Goal: Task Accomplishment & Management: Manage account settings

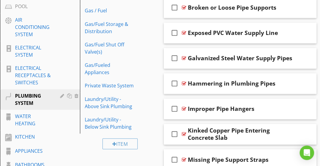
scroll to position [393, 0]
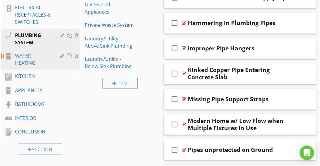
click at [37, 54] on div "WATER HEATING" at bounding box center [33, 59] width 36 height 14
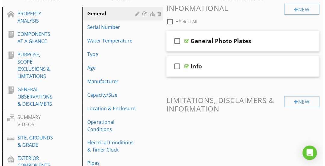
scroll to position [77, 0]
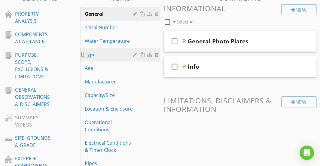
click at [99, 56] on div "Type" at bounding box center [110, 54] width 50 height 7
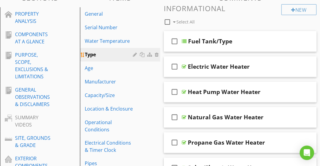
click at [133, 54] on div at bounding box center [136, 54] width 6 height 5
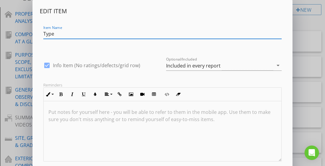
click at [44, 34] on input "Type" at bounding box center [162, 34] width 238 height 10
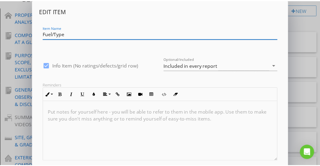
scroll to position [36, 0]
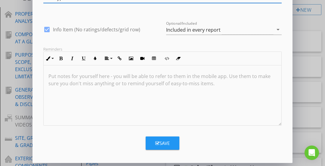
type input "Fuel/Type"
click at [161, 140] on div "Save" at bounding box center [162, 142] width 14 height 7
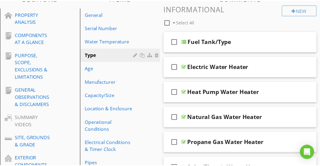
scroll to position [7, 0]
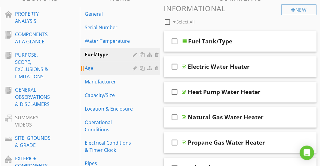
click at [107, 69] on div "Age" at bounding box center [110, 67] width 50 height 7
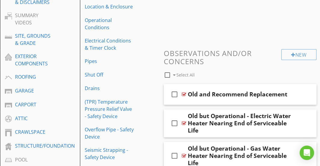
scroll to position [194, 0]
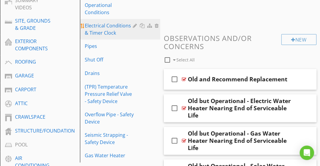
click at [106, 33] on div "Electrical Conditions & Timer Clock" at bounding box center [110, 29] width 50 height 14
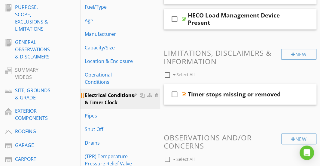
scroll to position [128, 0]
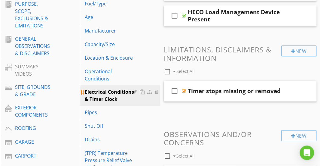
click at [141, 92] on div at bounding box center [143, 91] width 6 height 5
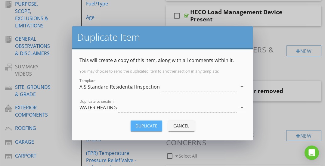
click at [140, 124] on div "Duplicate" at bounding box center [146, 125] width 22 height 6
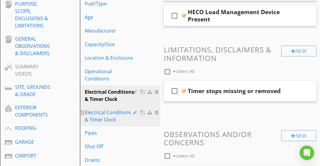
click at [120, 115] on div "Electrical Conditions & Timer Clock" at bounding box center [110, 116] width 50 height 14
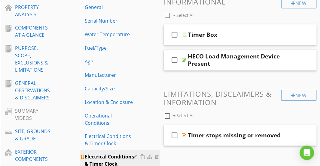
scroll to position [83, 0]
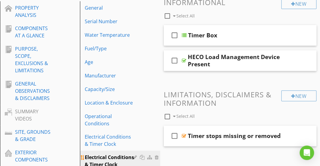
click at [156, 157] on div at bounding box center [157, 157] width 5 height 5
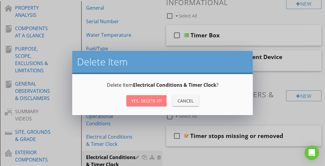
click at [135, 100] on div "Yes, Delete it!" at bounding box center [146, 100] width 30 height 6
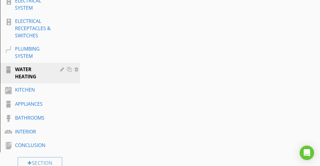
scroll to position [380, 0]
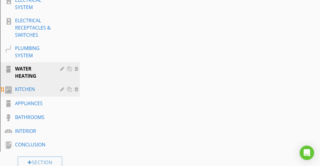
click at [50, 90] on div "KITCHEN" at bounding box center [33, 88] width 36 height 7
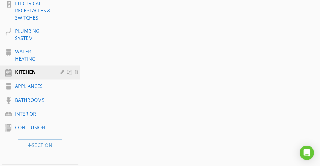
scroll to position [397, 0]
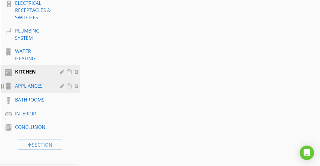
click at [36, 83] on div "APPLIANCES" at bounding box center [33, 85] width 36 height 7
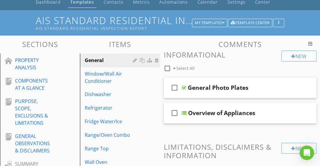
scroll to position [30, 0]
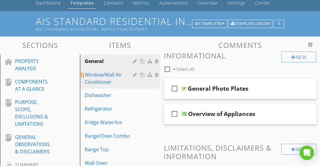
click at [110, 79] on div "Window/Wall Air Conditioner" at bounding box center [110, 78] width 50 height 14
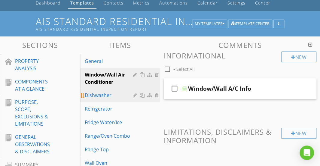
click at [103, 90] on link "Dishwasher" at bounding box center [121, 94] width 78 height 13
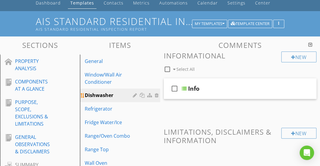
scroll to position [55, 0]
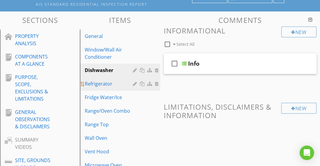
click at [101, 87] on link "Refrigerator" at bounding box center [121, 83] width 78 height 13
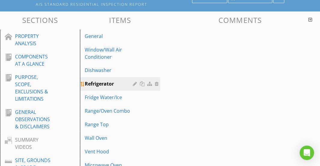
click at [101, 87] on link "Refrigerator" at bounding box center [121, 83] width 78 height 13
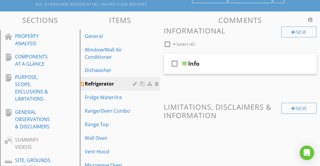
scroll to position [77, 0]
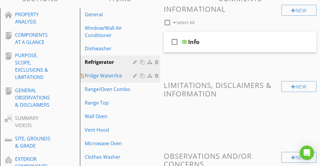
click at [103, 78] on div "Fridge Water/Ice" at bounding box center [110, 75] width 50 height 7
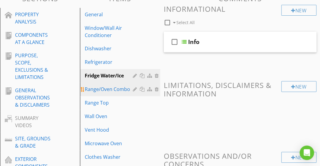
click at [100, 87] on div "Range/Oven Combo" at bounding box center [110, 88] width 50 height 7
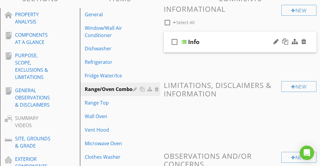
click at [219, 36] on div "check_box_outline_blank Info" at bounding box center [240, 42] width 153 height 21
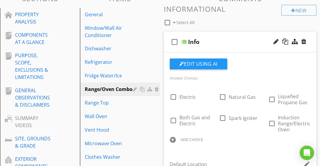
click at [219, 36] on div "check_box_outline_blank Info" at bounding box center [240, 42] width 153 height 21
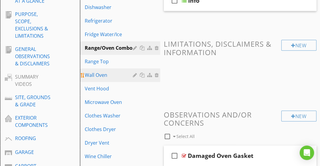
scroll to position [118, 0]
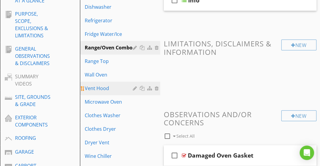
click at [121, 88] on div "Vent Hood" at bounding box center [110, 87] width 50 height 7
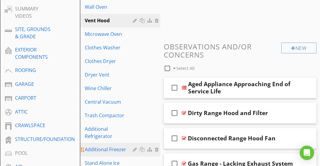
scroll to position [185, 0]
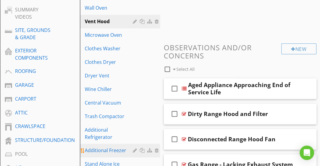
click at [111, 146] on link "Additional Freezer" at bounding box center [121, 149] width 78 height 13
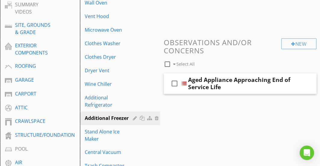
scroll to position [192, 0]
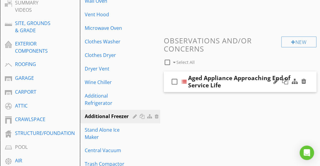
click at [222, 74] on div "Aged Appliance Approaching End of Service Life" at bounding box center [241, 81] width 106 height 14
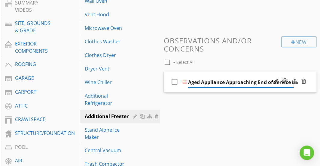
scroll to position [0, 8]
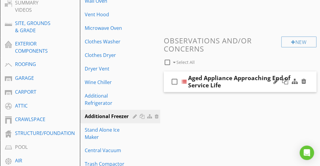
drag, startPoint x: 222, startPoint y: 74, endPoint x: 213, endPoint y: 74, distance: 9.6
click at [213, 74] on div "check_box_outline_blank Aged Appliance Approaching End of Service Life" at bounding box center [240, 81] width 153 height 21
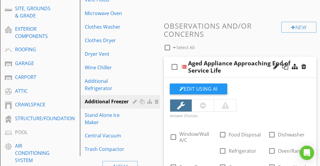
scroll to position [205, 0]
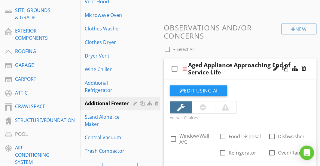
click at [240, 60] on div "check_box_outline_blank Aged Appliance Approaching End of Service Life" at bounding box center [240, 68] width 153 height 21
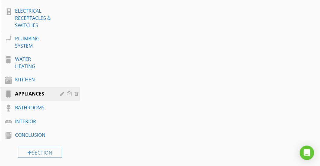
scroll to position [427, 0]
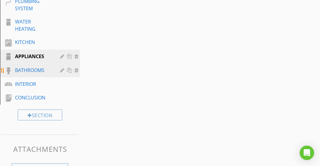
click at [39, 70] on div "BATHROOMS" at bounding box center [33, 69] width 36 height 7
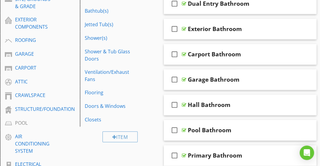
scroll to position [216, 0]
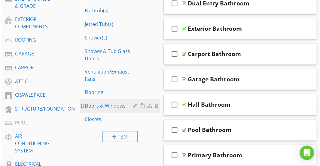
click at [117, 102] on div "Doors & Windows" at bounding box center [110, 105] width 50 height 7
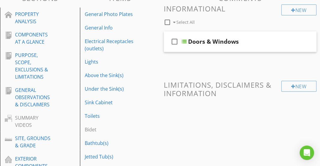
scroll to position [74, 0]
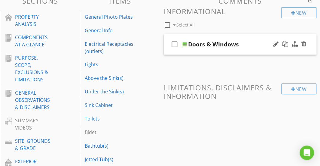
click at [223, 36] on div "check_box_outline_blank Doors & Windows" at bounding box center [240, 44] width 153 height 21
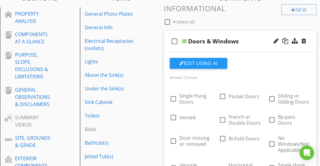
scroll to position [77, 0]
click at [222, 35] on div "check_box_outline_blank Doors & Windows" at bounding box center [240, 41] width 153 height 21
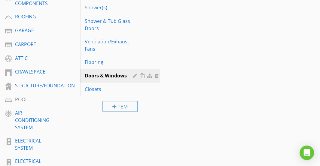
scroll to position [239, 0]
click at [144, 74] on div at bounding box center [143, 75] width 6 height 5
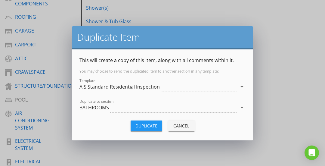
click at [141, 123] on div "Duplicate" at bounding box center [146, 125] width 22 height 6
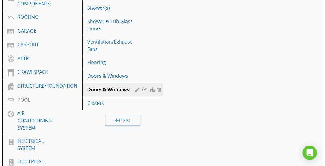
scroll to position [242, 0]
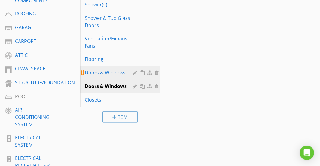
click at [117, 74] on div "Doors & Windows" at bounding box center [110, 72] width 50 height 7
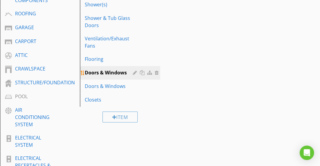
click at [134, 72] on div at bounding box center [136, 72] width 6 height 5
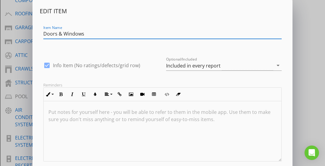
click at [78, 37] on input "Doors & Windows" at bounding box center [162, 34] width 238 height 10
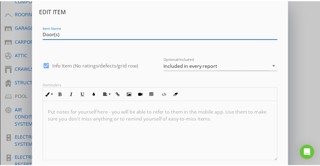
scroll to position [36, 0]
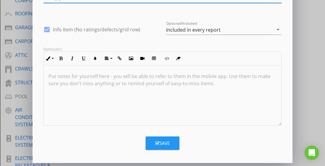
type input "Door(s)"
click at [154, 142] on button "Save" at bounding box center [163, 142] width 34 height 13
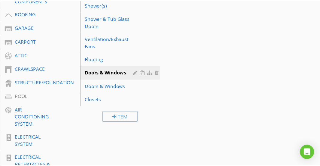
scroll to position [7, 0]
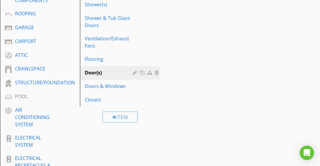
click at [181, 115] on div "Sections PROPERTY ANALYSIS COMPONENTS AT A GLANCE PURPOSE, SCOPE, EXCLUSIONS & …" at bounding box center [160, 93] width 320 height 538
click at [127, 75] on div "Door(s)" at bounding box center [110, 72] width 50 height 7
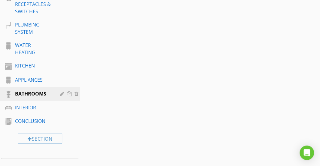
scroll to position [405, 0]
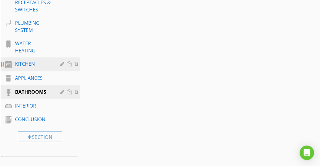
click at [25, 62] on div "KITCHEN" at bounding box center [33, 63] width 36 height 7
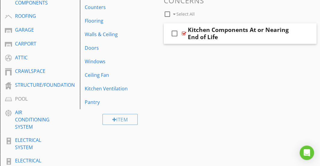
scroll to position [240, 0]
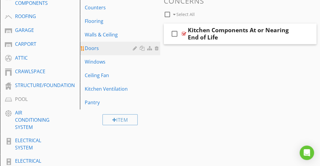
click at [96, 48] on div "Doors" at bounding box center [110, 47] width 50 height 7
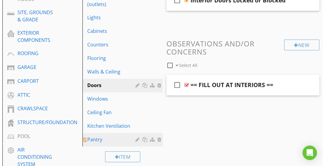
scroll to position [202, 0]
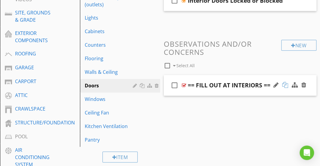
click at [284, 84] on div at bounding box center [285, 85] width 6 height 6
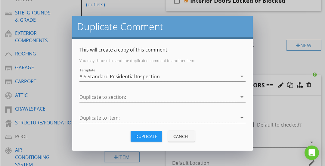
click at [176, 98] on div at bounding box center [158, 97] width 158 height 10
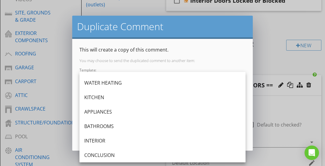
scroll to position [255, 0]
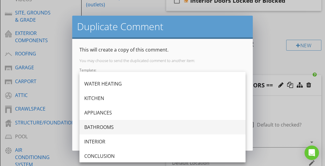
click at [112, 128] on div "BATHROOMS" at bounding box center [162, 126] width 156 height 7
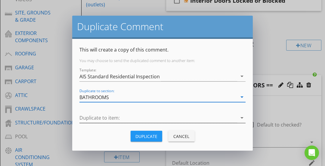
click at [132, 113] on div at bounding box center [158, 118] width 158 height 10
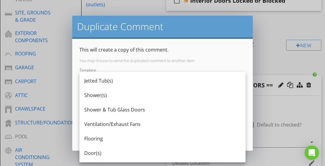
scroll to position [170, 0]
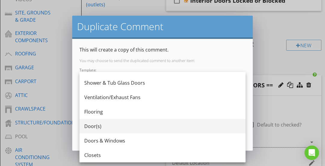
click at [104, 126] on div "Door(s)" at bounding box center [162, 125] width 156 height 7
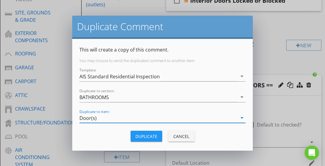
click at [139, 133] on div "Duplicate" at bounding box center [146, 136] width 22 height 6
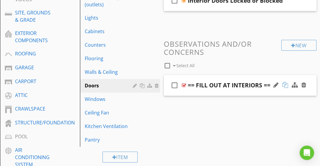
click at [284, 84] on div at bounding box center [285, 85] width 6 height 6
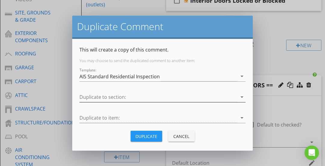
click at [127, 99] on div at bounding box center [158, 97] width 158 height 10
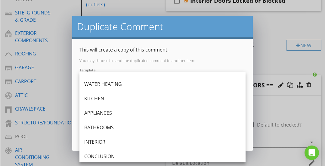
scroll to position [256, 0]
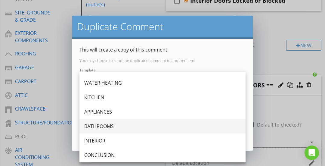
click at [106, 128] on div "BATHROOMS" at bounding box center [162, 125] width 156 height 7
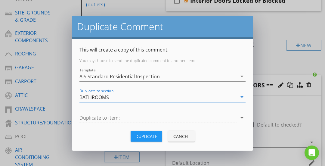
click at [108, 119] on div at bounding box center [158, 118] width 158 height 10
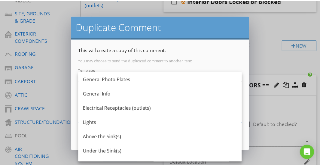
scroll to position [170, 0]
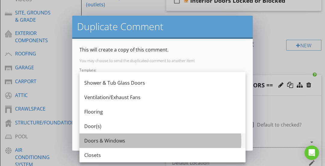
click at [97, 139] on div "Doors & Windows" at bounding box center [162, 140] width 156 height 7
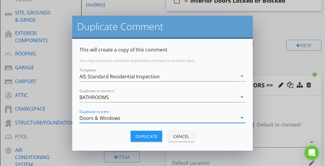
click at [149, 136] on div "Duplicate" at bounding box center [146, 136] width 22 height 6
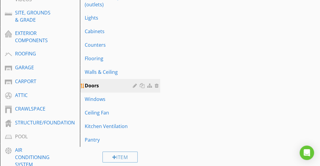
click at [121, 84] on div "Doors" at bounding box center [110, 85] width 50 height 7
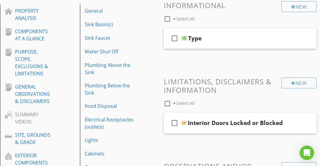
scroll to position [51, 0]
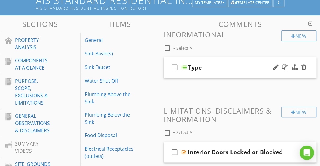
click at [216, 63] on div "check_box_outline_blank Type" at bounding box center [240, 67] width 153 height 21
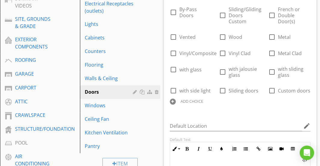
scroll to position [196, 0]
click at [307, 63] on div at bounding box center [307, 64] width 6 height 8
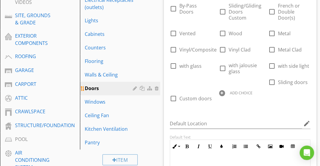
scroll to position [195, 0]
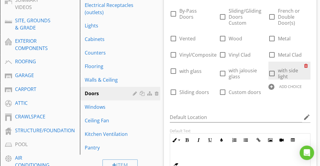
click at [305, 65] on div at bounding box center [307, 65] width 6 height 8
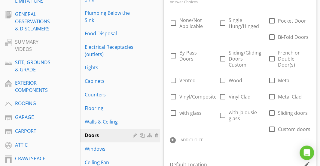
scroll to position [154, 0]
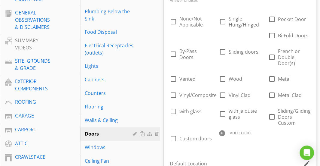
click at [222, 130] on div at bounding box center [222, 133] width 6 height 6
paste input "Shoji doors"
type input "Shoji doors"
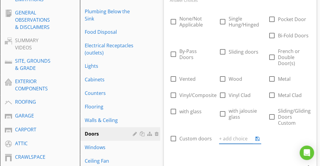
click at [221, 145] on div "Answer Choices check_box_outline_blank None/Not Applicable check_box_outline_bl…" at bounding box center [240, 75] width 148 height 159
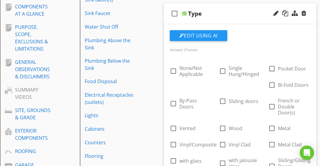
scroll to position [81, 0]
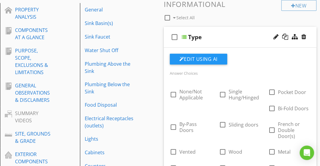
click at [231, 32] on div "check_box_outline_blank Type" at bounding box center [240, 37] width 153 height 21
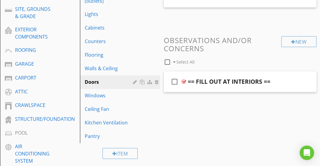
scroll to position [228, 0]
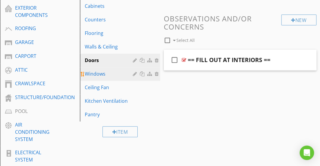
click at [117, 71] on div "Windows" at bounding box center [110, 73] width 50 height 7
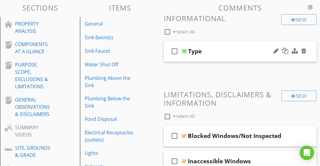
scroll to position [67, 0]
click at [227, 44] on div "check_box_outline_blank Type" at bounding box center [240, 51] width 153 height 21
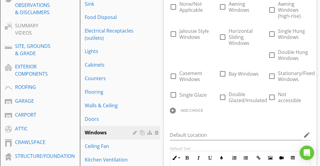
scroll to position [169, 0]
click at [176, 108] on div at bounding box center [173, 111] width 6 height 6
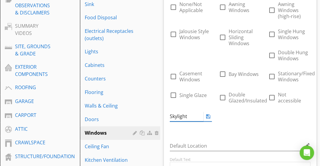
type input "Skylight"
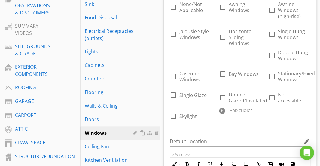
click at [235, 127] on div "Answer Choices check_box_outline_blank None/Not Applicable check_box_outline_bl…" at bounding box center [240, 55] width 148 height 147
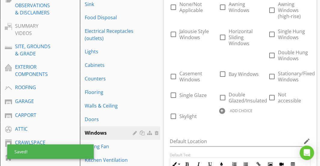
click at [219, 114] on div at bounding box center [222, 111] width 6 height 6
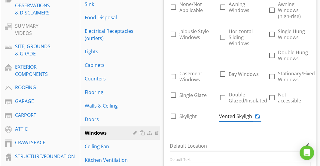
type input "Vented Skylight"
click at [231, 127] on div "check_box_outline_blank None/Not Applicable check_box_outline_blank Awning Wind…" at bounding box center [240, 61] width 148 height 132
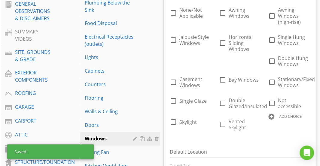
scroll to position [161, 0]
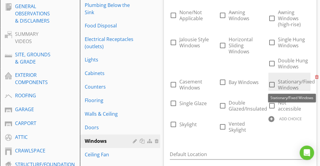
click at [296, 84] on span "Stationary/Fixed Windows" at bounding box center [296, 84] width 37 height 13
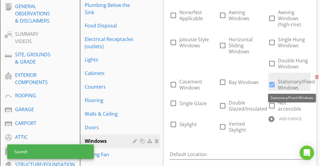
click at [285, 84] on span "Stationary/Fixed Windows" at bounding box center [296, 84] width 37 height 13
checkbox input "false"
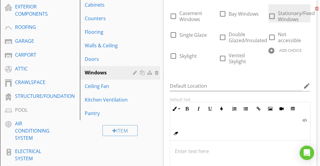
scroll to position [227, 0]
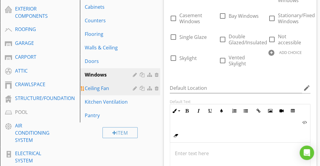
click at [128, 87] on div "Ceiling Fan" at bounding box center [110, 87] width 50 height 7
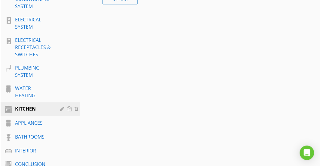
scroll to position [400, 0]
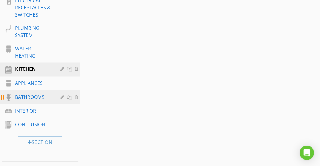
click at [33, 100] on div "BATHROOMS" at bounding box center [44, 97] width 59 height 8
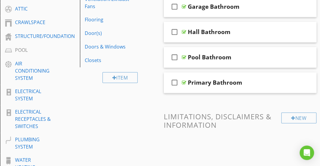
scroll to position [260, 0]
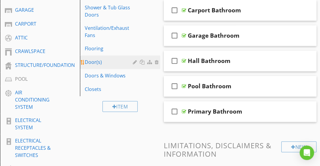
click at [97, 64] on div "Door(s)" at bounding box center [110, 61] width 50 height 7
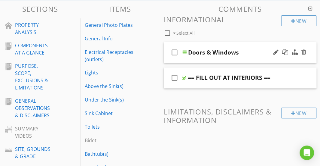
scroll to position [64, 0]
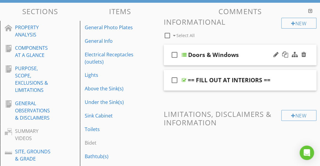
click at [244, 50] on div "check_box_outline_blank Doors & Windows" at bounding box center [240, 54] width 153 height 21
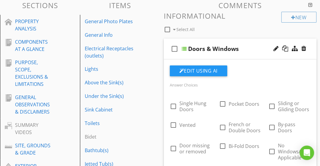
scroll to position [68, 0]
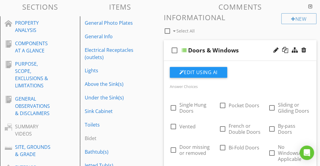
click at [242, 45] on div "check_box_outline_blank Doors & Windows" at bounding box center [240, 50] width 153 height 21
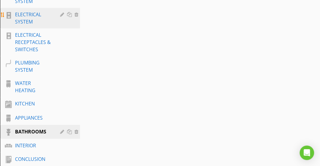
scroll to position [393, 0]
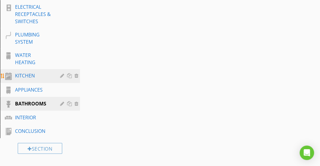
click at [28, 72] on div "KITCHEN" at bounding box center [33, 75] width 36 height 7
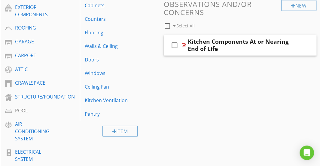
scroll to position [228, 0]
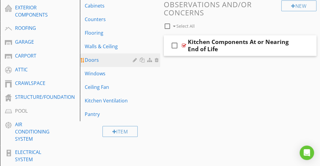
click at [117, 61] on div "Doors" at bounding box center [110, 59] width 50 height 7
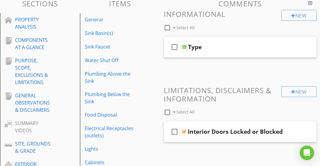
scroll to position [70, 0]
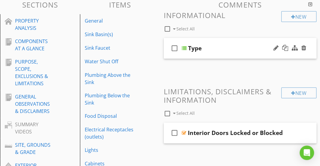
click at [218, 44] on div "check_box_outline_blank Type" at bounding box center [240, 48] width 153 height 21
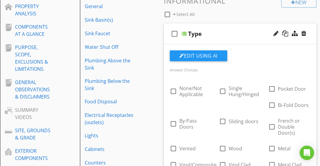
scroll to position [74, 0]
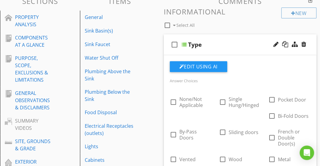
click at [218, 41] on div "Type" at bounding box center [241, 44] width 106 height 7
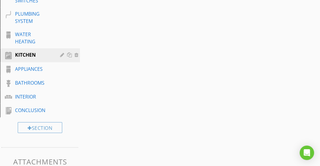
scroll to position [414, 0]
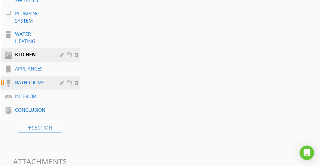
click at [32, 84] on div "BATHROOMS" at bounding box center [33, 81] width 36 height 7
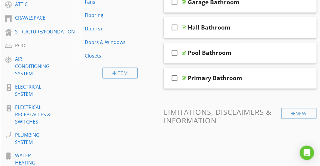
scroll to position [240, 0]
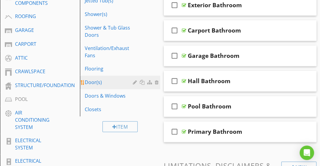
click at [124, 84] on div "Door(s)" at bounding box center [110, 81] width 50 height 7
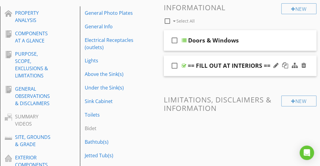
scroll to position [78, 0]
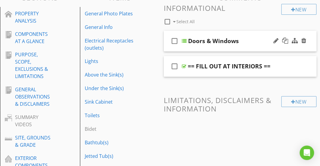
click at [239, 33] on div "check_box_outline_blank Doors & Windows" at bounding box center [240, 41] width 153 height 21
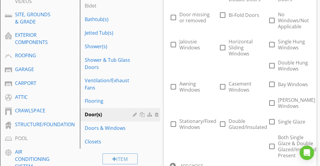
scroll to position [198, 0]
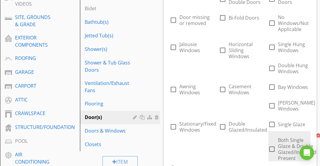
click at [317, 138] on div at bounding box center [320, 135] width 6 height 8
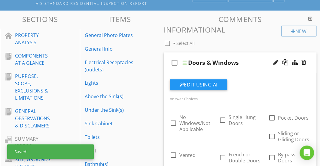
scroll to position [55, 0]
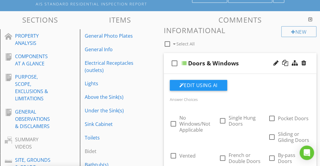
click at [307, 63] on div at bounding box center [289, 63] width 35 height 14
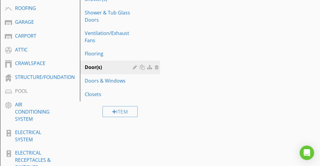
scroll to position [246, 0]
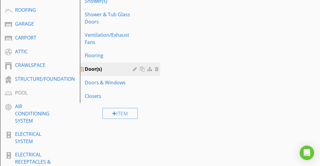
click at [157, 69] on div at bounding box center [157, 68] width 5 height 5
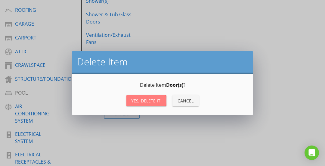
click at [148, 99] on div "Yes, Delete it!" at bounding box center [146, 100] width 30 height 6
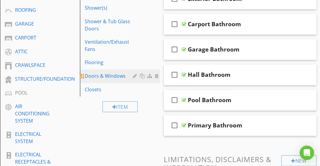
click at [122, 76] on div "Doors & Windows" at bounding box center [110, 75] width 50 height 7
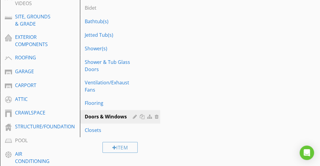
scroll to position [213, 0]
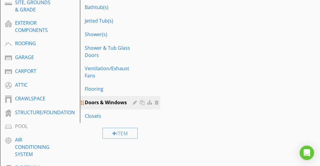
click at [157, 102] on div at bounding box center [157, 102] width 5 height 5
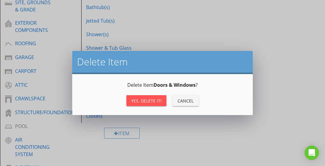
click at [155, 102] on div "Yes, Delete it!" at bounding box center [146, 100] width 30 height 6
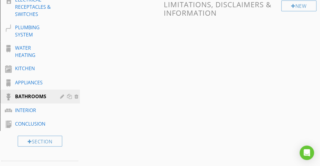
scroll to position [439, 0]
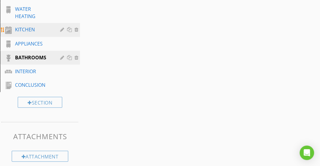
click at [33, 28] on div "KITCHEN" at bounding box center [33, 29] width 36 height 7
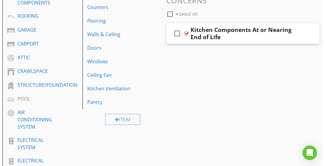
scroll to position [241, 0]
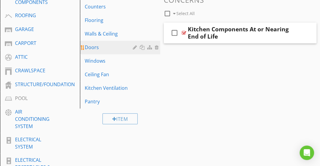
click at [142, 47] on div at bounding box center [143, 47] width 6 height 5
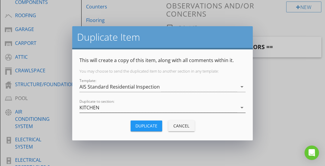
click at [122, 107] on div "KITCHEN" at bounding box center [158, 108] width 158 height 10
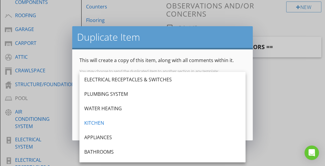
scroll to position [256, 0]
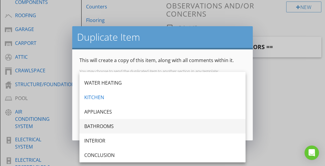
click at [106, 125] on div "BATHROOMS" at bounding box center [162, 125] width 156 height 7
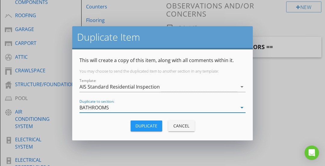
click at [143, 130] on button "Duplicate" at bounding box center [146, 125] width 32 height 11
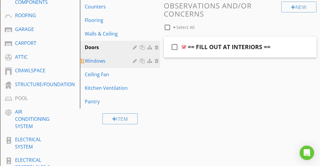
click at [143, 61] on div at bounding box center [143, 60] width 6 height 5
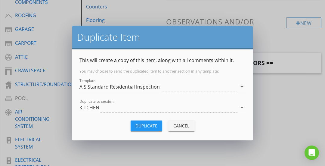
click at [176, 122] on div "Cancel" at bounding box center [181, 125] width 17 height 6
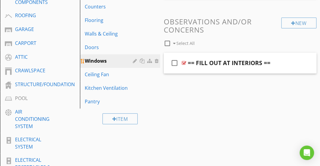
click at [144, 61] on div at bounding box center [143, 60] width 6 height 5
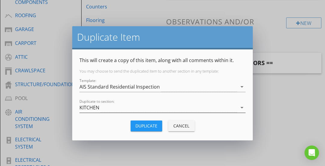
click at [145, 107] on div "KITCHEN" at bounding box center [158, 108] width 158 height 10
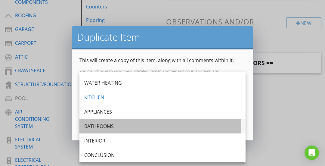
click at [114, 127] on div "BATHROOMS" at bounding box center [162, 125] width 156 height 7
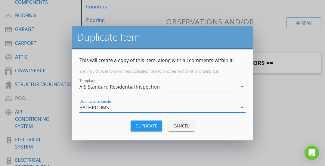
click at [146, 121] on button "Duplicate" at bounding box center [146, 125] width 32 height 11
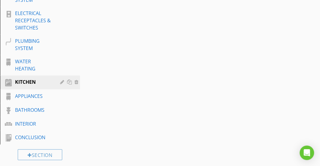
scroll to position [386, 0]
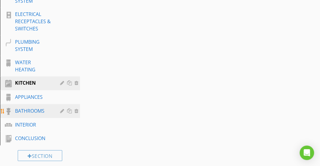
click at [28, 110] on div "BATHROOMS" at bounding box center [33, 110] width 36 height 7
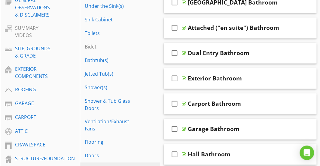
scroll to position [228, 0]
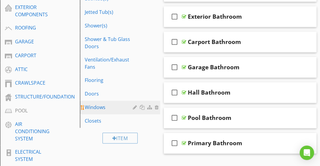
click at [103, 106] on div "Windows" at bounding box center [110, 106] width 50 height 7
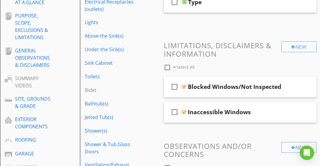
scroll to position [116, 0]
click at [216, 79] on div "check_box_outline_blank Blocked Windows/Not Inspected" at bounding box center [240, 87] width 153 height 21
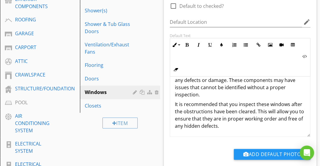
scroll to position [0, 0]
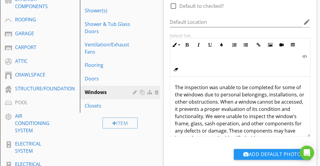
click at [207, 94] on p "The inspection was unable to be completed for some of the windows due to person…" at bounding box center [240, 116] width 131 height 65
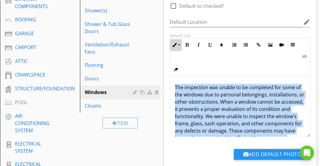
click at [175, 48] on button "Inline Style" at bounding box center [175, 44] width 11 height 11
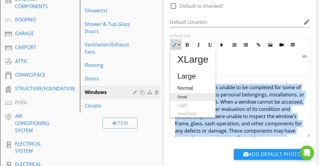
click at [185, 94] on link "Small" at bounding box center [192, 97] width 45 height 8
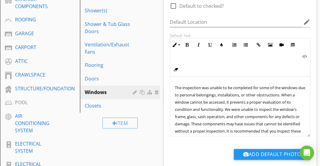
click at [209, 81] on div "The inspection was unable to be completed for some of the windows due to person…" at bounding box center [240, 119] width 140 height 87
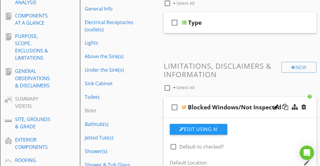
scroll to position [96, 0]
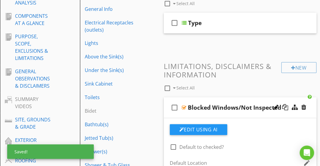
click at [214, 101] on div "check_box_outline_blank Blocked Windows/Not Inspected" at bounding box center [240, 107] width 153 height 21
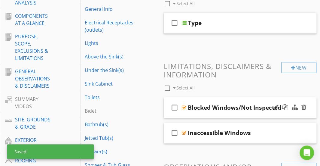
scroll to position [163, 0]
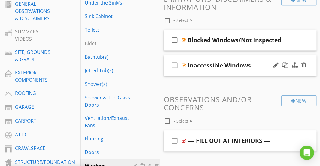
click at [229, 58] on div "check_box_outline_blank Inaccessible Windows" at bounding box center [240, 65] width 153 height 21
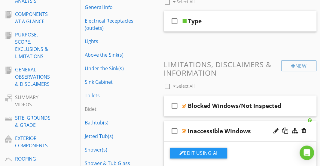
scroll to position [97, 0]
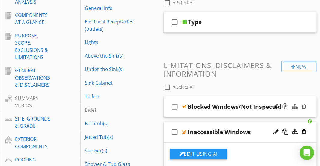
click at [219, 100] on div "check_box_outline_blank Blocked Windows/Not Inspected" at bounding box center [240, 106] width 153 height 21
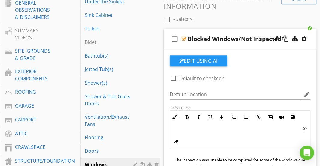
scroll to position [164, 0]
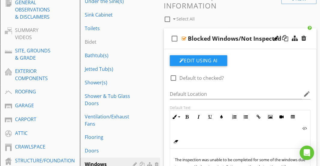
drag, startPoint x: 224, startPoint y: 46, endPoint x: 215, endPoint y: 30, distance: 17.6
click at [215, 30] on div "check_box_outline_blank Blocked Windows/Not Inspected" at bounding box center [240, 38] width 153 height 21
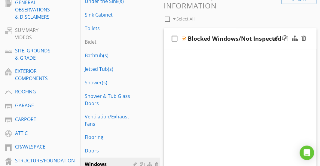
click at [215, 30] on div "check_box_outline_blank Blocked Windows/Not Inspected" at bounding box center [240, 38] width 153 height 21
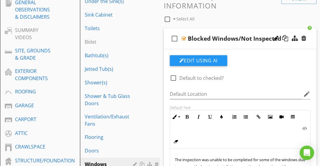
click at [215, 30] on div "check_box_outline_blank Blocked Windows/Not Inspected" at bounding box center [240, 38] width 153 height 21
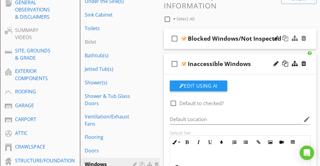
click at [215, 30] on div "check_box_outline_blank Blocked Windows/Not Inspected" at bounding box center [240, 38] width 153 height 21
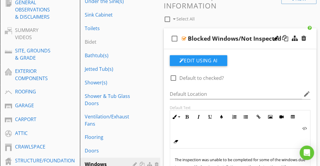
click at [215, 30] on div "check_box_outline_blank Blocked Windows/Not Inspected" at bounding box center [240, 38] width 153 height 21
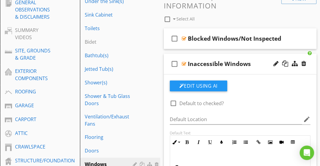
click at [212, 57] on div "check_box_outline_blank Inaccessible Windows" at bounding box center [240, 64] width 153 height 21
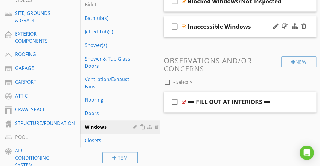
scroll to position [234, 0]
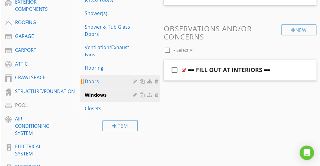
click at [99, 80] on div "Doors" at bounding box center [110, 81] width 50 height 7
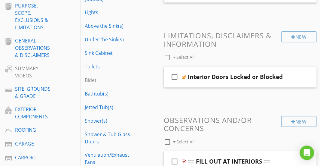
scroll to position [123, 0]
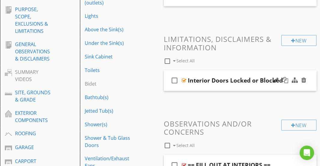
click at [205, 73] on div "check_box_outline_blank Interior Doors Locked or Blocked" at bounding box center [240, 80] width 153 height 21
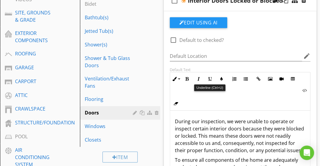
scroll to position [222, 0]
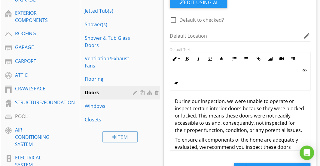
click at [200, 118] on p "During our inspection, we were unable to operate or inspect certain interior do…" at bounding box center [240, 115] width 131 height 36
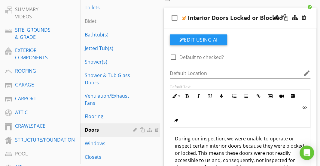
scroll to position [183, 0]
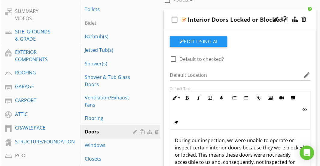
click at [203, 17] on div "Interior Doors Locked or Blocked" at bounding box center [235, 19] width 95 height 7
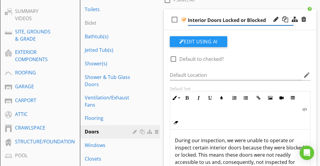
click at [202, 18] on input "Interior Doors Locked or Blocked" at bounding box center [241, 20] width 106 height 10
type input "Doors Locked or Blocked"
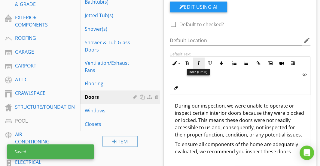
scroll to position [219, 0]
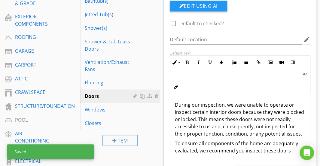
click at [188, 111] on p "During our inspection, we were unable to operate or inspect certain interior do…" at bounding box center [240, 119] width 131 height 36
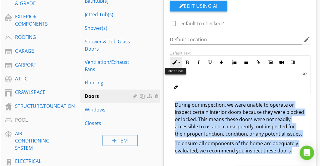
click at [175, 63] on icon "button" at bounding box center [175, 62] width 4 height 4
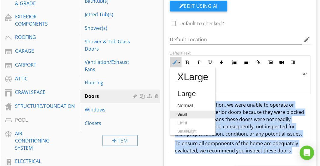
click at [178, 114] on link "Small" at bounding box center [192, 114] width 45 height 8
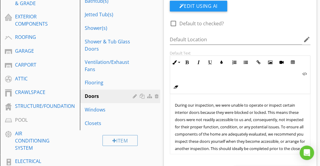
click at [201, 95] on div "During our inspection, we were unable to operate or inspect certain interior do…" at bounding box center [240, 130] width 140 height 72
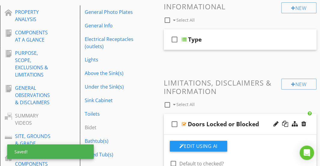
scroll to position [75, 0]
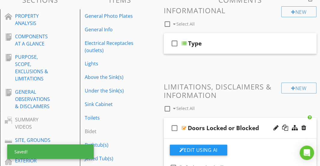
click at [201, 122] on div "check_box_outline_blank Doors Locked or Blocked" at bounding box center [240, 128] width 153 height 21
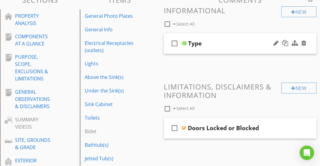
click at [224, 46] on div "Type" at bounding box center [241, 43] width 106 height 7
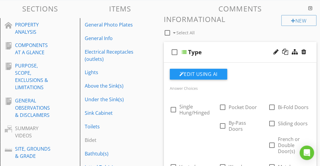
scroll to position [66, 0]
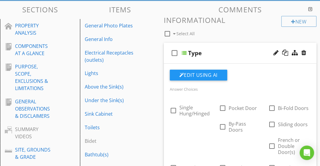
click at [230, 45] on div "check_box_outline_blank Type" at bounding box center [240, 53] width 153 height 21
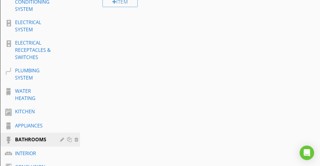
scroll to position [383, 0]
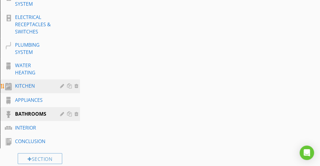
click at [40, 83] on div "KITCHEN" at bounding box center [33, 85] width 36 height 7
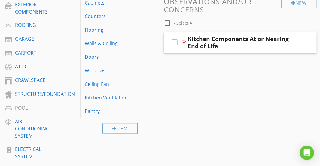
scroll to position [231, 0]
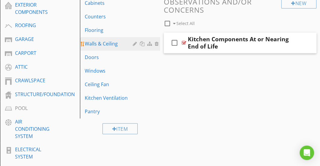
click at [115, 48] on link "Walls & Ceiling" at bounding box center [121, 43] width 78 height 13
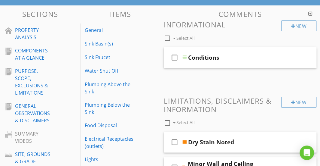
scroll to position [61, 0]
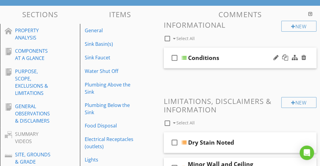
click at [220, 52] on div "check_box_outline_blank Conditions" at bounding box center [240, 58] width 153 height 21
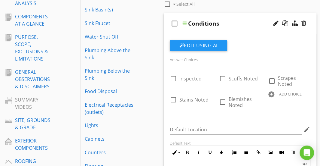
scroll to position [93, 0]
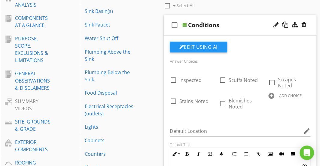
click at [238, 22] on div "Conditions" at bounding box center [241, 24] width 106 height 7
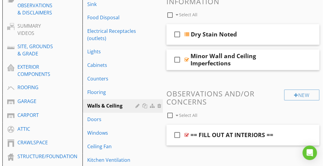
scroll to position [170, 0]
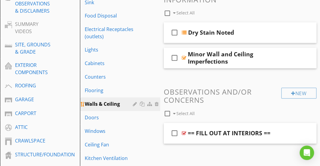
click at [142, 105] on div at bounding box center [143, 103] width 6 height 5
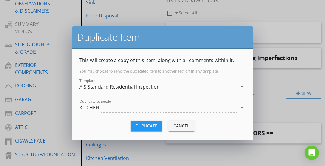
click at [133, 107] on div "KITCHEN" at bounding box center [158, 108] width 158 height 10
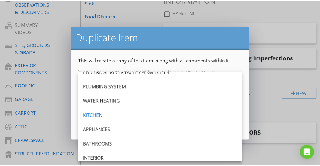
scroll to position [256, 0]
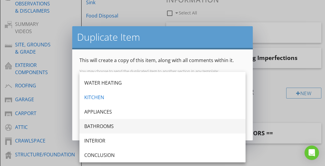
click at [111, 124] on div "BATHROOMS" at bounding box center [162, 125] width 156 height 7
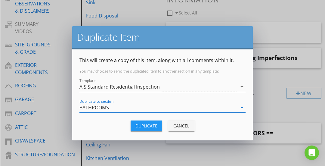
click at [146, 129] on button "Duplicate" at bounding box center [146, 125] width 32 height 11
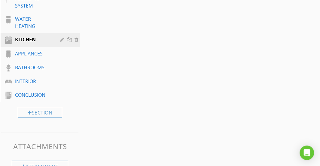
scroll to position [445, 0]
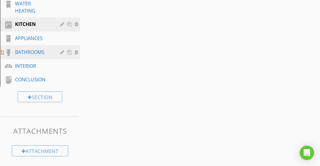
click at [29, 54] on div "BATHROOMS" at bounding box center [33, 51] width 36 height 7
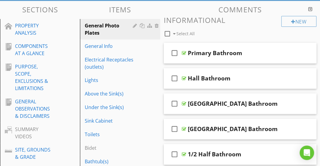
scroll to position [65, 0]
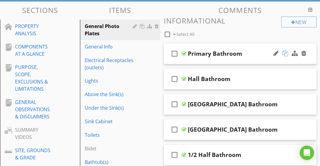
click at [284, 52] on div at bounding box center [285, 53] width 6 height 6
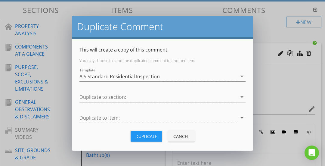
click at [139, 135] on div "Duplicate" at bounding box center [146, 136] width 22 height 6
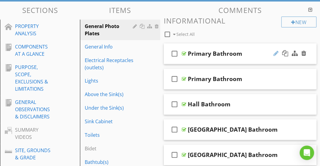
click at [275, 53] on div at bounding box center [276, 53] width 5 height 6
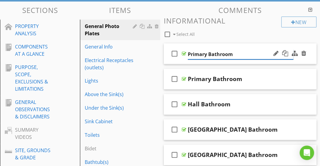
click at [204, 54] on input "Primary Bathroom" at bounding box center [241, 54] width 106 height 10
type input "Bathroom"
click at [214, 36] on div "check_box_outline_blank Select All" at bounding box center [223, 32] width 118 height 11
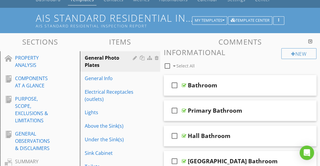
scroll to position [34, 0]
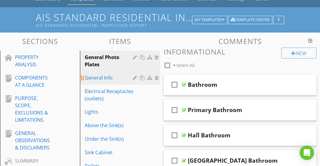
click at [115, 81] on div "General Info" at bounding box center [110, 77] width 50 height 7
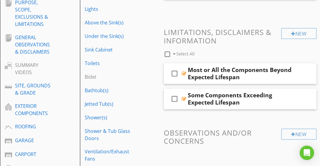
scroll to position [45, 0]
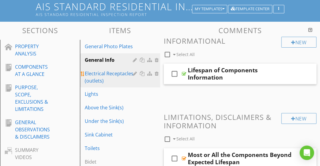
click at [110, 78] on div "Electrical Receptacles (outlets)" at bounding box center [110, 77] width 50 height 14
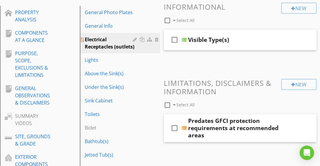
scroll to position [79, 0]
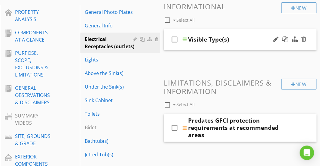
click at [244, 37] on div "Visible Type(s)" at bounding box center [241, 39] width 106 height 7
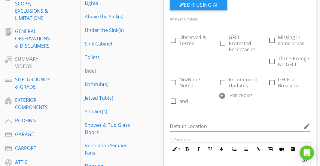
scroll to position [135, 0]
click at [222, 94] on div at bounding box center [222, 96] width 6 height 6
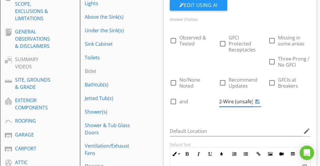
scroll to position [0, 0]
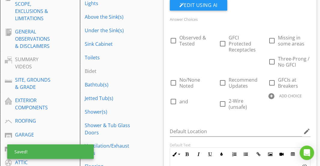
click at [200, 113] on div "Answer Choices check_box_outline_blank Observed & Tested check_box_outline_blan…" at bounding box center [240, 66] width 148 height 103
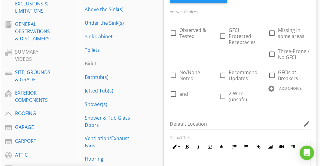
scroll to position [143, 0]
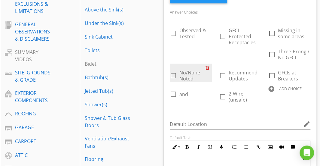
click at [207, 66] on div at bounding box center [209, 67] width 6 height 8
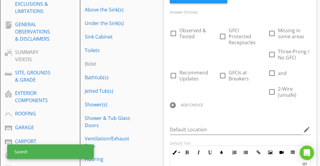
click at [173, 104] on div at bounding box center [173, 105] width 6 height 6
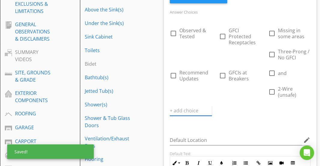
scroll to position [0, 0]
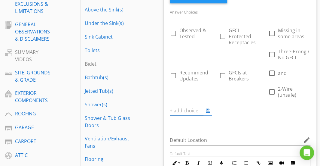
click at [233, 108] on div "check_box_outline_blank Observed & Tested check_box_outline_blank GFCI Protecte…" at bounding box center [240, 71] width 148 height 100
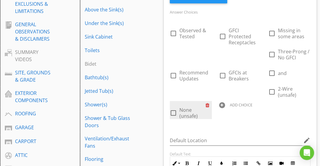
click at [207, 106] on div at bounding box center [209, 105] width 6 height 8
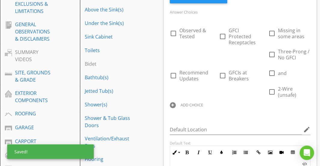
click at [174, 105] on div at bounding box center [173, 105] width 6 height 6
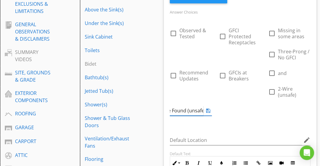
scroll to position [0, 13]
click at [247, 97] on div "check_box_outline_blank Observed & Tested check_box_outline_blank GFCI Protecte…" at bounding box center [240, 71] width 148 height 100
click at [222, 105] on div at bounding box center [222, 105] width 6 height 6
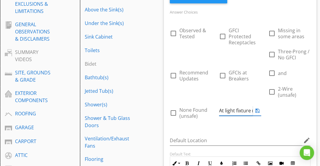
scroll to position [0, 1]
type input "At light fixture (unsafe)"
click at [288, 117] on div "check_box_outline_blank Observed & Tested check_box_outline_blank GFCI Protecte…" at bounding box center [240, 71] width 148 height 100
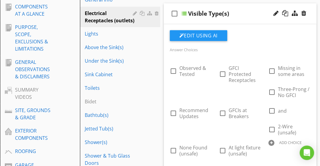
scroll to position [107, 0]
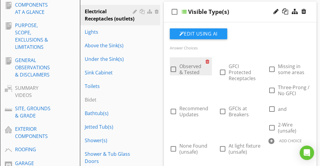
click at [207, 60] on div at bounding box center [209, 61] width 6 height 8
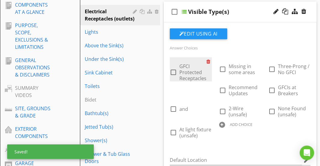
click at [207, 60] on div at bounding box center [210, 61] width 6 height 8
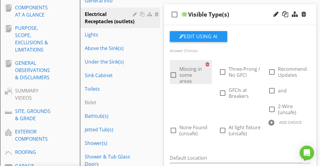
scroll to position [104, 0]
drag, startPoint x: 234, startPoint y: 72, endPoint x: 196, endPoint y: 72, distance: 37.9
click at [196, 60] on div "check_box_outline_blank Missing in some areas check_box_outline_blank Three-Pro…" at bounding box center [240, 60] width 148 height 0
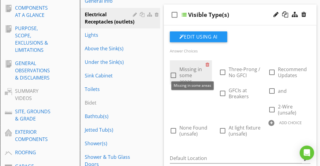
drag, startPoint x: 233, startPoint y: 74, endPoint x: 191, endPoint y: 75, distance: 41.5
click at [191, 60] on div "check_box_outline_blank Missing in some areas check_box_outline_blank Three-Pro…" at bounding box center [240, 60] width 148 height 0
drag, startPoint x: 234, startPoint y: 74, endPoint x: 207, endPoint y: 76, distance: 26.8
click at [207, 60] on div "check_box_outline_blank Missing in some areas check_box_outline_blank Three-Pro…" at bounding box center [240, 60] width 148 height 0
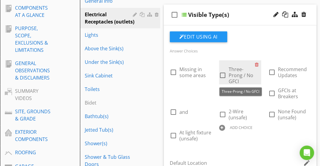
drag, startPoint x: 198, startPoint y: 73, endPoint x: 237, endPoint y: 74, distance: 38.5
click at [237, 60] on div "check_box_outline_blank Missing in some areas check_box_outline_blank Three-Pro…" at bounding box center [240, 60] width 148 height 0
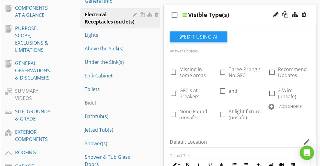
click at [236, 132] on div "Default Location edit" at bounding box center [240, 142] width 148 height 21
click at [243, 8] on div "check_box_outline_blank Visible Type(s)" at bounding box center [240, 15] width 153 height 21
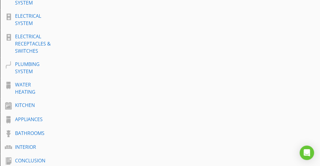
scroll to position [358, 0]
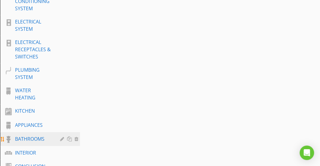
click at [34, 138] on div "BATHROOMS" at bounding box center [33, 138] width 36 height 7
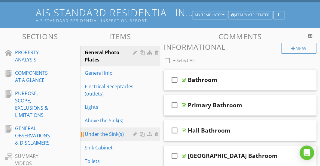
scroll to position [0, 0]
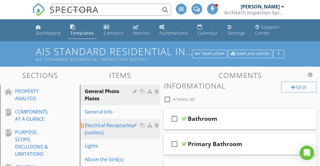
click at [111, 124] on div "Electrical Receptacles (outlets)" at bounding box center [110, 128] width 50 height 14
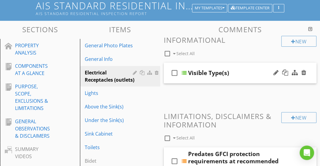
scroll to position [46, 0]
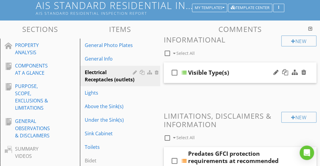
click at [225, 63] on div "check_box_outline_blank Visible Type(s)" at bounding box center [240, 72] width 153 height 21
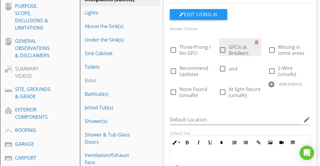
scroll to position [126, 0]
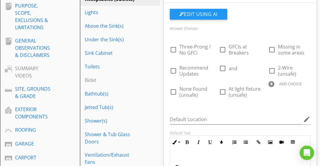
click at [272, 83] on div at bounding box center [271, 84] width 6 height 6
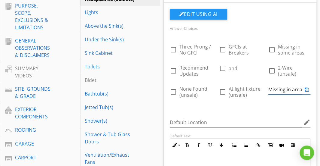
scroll to position [0, 14]
click at [274, 112] on div "Answer Choices check_box_outline_blank Three-Prong / No GFCI check_box_outline_…" at bounding box center [240, 139] width 148 height 261
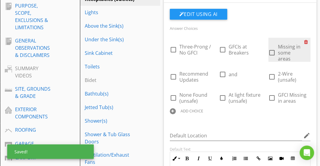
click at [305, 41] on div at bounding box center [307, 42] width 6 height 8
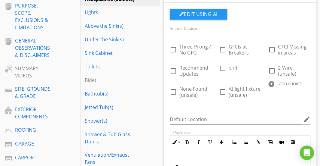
click at [272, 83] on div at bounding box center [271, 84] width 6 height 6
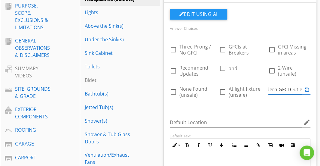
scroll to position [0, 11]
click at [251, 114] on div "Answer Choices check_box_outline_blank Three-Prong / No GFCI check_box_outline_…" at bounding box center [240, 139] width 148 height 261
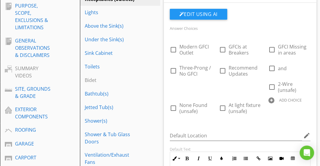
click at [273, 100] on div at bounding box center [271, 100] width 6 height 6
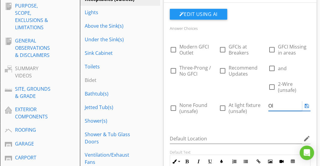
type input "O"
type input "Aged/Older"
click at [261, 125] on div "Answer Choices check_box_outline_blank Modern GFCI Outlet check_box_outline_bla…" at bounding box center [240, 75] width 148 height 102
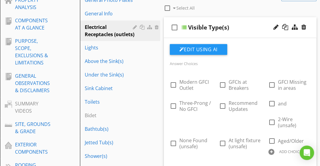
scroll to position [90, 0]
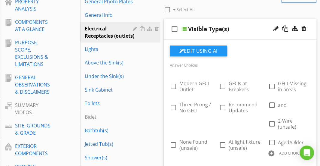
click at [247, 25] on div "Visible Type(s)" at bounding box center [241, 28] width 106 height 7
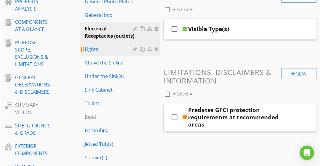
click at [113, 53] on div "Lights" at bounding box center [110, 48] width 50 height 7
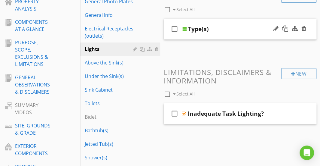
click at [227, 24] on div "check_box_outline_blank Type(s)" at bounding box center [240, 29] width 153 height 21
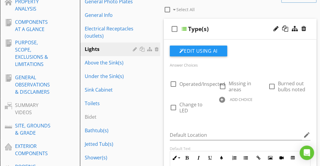
click at [224, 99] on div at bounding box center [222, 100] width 6 height 6
click at [224, 98] on div at bounding box center [222, 100] width 6 height 6
type input "H"
click at [226, 118] on div "Answer Choices check_box_outline_blank Operated/Inspected check_box_outline_bla…" at bounding box center [240, 91] width 148 height 61
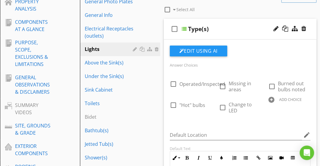
click at [271, 99] on div at bounding box center [271, 100] width 6 height 6
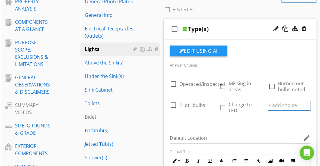
paste input "Squeaky Switches Noted"
type input "Squeaky Switches Noted"
click at [245, 122] on div "Answer Choices check_box_outline_blank Operated/Inspected check_box_outline_bla…" at bounding box center [240, 93] width 148 height 64
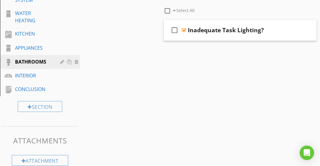
scroll to position [435, 0]
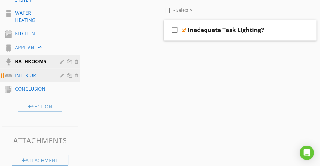
click at [34, 73] on div "INTERIOR" at bounding box center [33, 74] width 36 height 7
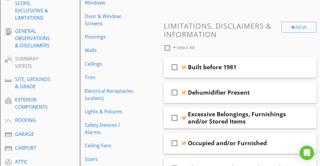
scroll to position [159, 0]
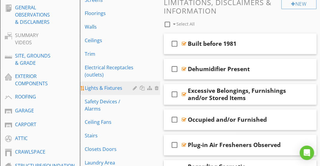
click at [93, 84] on div "Lights & Fixtures" at bounding box center [110, 87] width 50 height 7
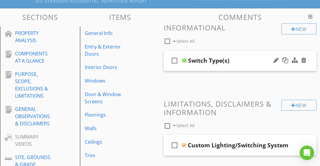
scroll to position [58, 0]
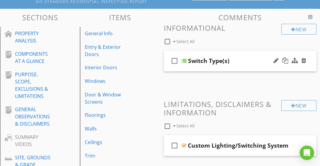
click at [239, 53] on div "check_box_outline_blank Switch Type(s)" at bounding box center [240, 61] width 153 height 21
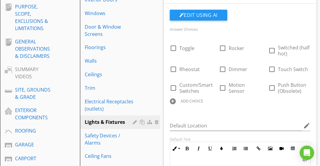
scroll to position [125, 0]
click at [174, 100] on div at bounding box center [173, 101] width 6 height 6
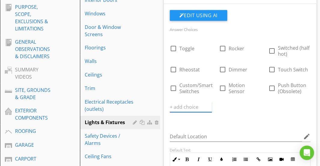
paste input "Squeaky Switches Noted"
type input "Squeaky Switches Noted"
click at [238, 110] on div "check_box_outline_blank Toggle check_box_outline_blank Rocker check_box_outline…" at bounding box center [240, 78] width 148 height 79
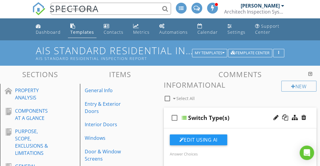
scroll to position [0, 0]
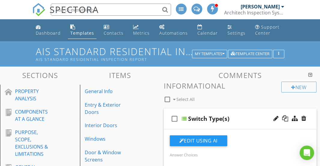
click at [263, 115] on div "Switch Type(s)" at bounding box center [241, 118] width 106 height 7
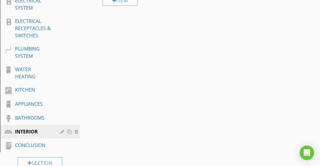
scroll to position [396, 0]
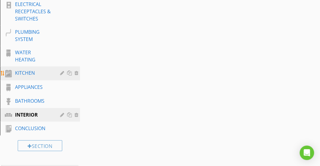
click at [29, 72] on div "KITCHEN" at bounding box center [33, 72] width 36 height 7
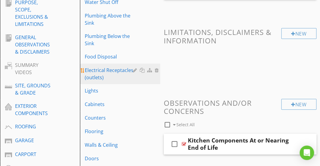
scroll to position [128, 0]
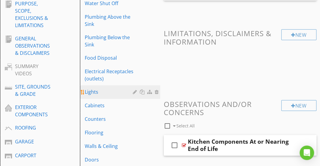
click at [100, 91] on div "Lights" at bounding box center [110, 91] width 50 height 7
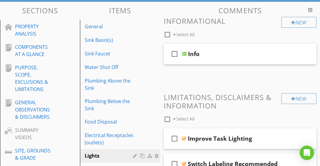
scroll to position [60, 0]
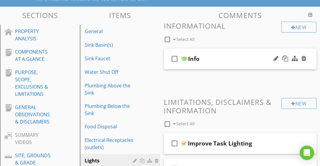
click at [224, 58] on div "Info" at bounding box center [241, 58] width 106 height 7
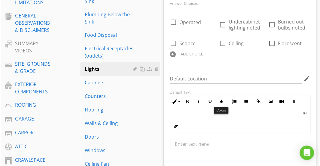
scroll to position [151, 0]
click at [172, 54] on div at bounding box center [173, 54] width 6 height 6
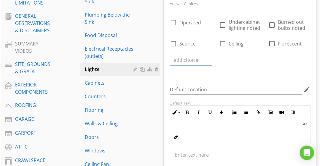
paste input "Squeaky Switches Noted"
type input "Squeaky Switches Noted"
click at [237, 72] on div "Answer Choices check_box_outline_blank Operated check_box_outline_blank Underca…" at bounding box center [240, 38] width 148 height 77
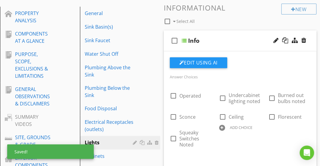
scroll to position [78, 0]
click at [214, 37] on div "check_box_outline_blank Info" at bounding box center [240, 41] width 153 height 21
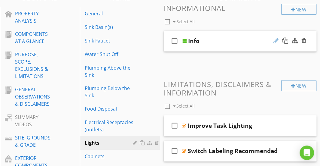
click at [277, 40] on div at bounding box center [276, 41] width 5 height 6
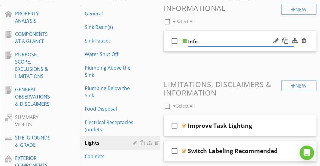
click at [198, 43] on input "Info" at bounding box center [241, 42] width 106 height 10
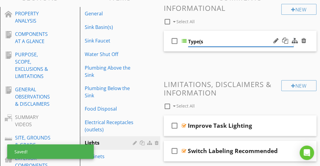
type input "Type(s)"
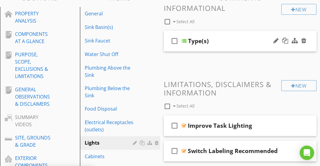
click at [227, 31] on div "check_box_outline_blank Type(s)" at bounding box center [240, 41] width 153 height 21
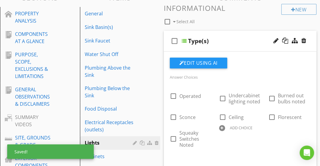
click at [227, 31] on div "check_box_outline_blank Type(s)" at bounding box center [240, 41] width 153 height 21
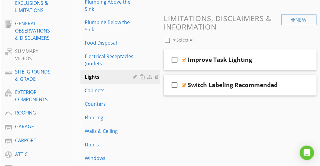
scroll to position [182, 0]
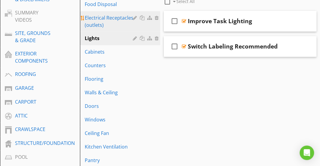
click at [96, 24] on div "Electrical Receptacles (outlets)" at bounding box center [110, 21] width 50 height 14
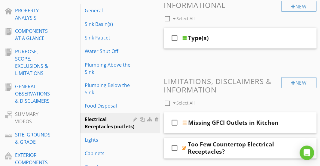
scroll to position [80, 0]
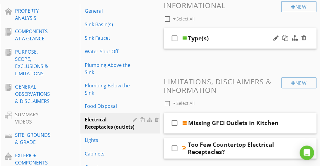
click at [225, 36] on div "Type(s)" at bounding box center [241, 38] width 106 height 7
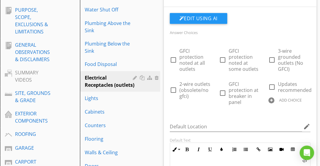
scroll to position [124, 0]
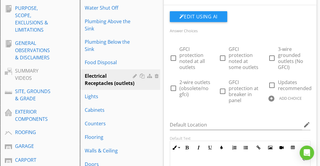
click at [272, 98] on div at bounding box center [271, 98] width 6 height 6
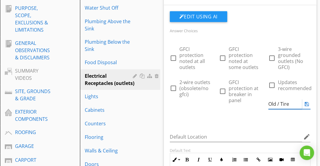
type input "Old / Tired"
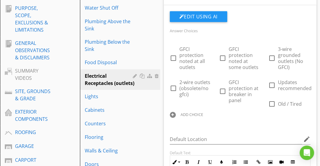
click at [260, 116] on div "check_box_outline_blank GFCI protection noted at all outlets check_box_outline_…" at bounding box center [240, 80] width 148 height 81
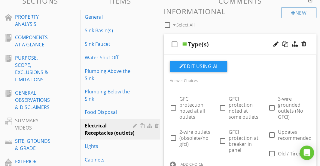
scroll to position [73, 0]
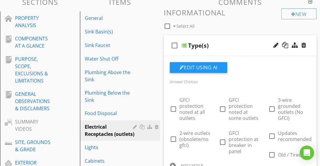
click at [245, 40] on div "check_box_outline_blank Type(s)" at bounding box center [240, 45] width 153 height 21
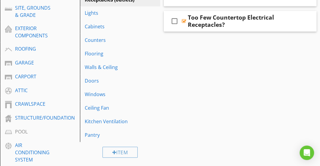
scroll to position [225, 0]
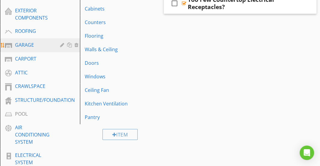
click at [29, 44] on div "GARAGE" at bounding box center [33, 44] width 36 height 7
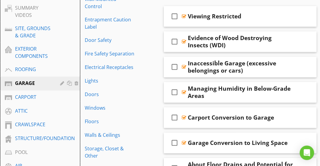
scroll to position [187, 0]
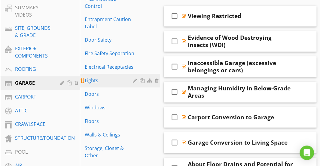
click at [93, 77] on div "Lights" at bounding box center [110, 80] width 50 height 7
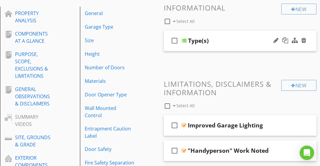
click at [224, 42] on div "Type(s)" at bounding box center [241, 40] width 106 height 7
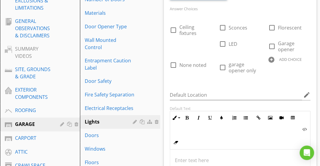
scroll to position [146, 0]
click at [272, 60] on div at bounding box center [271, 60] width 6 height 6
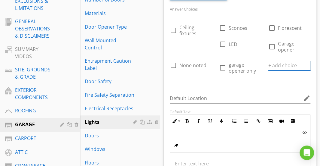
paste input "Squeaky Switches Noted"
type input "Squeaky Switches Noted"
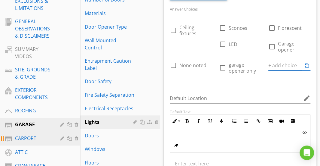
click at [35, 136] on div "CARPORT" at bounding box center [33, 137] width 36 height 7
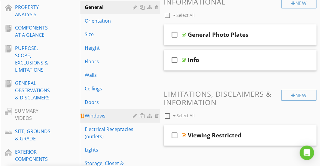
scroll to position [84, 0]
click at [128, 50] on div "Height" at bounding box center [110, 47] width 50 height 7
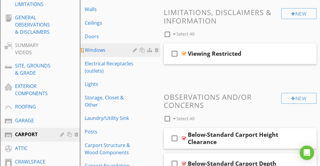
scroll to position [155, 0]
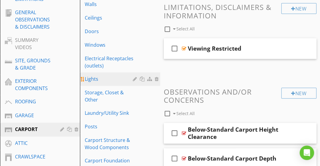
click at [112, 75] on div "Lights" at bounding box center [110, 78] width 50 height 7
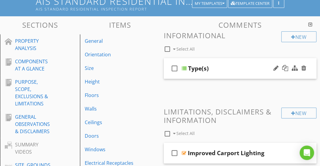
click at [234, 65] on div "Type(s)" at bounding box center [241, 68] width 106 height 7
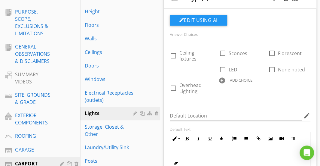
scroll to position [122, 0]
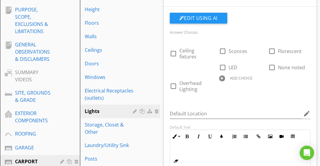
click at [222, 78] on div at bounding box center [222, 78] width 6 height 6
paste input "Squeaky Switches Noted"
type input "Squeaky Switches Noted"
click at [214, 107] on div "Answer Choices check_box_outline_blank Ceiling fixtures check_box_outline_blank…" at bounding box center [240, 137] width 148 height 249
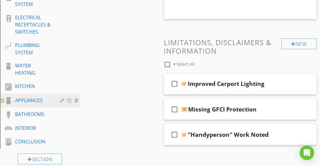
scroll to position [382, 0]
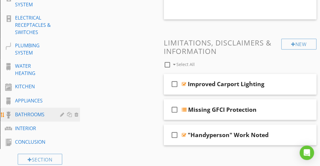
click at [38, 113] on div "BATHROOMS" at bounding box center [33, 113] width 36 height 7
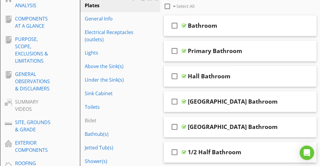
scroll to position [93, 0]
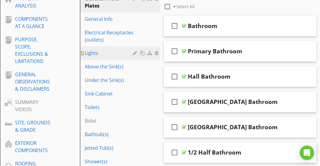
click at [94, 50] on div "Lights" at bounding box center [110, 52] width 50 height 7
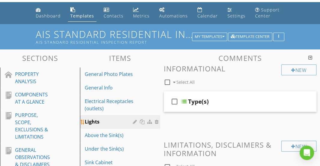
scroll to position [17, 0]
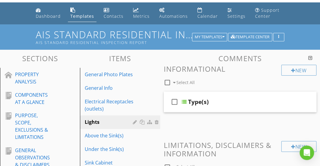
click at [219, 90] on div "New Informational check_box_outline_blank Select All check_box_outline_blank Ty…" at bounding box center [240, 135] width 153 height 141
click at [239, 102] on div "Type(s)" at bounding box center [241, 101] width 106 height 7
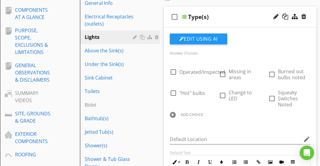
scroll to position [113, 0]
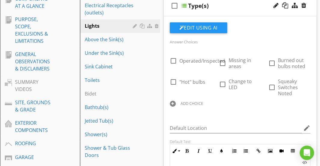
click at [169, 103] on div "ADD CHOICE" at bounding box center [190, 102] width 49 height 7
click at [172, 103] on div at bounding box center [173, 103] width 6 height 6
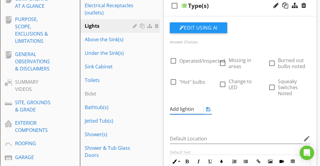
type input "Add lighting"
click at [239, 124] on div "Answer Choices check_box_outline_blank Operated/Inspected check_box_outline_bla…" at bounding box center [240, 154] width 148 height 264
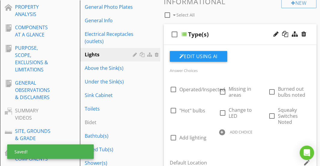
scroll to position [49, 0]
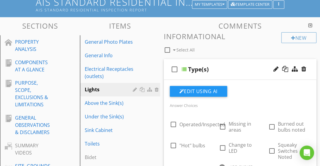
click at [231, 64] on div "check_box_outline_blank Type(s)" at bounding box center [240, 69] width 153 height 21
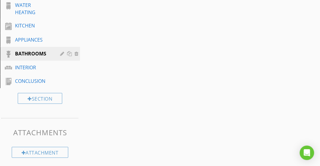
scroll to position [445, 0]
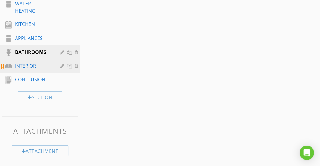
click at [25, 71] on link "INTERIOR" at bounding box center [41, 66] width 78 height 14
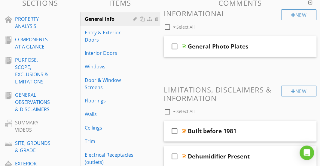
scroll to position [73, 0]
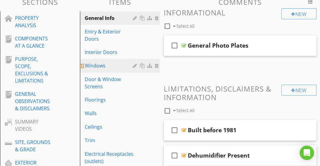
click at [99, 69] on link "Windows" at bounding box center [121, 65] width 78 height 13
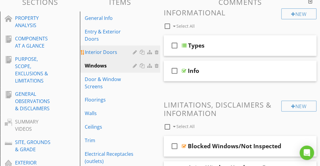
click at [108, 54] on div "Interior Doors" at bounding box center [110, 51] width 50 height 7
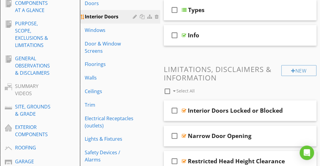
scroll to position [109, 0]
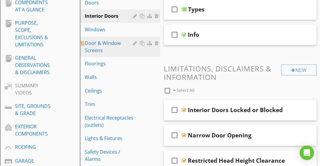
click at [108, 49] on div "Door & Window Screens" at bounding box center [110, 46] width 50 height 14
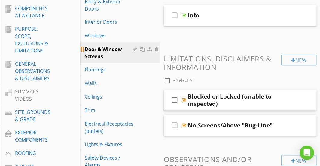
scroll to position [102, 0]
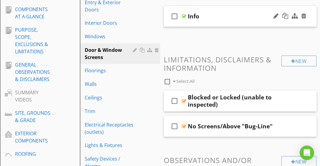
click at [221, 19] on div "Info" at bounding box center [241, 16] width 106 height 7
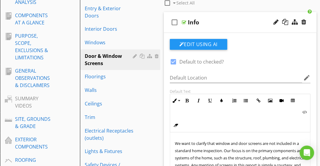
click at [221, 19] on div "Info" at bounding box center [241, 22] width 106 height 7
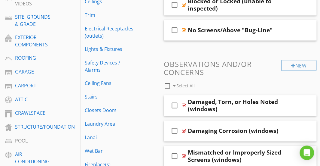
scroll to position [202, 0]
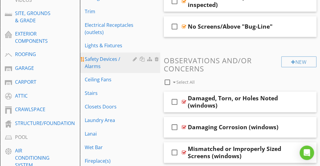
click at [117, 66] on div "Safety Devices / Alarms" at bounding box center [110, 62] width 50 height 14
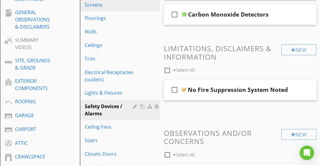
scroll to position [175, 0]
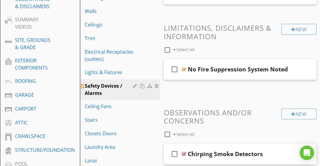
click at [142, 86] on div at bounding box center [143, 85] width 6 height 5
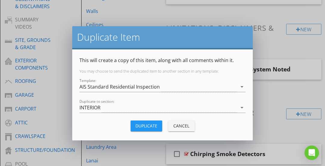
click at [138, 122] on div "Duplicate" at bounding box center [146, 125] width 22 height 6
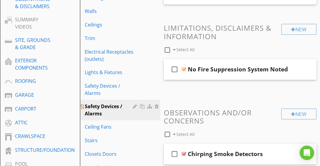
click at [143, 106] on div at bounding box center [143, 106] width 6 height 5
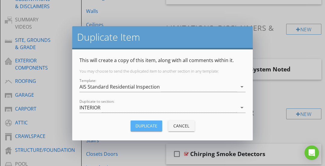
click at [141, 123] on div "Duplicate" at bounding box center [146, 125] width 22 height 6
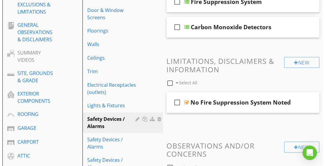
scroll to position [143, 0]
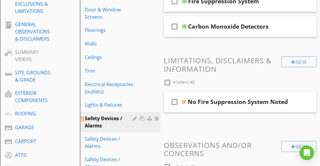
click at [134, 119] on div at bounding box center [136, 118] width 6 height 5
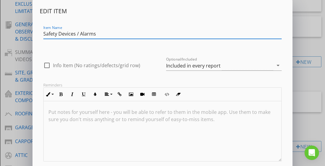
click at [43, 35] on input "Safety Devices / Alarms" at bounding box center [162, 34] width 238 height 10
click at [116, 35] on input "Smoke Detectors - Safety Devices / Alarms" at bounding box center [162, 34] width 238 height 10
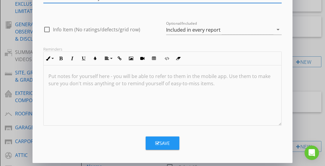
type input "Smoke Detectors - Safety Devices"
click at [160, 139] on div "Save" at bounding box center [162, 142] width 14 height 7
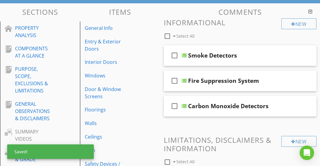
scroll to position [62, 0]
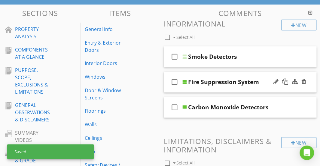
click at [171, 82] on icon "check_box_outline_blank" at bounding box center [175, 82] width 10 height 14
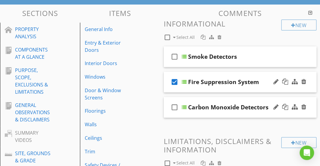
click at [173, 108] on icon "check_box_outline_blank" at bounding box center [175, 107] width 10 height 14
click at [218, 39] on div at bounding box center [220, 37] width 4 height 5
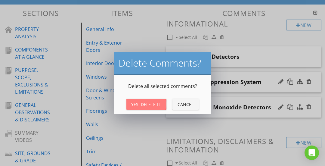
click at [150, 104] on div "Yes, Delete It!" at bounding box center [146, 104] width 30 height 6
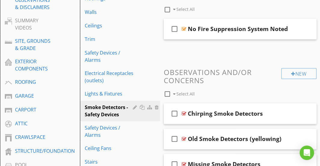
scroll to position [156, 0]
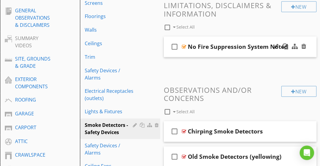
click at [174, 45] on icon "check_box_outline_blank" at bounding box center [175, 46] width 10 height 14
checkbox input "true"
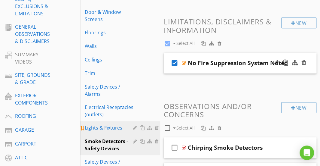
scroll to position [139, 0]
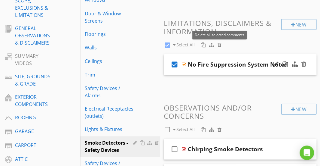
click at [220, 42] on div at bounding box center [220, 44] width 4 height 5
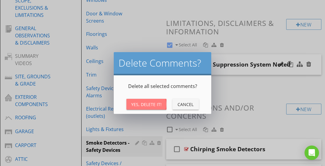
click at [152, 104] on div "Yes, Delete It!" at bounding box center [146, 104] width 30 height 6
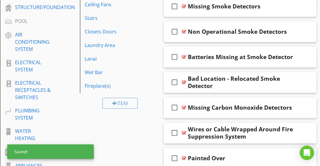
scroll to position [344, 0]
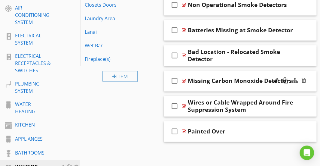
click at [173, 78] on icon "check_box_outline_blank" at bounding box center [175, 80] width 10 height 14
click at [173, 106] on icon "check_box_outline_blank" at bounding box center [175, 106] width 10 height 14
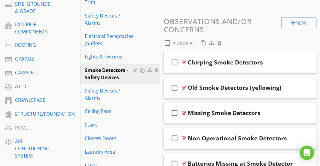
scroll to position [207, 0]
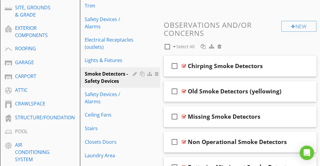
click at [220, 46] on div at bounding box center [220, 46] width 4 height 5
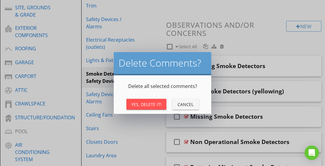
click at [153, 104] on div "Yes, Delete It!" at bounding box center [146, 104] width 30 height 6
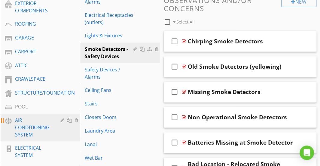
scroll to position [262, 0]
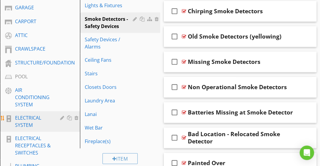
click at [39, 125] on div "ELECTRICAL SYSTEM" at bounding box center [33, 121] width 36 height 14
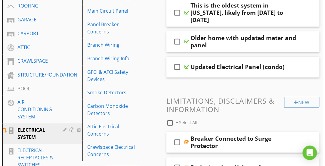
scroll to position [245, 0]
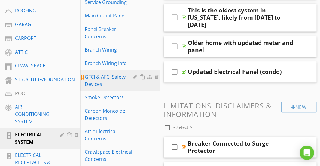
click at [133, 77] on div at bounding box center [136, 76] width 6 height 5
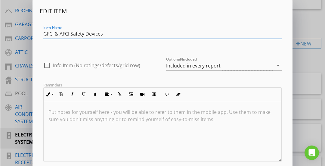
click at [70, 33] on input "GFCI & AFCI Safety Devices" at bounding box center [162, 34] width 238 height 10
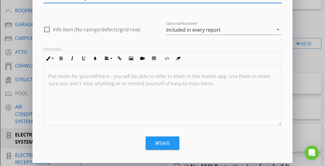
type input "GFCI & AFCI - Safety Devices"
click at [153, 137] on button "Save" at bounding box center [163, 142] width 34 height 13
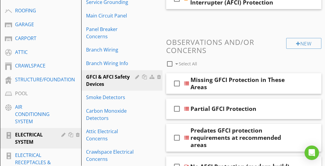
scroll to position [7, 0]
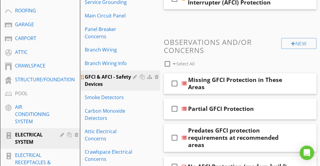
click at [135, 77] on div at bounding box center [136, 76] width 6 height 5
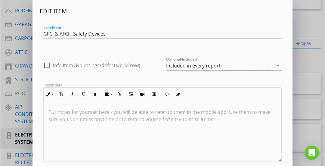
drag, startPoint x: 70, startPoint y: 33, endPoint x: 111, endPoint y: 34, distance: 40.9
click at [111, 34] on input "GFCI & AFCI - Safety Devices" at bounding box center [162, 34] width 238 height 10
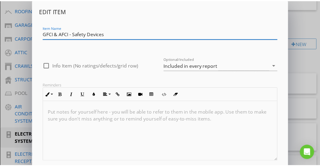
scroll to position [36, 0]
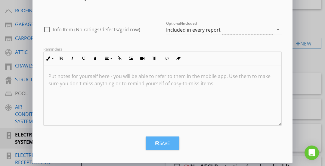
click at [159, 145] on div "Save" at bounding box center [162, 142] width 14 height 7
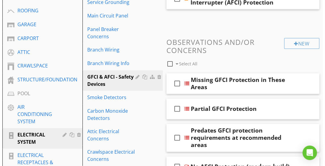
scroll to position [7, 0]
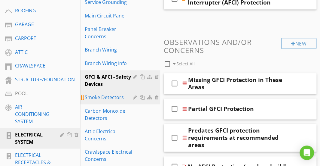
click at [133, 98] on div at bounding box center [136, 97] width 6 height 5
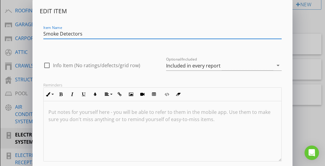
paste input "- Safety Devices"
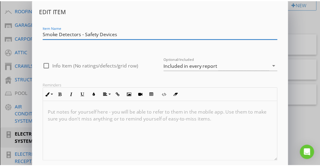
scroll to position [36, 0]
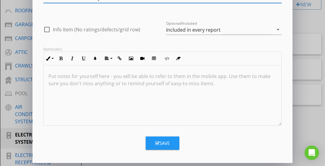
type input "Smoke Detectors - Safety Devices"
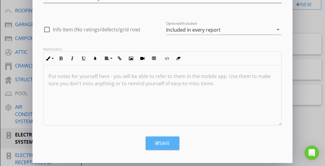
click at [152, 141] on button "Save" at bounding box center [163, 142] width 34 height 13
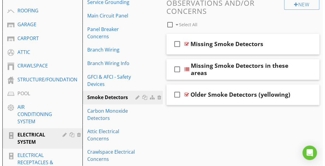
scroll to position [7, 0]
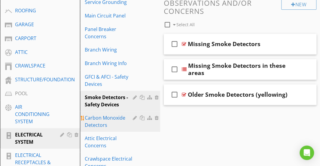
click at [135, 117] on div at bounding box center [136, 117] width 6 height 5
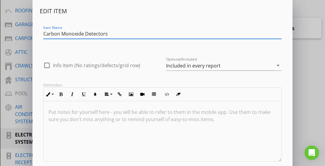
paste input "- Safety Devices"
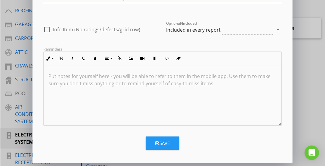
type input "Carbon Monoxide Detectors - Safety Devices"
click at [156, 141] on icon "button" at bounding box center [157, 143] width 4 height 5
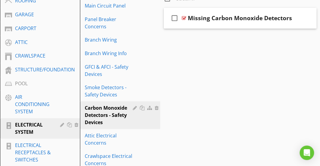
scroll to position [249, 0]
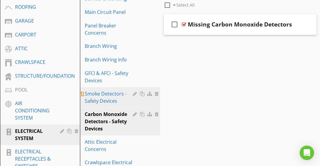
click at [130, 100] on div "Smoke Detectors - Safety Devices" at bounding box center [110, 97] width 50 height 14
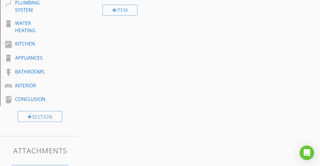
scroll to position [422, 0]
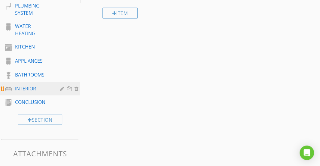
click at [38, 86] on div "INTERIOR" at bounding box center [33, 87] width 36 height 7
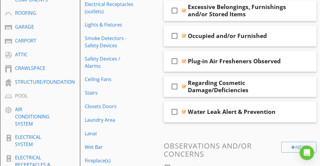
scroll to position [221, 0]
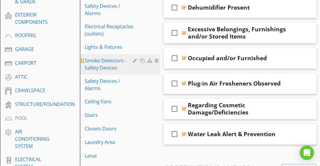
click at [111, 62] on div "Smoke Detectors - Safety Devices" at bounding box center [110, 64] width 50 height 14
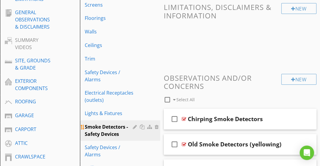
scroll to position [194, 0]
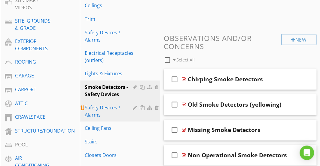
click at [107, 105] on div "Safety Devices / Alarms" at bounding box center [110, 111] width 50 height 14
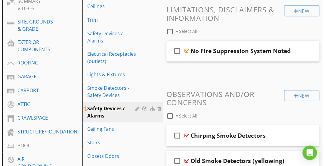
scroll to position [196, 0]
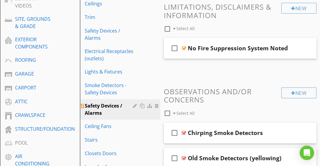
click at [134, 106] on div at bounding box center [136, 105] width 6 height 5
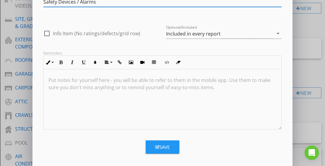
scroll to position [33, 0]
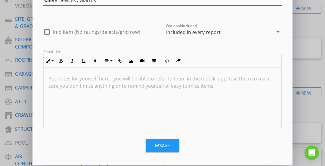
click at [297, 75] on div "Edit Item Item Name Safety Devices / Alarms check_box_outline_blank Info Item (…" at bounding box center [162, 68] width 325 height 202
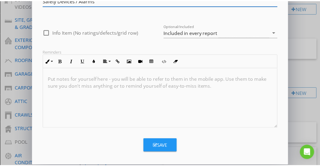
scroll to position [0, 0]
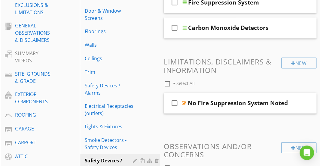
click at [297, 75] on div "New Limitations, Disclaimers & Information check_box_outline_blank Select All" at bounding box center [240, 72] width 153 height 30
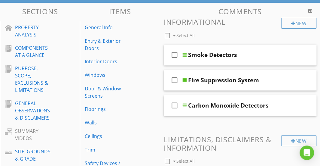
scroll to position [63, 0]
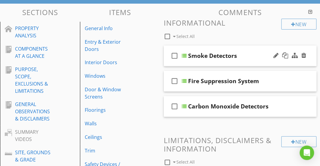
click at [264, 50] on div "check_box_outline_blank Smoke Detectors" at bounding box center [240, 55] width 153 height 21
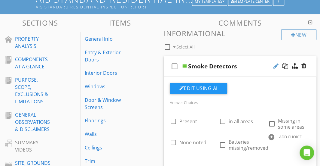
scroll to position [52, 0]
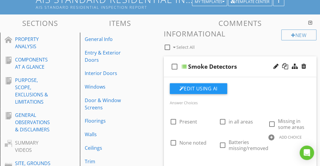
click at [249, 63] on div "Smoke Detectors" at bounding box center [241, 66] width 106 height 7
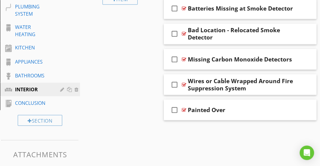
scroll to position [422, 0]
click at [173, 107] on icon "check_box_outline_blank" at bounding box center [175, 109] width 10 height 14
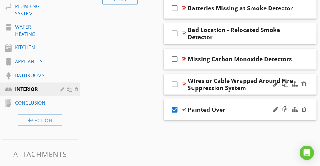
click at [173, 81] on icon "check_box_outline_blank" at bounding box center [175, 84] width 10 height 14
click at [175, 58] on icon "check_box_outline_blank" at bounding box center [175, 58] width 10 height 14
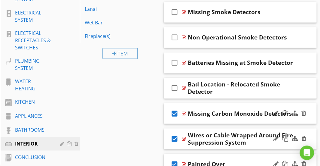
scroll to position [355, 0]
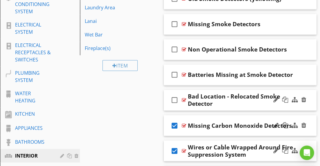
click at [175, 98] on icon "check_box_outline_blank" at bounding box center [175, 100] width 10 height 14
click at [173, 74] on icon "check_box_outline_blank" at bounding box center [175, 74] width 10 height 14
click at [173, 50] on icon "check_box_outline_blank" at bounding box center [175, 49] width 10 height 14
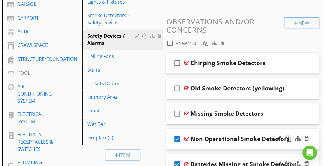
scroll to position [265, 0]
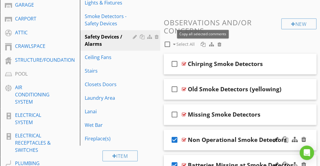
click at [202, 44] on div at bounding box center [203, 44] width 5 height 5
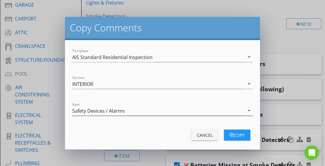
click at [126, 108] on div "Safety Devices / Alarms" at bounding box center [158, 111] width 172 height 10
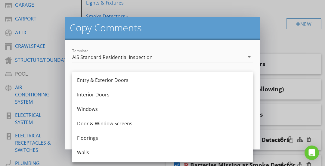
scroll to position [0, 0]
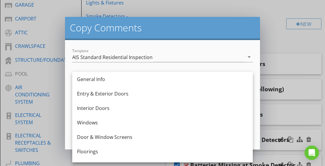
click at [180, 47] on div "Template AIS Standard Residential Inspection arrow_drop_down" at bounding box center [163, 57] width 188 height 21
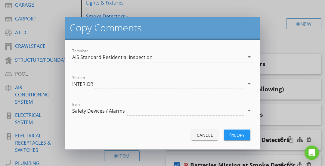
click at [136, 81] on div "INTERIOR" at bounding box center [158, 84] width 172 height 10
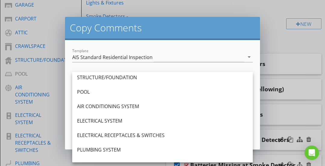
scroll to position [197, 0]
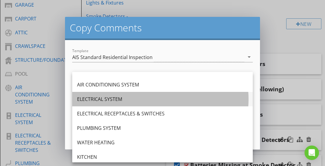
click at [110, 103] on div "ELECTRICAL SYSTEM" at bounding box center [162, 98] width 171 height 7
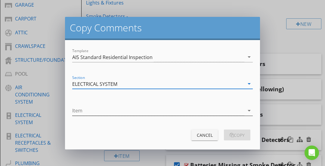
click at [103, 110] on div at bounding box center [158, 111] width 172 height 10
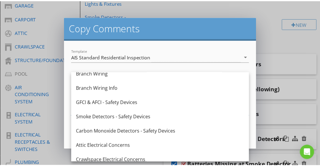
scroll to position [179, 0]
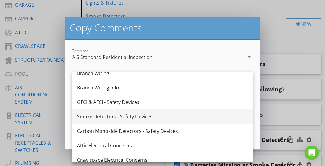
click at [100, 113] on div "Smoke Detectors - Safety Devices" at bounding box center [162, 116] width 171 height 7
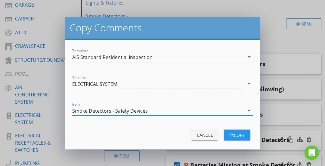
click at [230, 133] on div "button" at bounding box center [231, 135] width 4 height 4
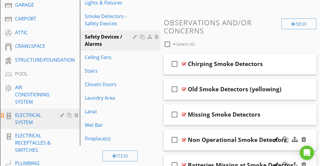
click at [48, 116] on div "ELECTRICAL SYSTEM" at bounding box center [33, 118] width 36 height 14
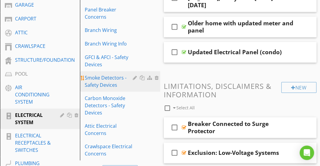
click at [116, 85] on div "Smoke Detectors - Safety Devices" at bounding box center [110, 81] width 50 height 14
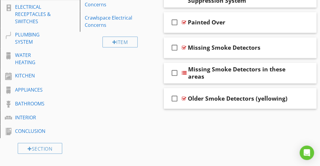
scroll to position [394, 0]
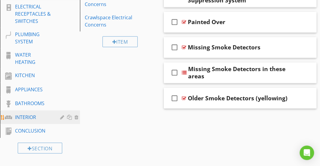
click at [41, 113] on div "INTERIOR" at bounding box center [33, 116] width 36 height 7
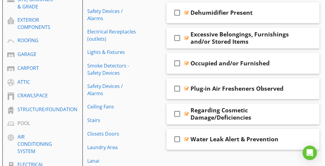
scroll to position [214, 0]
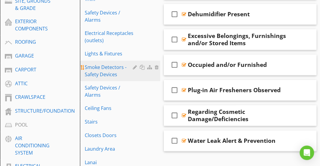
click at [113, 71] on div "Smoke Detectors - Safety Devices" at bounding box center [110, 70] width 50 height 14
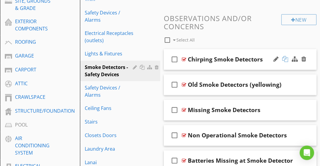
click at [287, 61] on div at bounding box center [285, 59] width 6 height 6
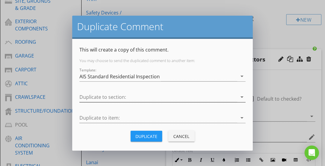
click at [126, 98] on div at bounding box center [158, 97] width 158 height 10
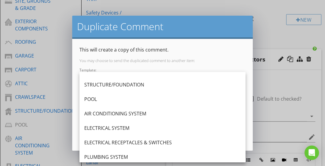
scroll to position [184, 0]
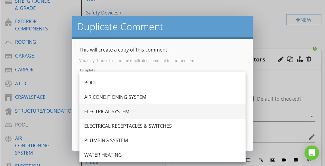
click at [113, 110] on div "ELECTRICAL SYSTEM" at bounding box center [162, 111] width 156 height 7
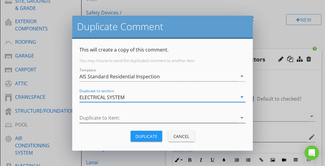
click at [109, 116] on div at bounding box center [158, 118] width 158 height 10
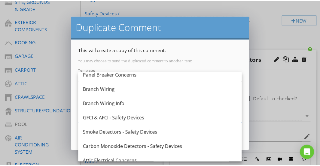
scroll to position [184, 0]
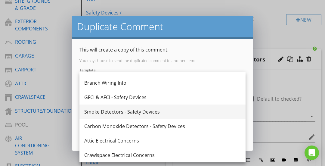
click at [107, 111] on div "Smoke Detectors - Safety Devices" at bounding box center [162, 111] width 156 height 7
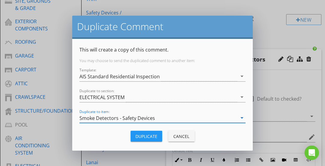
click at [154, 134] on div "Duplicate" at bounding box center [146, 136] width 22 height 6
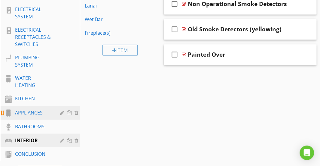
scroll to position [370, 0]
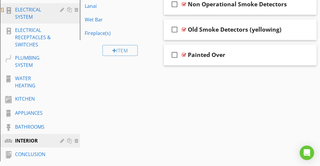
click at [34, 21] on link "ELECTRICAL SYSTEM" at bounding box center [41, 13] width 78 height 20
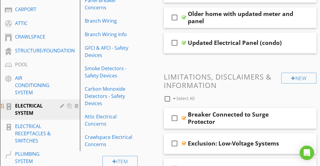
scroll to position [275, 0]
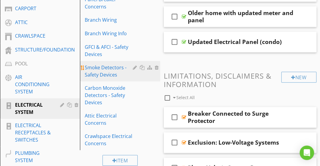
click at [91, 65] on div "Smoke Detectors - Safety Devices" at bounding box center [110, 71] width 50 height 14
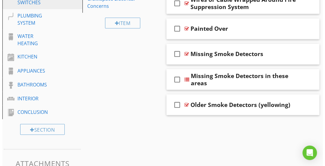
scroll to position [413, 0]
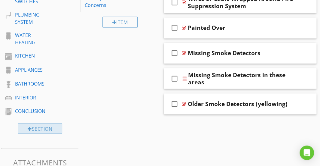
click at [54, 125] on div "Section" at bounding box center [40, 128] width 44 height 11
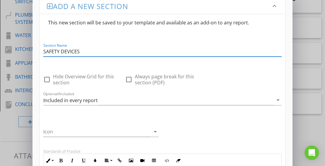
scroll to position [8, 0]
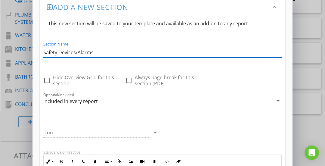
drag, startPoint x: 96, startPoint y: 54, endPoint x: 26, endPoint y: 66, distance: 70.7
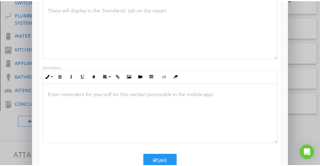
scroll to position [177, 0]
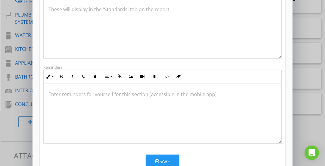
type input "SAFETY DEVICES/ALARMS"
click at [150, 159] on button "Save" at bounding box center [163, 160] width 34 height 13
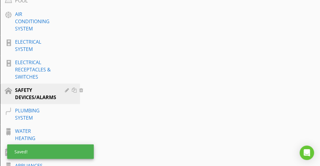
scroll to position [337, 0]
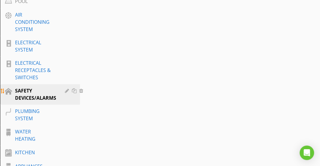
click at [47, 87] on div "SAFETY DEVICES/ALARMS" at bounding box center [35, 94] width 41 height 14
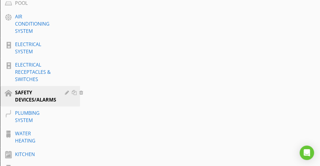
scroll to position [335, 0]
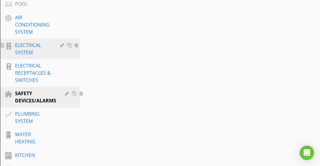
click at [39, 46] on div "ELECTRICAL SYSTEM" at bounding box center [33, 48] width 36 height 14
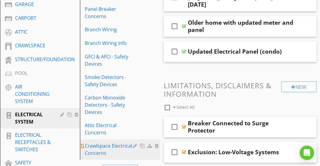
scroll to position [265, 0]
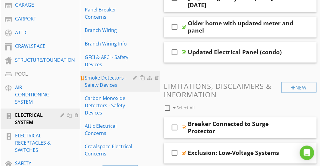
click at [122, 83] on div "Smoke Detectors - Safety Devices" at bounding box center [110, 81] width 50 height 14
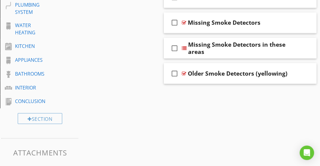
scroll to position [443, 0]
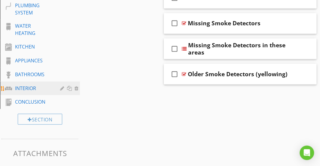
click at [41, 88] on div "INTERIOR" at bounding box center [33, 87] width 36 height 7
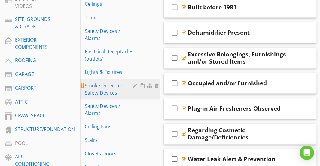
scroll to position [203, 0]
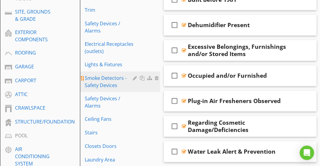
click at [102, 77] on div "Smoke Detectors - Safety Devices" at bounding box center [110, 81] width 50 height 14
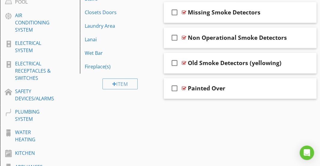
scroll to position [337, 0]
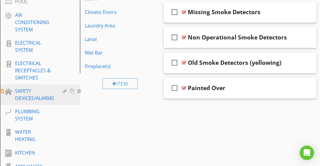
click at [50, 99] on div "SAFETY DEVICES/ALARMS" at bounding box center [34, 94] width 39 height 14
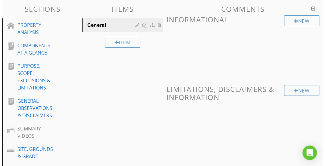
scroll to position [66, 0]
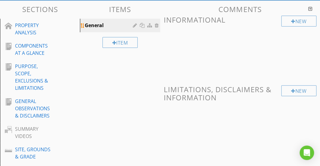
click at [124, 24] on div "General" at bounding box center [110, 25] width 50 height 7
click at [283, 19] on div "New" at bounding box center [298, 21] width 35 height 11
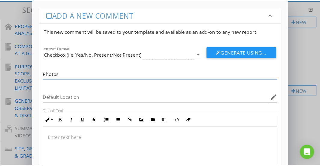
scroll to position [61, 0]
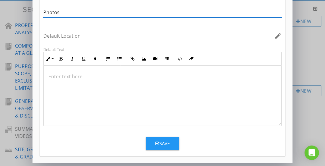
type input "Photos"
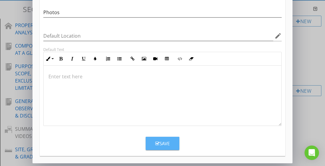
click at [156, 143] on icon "button" at bounding box center [157, 143] width 4 height 5
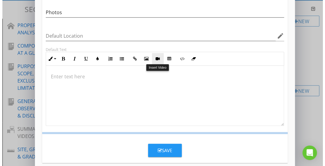
scroll to position [32, 0]
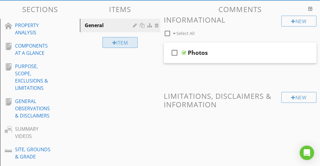
click at [124, 42] on div "Item" at bounding box center [120, 42] width 35 height 11
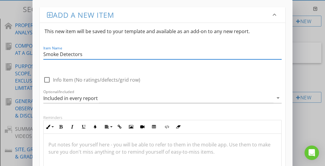
type input "Smoke Detectors"
click at [166, 69] on div "This new item will be saved to your template and available as an add-on to any …" at bounding box center [162, 108] width 245 height 171
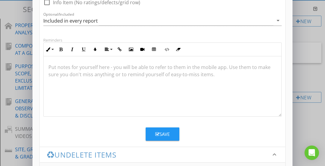
scroll to position [96, 0]
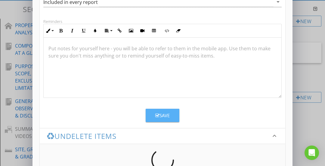
click at [155, 113] on button "Save" at bounding box center [163, 115] width 34 height 13
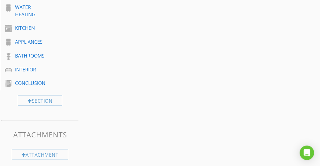
scroll to position [465, 0]
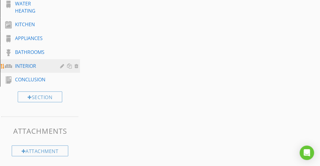
click at [36, 62] on div "INTERIOR" at bounding box center [33, 65] width 36 height 7
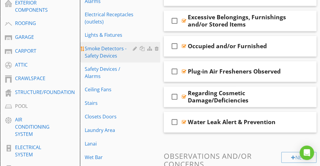
click at [132, 48] on div "Smoke Detectors - Safety Devices" at bounding box center [110, 52] width 50 height 14
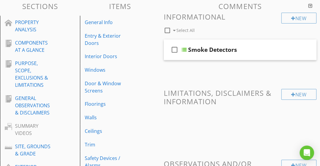
scroll to position [67, 0]
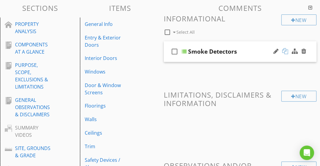
click at [285, 51] on div at bounding box center [285, 51] width 6 height 6
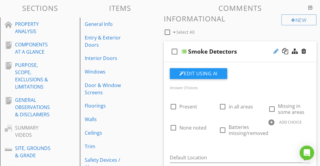
click at [277, 48] on div at bounding box center [276, 51] width 5 height 6
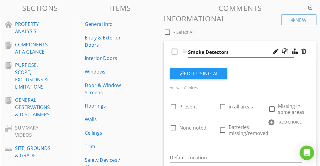
click at [235, 52] on input "Smoke Detectors" at bounding box center [241, 52] width 106 height 10
drag, startPoint x: 235, startPoint y: 52, endPoint x: 195, endPoint y: 50, distance: 39.7
click at [195, 50] on input "Smoke Detectors" at bounding box center [241, 52] width 106 height 10
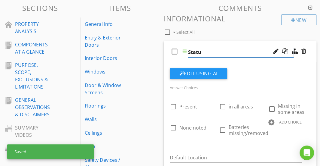
type input "Status"
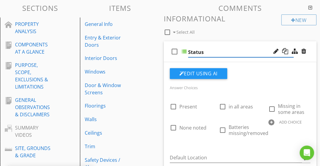
click at [294, 72] on div "Edit Using AI" at bounding box center [240, 76] width 141 height 16
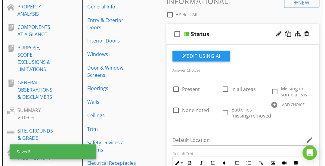
scroll to position [85, 0]
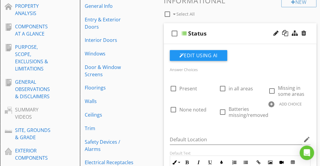
click at [274, 105] on div at bounding box center [271, 104] width 6 height 6
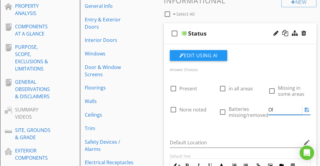
type input "O"
click at [251, 32] on div "Status" at bounding box center [241, 33] width 106 height 7
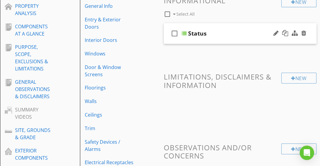
click at [251, 32] on div "Status" at bounding box center [241, 33] width 106 height 7
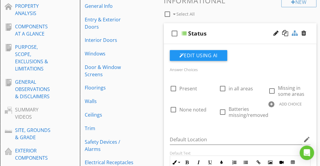
click at [292, 33] on div at bounding box center [295, 33] width 6 height 6
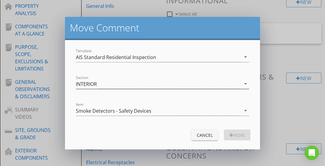
click at [149, 86] on div "INTERIOR" at bounding box center [158, 84] width 165 height 10
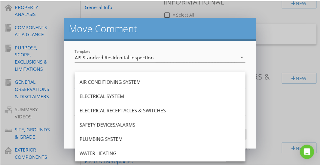
scroll to position [222, 0]
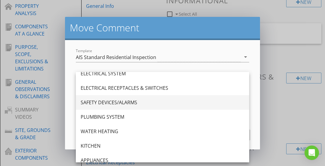
click at [127, 99] on div "SAFETY DEVICES/ALARMS" at bounding box center [163, 102] width 164 height 7
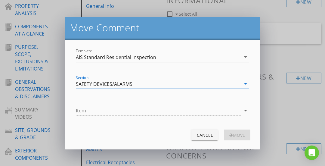
click at [118, 112] on div at bounding box center [158, 111] width 165 height 10
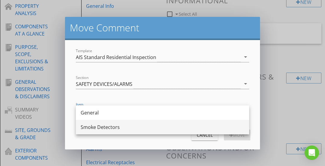
click at [110, 125] on div "Smoke Detectors" at bounding box center [163, 126] width 164 height 7
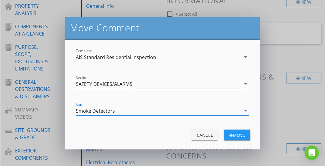
click at [242, 133] on div "Move" at bounding box center [236, 135] width 17 height 6
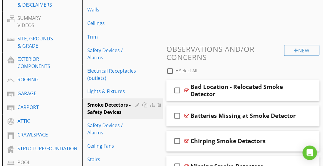
scroll to position [203, 0]
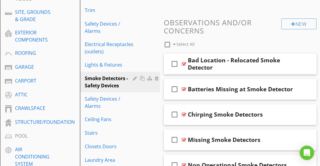
click at [167, 44] on div at bounding box center [167, 44] width 10 height 10
checkbox input "true"
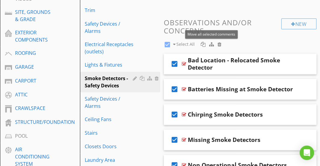
click at [212, 44] on div at bounding box center [211, 44] width 5 height 5
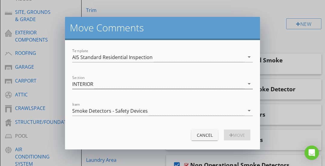
click at [150, 81] on div "INTERIOR" at bounding box center [158, 84] width 172 height 10
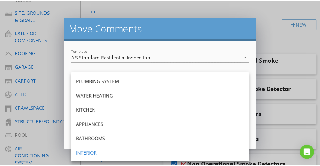
scroll to position [256, 0]
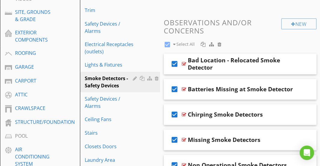
click at [291, 44] on div at bounding box center [160, 83] width 320 height 166
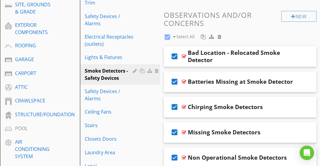
scroll to position [209, 0]
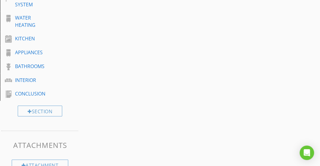
scroll to position [465, 0]
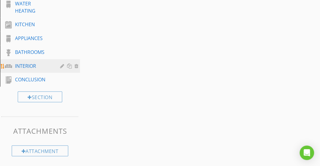
click at [22, 63] on div "INTERIOR" at bounding box center [33, 65] width 36 height 7
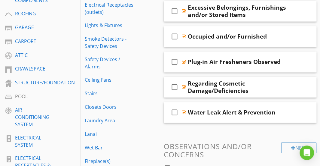
scroll to position [241, 0]
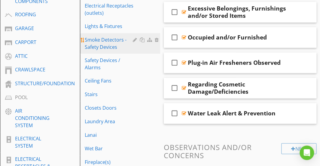
click at [115, 44] on div "Smoke Detectors - Safety Devices" at bounding box center [110, 43] width 50 height 14
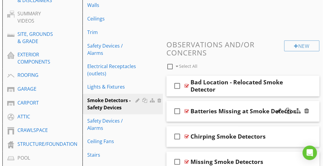
scroll to position [195, 0]
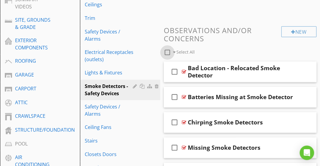
click at [166, 51] on div at bounding box center [167, 52] width 10 height 10
checkbox input "true"
click at [213, 51] on div at bounding box center [211, 52] width 5 height 5
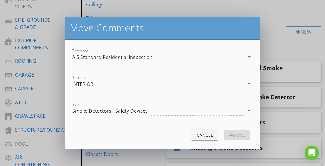
click at [126, 86] on div "INTERIOR" at bounding box center [158, 84] width 172 height 10
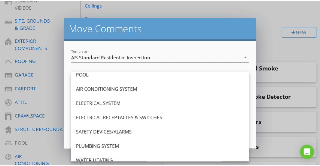
scroll to position [215, 0]
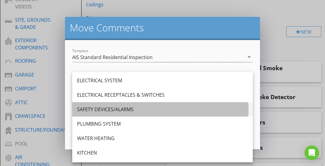
click at [112, 108] on div "SAFETY DEVICES/ALARMS" at bounding box center [162, 109] width 171 height 7
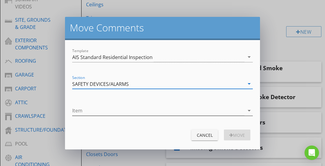
click at [117, 107] on div at bounding box center [158, 111] width 172 height 10
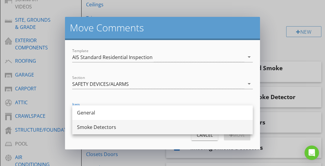
click at [110, 125] on div "Smoke Detectors" at bounding box center [162, 126] width 171 height 7
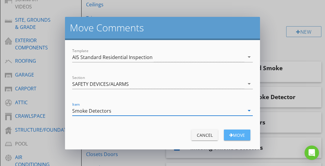
click at [232, 136] on div "move" at bounding box center [236, 135] width 17 height 6
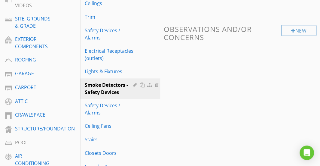
scroll to position [197, 0]
click at [156, 86] on div at bounding box center [157, 84] width 5 height 5
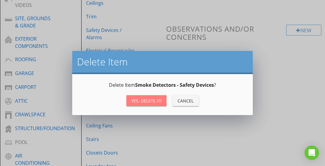
click at [147, 99] on div "Yes, Delete it!" at bounding box center [146, 100] width 30 height 6
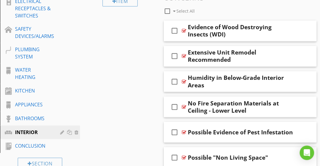
scroll to position [400, 0]
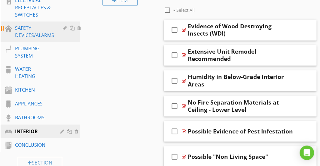
click at [32, 26] on div "SAFETY DEVICES/ALARMS" at bounding box center [34, 31] width 39 height 14
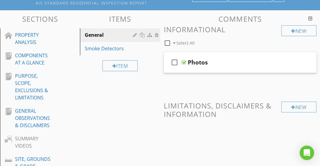
scroll to position [57, 0]
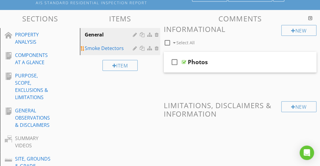
click at [103, 48] on div "Smoke Detectors" at bounding box center [110, 47] width 50 height 7
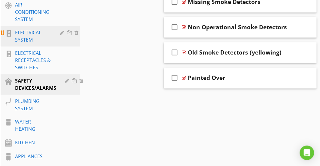
scroll to position [356, 0]
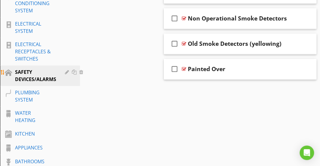
click at [35, 72] on div "SAFETY DEVICES/ALARMS" at bounding box center [35, 75] width 41 height 14
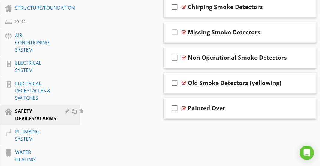
scroll to position [317, 0]
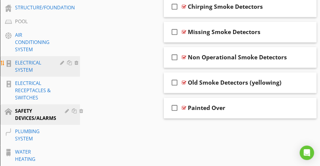
click at [25, 65] on div "ELECTRICAL SYSTEM" at bounding box center [33, 66] width 36 height 14
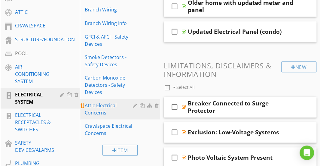
scroll to position [285, 0]
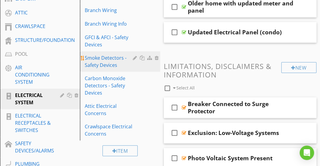
click at [97, 65] on div "Smoke Detectors - Safety Devices" at bounding box center [110, 61] width 50 height 14
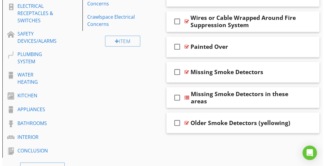
scroll to position [393, 0]
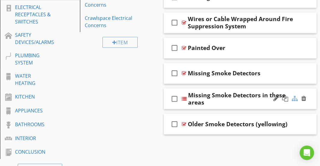
click at [292, 97] on div at bounding box center [295, 98] width 6 height 6
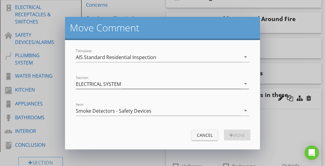
click at [174, 84] on div "ELECTRICAL SYSTEM" at bounding box center [158, 84] width 165 height 10
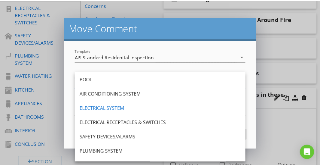
scroll to position [188, 0]
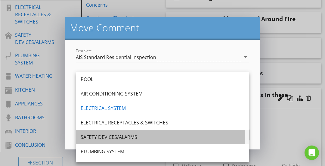
click at [130, 135] on div "SAFETY DEVICES/ALARMS" at bounding box center [163, 136] width 164 height 7
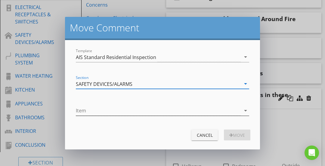
click at [133, 107] on div at bounding box center [158, 111] width 165 height 10
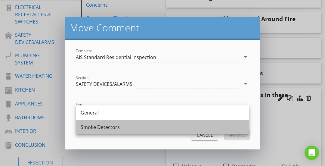
click at [113, 125] on div "Smoke Detectors" at bounding box center [163, 126] width 164 height 7
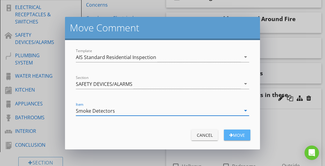
click at [237, 135] on div "Move" at bounding box center [236, 135] width 17 height 6
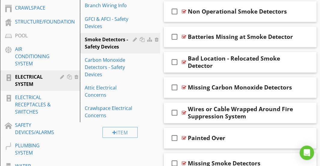
scroll to position [317, 0]
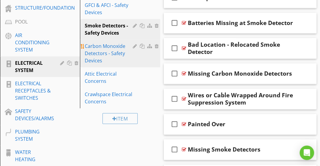
click at [124, 59] on div "Carbon Monoxide Detectors - Safety Devices" at bounding box center [110, 53] width 50 height 22
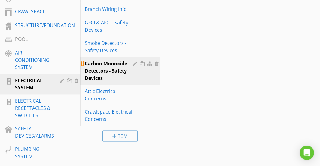
scroll to position [299, 0]
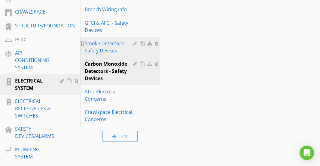
click at [116, 41] on div "Smoke Detectors - Safety Devices" at bounding box center [110, 47] width 50 height 14
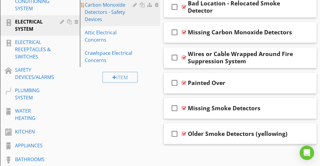
scroll to position [400, 0]
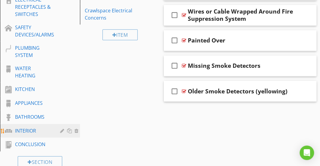
click at [31, 129] on div "INTERIOR" at bounding box center [33, 130] width 36 height 7
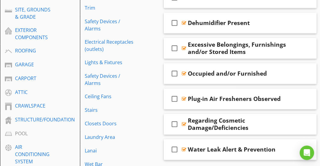
scroll to position [204, 0]
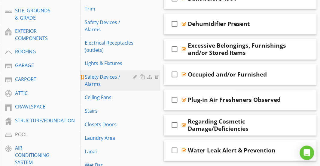
click at [107, 83] on div "Safety Devices / Alarms" at bounding box center [110, 80] width 50 height 14
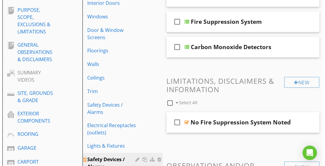
scroll to position [70, 0]
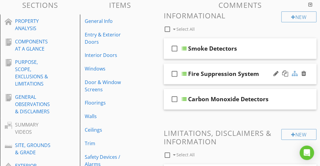
click at [294, 73] on div at bounding box center [295, 73] width 6 height 6
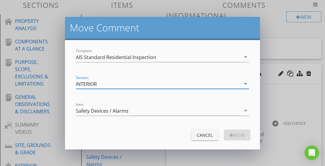
drag, startPoint x: 132, startPoint y: 84, endPoint x: 119, endPoint y: 84, distance: 12.3
click at [119, 84] on div "INTERIOR" at bounding box center [158, 84] width 165 height 10
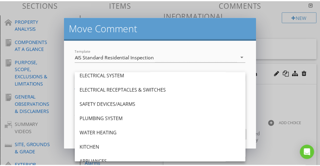
scroll to position [221, 0]
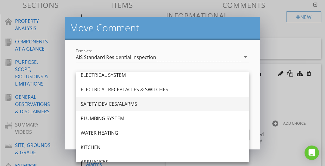
click at [114, 102] on div "SAFETY DEVICES/ALARMS" at bounding box center [163, 103] width 164 height 7
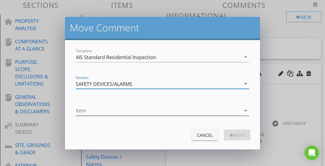
click at [108, 110] on div at bounding box center [158, 111] width 165 height 10
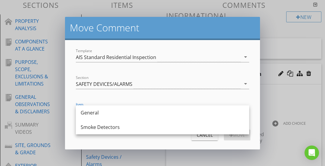
click at [116, 97] on form "Template AIS Standard Residential Inspection arrow_drop_down Section SAFETY DEV…" at bounding box center [162, 94] width 195 height 109
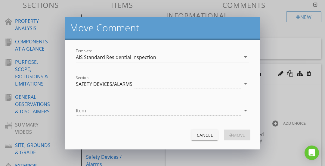
click at [201, 134] on div "Cancel" at bounding box center [204, 135] width 17 height 6
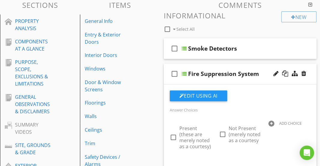
click at [213, 67] on div "check_box_outline_blank Fire Suppression System" at bounding box center [240, 73] width 153 height 21
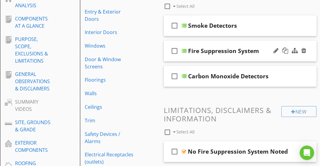
scroll to position [93, 0]
click at [274, 49] on div at bounding box center [276, 51] width 5 height 6
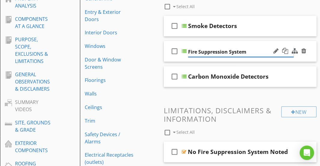
click at [253, 50] on input "Fire Suppression System" at bounding box center [241, 52] width 106 height 10
drag, startPoint x: 253, startPoint y: 50, endPoint x: 186, endPoint y: 50, distance: 66.4
click at [186, 50] on div "check_box_outline_blank Fire Suppression System" at bounding box center [240, 51] width 153 height 21
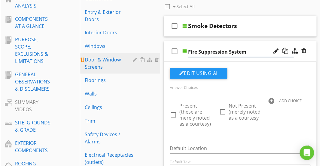
click at [143, 63] on div "Door & Window Screens" at bounding box center [121, 63] width 72 height 14
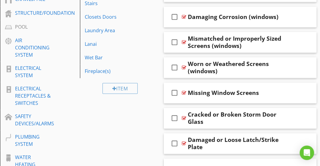
scroll to position [313, 0]
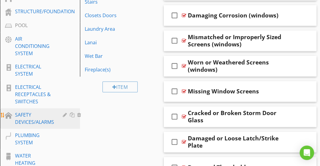
click at [31, 118] on div "SAFETY DEVICES/ALARMS" at bounding box center [34, 118] width 39 height 14
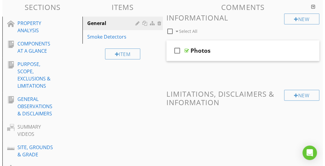
scroll to position [39, 0]
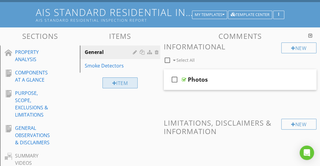
click at [119, 79] on div "Item" at bounding box center [120, 82] width 35 height 11
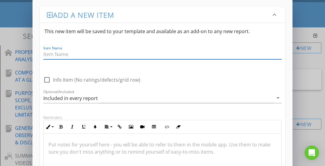
paste input "Fire Suppression System"
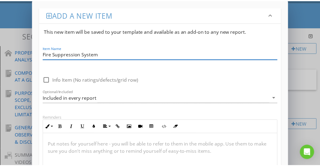
scroll to position [123, 0]
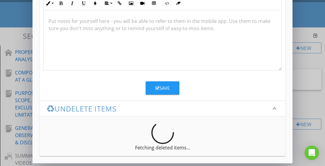
type input "Fire Suppression System"
click at [173, 89] on button "Save" at bounding box center [163, 87] width 34 height 13
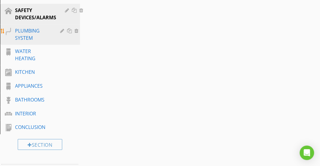
scroll to position [418, 0]
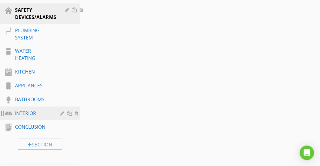
click at [31, 110] on div "INTERIOR" at bounding box center [33, 112] width 36 height 7
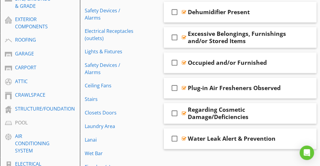
scroll to position [215, 0]
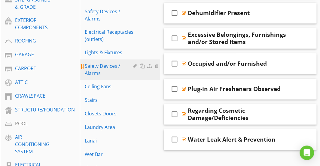
click at [107, 68] on div "Safety Devices / Alarms" at bounding box center [110, 69] width 50 height 14
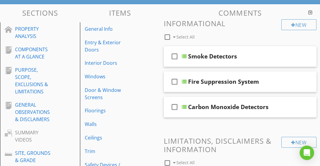
scroll to position [61, 0]
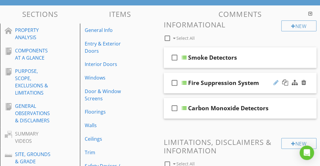
click at [275, 83] on div at bounding box center [276, 82] width 5 height 6
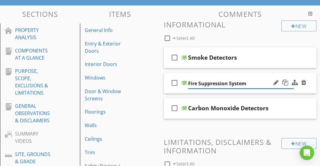
click at [247, 83] on input "Fire Suppression System" at bounding box center [241, 83] width 106 height 10
drag, startPoint x: 247, startPoint y: 83, endPoint x: 192, endPoint y: 84, distance: 55.0
click at [192, 84] on input "Fire Suppression System" at bounding box center [241, 83] width 106 height 10
type input "Status"
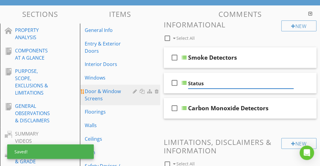
click at [158, 101] on link "Door & Window Screens" at bounding box center [121, 94] width 78 height 20
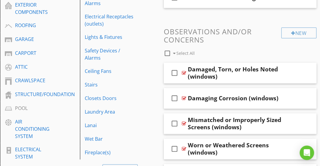
scroll to position [252, 0]
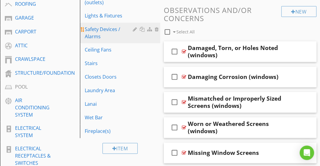
click at [108, 33] on div "Safety Devices / Alarms" at bounding box center [110, 33] width 50 height 14
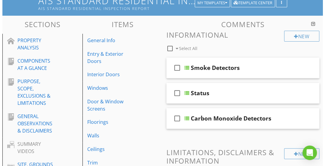
scroll to position [50, 0]
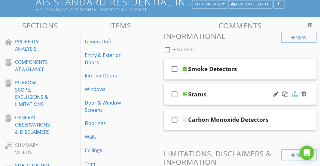
click at [296, 93] on div at bounding box center [295, 94] width 6 height 6
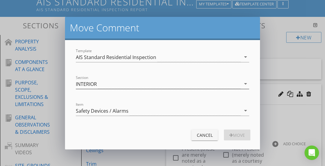
click at [141, 79] on div "INTERIOR" at bounding box center [158, 84] width 165 height 10
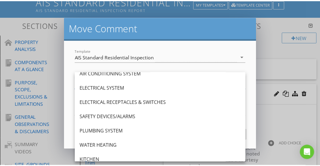
scroll to position [208, 0]
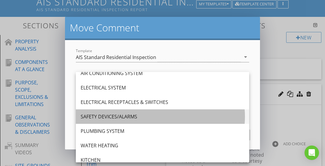
click at [123, 114] on div "SAFETY DEVICES/ALARMS" at bounding box center [163, 116] width 164 height 7
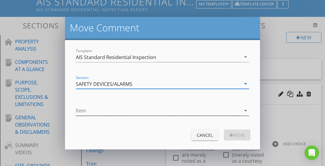
click at [125, 109] on div at bounding box center [158, 111] width 165 height 10
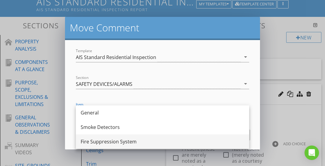
click at [118, 139] on div "Fire Suppression System" at bounding box center [163, 141] width 164 height 7
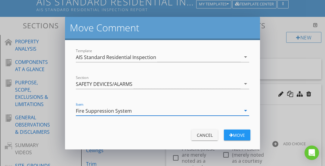
click at [231, 133] on div "Move" at bounding box center [236, 135] width 17 height 6
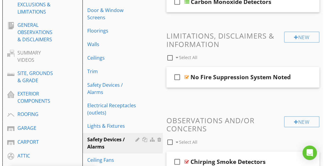
scroll to position [167, 0]
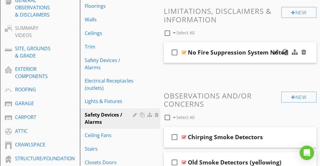
click at [173, 52] on icon "check_box_outline_blank" at bounding box center [175, 52] width 10 height 14
click at [173, 52] on icon "check_box" at bounding box center [175, 52] width 10 height 14
checkbox input "false"
click at [293, 52] on div at bounding box center [295, 52] width 6 height 6
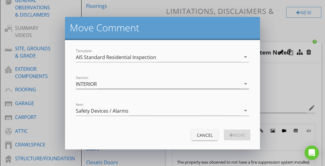
click at [143, 85] on div "INTERIOR" at bounding box center [158, 84] width 165 height 10
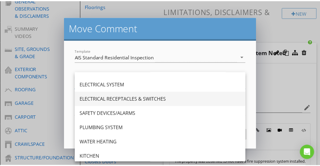
scroll to position [219, 0]
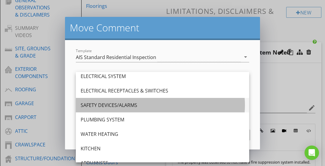
click at [133, 102] on div "SAFETY DEVICES/ALARMS" at bounding box center [163, 104] width 164 height 7
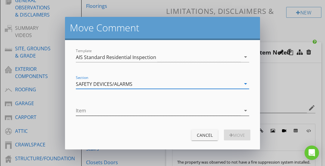
click at [136, 110] on div at bounding box center [158, 111] width 165 height 10
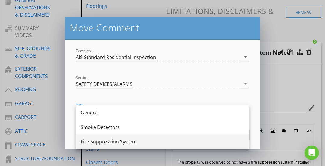
click at [120, 142] on div "Fire Suppression System" at bounding box center [163, 141] width 164 height 7
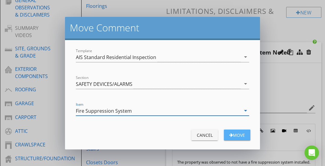
click at [229, 134] on div "button" at bounding box center [231, 135] width 4 height 4
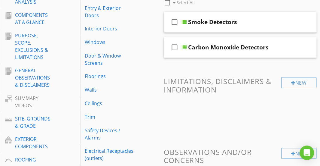
scroll to position [89, 0]
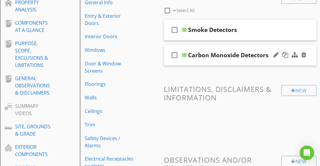
click at [278, 53] on div at bounding box center [276, 55] width 5 height 6
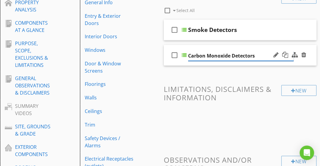
click at [262, 54] on input "Carbon Monoxide Detectors" at bounding box center [241, 56] width 106 height 10
drag, startPoint x: 262, startPoint y: 54, endPoint x: 192, endPoint y: 57, distance: 69.8
click at [192, 57] on input "Carbon Monoxide Detectors" at bounding box center [241, 56] width 106 height 10
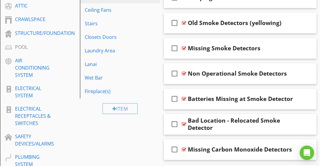
scroll to position [334, 0]
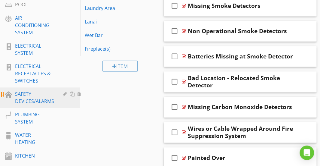
click at [41, 103] on div "SAFETY DEVICES/ALARMS" at bounding box center [34, 97] width 39 height 14
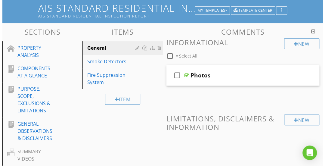
scroll to position [43, 0]
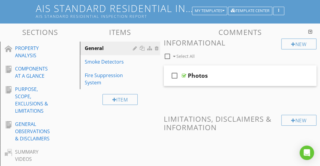
click at [123, 93] on div "Item" at bounding box center [120, 99] width 80 height 20
click at [118, 97] on div "Item" at bounding box center [120, 99] width 35 height 11
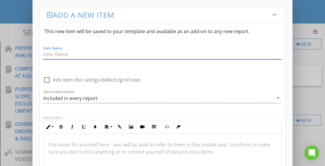
paste input "Carbon Monoxide Detectors"
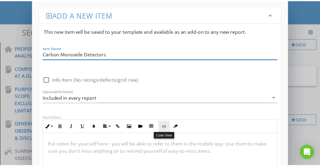
scroll to position [123, 0]
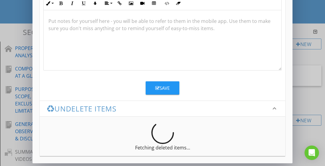
type input "Carbon Monoxide Detectors"
click at [167, 79] on div "Save" at bounding box center [162, 85] width 245 height 18
click at [164, 85] on div "Save" at bounding box center [162, 87] width 14 height 7
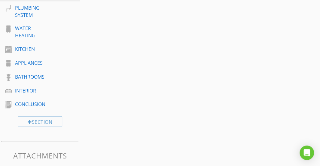
scroll to position [442, 0]
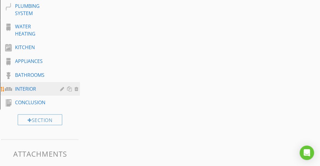
click at [44, 85] on div "INTERIOR" at bounding box center [33, 88] width 36 height 7
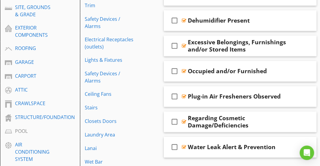
scroll to position [204, 0]
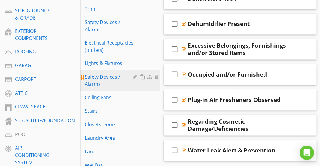
click at [109, 77] on div "Safety Devices / Alarms" at bounding box center [110, 80] width 50 height 14
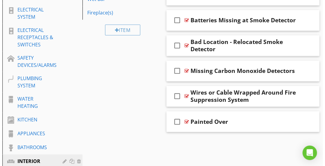
scroll to position [369, 0]
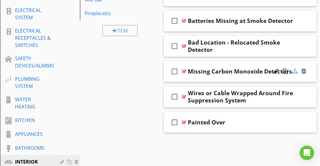
click at [295, 70] on div at bounding box center [295, 71] width 6 height 6
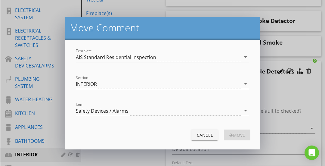
click at [124, 84] on div "INTERIOR" at bounding box center [158, 84] width 165 height 10
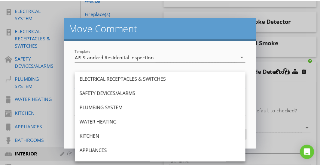
scroll to position [231, 0]
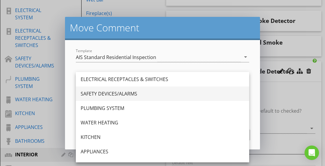
click at [121, 92] on div "SAFETY DEVICES/ALARMS" at bounding box center [163, 93] width 164 height 7
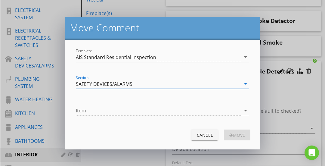
click at [138, 109] on div at bounding box center [158, 111] width 165 height 10
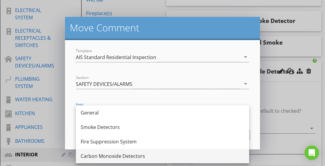
click at [120, 155] on div "Carbon Monoxide Detectors" at bounding box center [163, 155] width 164 height 7
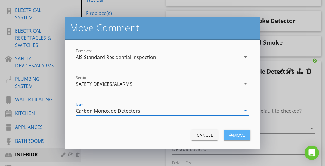
click at [226, 137] on button "Move" at bounding box center [237, 134] width 26 height 11
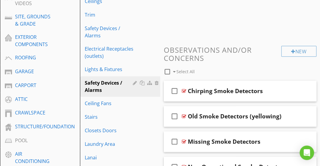
scroll to position [214, 0]
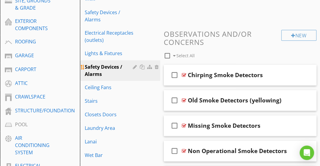
click at [156, 67] on div at bounding box center [157, 66] width 5 height 5
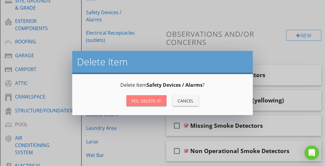
click at [138, 100] on div "Yes, Delete it!" at bounding box center [146, 100] width 30 height 6
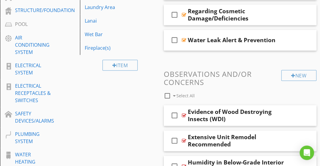
scroll to position [315, 0]
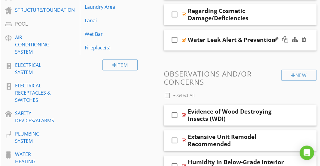
click at [227, 33] on div "check_box_outline_blank Water Leak Alert & Prevention" at bounding box center [240, 39] width 153 height 21
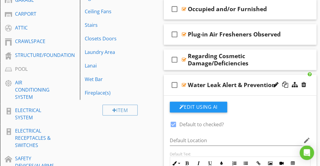
scroll to position [269, 0]
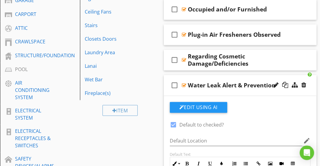
click at [228, 77] on div "check_box_outline_blank Water Leak Alert & Prevention" at bounding box center [240, 85] width 153 height 21
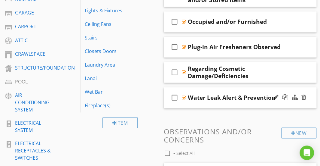
scroll to position [255, 0]
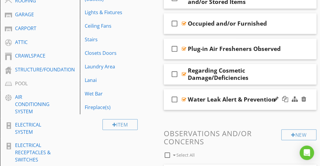
click at [218, 92] on div "check_box_outline_blank Water Leak Alert & Prevention" at bounding box center [240, 99] width 153 height 21
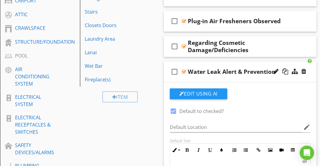
scroll to position [283, 0]
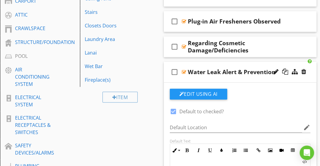
click at [213, 62] on div "check_box_outline_blank Water Leak Alert & Prevention" at bounding box center [240, 72] width 153 height 21
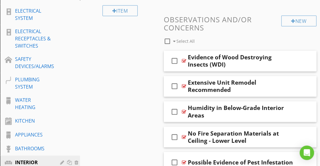
scroll to position [342, 0]
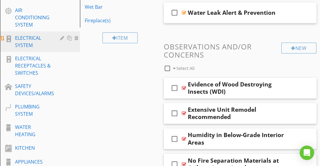
click at [37, 44] on div "ELECTRICAL SYSTEM" at bounding box center [33, 41] width 36 height 14
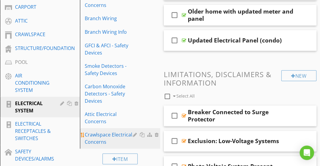
scroll to position [276, 0]
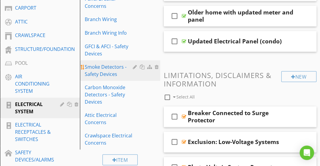
click at [156, 68] on div at bounding box center [157, 66] width 5 height 5
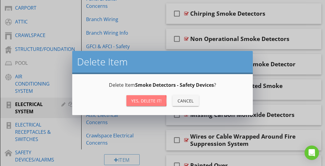
click at [136, 104] on button "Yes, Delete it!" at bounding box center [146, 100] width 40 height 11
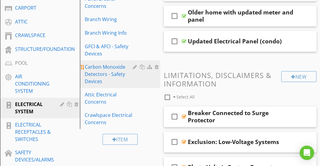
click at [157, 68] on div at bounding box center [157, 66] width 5 height 5
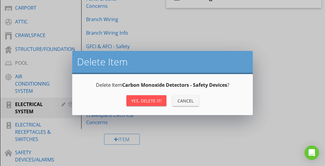
click at [132, 102] on div "Yes, Delete it!" at bounding box center [146, 100] width 30 height 6
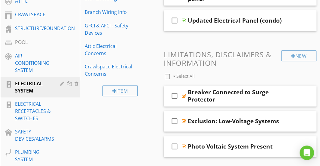
scroll to position [297, 0]
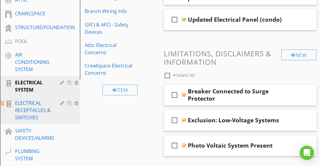
click at [45, 110] on div "ELECTRICAL RECEPTACLES & SWITCHES" at bounding box center [33, 110] width 36 height 22
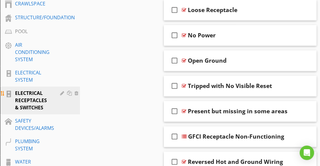
scroll to position [308, 0]
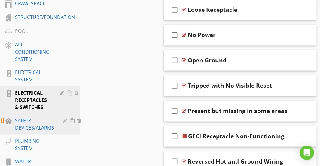
click at [33, 127] on div "SAFETY DEVICES/ALARMS" at bounding box center [34, 124] width 39 height 14
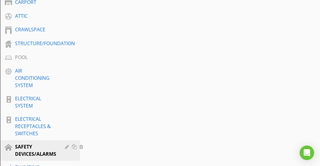
scroll to position [321, 0]
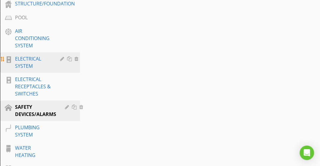
click at [28, 66] on div "ELECTRICAL SYSTEM" at bounding box center [33, 62] width 36 height 14
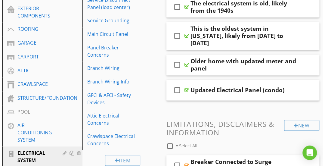
scroll to position [228, 0]
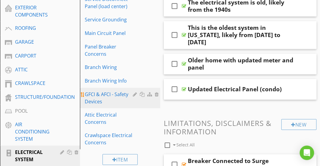
click at [150, 94] on div at bounding box center [150, 94] width 6 height 5
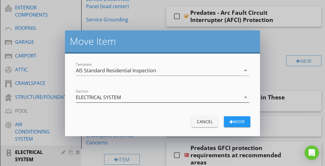
click at [143, 94] on div "ELECTRICAL SYSTEM" at bounding box center [158, 97] width 165 height 10
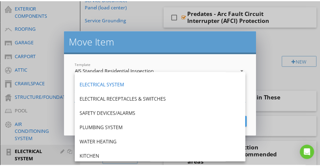
scroll to position [204, 0]
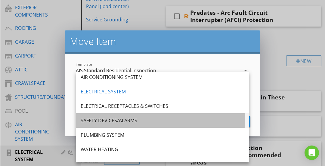
click at [124, 118] on div "SAFETY DEVICES/ALARMS" at bounding box center [163, 120] width 164 height 7
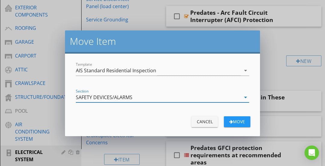
click at [238, 124] on div "Move" at bounding box center [236, 121] width 17 height 6
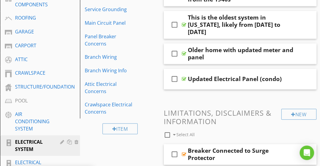
scroll to position [241, 0]
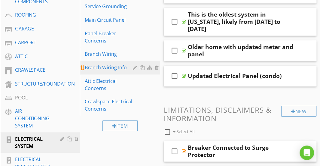
click at [115, 64] on div "Branch Wiring Info" at bounding box center [110, 67] width 50 height 7
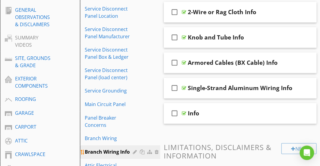
scroll to position [170, 0]
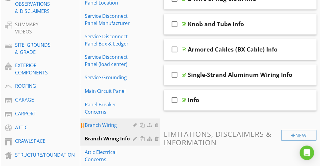
click at [123, 122] on div "Branch Wiring" at bounding box center [110, 124] width 50 height 7
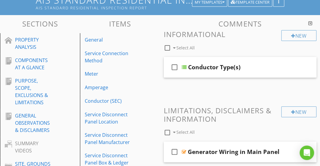
scroll to position [52, 0]
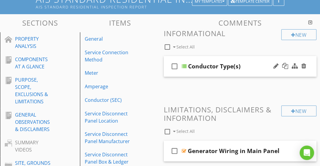
click at [255, 60] on div "check_box_outline_blank Conductor Type(s)" at bounding box center [240, 66] width 153 height 21
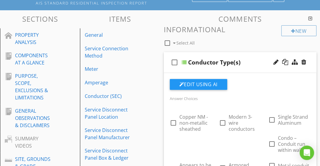
scroll to position [56, 0]
click at [255, 60] on div "Conductor Type(s)" at bounding box center [241, 62] width 106 height 7
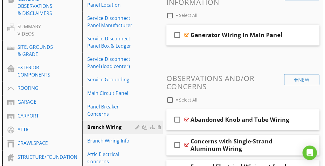
scroll to position [204, 0]
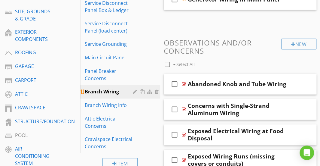
click at [136, 90] on div at bounding box center [136, 91] width 6 height 5
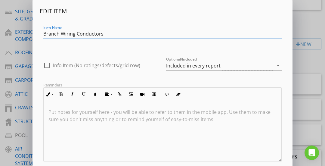
click at [91, 34] on input "Branch Wiring Conductors" at bounding box center [162, 34] width 238 height 10
click at [43, 33] on input "Branch Wiring" at bounding box center [162, 34] width 238 height 10
paste input "Conductors"
type input "Conductors - Branch Wiring"
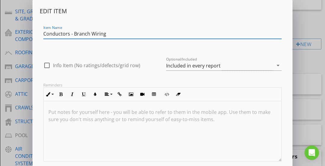
click at [121, 22] on div "Item Name Conductors - Branch Wiring" at bounding box center [162, 32] width 245 height 26
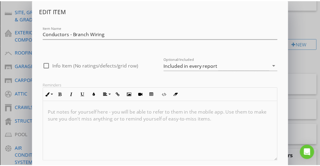
scroll to position [36, 0]
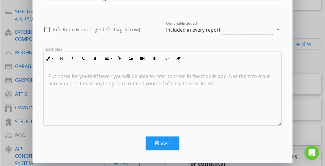
click at [150, 144] on button "Save" at bounding box center [163, 142] width 34 height 13
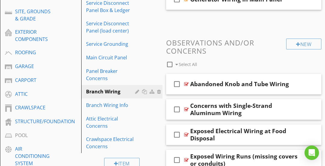
scroll to position [7, 0]
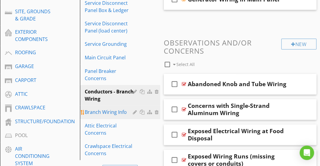
click at [135, 111] on div at bounding box center [136, 111] width 6 height 5
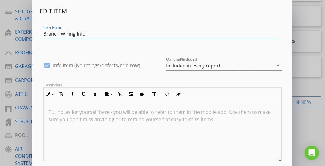
click at [82, 34] on input "Branch Wiring Info" at bounding box center [162, 34] width 238 height 10
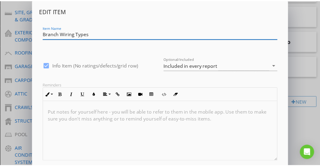
scroll to position [36, 0]
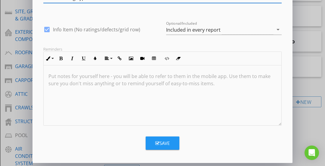
type input "Branch Wiring Types"
click at [169, 142] on div "Save" at bounding box center [162, 142] width 14 height 7
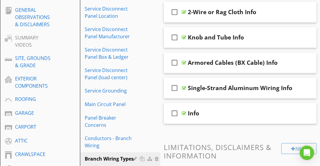
scroll to position [162, 0]
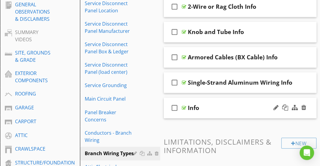
click at [213, 106] on div "Info" at bounding box center [241, 107] width 106 height 7
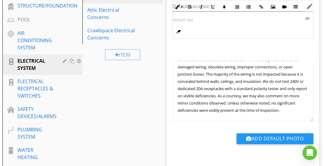
scroll to position [350, 0]
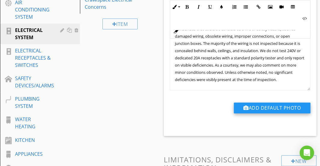
click at [260, 108] on button "Add Default Photo" at bounding box center [272, 107] width 77 height 11
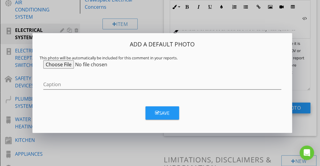
scroll to position [26, 0]
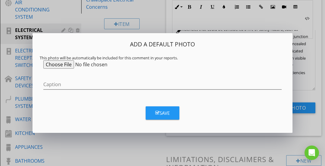
click at [61, 69] on div "Add a Default Photo This photo will be automatically be included for this comme…" at bounding box center [162, 67] width 245 height 55
click at [59, 66] on input "file" at bounding box center [89, 64] width 92 height 8
click at [170, 109] on button "Save" at bounding box center [163, 112] width 34 height 13
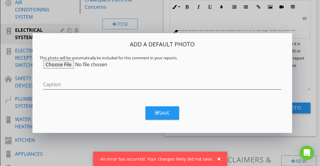
click at [249, 141] on div "Add a Default Photo This photo will be automatically be included for this comme…" at bounding box center [160, 83] width 320 height 166
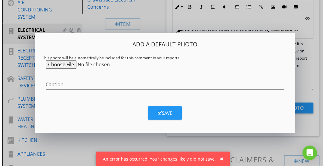
scroll to position [34, 0]
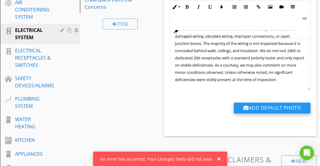
click at [254, 106] on button "Add Default Photo" at bounding box center [272, 107] width 77 height 11
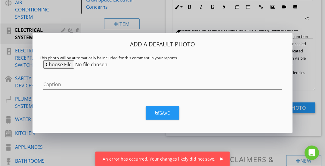
click at [62, 63] on input "file" at bounding box center [89, 64] width 92 height 8
type input "C:\fakepath\Outlet Tester.jpg"
click at [156, 112] on icon "button" at bounding box center [157, 112] width 4 height 5
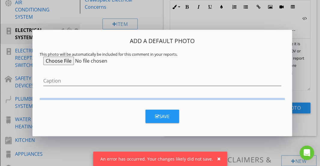
scroll to position [34, 0]
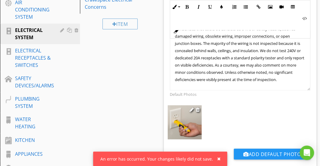
click at [176, 126] on img at bounding box center [185, 122] width 34 height 34
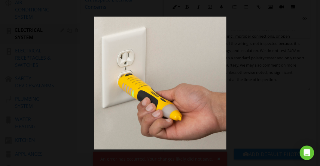
click at [269, 103] on div at bounding box center [160, 83] width 320 height 166
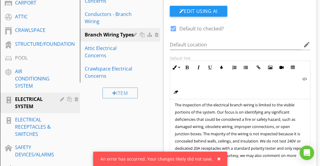
scroll to position [0, 0]
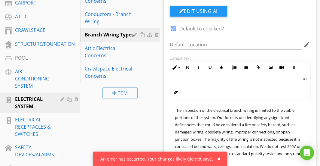
click at [176, 108] on span "The inspection of the electrical branch wiring is limited to the visible portio…" at bounding box center [240, 142] width 130 height 70
click at [204, 125] on span "The inspection of the electrical branch wiring is limited to the visible portio…" at bounding box center [240, 142] width 130 height 70
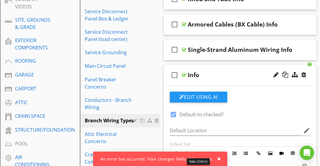
scroll to position [195, 0]
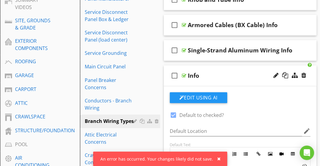
click at [229, 73] on div "Info" at bounding box center [241, 75] width 106 height 7
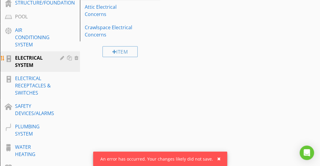
scroll to position [323, 0]
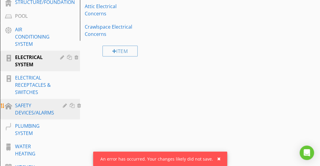
click at [33, 109] on div "SAFETY DEVICES/ALARMS" at bounding box center [34, 109] width 39 height 14
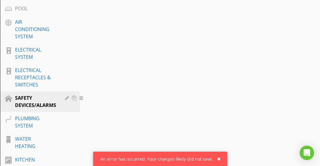
scroll to position [329, 0]
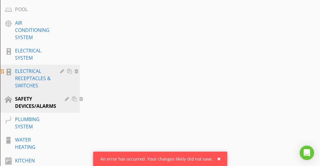
click at [28, 74] on div "ELECTRICAL RECEPTACLES & SWITCHES" at bounding box center [33, 78] width 36 height 22
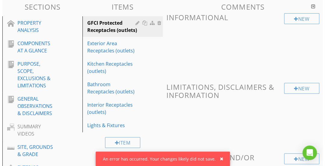
scroll to position [70, 0]
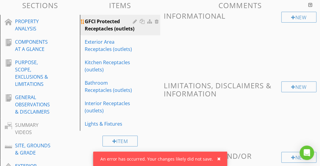
click at [151, 21] on div at bounding box center [150, 21] width 6 height 5
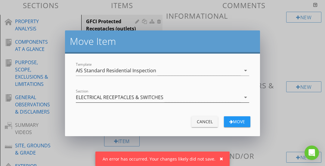
click at [190, 98] on div "ELECTRICAL RECEPTACLES & SWITCHES" at bounding box center [158, 97] width 165 height 10
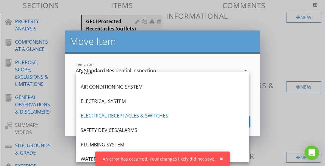
scroll to position [226, 0]
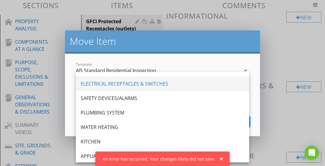
click at [127, 84] on div "ELECTRICAL RECEPTACLES & SWITCHES" at bounding box center [163, 83] width 164 height 7
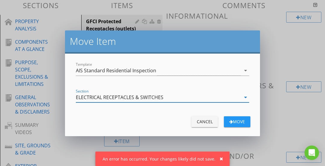
click at [128, 95] on div "ELECTRICAL RECEPTACLES & SWITCHES" at bounding box center [119, 96] width 87 height 5
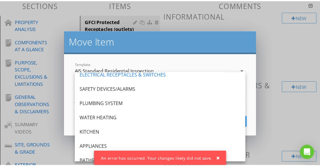
scroll to position [235, 0]
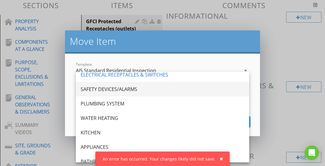
click at [124, 90] on div "SAFETY DEVICES/ALARMS" at bounding box center [163, 88] width 164 height 7
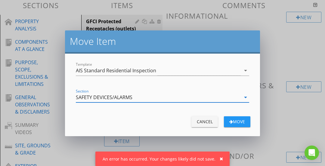
click at [233, 122] on div "Move" at bounding box center [236, 121] width 17 height 6
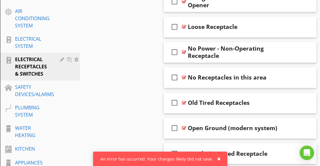
scroll to position [341, 0]
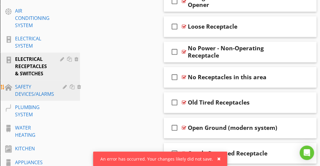
click at [42, 92] on div "SAFETY DEVICES/ALARMS" at bounding box center [34, 90] width 39 height 14
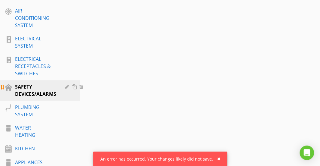
click at [41, 87] on div "SAFETY DEVICES/ALARMS" at bounding box center [35, 90] width 41 height 14
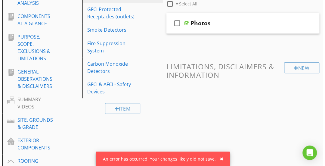
scroll to position [57, 0]
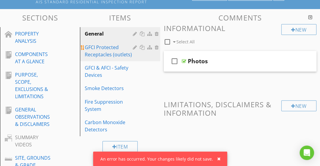
click at [104, 51] on div "GFCI Protected Receptacles (outlets)" at bounding box center [110, 51] width 50 height 14
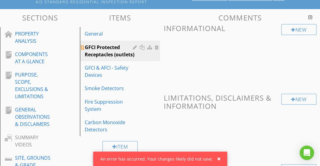
click at [108, 57] on div "GFCI Protected Receptacles (outlets)" at bounding box center [110, 51] width 50 height 14
click at [133, 50] on div at bounding box center [146, 47] width 27 height 7
click at [133, 48] on div at bounding box center [136, 47] width 6 height 5
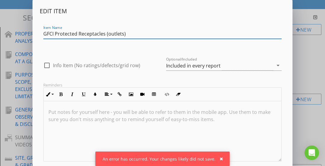
click at [93, 34] on input "GFCI Protected Receptacles (outlets)" at bounding box center [162, 34] width 238 height 10
click at [87, 30] on input "GFCI Protected Outlets" at bounding box center [162, 34] width 238 height 10
click at [97, 33] on input "GFCI Protected Outlets" at bounding box center [162, 34] width 238 height 10
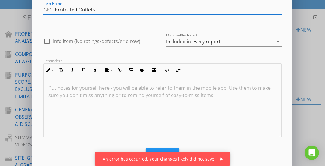
scroll to position [0, 0]
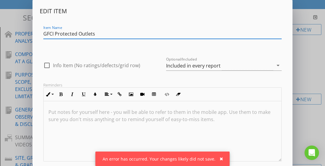
click at [78, 33] on input "GFCI Protected Outlets" at bounding box center [162, 34] width 238 height 10
click at [90, 34] on input "GFCI Protected Eletrical Outlets" at bounding box center [162, 34] width 238 height 10
click at [93, 34] on input "GFCI Protected Electrical Outlets" at bounding box center [162, 34] width 238 height 10
type input "GFCI Protected Electrical Outlets"
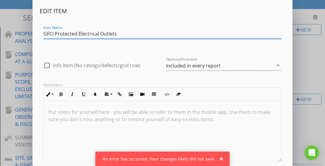
click at [156, 22] on div "Item Name GFCI Protected Electrical Outlets" at bounding box center [162, 32] width 245 height 26
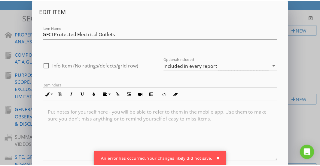
scroll to position [36, 0]
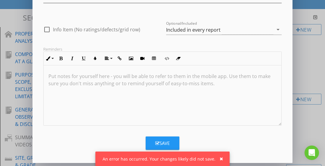
click at [157, 138] on button "Save" at bounding box center [163, 142] width 34 height 13
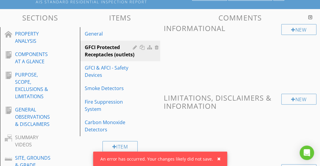
scroll to position [7, 0]
click at [117, 51] on div "GFCI Protected Electrical Outlets" at bounding box center [110, 51] width 50 height 14
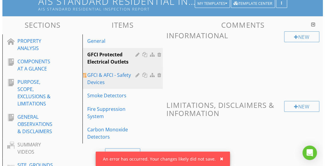
scroll to position [50, 0]
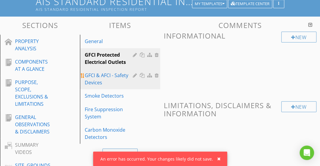
click at [145, 74] on div at bounding box center [143, 75] width 6 height 5
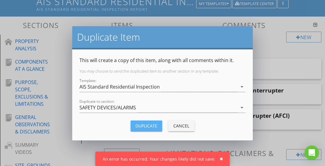
click at [144, 124] on div "Duplicate" at bounding box center [146, 125] width 22 height 6
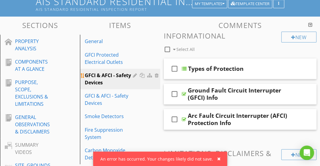
click at [134, 76] on div at bounding box center [136, 75] width 6 height 5
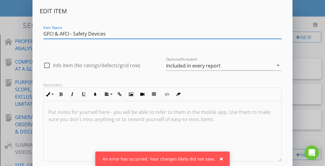
click at [115, 35] on input "GFCI & AFCI - Safety Devices" at bounding box center [162, 34] width 238 height 10
drag, startPoint x: 115, startPoint y: 35, endPoint x: 56, endPoint y: 33, distance: 59.6
click at [56, 33] on input "GFCI & AFCI - Safety Devices" at bounding box center [162, 34] width 238 height 10
click at [67, 32] on input "GFCI Electrical Breakers" at bounding box center [162, 34] width 238 height 10
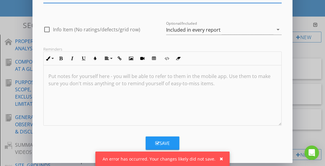
type input "GFCI Electrical Breakers"
click at [157, 139] on div "Save" at bounding box center [162, 142] width 14 height 7
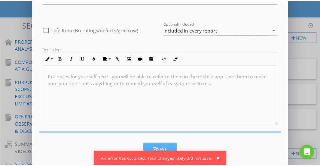
scroll to position [7, 0]
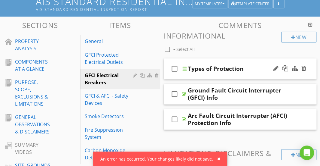
click at [219, 62] on div "check_box_outline_blank Types of Protection" at bounding box center [240, 68] width 153 height 21
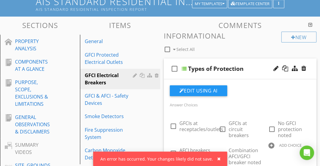
click at [219, 62] on div "check_box_outline_blank Types of Protection" at bounding box center [240, 68] width 153 height 21
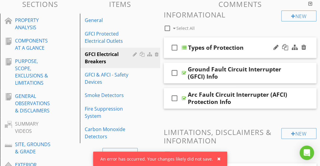
scroll to position [71, 0]
click at [235, 39] on div "check_box_outline_blank Types of Protection" at bounding box center [240, 47] width 153 height 21
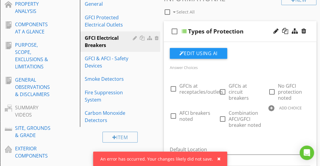
scroll to position [89, 0]
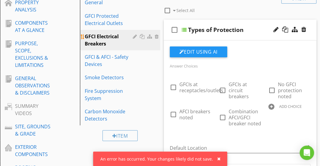
click at [122, 42] on div "GFCI Electrical Breakers" at bounding box center [110, 40] width 50 height 14
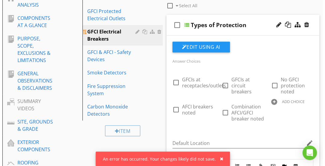
scroll to position [92, 0]
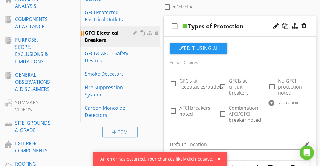
click at [136, 31] on div at bounding box center [136, 32] width 6 height 5
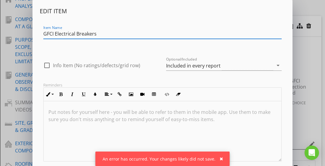
click at [55, 35] on input "GFCI Electrical Breakers" at bounding box center [162, 34] width 238 height 10
click at [85, 34] on input "Electrical Breakers" at bounding box center [162, 34] width 238 height 10
type input "Electrical Breakers Safety Devices"
click at [99, 25] on div "Item Name Electrical Breakers Safety Devices" at bounding box center [162, 34] width 245 height 21
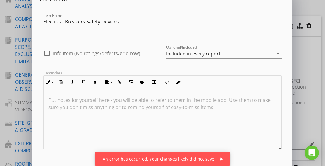
scroll to position [36, 0]
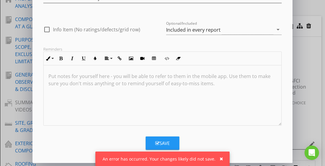
click at [151, 136] on button "Save" at bounding box center [163, 142] width 34 height 13
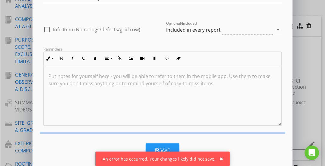
scroll to position [7, 0]
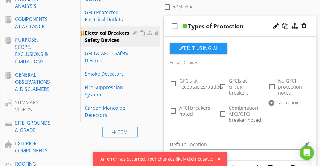
click at [132, 32] on div "Electrical Breakers Safety Devices" at bounding box center [110, 36] width 50 height 14
click at [135, 32] on div at bounding box center [136, 32] width 6 height 5
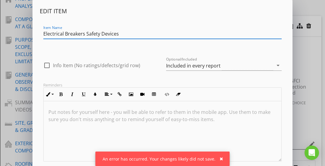
click at [85, 35] on input "Electrical Breakers Safety Devices" at bounding box center [162, 34] width 238 height 10
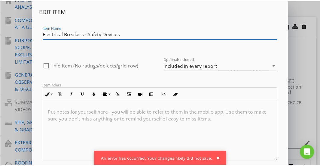
scroll to position [36, 0]
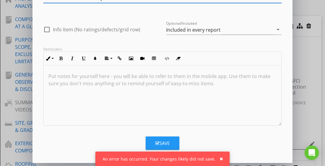
type input "Electrical Breakers - Safety Devices"
click at [155, 143] on icon "button" at bounding box center [157, 143] width 4 height 5
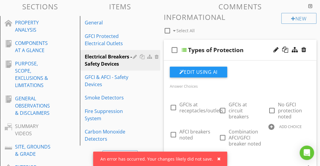
scroll to position [60, 0]
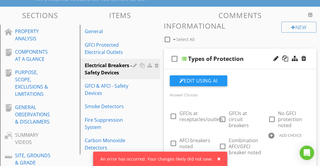
click at [250, 49] on div "check_box_outline_blank Types of Protection" at bounding box center [240, 58] width 153 height 21
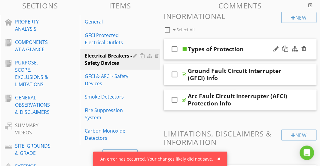
scroll to position [69, 0]
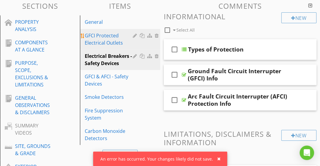
click at [112, 36] on div "GFCI Protected Electrical Outlets" at bounding box center [110, 39] width 50 height 14
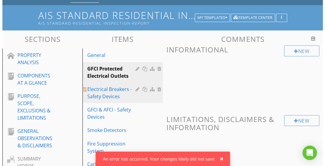
scroll to position [36, 0]
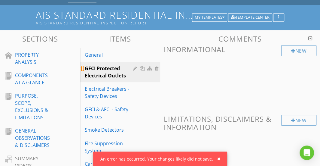
click at [149, 68] on div at bounding box center [150, 68] width 6 height 5
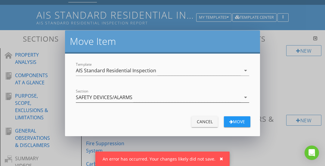
click at [133, 96] on div "SAFETY DEVICES/ALARMS" at bounding box center [158, 97] width 165 height 10
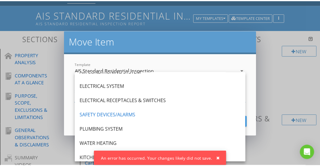
scroll to position [209, 0]
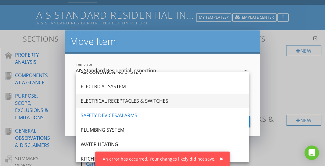
click at [124, 103] on div "ELECTRICAL RECEPTACLES & SWITCHES" at bounding box center [163, 100] width 164 height 7
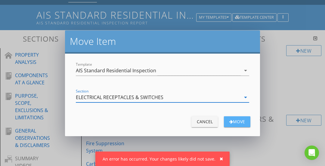
click at [233, 121] on div "Move" at bounding box center [236, 121] width 17 height 6
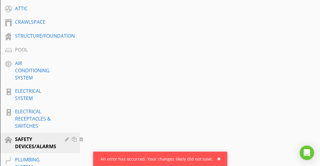
scroll to position [289, 0]
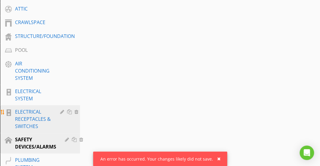
click at [26, 124] on div "ELECTRICAL RECEPTACLES & SWITCHES" at bounding box center [33, 119] width 36 height 22
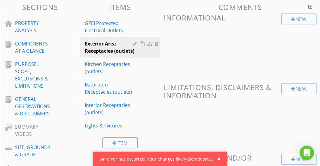
scroll to position [0, 0]
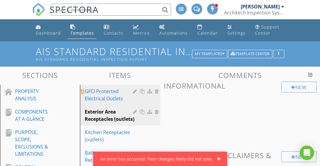
click at [115, 96] on div "GFCI Protected Electrical Outlets" at bounding box center [110, 94] width 50 height 14
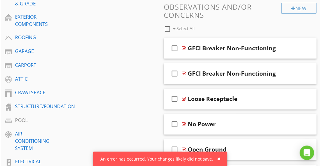
scroll to position [236, 0]
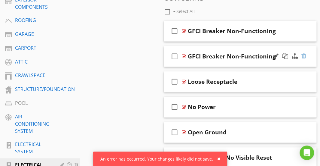
click at [304, 58] on div at bounding box center [304, 56] width 5 height 6
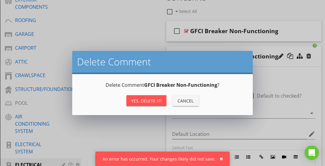
click at [157, 101] on div "Yes, Delete it!" at bounding box center [146, 100] width 30 height 6
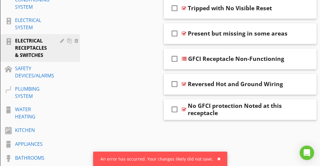
scroll to position [359, 0]
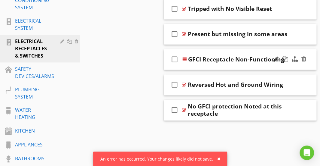
click at [238, 54] on div "check_box_outline_blank GFCI Receptacle Non-Functioning" at bounding box center [240, 59] width 153 height 21
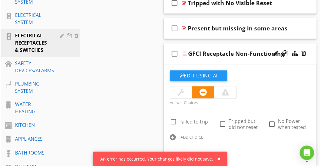
scroll to position [363, 0]
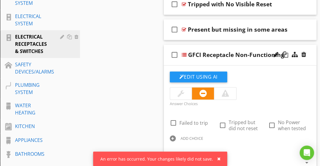
click at [233, 47] on div "check_box_outline_blank GFCI Receptacle Non-Functioning" at bounding box center [240, 54] width 153 height 21
type textarea "<p>At least one of the <a draggable="false" fr-original-style="" href="https://…"
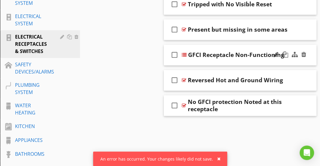
click at [222, 53] on div "GFCI Receptacle Non-Functioning" at bounding box center [236, 54] width 96 height 7
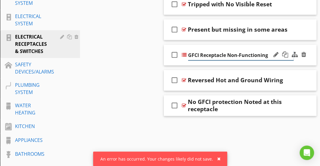
click at [222, 53] on input "GFCI Receptacle Non-Functioning" at bounding box center [241, 55] width 106 height 10
type input "GFCI Non-Functioning"
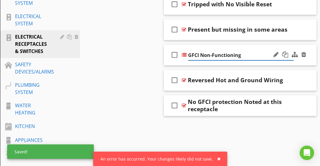
click at [226, 48] on div "check_box_outline_blank GFCI Non-Functioning" at bounding box center [240, 54] width 153 height 21
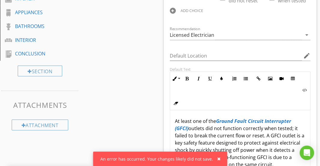
scroll to position [524, 0]
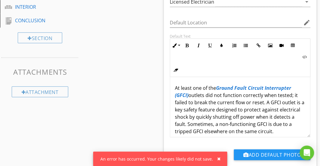
click at [191, 94] on p "At least one of the Ground Fault Circuit Interrupter (GFCI) outlets did not fun…" at bounding box center [240, 109] width 131 height 51
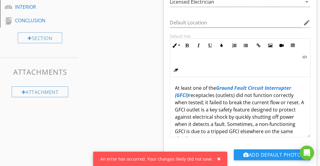
click at [185, 100] on p "At least one of the Ground Fault Circuit Interrupter (GFCI) receptacles (outlet…" at bounding box center [240, 113] width 131 height 58
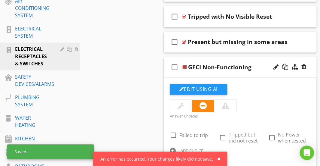
scroll to position [348, 0]
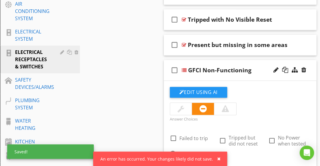
click at [221, 62] on div "check_box_outline_blank GFCI Non-Functioning" at bounding box center [240, 70] width 153 height 21
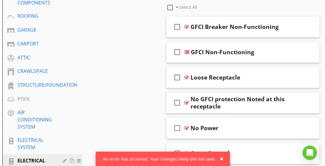
scroll to position [216, 0]
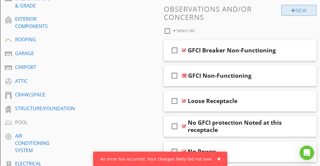
click at [289, 11] on div "New" at bounding box center [298, 10] width 35 height 11
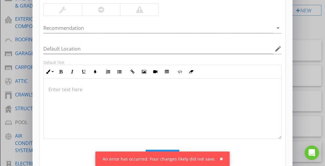
scroll to position [82, 0]
click at [171, 88] on p at bounding box center [162, 88] width 228 height 7
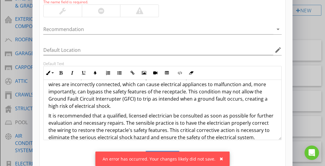
scroll to position [0, 0]
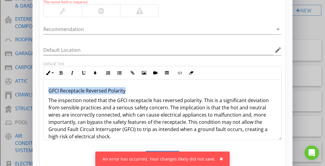
drag, startPoint x: 127, startPoint y: 90, endPoint x: 48, endPoint y: 89, distance: 79.1
click at [48, 89] on p "GFCI Receptacle Reversed Polarity" at bounding box center [162, 90] width 228 height 7
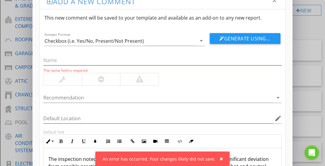
scroll to position [13, 0]
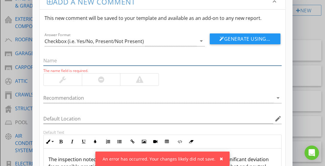
click at [49, 60] on input "text" at bounding box center [162, 61] width 238 height 10
paste input "GFCI Receptacle Reversed Polarity"
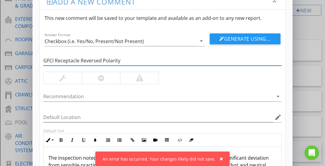
click at [79, 59] on input "GFCI Receptacle Reversed Polarity" at bounding box center [162, 61] width 238 height 10
drag, startPoint x: 81, startPoint y: 60, endPoint x: 126, endPoint y: 62, distance: 45.7
click at [126, 62] on input "GFCI Receptacle Reversed Polarity" at bounding box center [162, 61] width 238 height 10
click at [46, 60] on input "GFCI Receptacle" at bounding box center [162, 61] width 238 height 10
click at [44, 60] on input "GFCI Receptacle" at bounding box center [162, 61] width 238 height 10
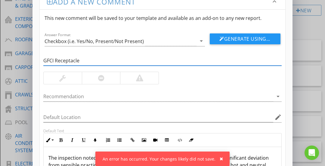
paste input "Reversed Polarity"
click at [130, 57] on input "Reversed Polarity at GFCI Receptacle" at bounding box center [162, 61] width 238 height 10
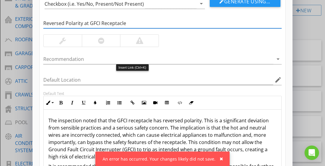
scroll to position [49, 0]
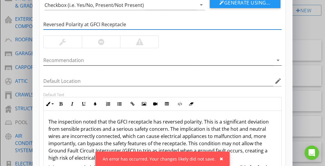
type input "Reversed Polarity at GFCI Receptacle"
click at [113, 62] on div at bounding box center [158, 60] width 230 height 10
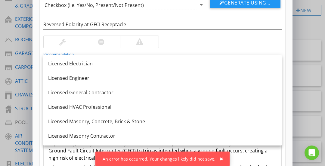
scroll to position [518, 0]
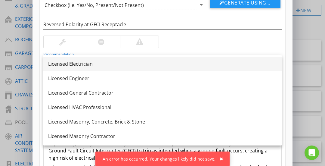
click at [97, 66] on div "Licensed Electrician" at bounding box center [162, 63] width 228 height 7
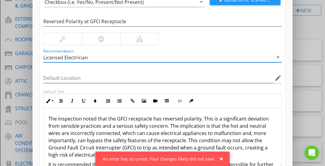
click at [100, 41] on div at bounding box center [101, 38] width 6 height 7
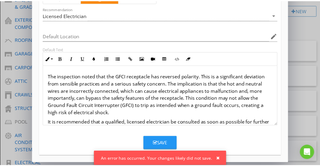
scroll to position [29, 0]
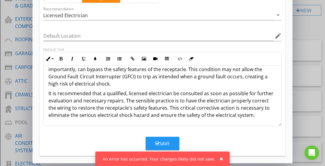
click at [156, 143] on icon "button" at bounding box center [157, 143] width 4 height 5
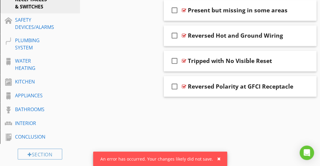
scroll to position [408, 0]
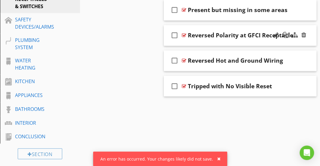
click at [217, 28] on div "check_box_outline_blank Reversed Polarity at GFCI Receptacle" at bounding box center [240, 35] width 153 height 21
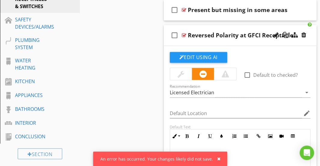
click at [217, 28] on div "check_box_outline_blank Reversed Polarity at GFCI Receptacle" at bounding box center [240, 35] width 153 height 21
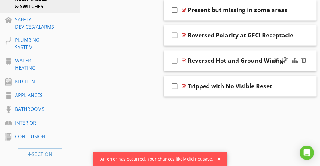
click at [216, 51] on div "check_box_outline_blank Reversed Hot and Ground Wiring" at bounding box center [240, 60] width 153 height 21
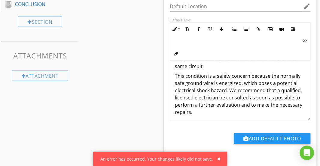
scroll to position [59, 0]
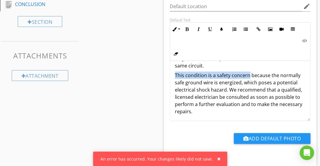
drag, startPoint x: 249, startPoint y: 71, endPoint x: 173, endPoint y: 77, distance: 76.0
click at [173, 77] on div "A Ground Fault Circuit Interrupter (GFCI) protected receptacle was found to hav…" at bounding box center [240, 62] width 140 height 120
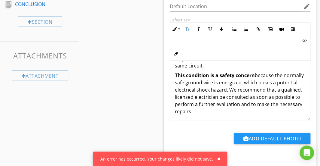
click at [189, 98] on p "This condition is a safety concern because the normally safe ground wire is ene…" at bounding box center [240, 93] width 131 height 43
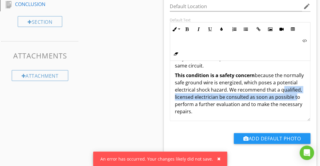
drag, startPoint x: 194, startPoint y: 102, endPoint x: 174, endPoint y: 96, distance: 20.7
click at [174, 96] on div "A Ground Fault Circuit Interrupter (GFCI) protected receptacle was found to hav…" at bounding box center [240, 62] width 140 height 120
drag, startPoint x: 225, startPoint y: 109, endPoint x: 251, endPoint y: 88, distance: 33.8
click at [251, 88] on p "This condition is a safety concern because the normally safe ground wire is ene…" at bounding box center [240, 93] width 131 height 43
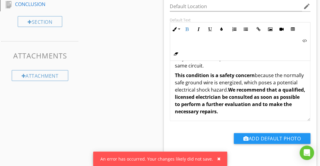
click at [246, 88] on p "This condition is a safety concern because the normally safe ground wire is ene…" at bounding box center [240, 93] width 131 height 43
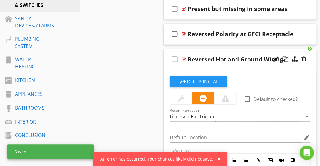
scroll to position [409, 0]
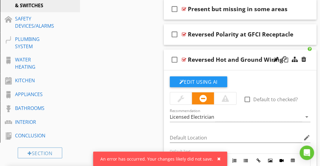
click at [242, 51] on div "check_box_outline_blank Reversed Hot and Ground Wiring" at bounding box center [240, 59] width 153 height 21
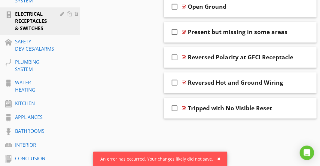
scroll to position [386, 0]
click at [205, 50] on div "check_box_outline_blank Reversed Polarity at GFCI Receptacle" at bounding box center [240, 57] width 153 height 21
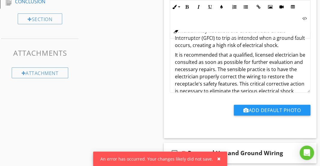
scroll to position [64, 0]
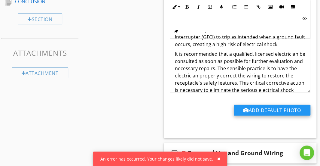
click at [257, 108] on button "Add Default Photo" at bounding box center [272, 110] width 77 height 11
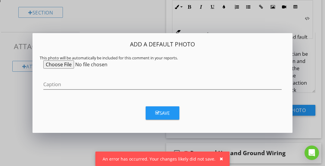
click at [57, 65] on input "file" at bounding box center [89, 64] width 92 height 8
type input "C:\fakepath\Reversed Polarity.jpg"
click at [175, 113] on button "Save" at bounding box center [163, 112] width 34 height 13
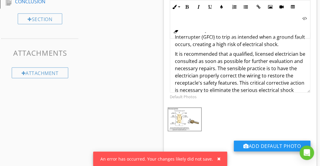
click at [257, 142] on button "Add Default Photo" at bounding box center [272, 145] width 77 height 11
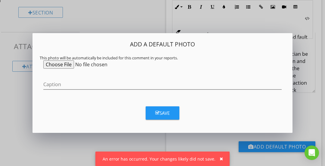
click at [61, 63] on input "file" at bounding box center [89, 64] width 92 height 8
type input "C:\fakepath\GFCI 1.JPG"
click at [172, 115] on button "Save" at bounding box center [163, 112] width 34 height 13
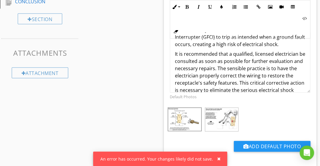
click at [221, 121] on img at bounding box center [222, 119] width 34 height 24
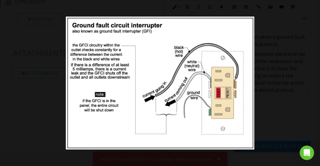
click at [268, 105] on div at bounding box center [160, 83] width 320 height 166
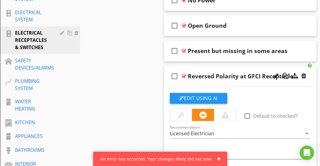
scroll to position [366, 0]
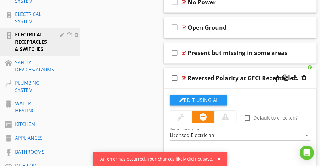
click at [243, 69] on div "check_box_outline_blank Reversed Polarity at GFCI Receptacle" at bounding box center [240, 78] width 153 height 21
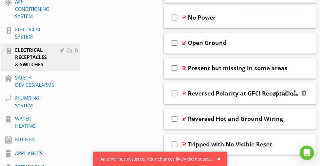
scroll to position [322, 0]
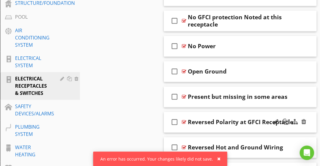
click at [243, 69] on div "Open Ground" at bounding box center [241, 71] width 106 height 7
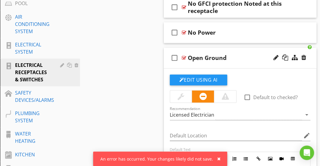
scroll to position [335, 0]
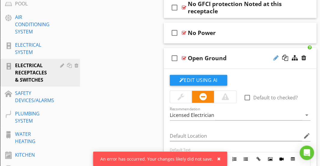
click at [277, 58] on div at bounding box center [276, 58] width 5 height 6
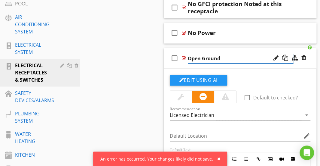
click at [242, 55] on input "Open Ground" at bounding box center [241, 59] width 106 height 10
type input "Open Ground at GFCI"
click at [231, 25] on div "check_box_outline_blank No Power" at bounding box center [240, 33] width 153 height 21
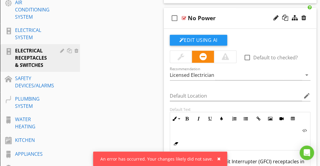
scroll to position [349, 0]
click at [278, 15] on div at bounding box center [276, 18] width 5 height 6
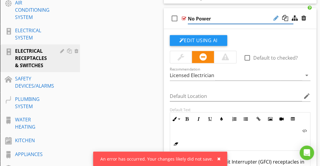
click at [277, 16] on div at bounding box center [276, 18] width 5 height 6
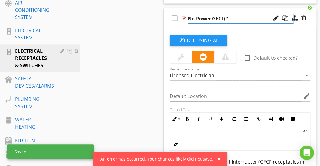
type input "No Power GFCI (?)"
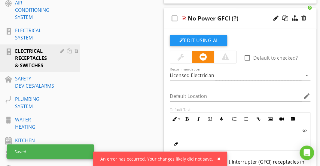
click at [243, 13] on div "check_box_outline_blank No Power GFCI (?)" at bounding box center [240, 18] width 153 height 21
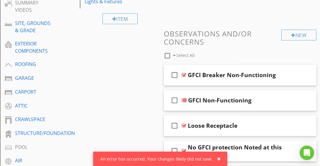
scroll to position [192, 0]
click at [231, 93] on div "check_box_outline_blank GFCI Non-Functioning" at bounding box center [240, 100] width 153 height 21
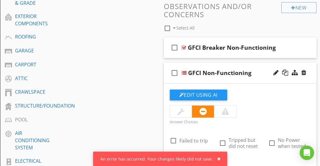
scroll to position [245, 0]
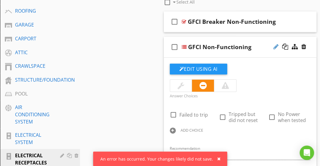
click at [275, 45] on div at bounding box center [276, 47] width 5 height 6
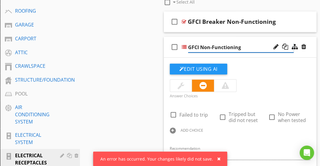
click at [242, 45] on input "GFCI Non-Functioning" at bounding box center [241, 47] width 106 height 10
type input "GFCI Not Trip/Reset"
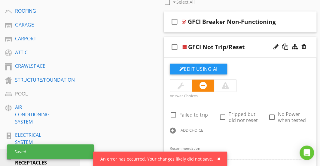
click at [226, 41] on div "check_box_outline_blank GFCI Not Trip/Reset" at bounding box center [240, 47] width 153 height 21
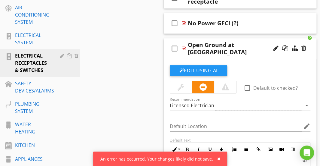
scroll to position [345, 0]
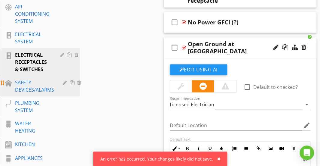
click at [41, 84] on div "SAFETY DEVICES/ALARMS" at bounding box center [34, 86] width 39 height 14
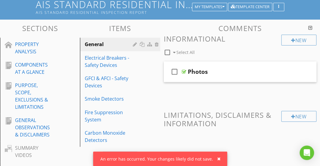
scroll to position [47, 0]
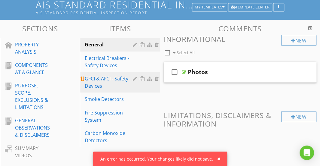
click at [129, 73] on link "GFCI & AFCI - Safety Devices" at bounding box center [121, 82] width 78 height 20
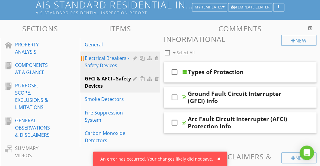
click at [112, 67] on div "Electrical Breakers - Safety Devices" at bounding box center [110, 61] width 50 height 14
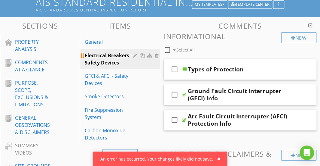
scroll to position [62, 0]
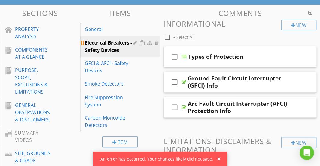
click at [112, 66] on div "GFCI & AFCI - Safety Devices" at bounding box center [110, 67] width 50 height 14
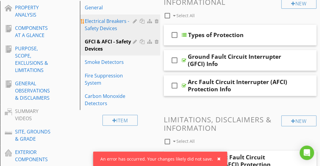
scroll to position [85, 0]
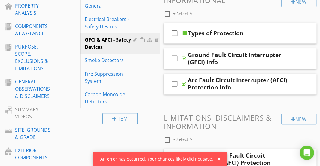
click at [169, 14] on div at bounding box center [167, 14] width 10 height 10
checkbox input "true"
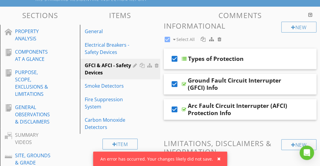
scroll to position [66, 0]
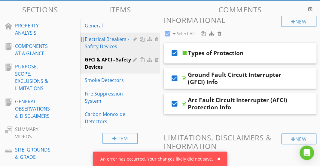
click at [116, 37] on div "Electrical Breakers - Safety Devices" at bounding box center [110, 42] width 50 height 14
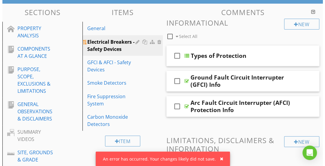
scroll to position [65, 0]
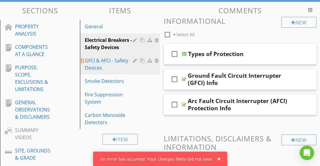
click at [134, 60] on div at bounding box center [136, 60] width 6 height 5
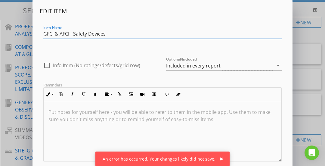
click at [60, 34] on input "GFCI & AFCI - Safety Devices" at bounding box center [162, 34] width 238 height 10
click at [69, 35] on input "GFCI & AFCI - Safety Devices" at bounding box center [162, 34] width 238 height 10
click at [57, 34] on input "GFCI breakers - Safety Devices" at bounding box center [162, 34] width 238 height 10
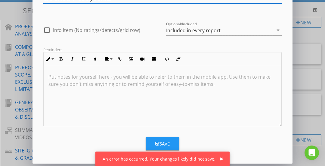
scroll to position [36, 0]
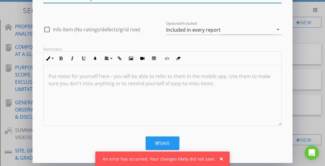
type input "GFCI Breakers - Safety Devices"
click at [156, 141] on icon "button" at bounding box center [157, 143] width 4 height 5
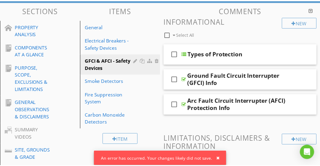
scroll to position [7, 0]
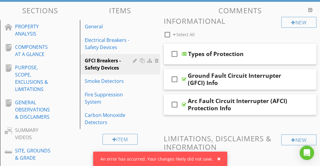
click at [166, 33] on div at bounding box center [167, 34] width 10 height 10
checkbox input "true"
click at [218, 34] on div at bounding box center [220, 34] width 4 height 5
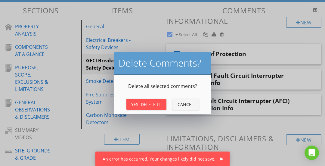
click at [153, 105] on div "Yes, Delete It!" at bounding box center [146, 104] width 30 height 6
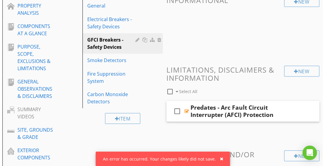
scroll to position [82, 0]
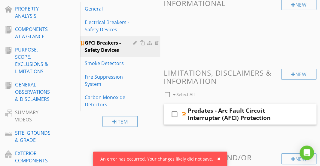
click at [142, 42] on div at bounding box center [143, 42] width 6 height 5
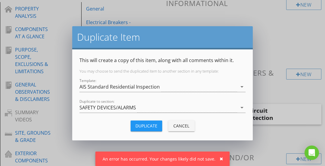
click at [137, 123] on div "Duplicate" at bounding box center [146, 125] width 22 height 6
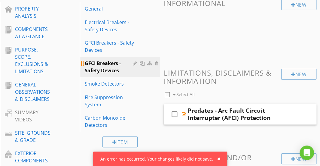
click at [93, 62] on div "GFCI Breakers - Safety Devices" at bounding box center [110, 67] width 50 height 14
click at [133, 62] on div at bounding box center [136, 63] width 6 height 5
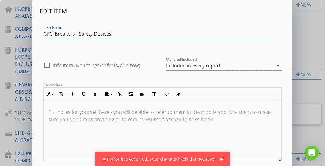
click at [49, 35] on input "GFCI Breakers - Safety Devices" at bounding box center [162, 34] width 238 height 10
click at [47, 34] on input "GFCI Breakers - Safety Devices" at bounding box center [162, 34] width 238 height 10
click at [127, 33] on input "AFCI Breakers - Safety Devices" at bounding box center [162, 34] width 238 height 10
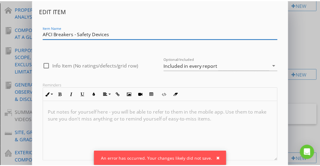
scroll to position [36, 0]
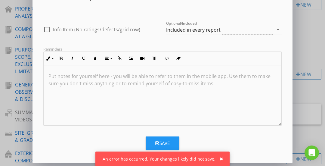
type input "AFCI Breakers - Safety Devices"
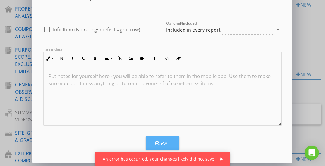
click at [159, 146] on div "Save" at bounding box center [162, 142] width 14 height 7
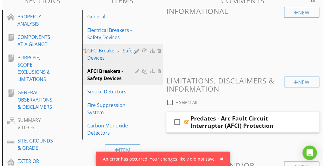
scroll to position [76, 0]
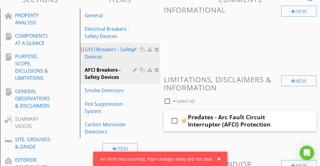
click at [135, 49] on div at bounding box center [136, 49] width 6 height 5
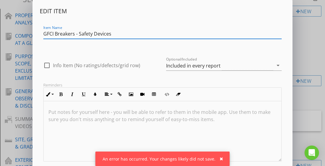
click at [114, 35] on input "GFCI Breakers - Safety Devices" at bounding box center [162, 34] width 238 height 10
type input "GFCI Breakers Concerns"
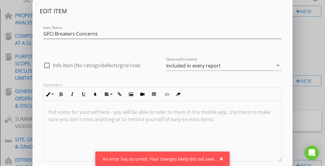
click at [121, 48] on div "Edit Item Item Name GFCI Breakers Concerns check_box_outline_blank Info Item (N…" at bounding box center [162, 84] width 245 height 154
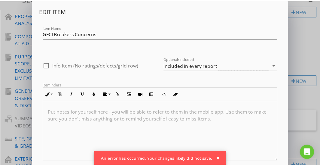
scroll to position [36, 0]
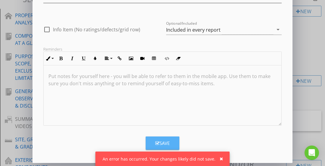
click at [156, 136] on button "Save" at bounding box center [163, 142] width 34 height 13
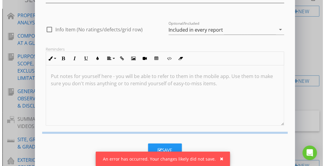
scroll to position [7, 0]
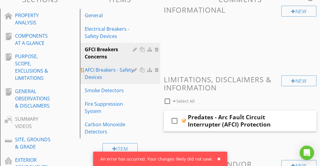
click at [135, 68] on div at bounding box center [136, 69] width 6 height 5
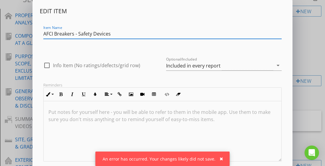
click at [116, 32] on input "AFCI Breakers - Safety Devices" at bounding box center [162, 34] width 238 height 10
click at [218, 29] on input "AFCI Breakers Concerns" at bounding box center [162, 34] width 238 height 10
type input "AFCI Breakers Concerns"
click at [213, 17] on div "Edit Item Item Name AFCI Breakers Concerns check_box_outline_blank Info Item (N…" at bounding box center [162, 84] width 245 height 154
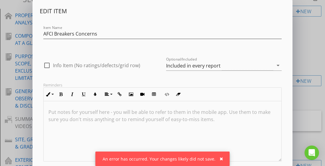
scroll to position [36, 0]
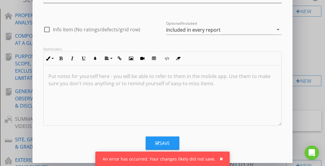
click at [161, 148] on button "Save" at bounding box center [163, 142] width 34 height 13
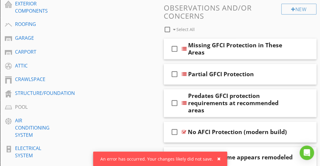
scroll to position [232, 0]
click at [167, 28] on div at bounding box center [167, 29] width 10 height 10
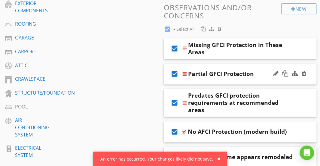
click at [174, 72] on icon "check_box" at bounding box center [175, 73] width 10 height 14
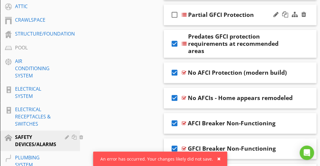
scroll to position [294, 0]
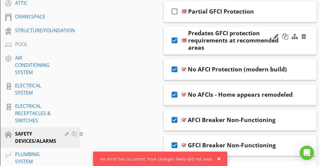
click at [173, 41] on icon "check_box" at bounding box center [175, 40] width 10 height 14
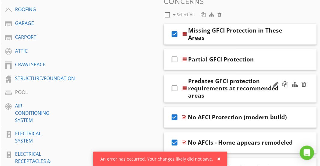
scroll to position [246, 0]
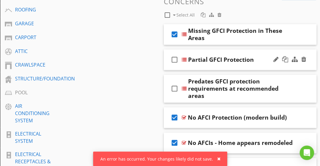
click at [173, 57] on icon "check_box_outline_blank" at bounding box center [175, 59] width 10 height 14
click at [172, 91] on icon "check_box_outline_blank" at bounding box center [175, 88] width 10 height 14
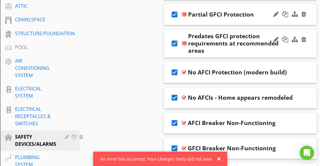
scroll to position [294, 0]
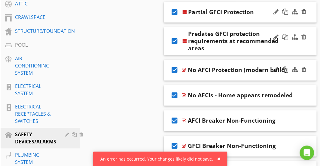
click at [175, 70] on icon "check_box" at bounding box center [175, 70] width 10 height 14
checkbox input "false"
click at [174, 96] on icon "check_box" at bounding box center [175, 95] width 10 height 14
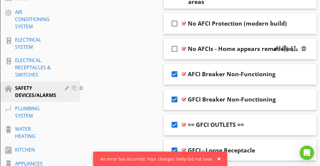
scroll to position [366, 0]
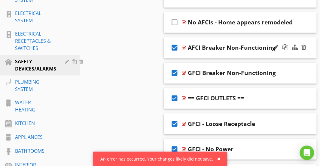
click at [174, 48] on icon "check_box" at bounding box center [175, 47] width 10 height 14
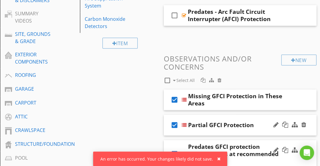
scroll to position [188, 0]
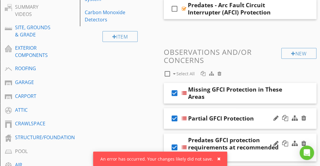
click at [219, 72] on div at bounding box center [220, 73] width 4 height 5
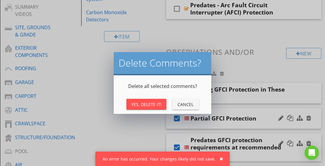
click at [151, 102] on div "Yes, Delete It!" at bounding box center [146, 104] width 30 height 6
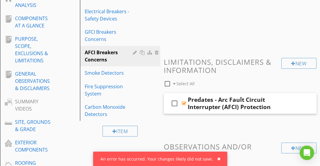
scroll to position [93, 0]
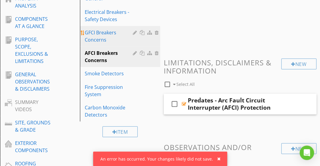
click at [114, 36] on div "GFCI Breakers Concerns" at bounding box center [110, 36] width 50 height 14
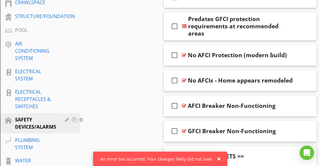
scroll to position [320, 0]
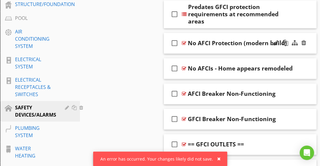
click at [173, 44] on icon "check_box_outline_blank" at bounding box center [175, 43] width 10 height 14
click at [172, 70] on icon "check_box_outline_blank" at bounding box center [175, 68] width 10 height 14
click at [174, 91] on icon "check_box_outline_blank" at bounding box center [175, 93] width 10 height 14
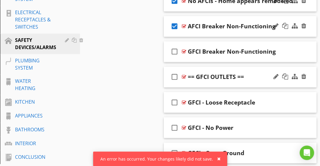
click at [173, 75] on icon "check_box_outline_blank" at bounding box center [175, 76] width 10 height 14
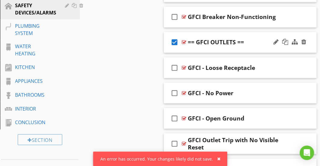
scroll to position [430, 0]
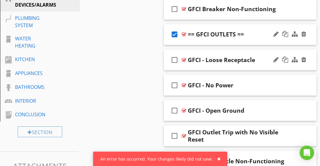
click at [173, 57] on icon "check_box_outline_blank" at bounding box center [175, 59] width 10 height 14
click at [174, 60] on icon "check_box" at bounding box center [175, 59] width 10 height 14
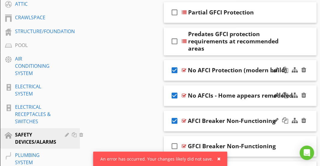
scroll to position [256, 0]
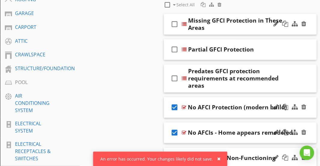
click at [176, 23] on icon "check_box_outline_blank" at bounding box center [175, 24] width 10 height 14
click at [174, 51] on icon "check_box_outline_blank" at bounding box center [175, 49] width 10 height 14
click at [175, 78] on icon "check_box_outline_blank" at bounding box center [175, 78] width 10 height 14
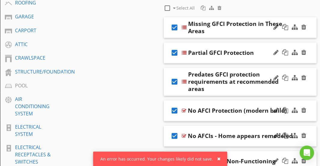
scroll to position [252, 0]
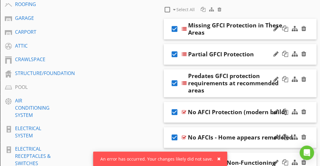
click at [175, 83] on icon "check_box" at bounding box center [175, 83] width 10 height 14
click at [173, 83] on icon "check_box_outline_blank" at bounding box center [175, 83] width 10 height 14
click at [173, 83] on icon "check_box" at bounding box center [175, 83] width 10 height 14
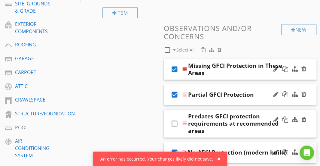
scroll to position [211, 0]
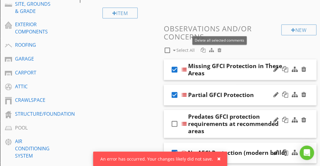
click at [220, 50] on div at bounding box center [220, 50] width 4 height 5
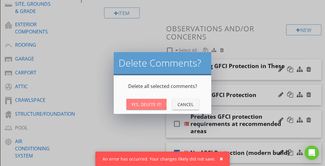
click at [142, 107] on button "Yes, Delete It!" at bounding box center [146, 104] width 40 height 11
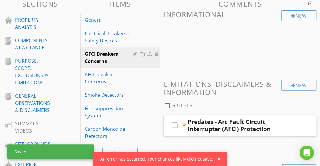
scroll to position [70, 0]
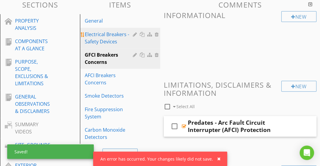
click at [104, 42] on div "Electrical Breakers - Safety Devices" at bounding box center [110, 38] width 50 height 14
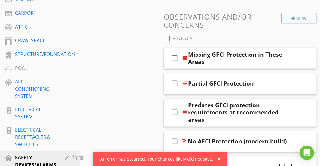
scroll to position [299, 0]
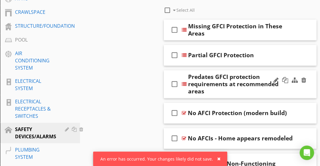
click at [209, 70] on div "check_box_outline_blank Predates GFCI protection requirements at recommended ar…" at bounding box center [240, 84] width 153 height 28
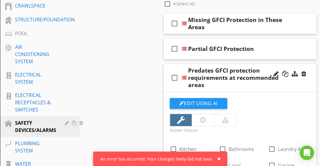
scroll to position [304, 0]
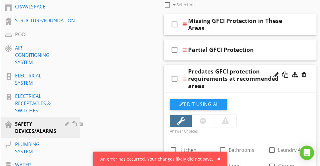
click at [208, 65] on div "check_box_outline_blank Predates GFCI protection requirements at recommended ar…" at bounding box center [240, 79] width 153 height 28
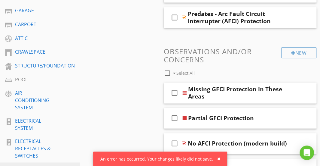
scroll to position [259, 0]
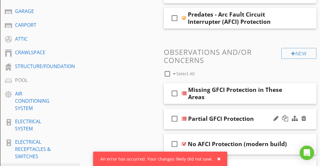
click at [208, 108] on div "check_box_outline_blank Partial GFCI Protection" at bounding box center [240, 118] width 153 height 21
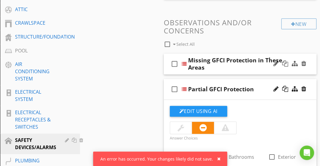
scroll to position [288, 0]
click at [166, 42] on div at bounding box center [167, 44] width 10 height 10
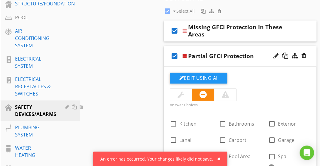
scroll to position [321, 0]
click at [176, 52] on icon "check_box" at bounding box center [175, 56] width 10 height 14
checkbox input "false"
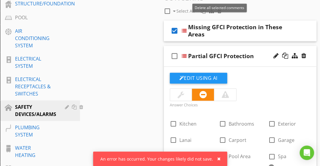
click at [219, 9] on span "Delete all selected comments" at bounding box center [220, 7] width 50 height 5
click at [221, 9] on div at bounding box center [220, 11] width 4 height 5
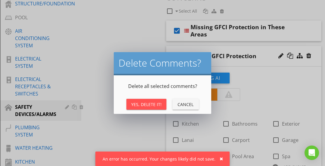
click at [137, 106] on div "Yes, Delete It!" at bounding box center [146, 104] width 30 height 6
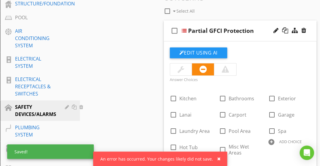
click at [217, 22] on div "check_box_outline_blank Partial GFCI Protection" at bounding box center [240, 30] width 153 height 21
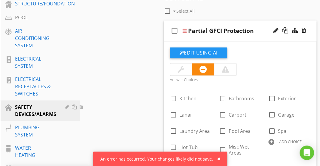
type textarea "<p>The structure is protected by <a draggable="false" fr-original-style="" href…"
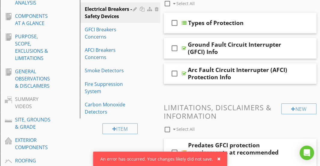
scroll to position [82, 0]
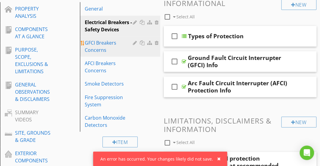
click at [100, 47] on div "GFCI Breakers Concerns" at bounding box center [110, 46] width 50 height 14
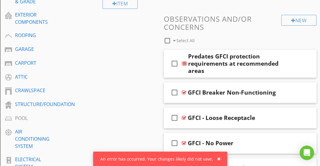
scroll to position [219, 0]
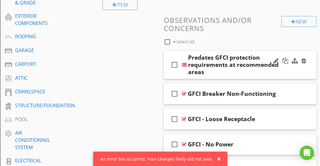
click at [172, 64] on icon "check_box_outline_blank" at bounding box center [175, 64] width 10 height 14
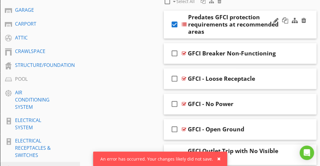
scroll to position [260, 0]
click at [173, 24] on icon "check_box" at bounding box center [175, 24] width 10 height 14
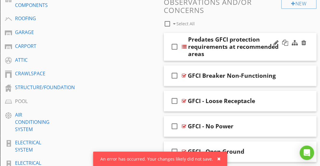
scroll to position [235, 0]
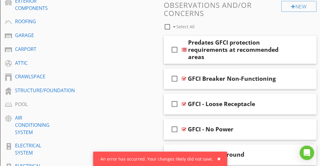
click at [166, 24] on div at bounding box center [167, 27] width 10 height 10
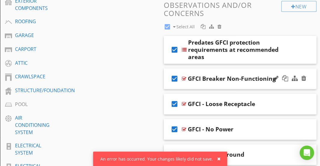
click at [173, 76] on icon "check_box" at bounding box center [175, 78] width 10 height 14
checkbox input "false"
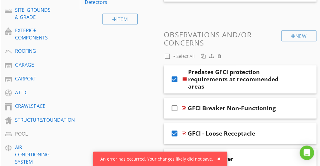
scroll to position [201, 0]
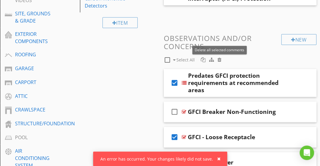
click at [219, 58] on div at bounding box center [220, 59] width 4 height 5
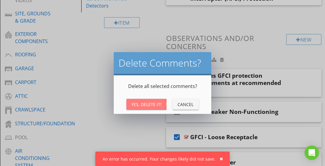
click at [146, 105] on div "Yes, Delete It!" at bounding box center [146, 104] width 30 height 6
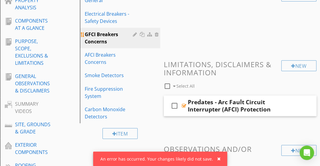
scroll to position [90, 0]
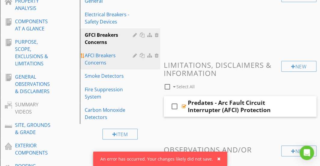
click at [127, 60] on div "AFCI Breakers Concerns" at bounding box center [110, 59] width 50 height 14
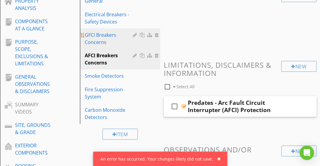
click at [114, 35] on div "GFCI Breakers Concerns" at bounding box center [110, 38] width 50 height 14
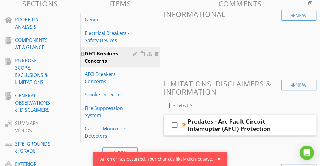
scroll to position [69, 0]
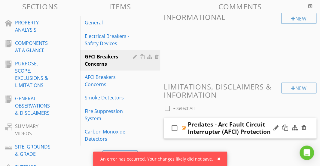
click at [173, 127] on icon "check_box_outline_blank" at bounding box center [175, 128] width 10 height 14
checkbox input "true"
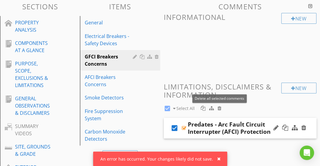
click at [220, 107] on div at bounding box center [220, 108] width 4 height 5
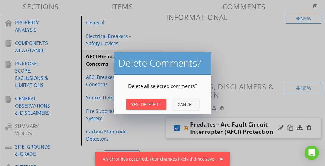
click at [159, 101] on div "Yes, Delete It!" at bounding box center [146, 104] width 30 height 6
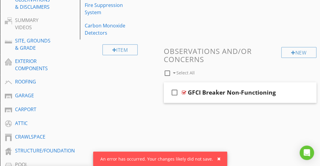
scroll to position [172, 0]
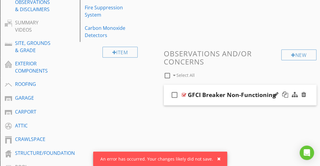
click at [195, 87] on div "check_box_outline_blank GFCI Breaker Non-Functioning" at bounding box center [240, 94] width 153 height 21
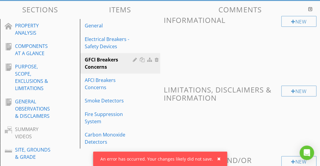
scroll to position [64, 0]
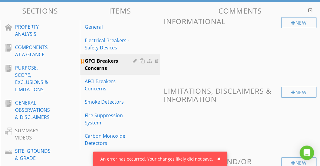
click at [156, 61] on div at bounding box center [157, 60] width 5 height 5
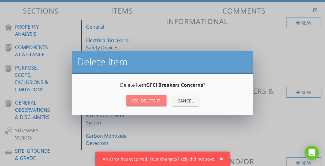
click at [153, 105] on button "Yes, Delete it!" at bounding box center [146, 100] width 40 height 11
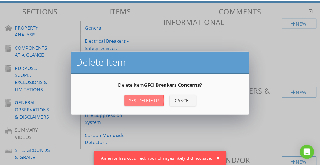
type textarea "<p>The <a fr-original-style="" href="https://ahipro.com/educational-library-/#g…"
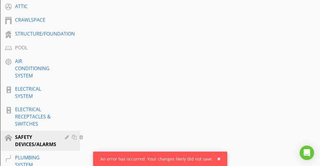
scroll to position [318, 0]
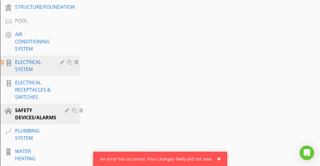
click at [34, 70] on div "ELECTRICAL SYSTEM" at bounding box center [33, 65] width 36 height 14
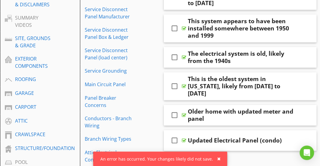
scroll to position [176, 0]
click at [97, 88] on link "Main Circuit Panel" at bounding box center [121, 84] width 78 height 13
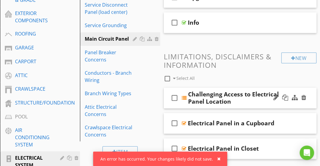
scroll to position [222, 0]
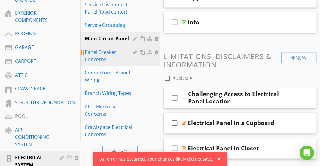
click at [120, 59] on div "Panel Breaker Concerns" at bounding box center [110, 55] width 50 height 14
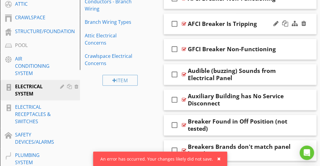
scroll to position [294, 0]
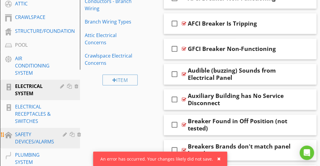
click at [25, 135] on div "SAFETY DEVICES/ALARMS" at bounding box center [34, 137] width 39 height 14
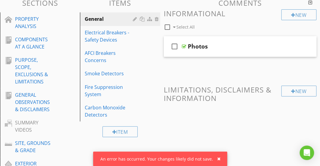
scroll to position [64, 0]
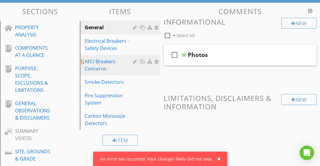
click at [99, 62] on div "AFCI Breakers Concerns" at bounding box center [110, 65] width 50 height 14
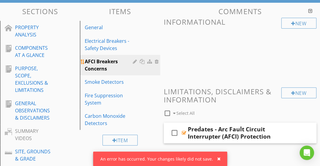
click at [157, 60] on div at bounding box center [157, 61] width 5 height 5
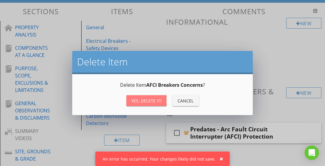
click at [152, 97] on div "Yes, Delete it!" at bounding box center [146, 100] width 30 height 6
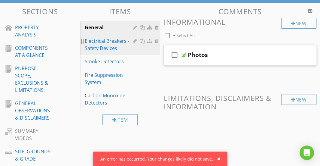
click at [113, 47] on div "Electrical Breakers - Safety Devices" at bounding box center [110, 44] width 50 height 14
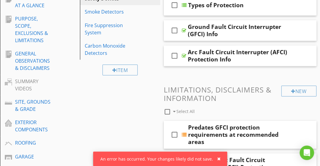
scroll to position [85, 0]
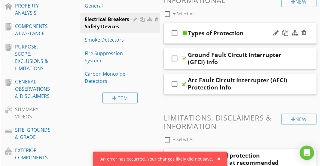
click at [207, 25] on div "check_box_outline_blank Types of Protection" at bounding box center [240, 33] width 153 height 21
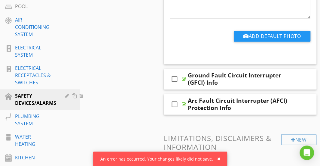
scroll to position [332, 0]
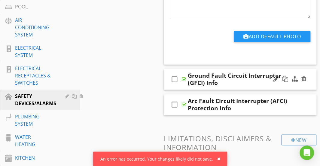
click at [259, 84] on div "Ground Fault Circuit Interrupter (GFCI) Info" at bounding box center [241, 79] width 106 height 14
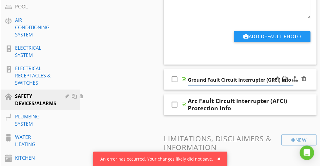
click at [250, 72] on div "check_box_outline_blank Ground Fault Circuit Interrupter (GFCI) Info" at bounding box center [240, 79] width 153 height 21
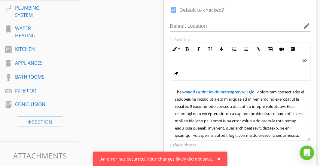
scroll to position [473, 0]
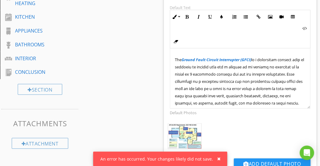
click at [250, 72] on span at bounding box center [240, 135] width 130 height 157
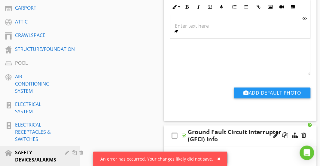
scroll to position [274, 0]
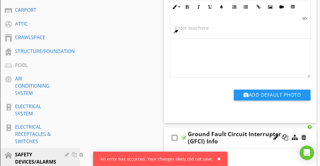
click at [233, 55] on div at bounding box center [240, 47] width 140 height 60
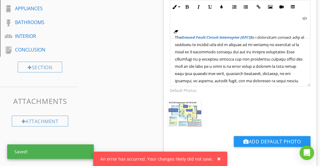
scroll to position [494, 0]
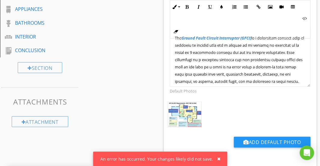
click at [233, 55] on p "The Ground Fault Circuit Interrupter (GFCI)" at bounding box center [240, 113] width 131 height 159
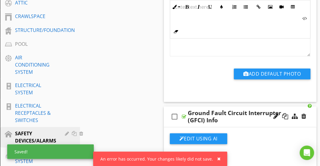
scroll to position [290, 0]
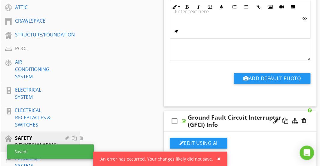
click at [218, 35] on div "Inline Style XLarge Large Normal Small Light Small/Light Bold Italic Underline …" at bounding box center [240, 19] width 141 height 38
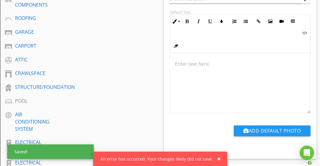
scroll to position [234, 0]
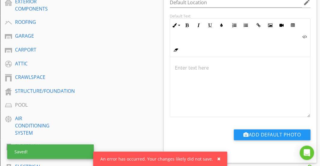
click at [204, 70] on p at bounding box center [240, 67] width 131 height 7
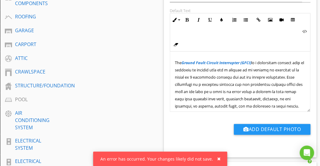
scroll to position [323, 0]
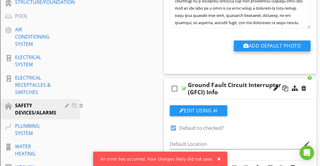
click at [272, 45] on button "Add Default Photo" at bounding box center [272, 45] width 77 height 11
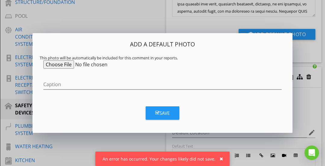
click at [55, 66] on input "file" at bounding box center [89, 64] width 92 height 8
type input "C:\fakepath\GFCI-AFCI-Require Where.jpg"
click at [171, 115] on button "Save" at bounding box center [163, 112] width 34 height 13
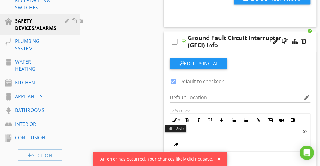
scroll to position [368, 0]
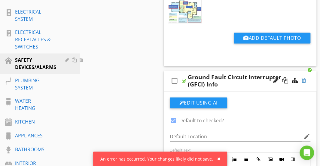
click at [304, 80] on div at bounding box center [304, 80] width 5 height 6
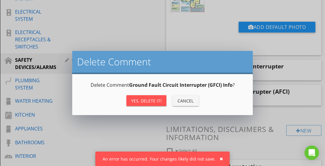
click at [130, 96] on button "Yes, Delete it!" at bounding box center [146, 100] width 40 height 11
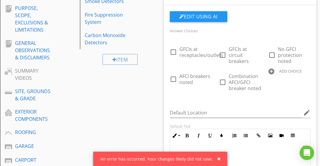
scroll to position [86, 0]
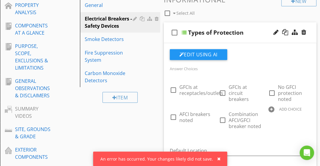
click at [238, 23] on div "check_box_outline_blank Types of Protection" at bounding box center [240, 32] width 153 height 21
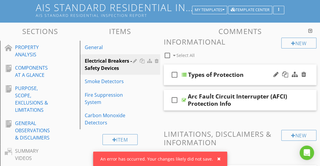
scroll to position [43, 0]
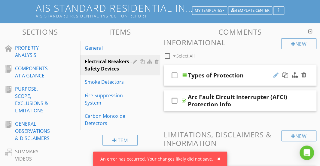
click at [275, 75] on div at bounding box center [276, 75] width 5 height 6
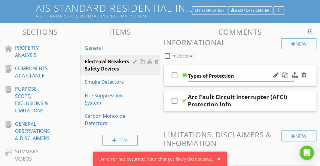
click at [245, 73] on input "Types of Protection" at bounding box center [241, 76] width 106 height 10
click at [209, 76] on input "Types of Protection" at bounding box center [241, 76] width 106 height 10
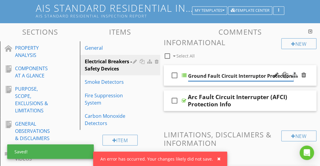
click at [249, 77] on input "Ground Fault Circuit Interruptor Protection" at bounding box center [241, 76] width 106 height 10
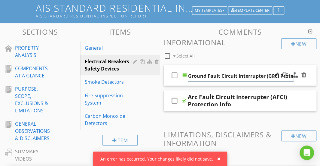
type input "Ground Fault Circuit Interrupter (GFCI) Protection"
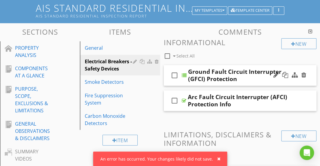
click at [251, 69] on div "check_box_outline_blank Ground Fault Circuit Interrupter (GFCI) Protection" at bounding box center [240, 75] width 153 height 21
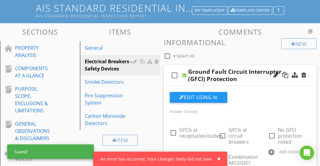
scroll to position [59, 0]
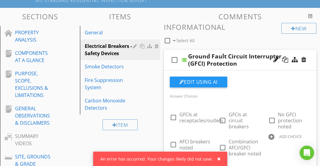
click at [242, 53] on div "Ground Fault Circuit Interrupter (GFCI) Protection" at bounding box center [241, 60] width 106 height 14
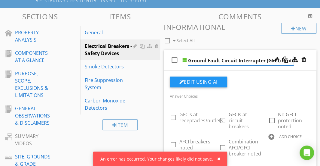
scroll to position [0, 13]
click at [240, 52] on div "check_box_outline_blank Ground Fault Circuit Interrupter (GFCI) Protection" at bounding box center [240, 60] width 153 height 21
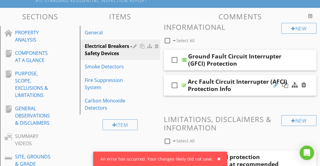
click at [276, 84] on div at bounding box center [276, 85] width 5 height 6
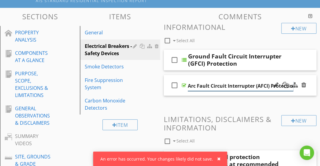
scroll to position [0, 14]
type input "Arc Fault Circuit Interrupter (AFCI) Protection"
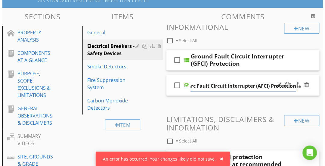
scroll to position [0, 3]
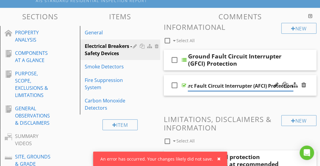
click at [212, 80] on div "Arc Fault Circuit Interrupter (AFCI) Protection" at bounding box center [241, 85] width 106 height 11
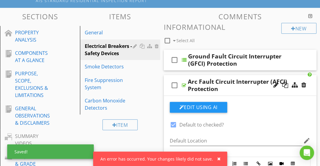
click at [172, 76] on div "check_box_outline_blank Arc Fault Circuit Interrupter (AFCI) Protection" at bounding box center [240, 85] width 153 height 21
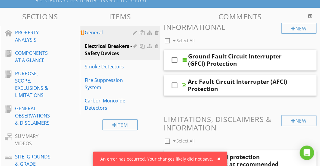
click at [116, 36] on link "General" at bounding box center [121, 32] width 78 height 13
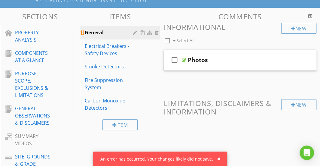
click at [135, 32] on div at bounding box center [136, 32] width 6 height 5
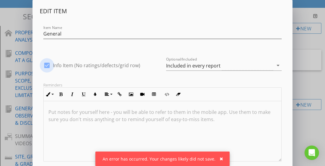
click at [49, 67] on div at bounding box center [47, 65] width 10 height 10
checkbox input "false"
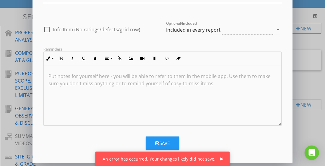
scroll to position [0, 0]
click at [160, 138] on button "Save" at bounding box center [163, 142] width 34 height 13
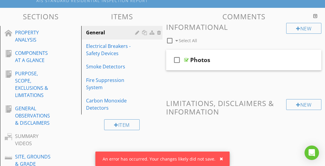
scroll to position [7, 0]
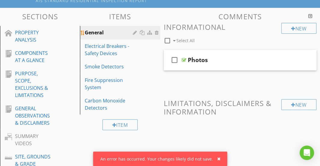
click at [135, 33] on div at bounding box center [136, 32] width 6 height 5
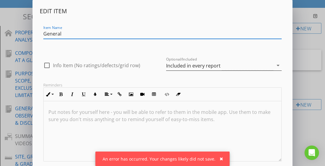
click at [176, 63] on div "Included in every report" at bounding box center [193, 65] width 54 height 5
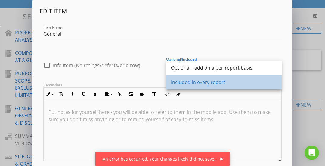
click at [178, 81] on div "Included in every report" at bounding box center [224, 81] width 106 height 7
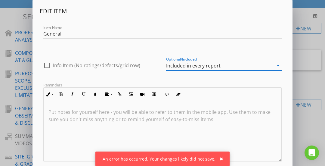
click at [188, 71] on div "Optional/Included Included in every report arrow_drop_down" at bounding box center [223, 68] width 115 height 16
click at [195, 67] on div "Included in every report" at bounding box center [193, 65] width 54 height 5
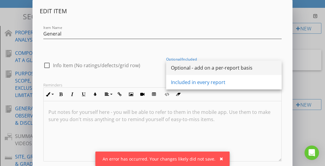
click at [199, 70] on div "Optional - add on a per-report basis" at bounding box center [224, 67] width 106 height 7
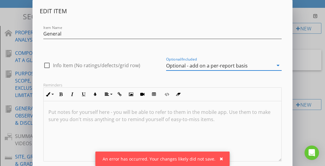
scroll to position [36, 0]
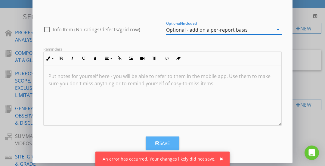
click at [163, 136] on button "Save" at bounding box center [163, 142] width 34 height 13
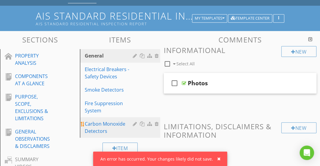
scroll to position [35, 0]
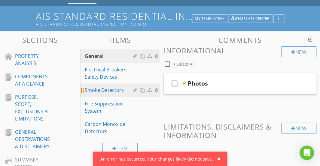
click at [117, 90] on div "Smoke Detectors" at bounding box center [110, 89] width 50 height 7
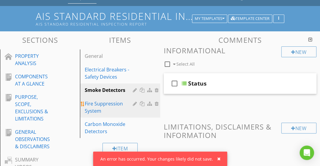
click at [110, 104] on div "Fire Suppression System" at bounding box center [110, 107] width 50 height 14
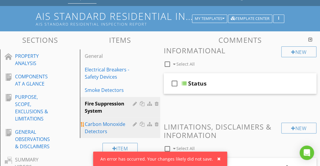
click at [103, 124] on div "Carbon Monoxide Detectors" at bounding box center [110, 127] width 50 height 14
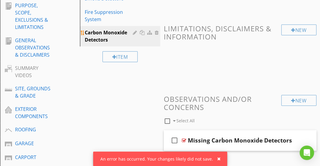
scroll to position [91, 0]
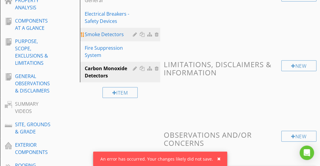
click at [121, 34] on div "Smoke Detectors" at bounding box center [110, 34] width 50 height 7
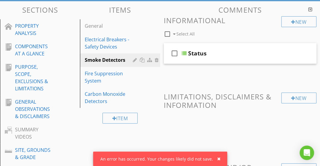
scroll to position [65, 0]
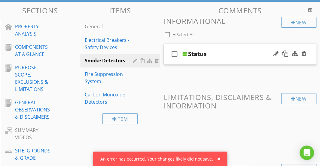
click at [216, 48] on div "check_box_outline_blank Status" at bounding box center [240, 54] width 153 height 21
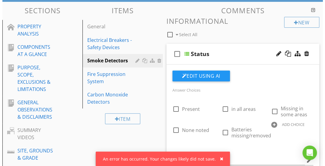
scroll to position [82, 0]
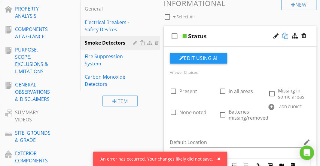
click at [287, 35] on div at bounding box center [285, 36] width 6 height 6
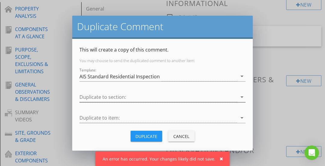
click at [159, 94] on div at bounding box center [158, 97] width 158 height 10
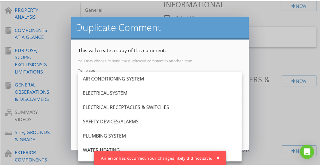
scroll to position [220, 0]
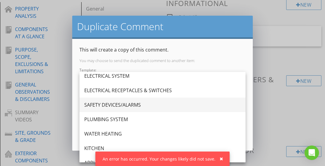
click at [134, 105] on div "SAFETY DEVICES/ALARMS" at bounding box center [162, 104] width 156 height 7
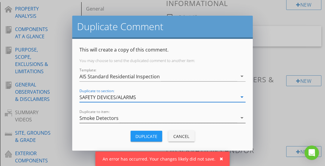
click at [126, 116] on div "Smoke Detectors" at bounding box center [158, 118] width 158 height 10
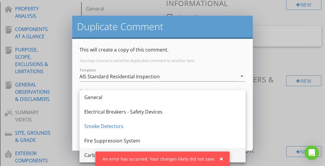
click at [87, 154] on div "Carbon Monoxide Detectors" at bounding box center [162, 154] width 156 height 7
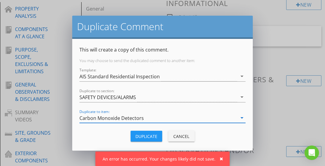
click at [138, 133] on div "Duplicate" at bounding box center [146, 136] width 22 height 6
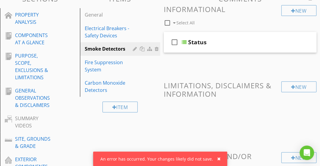
scroll to position [75, 0]
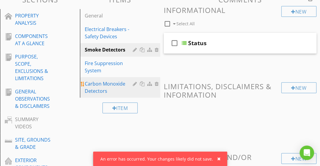
click at [115, 92] on div "Carbon Monoxide Detectors" at bounding box center [110, 87] width 50 height 14
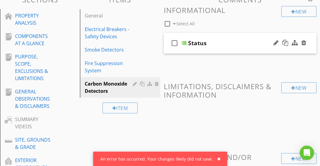
click at [227, 38] on div "check_box_outline_blank Status" at bounding box center [240, 43] width 153 height 21
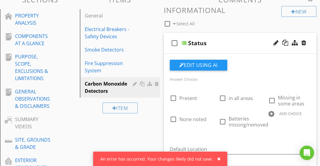
click at [271, 113] on div at bounding box center [271, 114] width 6 height 6
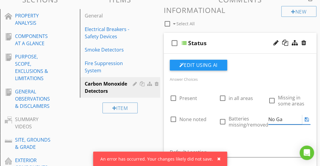
type input "No Gas"
click at [208, 136] on div "Answer Choices check_box_outline_blank Present check_box_outline_blank in all a…" at bounding box center [240, 107] width 148 height 64
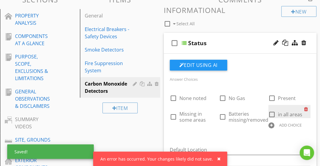
click at [305, 107] on div at bounding box center [307, 109] width 6 height 8
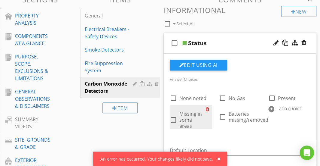
click at [207, 108] on div at bounding box center [209, 109] width 6 height 8
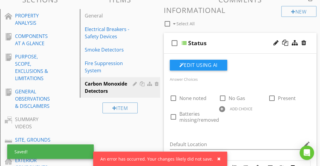
click at [219, 108] on div at bounding box center [222, 109] width 6 height 6
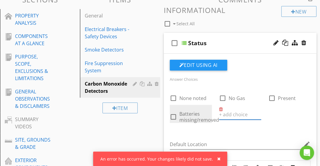
click at [196, 115] on span "Batteries missing/removed" at bounding box center [199, 116] width 40 height 13
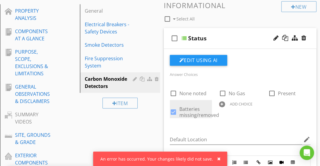
scroll to position [81, 0]
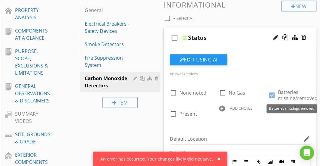
checkbox input "false"
checkbox input "true"
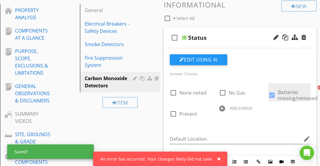
click at [318, 88] on div at bounding box center [321, 87] width 6 height 8
checkbox input "false"
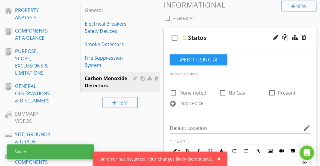
click at [231, 116] on div "Answer Choices check_box_outline_blank None noted check_box_outline_blank No Ga…" at bounding box center [240, 165] width 148 height 222
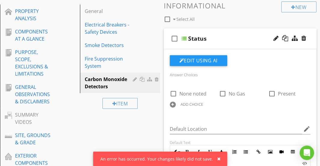
scroll to position [78, 0]
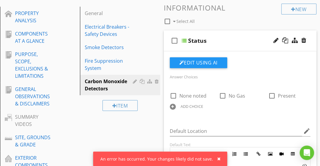
click at [230, 38] on div "Status" at bounding box center [241, 40] width 106 height 7
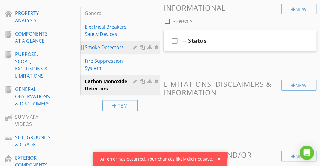
click at [122, 45] on div "Smoke Detectors" at bounding box center [110, 47] width 50 height 7
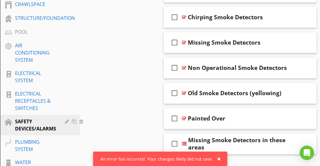
scroll to position [306, 0]
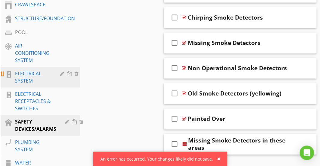
click at [37, 84] on div "ELECTRICAL SYSTEM" at bounding box center [33, 77] width 36 height 14
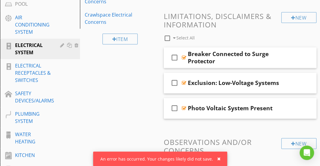
scroll to position [335, 0]
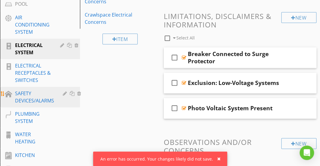
click at [31, 96] on div "SAFETY DEVICES/ALARMS" at bounding box center [34, 97] width 39 height 14
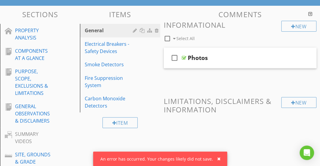
scroll to position [61, 0]
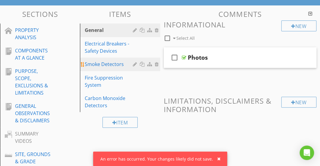
click at [112, 63] on div "Smoke Detectors" at bounding box center [110, 63] width 50 height 7
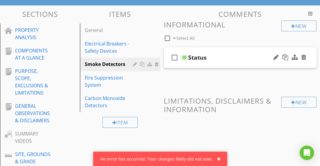
click at [227, 47] on div "check_box_outline_blank Status" at bounding box center [240, 57] width 153 height 21
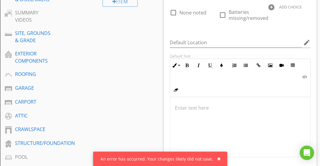
scroll to position [183, 0]
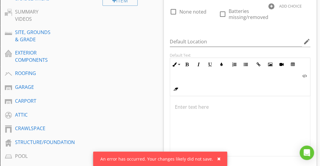
click at [198, 106] on p at bounding box center [240, 106] width 131 height 7
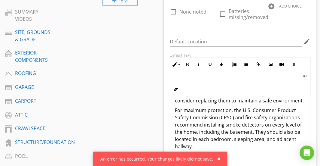
click at [198, 104] on p "Smoke detectors have a lifespan and should be replaced every 10 years. If the h…" at bounding box center [240, 89] width 131 height 29
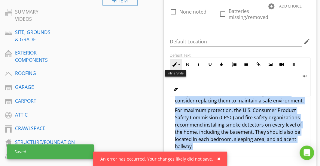
click at [179, 62] on button "Inline Style" at bounding box center [175, 64] width 11 height 11
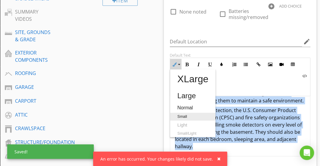
click at [180, 113] on link "Small" at bounding box center [192, 116] width 45 height 8
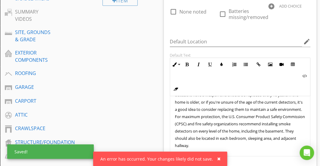
scroll to position [55, 0]
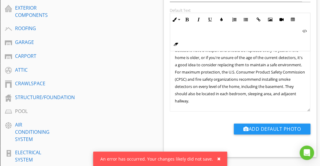
click at [203, 96] on p "Understanding Your Home's Smoke Detectors During a home inspection, the presenc…" at bounding box center [240, 53] width 131 height 101
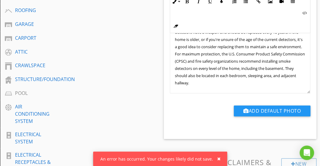
scroll to position [247, 0]
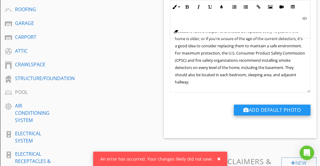
click at [263, 108] on button "Add Default Photo" at bounding box center [272, 109] width 77 height 11
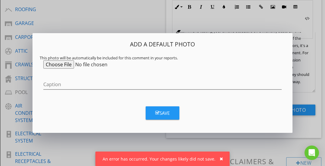
click at [53, 62] on input "file" at bounding box center [89, 64] width 92 height 8
type input "C:\fakepath\Smoke Detector Placement.jpg"
click at [160, 115] on div "Save" at bounding box center [162, 112] width 14 height 7
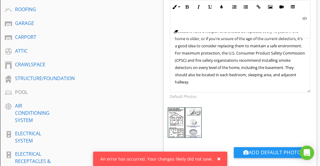
click at [183, 125] on img at bounding box center [185, 122] width 34 height 30
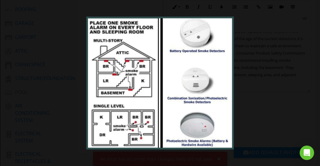
click at [243, 101] on div at bounding box center [160, 83] width 320 height 166
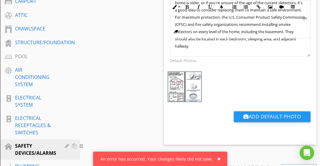
scroll to position [283, 0]
click at [254, 117] on button "Add Default Photo" at bounding box center [272, 116] width 77 height 11
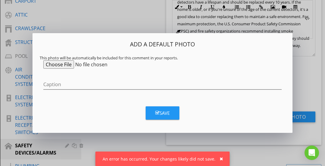
click at [54, 59] on div "This photo will be automatically be included for this comment in your reports." at bounding box center [162, 57] width 245 height 5
click at [55, 65] on input "file" at bounding box center [89, 64] width 92 height 8
type input "C:\fakepath\Smoke-Location.jpg"
click at [174, 115] on button "Save" at bounding box center [163, 112] width 34 height 13
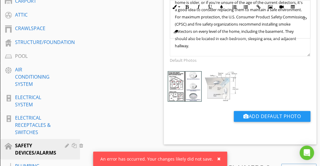
click at [225, 80] on img at bounding box center [222, 86] width 34 height 30
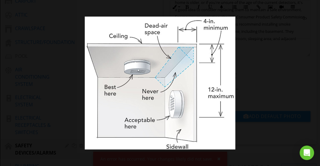
click at [285, 63] on div at bounding box center [160, 83] width 320 height 166
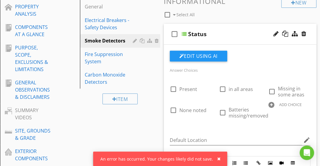
scroll to position [77, 0]
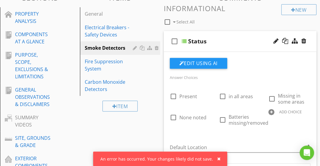
click at [239, 40] on div "Status" at bounding box center [241, 41] width 106 height 7
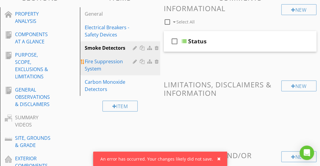
click at [131, 63] on div "Fire Suppression System" at bounding box center [110, 65] width 50 height 14
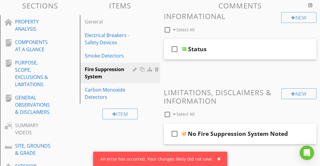
scroll to position [69, 0]
click at [230, 46] on div "Status" at bounding box center [241, 49] width 106 height 7
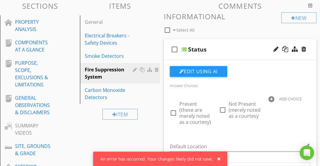
scroll to position [184, 0]
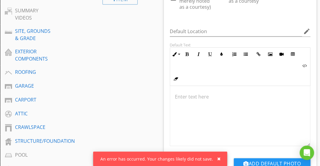
click at [204, 99] on p at bounding box center [240, 96] width 131 height 7
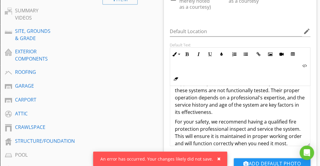
click at [204, 99] on p "During a home inspection, the presence of a fire suppression system is noted as…" at bounding box center [240, 93] width 131 height 43
click at [177, 53] on button "Inline Style" at bounding box center [175, 53] width 11 height 11
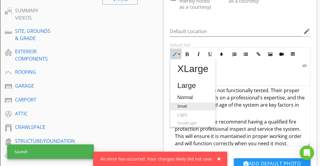
click at [179, 103] on link "Small" at bounding box center [192, 106] width 45 height 8
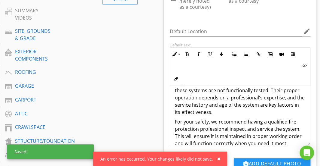
click at [192, 100] on p "During a home inspection, the presence of a fire suppression system is noted as…" at bounding box center [240, 93] width 131 height 43
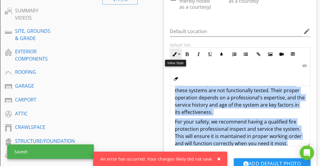
click at [177, 53] on button "Inline Style" at bounding box center [175, 53] width 11 height 11
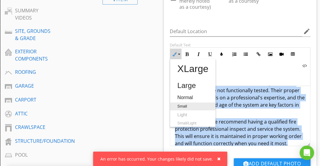
click at [185, 104] on link "Small" at bounding box center [192, 106] width 45 height 8
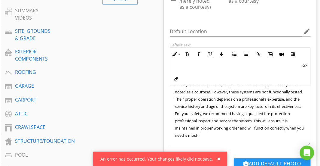
scroll to position [12, 0]
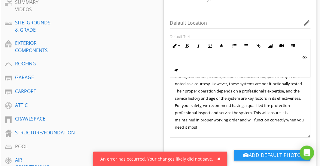
click at [205, 95] on span "During a home inspection, the presence of a fire suppression system is noted as…" at bounding box center [239, 102] width 129 height 56
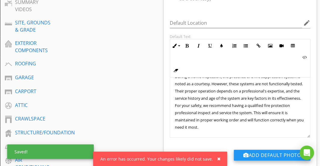
click at [251, 151] on button "Add Default Photo" at bounding box center [272, 154] width 77 height 11
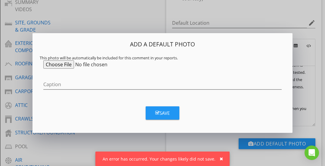
click at [68, 65] on input "file" at bounding box center [89, 64] width 92 height 8
type input "C:\fakepath\Fire Supression.jpg"
click at [160, 111] on div "Save" at bounding box center [162, 112] width 14 height 7
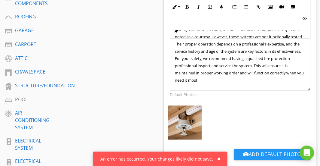
scroll to position [239, 0]
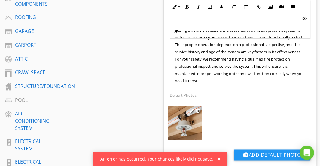
click at [185, 116] on img at bounding box center [185, 123] width 34 height 34
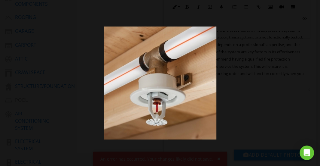
click at [238, 71] on div at bounding box center [160, 83] width 320 height 166
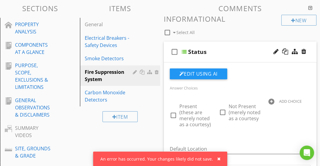
scroll to position [67, 0]
click at [230, 53] on div "Status" at bounding box center [241, 51] width 106 height 7
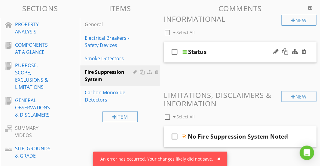
click at [225, 50] on div "Status" at bounding box center [241, 51] width 106 height 7
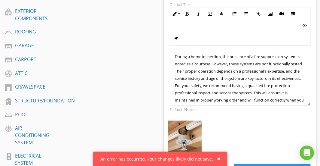
scroll to position [12, 0]
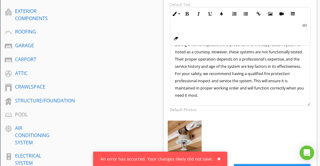
click at [198, 125] on div at bounding box center [198, 124] width 4 height 5
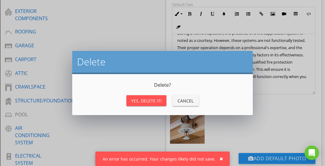
click at [154, 101] on div "Yes, Delete it!" at bounding box center [146, 100] width 30 height 6
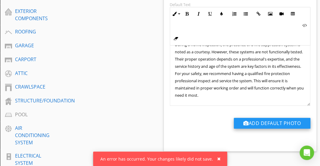
click at [256, 119] on button "Add Default Photo" at bounding box center [272, 123] width 77 height 11
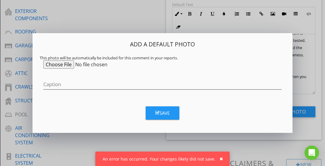
click at [69, 65] on input "file" at bounding box center [89, 64] width 92 height 8
type input "C:\fakepath\Fire supression system heads.webp"
click at [165, 109] on button "Save" at bounding box center [163, 112] width 34 height 13
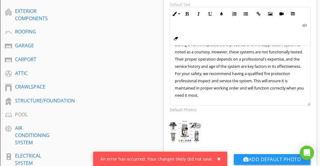
click at [184, 127] on img at bounding box center [185, 132] width 34 height 24
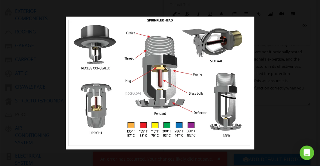
click at [274, 73] on div at bounding box center [160, 83] width 320 height 166
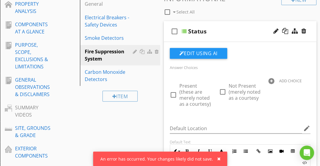
scroll to position [82, 0]
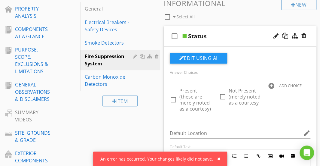
click at [241, 29] on div "check_box_outline_blank Status" at bounding box center [240, 36] width 153 height 21
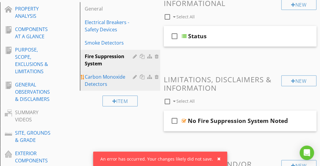
click at [103, 87] on div "Carbon Monoxide Detectors" at bounding box center [110, 80] width 50 height 14
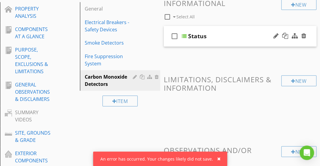
click at [223, 30] on div "check_box_outline_blank Status" at bounding box center [240, 36] width 153 height 21
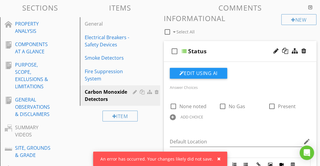
scroll to position [67, 0]
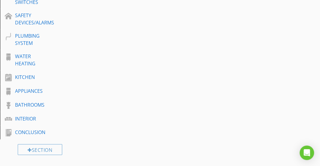
scroll to position [409, 0]
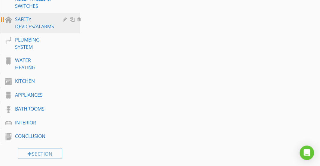
click at [40, 26] on div "SAFETY DEVICES/ALARMS" at bounding box center [34, 23] width 39 height 14
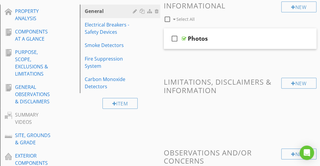
scroll to position [80, 0]
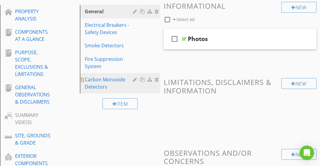
click at [106, 78] on div "Carbon Monoxide Detectors" at bounding box center [110, 83] width 50 height 14
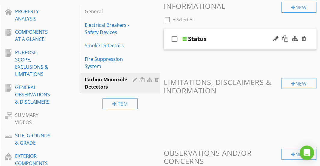
click at [228, 34] on div "check_box_outline_blank Status" at bounding box center [240, 39] width 153 height 21
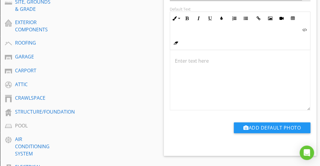
scroll to position [238, 0]
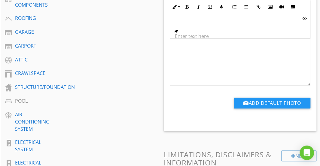
click at [227, 35] on div "Inline Style XLarge Large Normal Small Light Small/Light Bold Italic Underline …" at bounding box center [240, 19] width 141 height 38
click at [223, 45] on div at bounding box center [240, 55] width 140 height 60
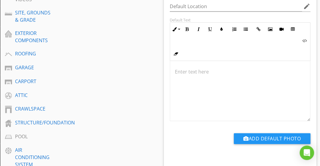
scroll to position [28, 0]
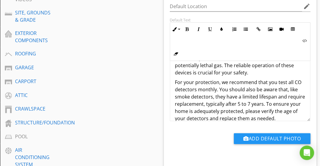
click at [212, 69] on p "During a home inspection, the presence of carbon monoxide (CO) detectors is not…" at bounding box center [240, 58] width 131 height 36
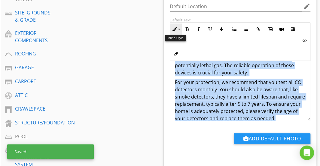
click at [180, 29] on button "Inline Style" at bounding box center [175, 28] width 11 height 11
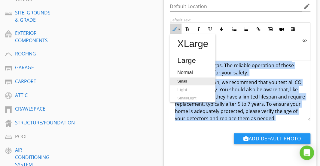
click at [185, 81] on link "Small" at bounding box center [192, 81] width 45 height 8
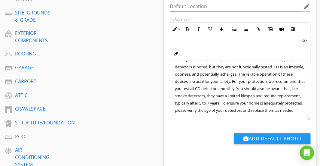
scroll to position [211, 0]
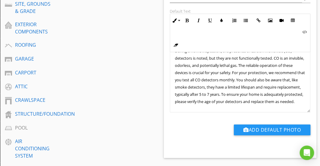
click at [194, 79] on span "During a home inspection, the presence of carbon monoxide (CO) detectors is not…" at bounding box center [240, 76] width 130 height 56
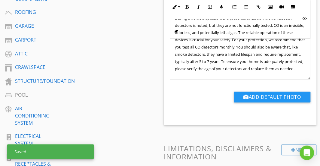
scroll to position [244, 0]
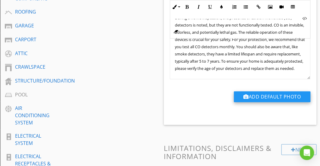
click at [258, 94] on button "Add Default Photo" at bounding box center [272, 96] width 77 height 11
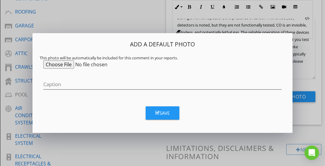
click at [67, 64] on input "file" at bounding box center [89, 64] width 92 height 8
type input "C:\fakepath\smoke-and-carbon-monoxide-alarm-location-requirements-2.webp"
click at [160, 109] on button "Save" at bounding box center [163, 112] width 34 height 13
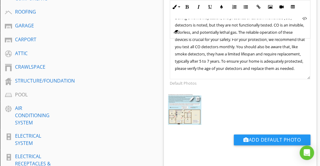
click at [182, 107] on img at bounding box center [185, 109] width 34 height 31
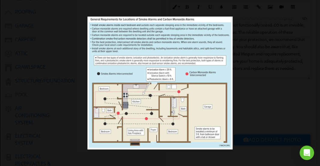
click at [269, 74] on div at bounding box center [160, 83] width 320 height 166
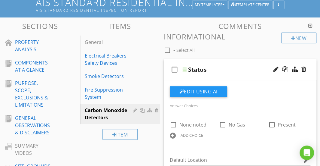
scroll to position [49, 0]
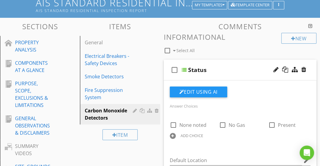
click at [241, 68] on div "Status" at bounding box center [241, 69] width 106 height 7
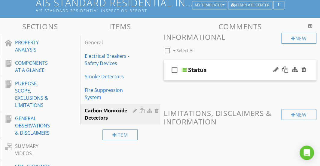
click at [241, 68] on div "Status" at bounding box center [241, 69] width 106 height 7
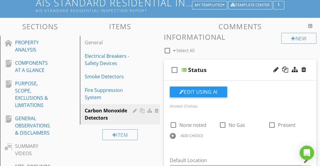
click at [241, 68] on div "Status" at bounding box center [241, 69] width 106 height 7
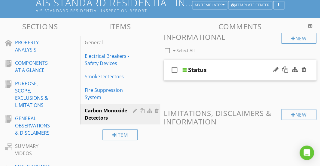
click at [238, 62] on div "check_box_outline_blank Status" at bounding box center [240, 70] width 153 height 21
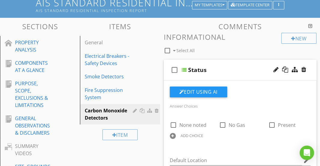
click at [238, 62] on div "check_box_outline_blank Status" at bounding box center [240, 70] width 153 height 21
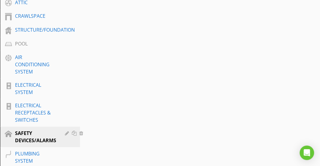
scroll to position [338, 0]
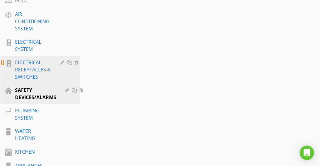
click at [25, 67] on div "ELECTRICAL RECEPTACLES & SWITCHES" at bounding box center [33, 70] width 36 height 22
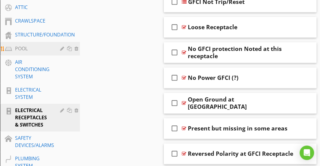
scroll to position [302, 0]
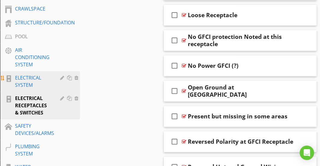
click at [28, 77] on div "ELECTRICAL SYSTEM" at bounding box center [33, 81] width 36 height 14
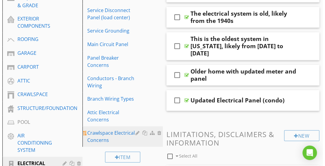
scroll to position [220, 0]
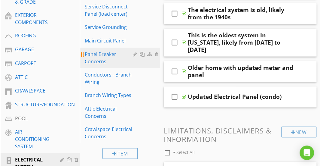
click at [133, 53] on div at bounding box center [136, 54] width 6 height 5
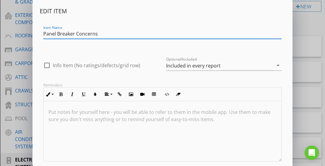
click at [60, 36] on input "Panel Breaker Concerns" at bounding box center [162, 34] width 238 height 10
click at [55, 36] on input "Panel Breaker Concerns" at bounding box center [162, 34] width 238 height 10
type input "Breaker Concerns"
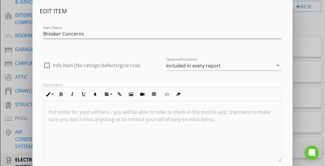
click at [120, 18] on div "Edit Item Item Name Breaker Concerns check_box_outline_blank Info Item (No rati…" at bounding box center [162, 84] width 245 height 154
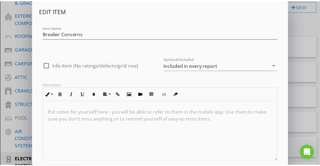
scroll to position [36, 0]
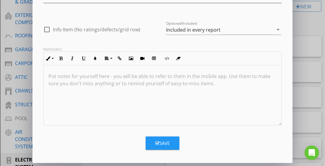
click at [156, 143] on icon "button" at bounding box center [157, 143] width 4 height 5
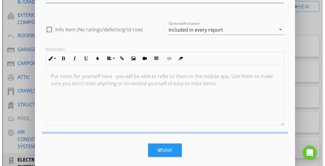
scroll to position [7, 0]
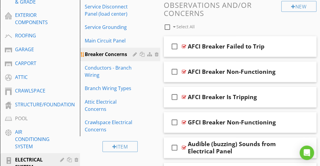
click at [134, 55] on div at bounding box center [136, 54] width 6 height 5
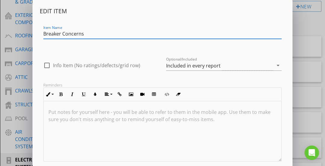
click at [63, 34] on input "Breaker Concerns" at bounding box center [162, 34] width 238 height 10
click at [140, 35] on input "Breaker (overload protection) Concerns" at bounding box center [162, 34] width 238 height 10
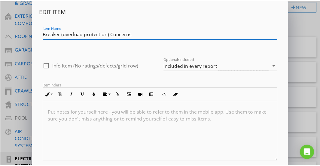
scroll to position [36, 0]
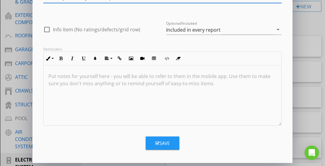
type input "Breaker (overload protection) Concerns"
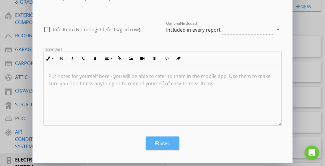
click at [155, 145] on button "Save" at bounding box center [163, 142] width 34 height 13
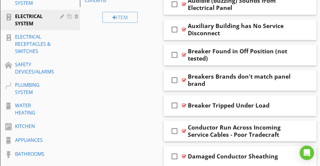
scroll to position [364, 0]
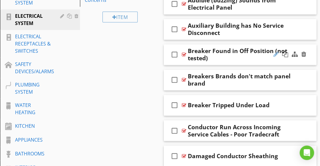
click at [275, 53] on div at bounding box center [276, 54] width 5 height 6
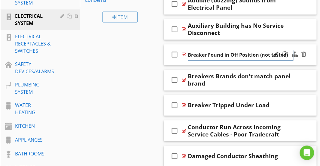
click at [230, 52] on input "Breaker Found in Off Position (not tested)" at bounding box center [241, 55] width 106 height 10
click at [230, 54] on input "Breaker Found in Off Position (not tested)" at bounding box center [241, 55] width 106 height 10
drag, startPoint x: 230, startPoint y: 54, endPoint x: 216, endPoint y: 54, distance: 13.8
click at [216, 54] on input "Breaker Found in Off Position (not tested)" at bounding box center [241, 55] width 106 height 10
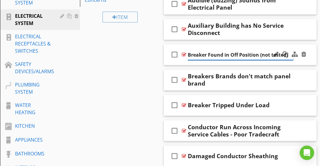
click at [228, 54] on input "Breaker Found in Off Position (not tested)" at bounding box center [241, 55] width 106 height 10
drag, startPoint x: 228, startPoint y: 54, endPoint x: 196, endPoint y: 54, distance: 31.9
click at [196, 54] on input "Breaker Found in Off Position (not tested)" at bounding box center [241, 55] width 106 height 10
type input "Off Position (not tested)"
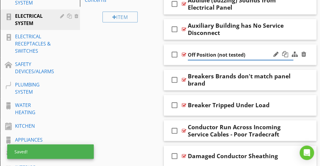
click at [203, 44] on div "check_box_outline_blank Off Position (not tested)" at bounding box center [240, 54] width 153 height 21
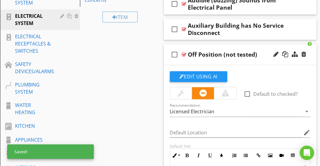
click at [203, 44] on div "check_box_outline_blank Off Position (not tested)" at bounding box center [240, 54] width 153 height 21
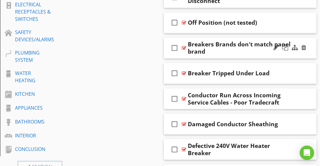
scroll to position [420, 0]
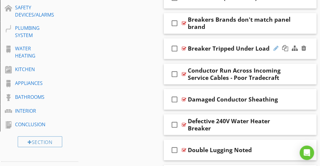
click at [278, 45] on div at bounding box center [276, 48] width 5 height 6
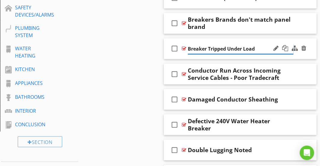
click at [208, 48] on input "Breaker Tripped Under Load" at bounding box center [241, 49] width 106 height 10
click at [241, 45] on input "Tripped Under Load" at bounding box center [241, 49] width 106 height 10
type input "Tripped Under Load"
click at [224, 42] on div "check_box_outline_blank Tripped Under Load" at bounding box center [240, 48] width 153 height 21
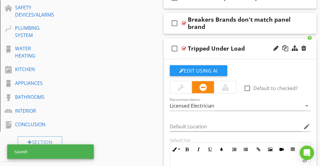
click at [224, 42] on div "check_box_outline_blank Tripped Under Load" at bounding box center [240, 48] width 153 height 21
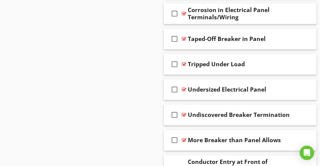
scroll to position [1086, 0]
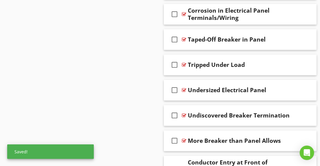
click at [207, 18] on div "Corrosion in Electrical Panel Terminals/Wiring" at bounding box center [241, 14] width 106 height 14
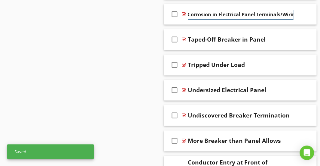
scroll to position [0, 4]
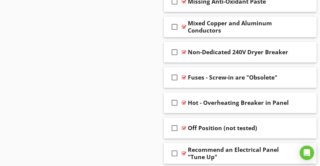
scroll to position [922, 0]
click at [205, 92] on div "check_box_outline_blank Hot - Overheating Breaker in Panel" at bounding box center [240, 102] width 153 height 21
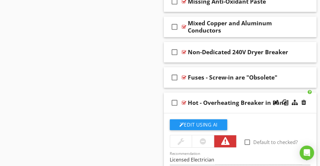
click at [205, 92] on div "check_box_outline_blank Hot - Overheating Breaker in Panel" at bounding box center [240, 102] width 153 height 21
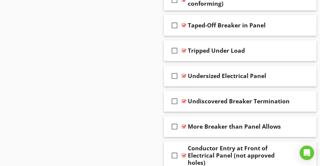
scroll to position [1117, 0]
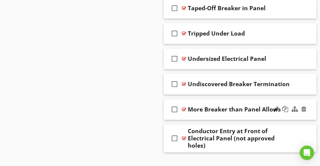
click at [216, 99] on div "check_box_outline_blank More Breaker than Panel Allows" at bounding box center [240, 109] width 153 height 21
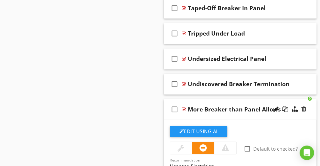
scroll to position [1112, 0]
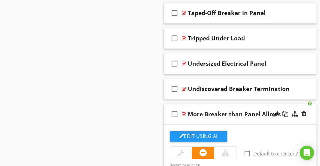
click at [216, 104] on div "check_box_outline_blank More Breaker than Panel Allows" at bounding box center [240, 114] width 153 height 21
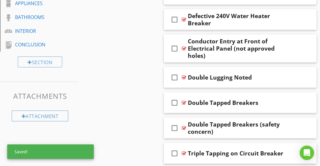
scroll to position [422, 0]
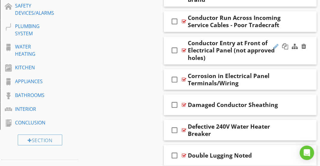
click at [277, 46] on div at bounding box center [276, 46] width 5 height 6
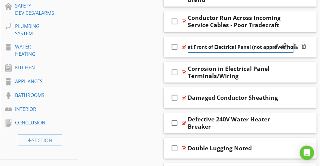
scroll to position [0, 34]
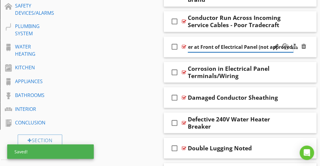
type input "Conductor Enters at Front of Electrical Panel (not approved holes)"
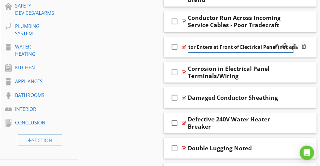
scroll to position [0, 9]
click at [219, 44] on input "Conductor Enters at Front of Electrical Panel (not approved holes)" at bounding box center [241, 47] width 106 height 10
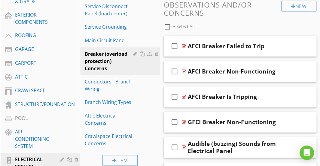
scroll to position [210, 0]
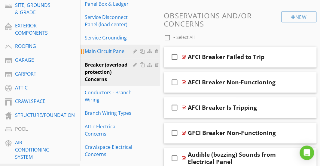
click at [105, 54] on div "Main Circuit Panel" at bounding box center [110, 51] width 50 height 7
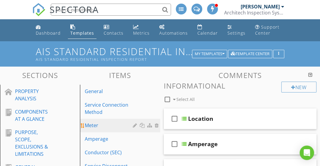
scroll to position [51, 0]
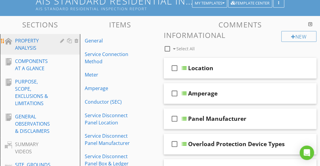
click at [38, 47] on div "PROPERTY ANALYSIS" at bounding box center [33, 44] width 36 height 14
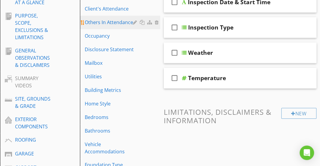
scroll to position [117, 0]
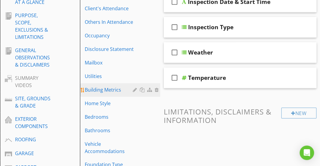
click at [118, 86] on div "Building Metrics" at bounding box center [110, 89] width 50 height 7
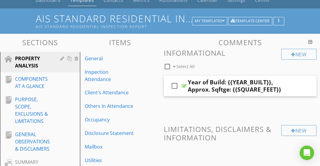
scroll to position [32, 0]
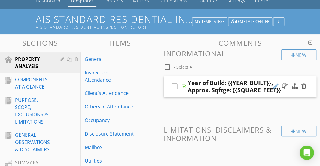
click at [277, 84] on div at bounding box center [276, 86] width 5 height 6
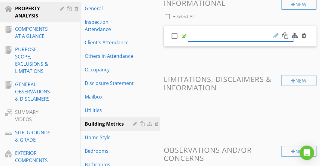
scroll to position [81, 0]
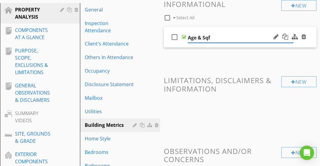
type input "Age & Sqft"
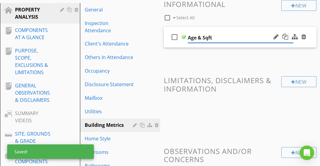
click at [268, 32] on div "check_box_outline_blank Age & Sqft" at bounding box center [240, 37] width 153 height 21
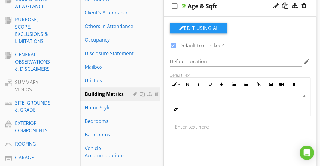
scroll to position [116, 0]
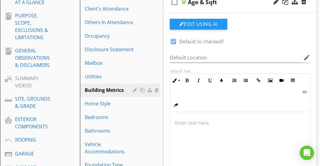
click at [207, 124] on p at bounding box center [240, 122] width 131 height 7
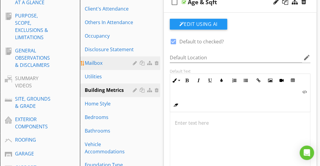
click at [95, 65] on div "Mailbox" at bounding box center [110, 62] width 50 height 7
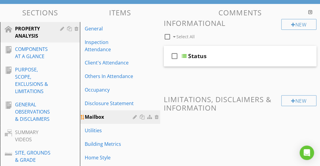
scroll to position [62, 0]
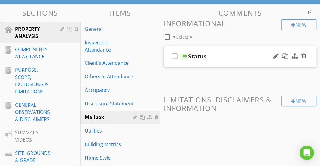
click at [221, 50] on div "check_box_outline_blank Status" at bounding box center [240, 56] width 153 height 21
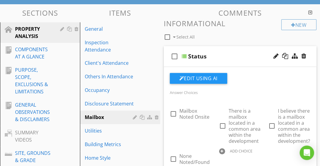
click at [221, 50] on div "check_box_outline_blank Status" at bounding box center [240, 56] width 153 height 21
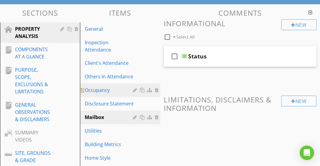
click at [114, 84] on link "Occupancy" at bounding box center [121, 89] width 78 height 13
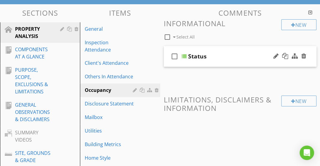
click at [222, 51] on div "check_box_outline_blank Status" at bounding box center [240, 56] width 153 height 21
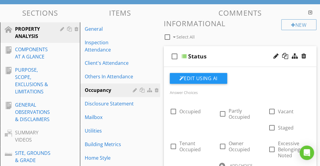
click at [222, 51] on div "check_box_outline_blank Status" at bounding box center [240, 56] width 153 height 21
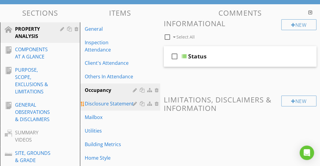
click at [112, 100] on link "Disclosure Statement" at bounding box center [121, 103] width 78 height 13
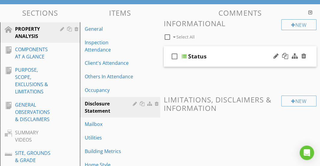
click at [225, 56] on div "Status" at bounding box center [241, 56] width 106 height 7
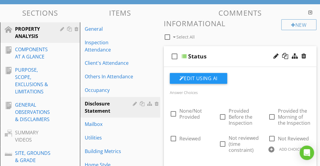
click at [225, 56] on div "Status" at bounding box center [241, 56] width 106 height 7
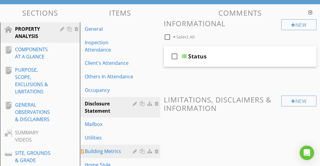
click at [97, 149] on div "Building Metrics" at bounding box center [110, 150] width 50 height 7
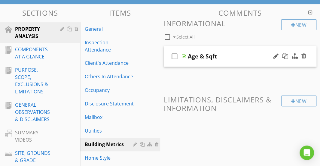
click at [236, 54] on div "Age & Sqft" at bounding box center [241, 56] width 106 height 7
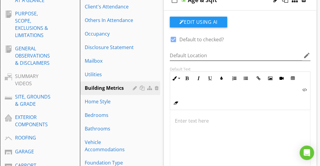
scroll to position [119, 0]
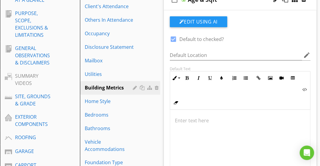
click at [205, 120] on p at bounding box center [240, 120] width 131 height 7
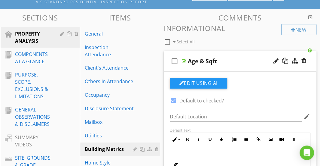
scroll to position [56, 0]
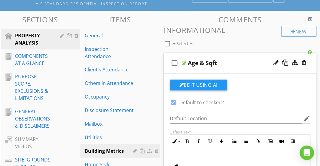
click at [234, 57] on div "check_box_outline_blank Age & Sqft" at bounding box center [240, 63] width 153 height 21
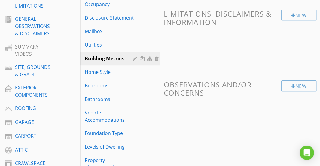
scroll to position [148, 0]
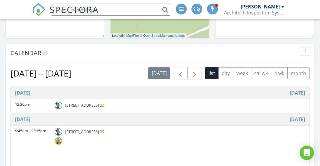
scroll to position [278, 0]
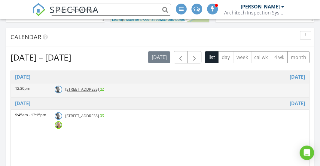
click at [58, 86] on img at bounding box center [59, 89] width 8 height 8
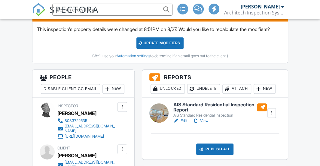
click at [182, 124] on link "Edit" at bounding box center [180, 121] width 14 height 6
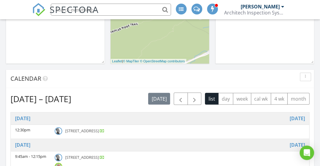
scroll to position [309, 0]
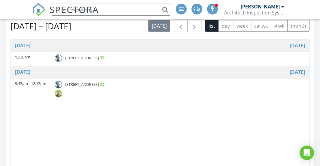
click at [159, 122] on div "Time Event [DATE] 12:30pm [STREET_ADDRESS] [DATE] 9:45am - 12:15pm [STREET_ADDR…" at bounding box center [160, 161] width 299 height 245
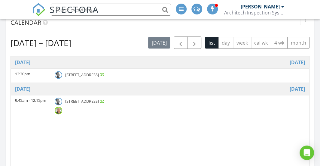
scroll to position [306, 0]
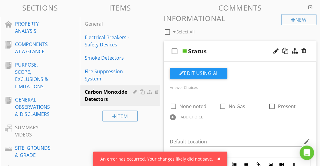
click at [226, 47] on div "check_box_outline_blank Status" at bounding box center [240, 51] width 153 height 21
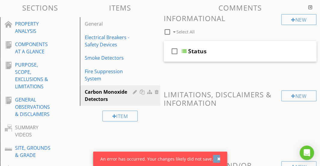
click at [218, 159] on div "button" at bounding box center [218, 158] width 3 height 4
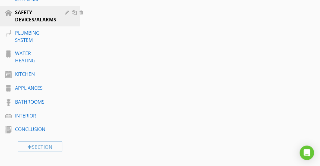
scroll to position [443, 0]
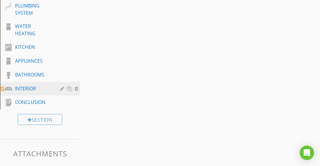
click at [28, 87] on div "INTERIOR" at bounding box center [33, 87] width 36 height 7
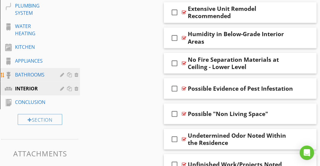
click at [28, 77] on div "BATHROOMS" at bounding box center [33, 74] width 36 height 7
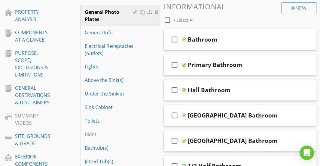
scroll to position [79, 0]
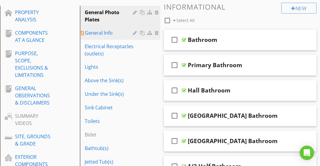
click at [120, 32] on div "General Info" at bounding box center [110, 32] width 50 height 7
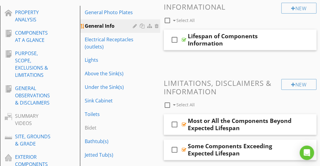
scroll to position [60, 0]
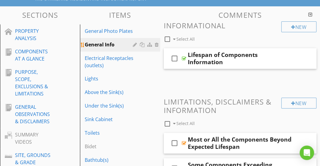
click at [120, 32] on div "General Photo Plates" at bounding box center [110, 30] width 50 height 7
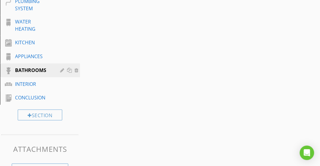
scroll to position [447, 0]
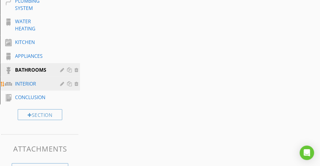
click at [31, 80] on div "INTERIOR" at bounding box center [33, 83] width 36 height 7
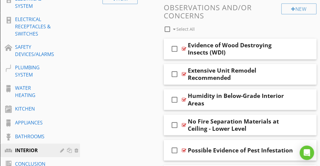
scroll to position [422, 0]
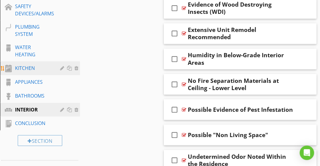
click at [29, 66] on div "KITCHEN" at bounding box center [33, 67] width 36 height 7
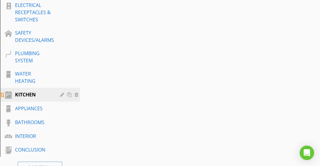
scroll to position [395, 0]
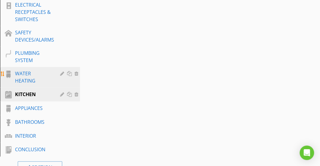
click at [29, 72] on div "WATER HEATING" at bounding box center [33, 77] width 36 height 14
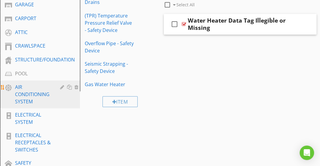
scroll to position [265, 0]
click at [33, 100] on div "AIR CONDITIONING SYSTEM" at bounding box center [33, 94] width 36 height 22
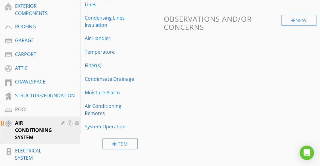
scroll to position [231, 0]
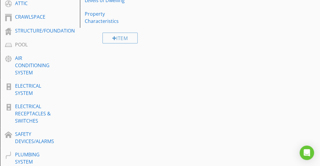
scroll to position [293, 0]
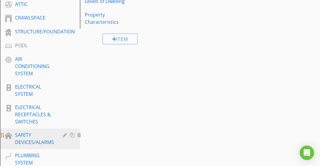
click at [29, 138] on div "SAFETY DEVICES/ALARMS" at bounding box center [34, 138] width 39 height 14
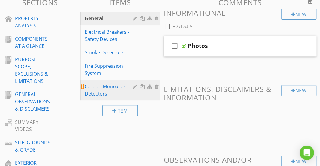
scroll to position [72, 0]
click at [92, 83] on div "Carbon Monoxide Detectors" at bounding box center [110, 90] width 50 height 14
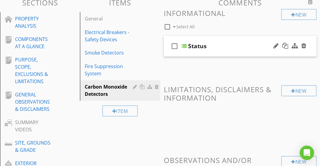
drag, startPoint x: 198, startPoint y: 73, endPoint x: 219, endPoint y: 45, distance: 34.9
click at [219, 45] on div "New Informational check_box_outline_blank Select All check_box_outline_blank St…" at bounding box center [240, 115] width 153 height 212
click at [219, 45] on div "Status" at bounding box center [241, 45] width 106 height 7
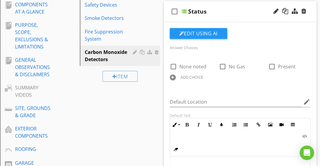
scroll to position [107, 0]
click at [176, 78] on div "ADD CHOICE" at bounding box center [191, 76] width 42 height 7
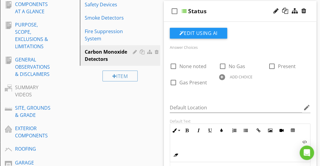
click at [233, 89] on div "check_box_outline_blank None noted check_box_outline_blank No Gas check_box_out…" at bounding box center [240, 73] width 148 height 32
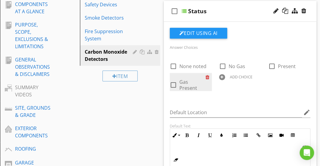
click at [209, 76] on div at bounding box center [209, 77] width 6 height 8
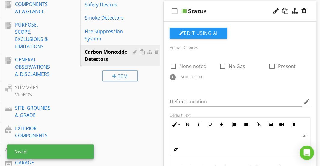
click at [196, 78] on div "ADD CHOICE" at bounding box center [192, 76] width 23 height 5
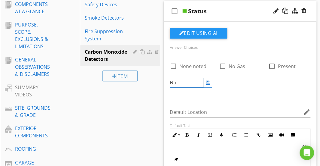
type input "N"
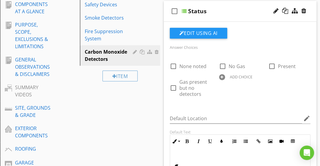
click at [222, 90] on div "check_box_outline_blank None noted check_box_outline_blank No Gas check_box_out…" at bounding box center [240, 78] width 148 height 43
click at [306, 59] on div at bounding box center [307, 61] width 6 height 8
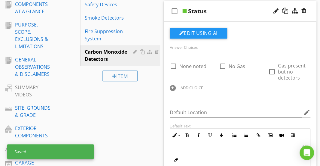
click at [171, 86] on div at bounding box center [173, 88] width 6 height 6
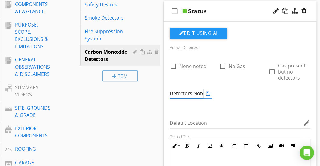
type input "CO Detectors Noted"
click at [231, 104] on div "check_box_outline_blank None noted check_box_outline_blank No Gas check_box_out…" at bounding box center [240, 81] width 148 height 48
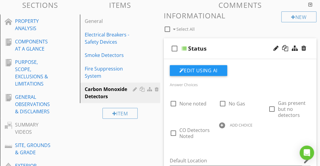
scroll to position [68, 0]
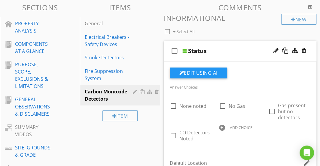
click at [231, 47] on div "Status" at bounding box center [241, 50] width 106 height 7
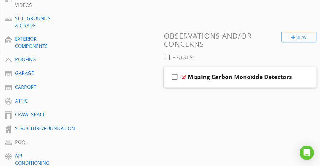
scroll to position [197, 0]
click at [226, 71] on div "check_box_outline_blank Missing Carbon Monoxide Detectors" at bounding box center [240, 76] width 153 height 21
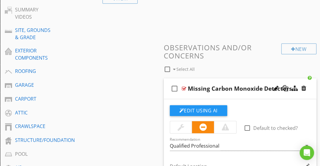
scroll to position [185, 0]
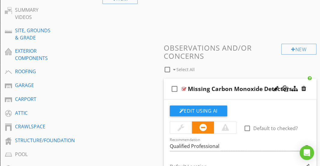
click at [219, 80] on div "check_box_outline_blank Missing Carbon Monoxide Detectors" at bounding box center [240, 88] width 153 height 21
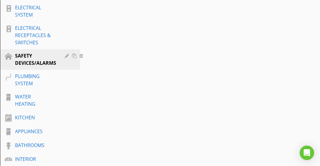
scroll to position [409, 0]
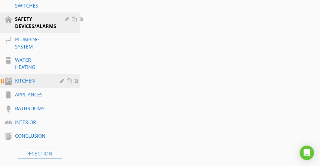
click at [38, 80] on div "KITCHEN" at bounding box center [33, 80] width 36 height 7
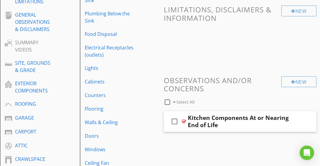
scroll to position [143, 0]
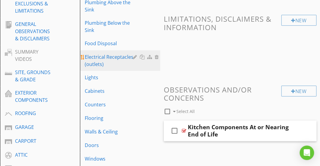
click at [108, 63] on div "Electrical Receptacles (outlets)" at bounding box center [110, 60] width 50 height 14
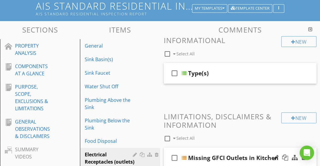
scroll to position [44, 0]
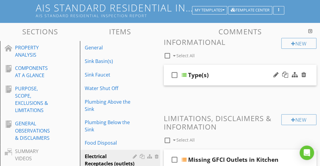
click at [218, 72] on div "Type(s)" at bounding box center [241, 74] width 106 height 7
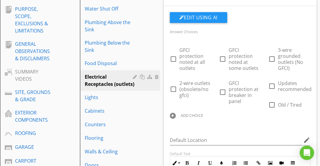
scroll to position [133, 0]
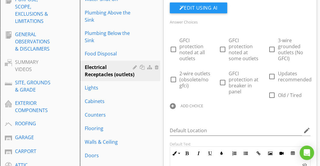
click at [172, 106] on div at bounding box center [173, 106] width 6 height 6
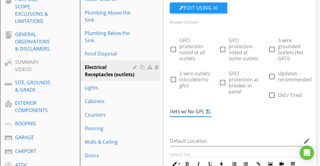
scroll to position [0, 32]
click at [227, 120] on div "check_box_outline_blank GFCI protection noted at all outlets check_box_outline_…" at bounding box center [240, 76] width 148 height 91
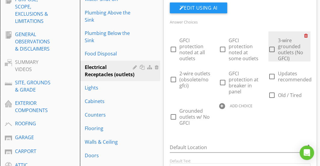
click at [305, 34] on div at bounding box center [307, 35] width 6 height 8
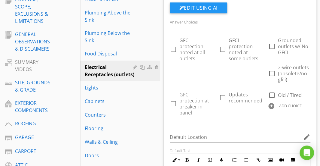
click at [269, 106] on div at bounding box center [271, 106] width 6 height 6
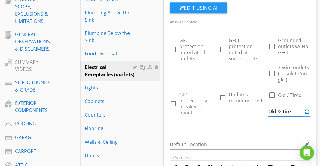
type input "Old & Tired"
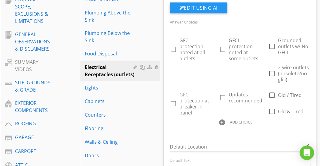
click at [247, 121] on div "check_box_outline_blank GFCI protection noted at all outlets check_box_outline_…" at bounding box center [240, 79] width 148 height 97
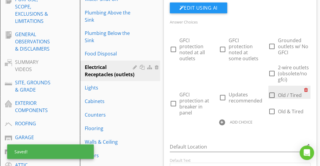
click at [307, 89] on div at bounding box center [307, 89] width 6 height 8
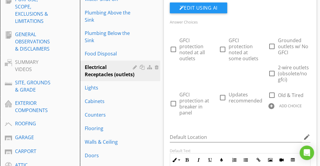
click at [253, 120] on div "Answer Choices check_box_outline_blank GFCI protection noted at all outlets che…" at bounding box center [240, 71] width 148 height 106
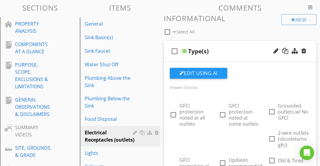
scroll to position [66, 0]
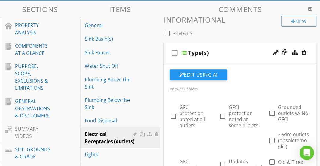
click at [238, 52] on div "Type(s)" at bounding box center [241, 52] width 106 height 7
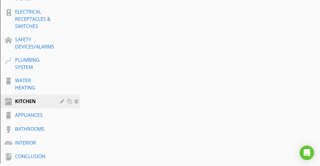
scroll to position [389, 0]
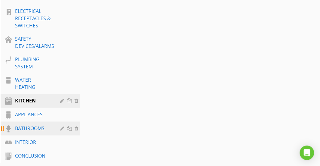
click at [25, 128] on div "BATHROOMS" at bounding box center [33, 127] width 36 height 7
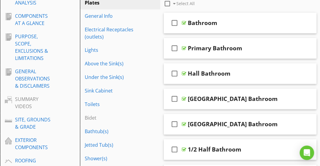
scroll to position [95, 0]
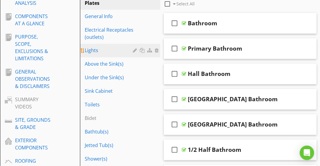
click at [106, 44] on link "Lights" at bounding box center [121, 50] width 78 height 13
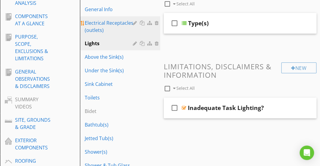
click at [109, 28] on div "Electrical Receptacles (outlets)" at bounding box center [110, 26] width 50 height 14
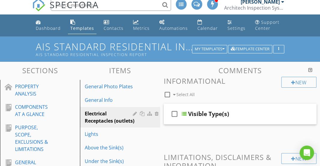
scroll to position [5, 0]
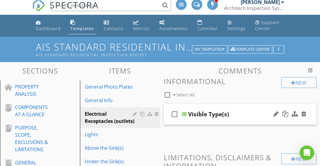
click at [242, 108] on div "check_box_outline_blank Visible Type(s)" at bounding box center [240, 114] width 153 height 21
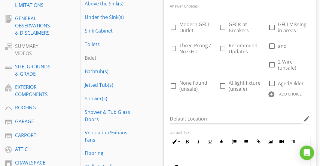
scroll to position [147, 0]
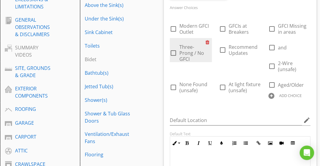
click at [207, 43] on div at bounding box center [209, 42] width 6 height 8
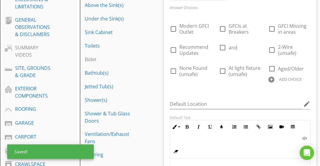
click at [270, 80] on div at bounding box center [271, 79] width 6 height 6
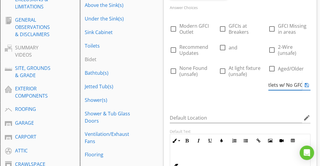
scroll to position [0, 32]
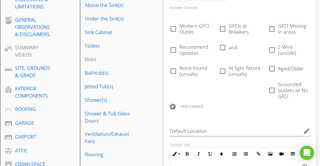
click at [246, 96] on div "check_box_outline_blank Modern GFCI Outlet check_box_outline_blank GFCIs at Bre…" at bounding box center [240, 65] width 148 height 96
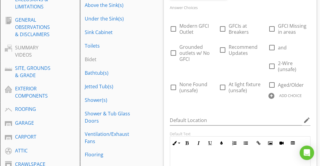
click at [270, 95] on div at bounding box center [271, 96] width 6 height 6
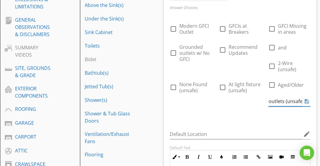
scroll to position [0, 17]
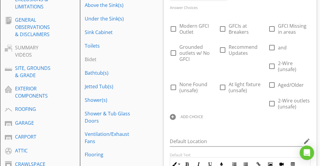
click at [256, 120] on div "Answer Choices check_box_outline_blank Modern GFCI Outlet check_box_outline_bla…" at bounding box center [240, 66] width 148 height 125
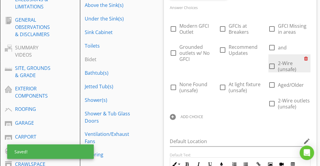
click at [304, 59] on div at bounding box center [307, 58] width 6 height 8
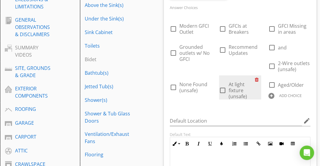
click at [256, 80] on div at bounding box center [258, 79] width 6 height 8
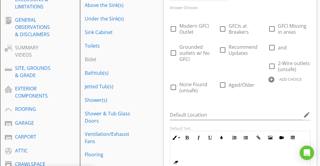
click at [270, 78] on div at bounding box center [271, 79] width 6 height 6
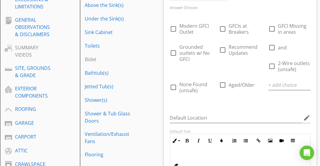
scroll to position [0, 0]
type input "o"
type input "L"
type input "Outlet at Light Fixture (unsafe)"
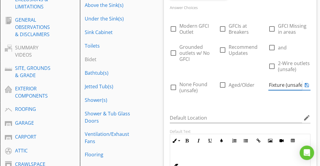
scroll to position [0, 34]
click at [266, 106] on div "Answer Choices check_box_outline_blank Modern GFCI Outlet check_box_outline_bla…" at bounding box center [240, 126] width 148 height 277
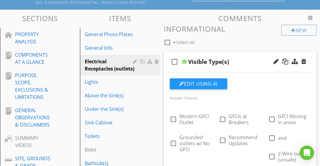
scroll to position [54, 0]
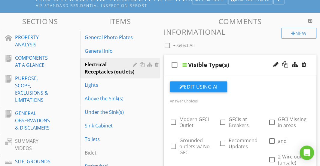
click at [243, 60] on div "check_box_outline_blank Visible Type(s)" at bounding box center [240, 64] width 153 height 21
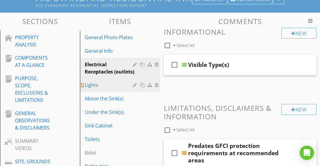
click at [110, 88] on div "Lights" at bounding box center [110, 84] width 50 height 7
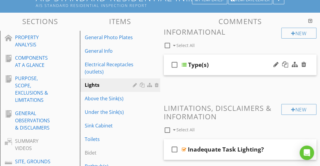
click at [242, 59] on div "check_box_outline_blank Type(s)" at bounding box center [240, 64] width 153 height 21
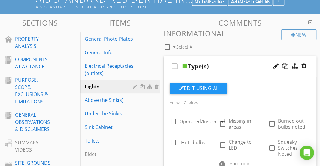
scroll to position [50, 0]
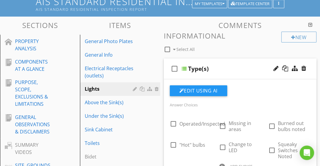
click at [242, 59] on div "check_box_outline_blank Type(s)" at bounding box center [240, 68] width 153 height 21
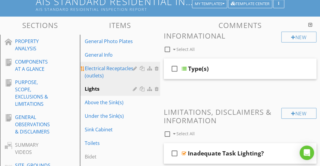
click at [119, 65] on div "Electrical Receptacles (outlets)" at bounding box center [110, 72] width 50 height 14
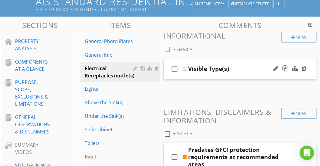
click at [200, 68] on div "Visible Type(s)" at bounding box center [208, 68] width 41 height 7
click at [199, 69] on input "Visible Type(s)" at bounding box center [241, 69] width 106 height 10
type input "Type(s)"
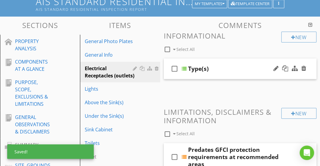
click at [221, 59] on div "check_box_outline_blank Type(s)" at bounding box center [240, 68] width 153 height 21
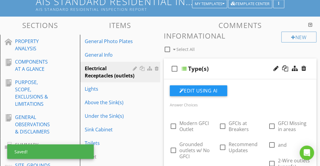
click at [221, 59] on div "check_box_outline_blank Type(s)" at bounding box center [240, 68] width 153 height 21
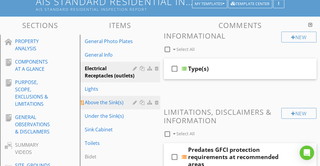
click at [107, 106] on div "Above the Sink(s)" at bounding box center [110, 102] width 50 height 7
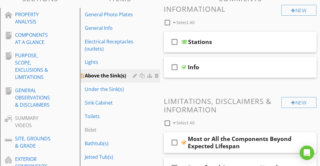
scroll to position [80, 0]
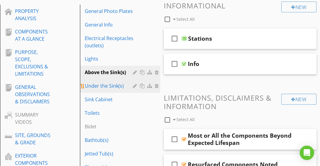
click at [108, 87] on div "Under the Sink(s)" at bounding box center [110, 85] width 50 height 7
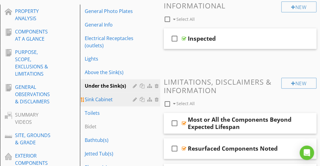
click at [104, 97] on div "Sink Cabinet" at bounding box center [110, 99] width 50 height 7
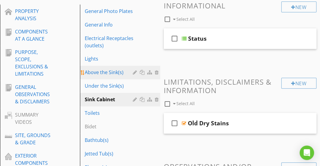
click at [109, 73] on div "Above the Sink(s)" at bounding box center [110, 72] width 50 height 7
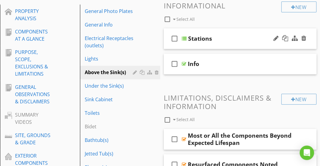
click at [236, 33] on div "check_box_outline_blank Stations" at bounding box center [240, 38] width 153 height 21
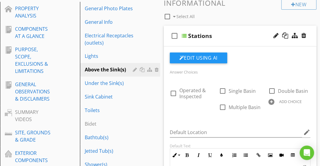
scroll to position [83, 0]
click at [272, 101] on div at bounding box center [271, 101] width 6 height 6
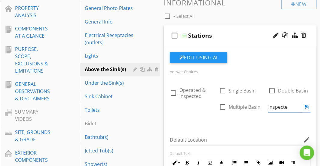
type input "Inspected"
click at [260, 121] on div "Answer Choices check_box_outline_blank Operated & Inspected check_box_outline_b…" at bounding box center [240, 98] width 148 height 60
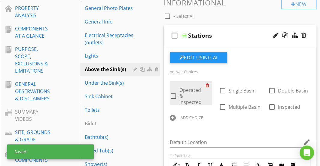
click at [207, 85] on div at bounding box center [209, 85] width 6 height 8
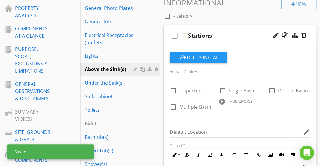
click at [266, 111] on div "check_box_outline_blank Inspected check_box_outline_blank Single Basin check_bo…" at bounding box center [240, 97] width 148 height 32
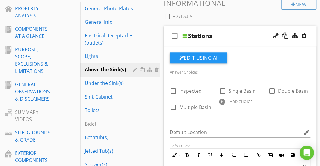
scroll to position [78, 0]
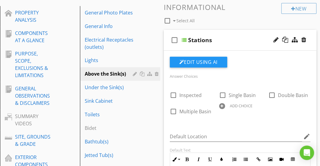
click at [235, 34] on div "check_box_outline_blank Stations" at bounding box center [240, 40] width 153 height 21
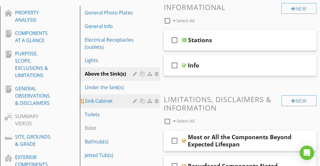
click at [106, 100] on div "Sink Cabinet" at bounding box center [110, 100] width 50 height 7
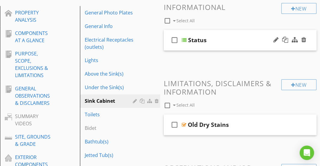
click at [238, 34] on div "check_box_outline_blank Status" at bounding box center [240, 40] width 153 height 21
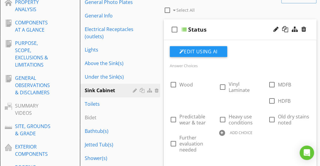
scroll to position [89, 0]
click at [221, 132] on div at bounding box center [222, 133] width 6 height 6
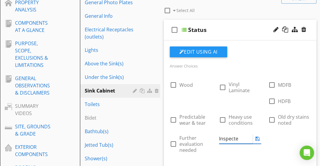
type input "Inspected"
click at [226, 154] on div "check_box_outline_blank Wood check_box_outline_blank Vinyl Laminate check_box_o…" at bounding box center [240, 115] width 148 height 81
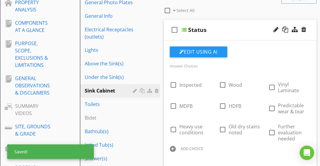
click at [254, 25] on div "check_box_outline_blank Status" at bounding box center [240, 30] width 153 height 21
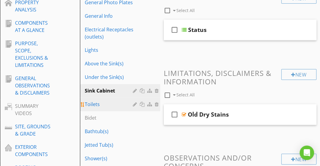
click at [93, 106] on div "Toilets" at bounding box center [110, 103] width 50 height 7
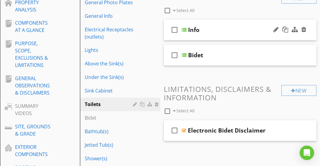
click at [232, 24] on div "check_box_outline_blank Info" at bounding box center [240, 30] width 153 height 21
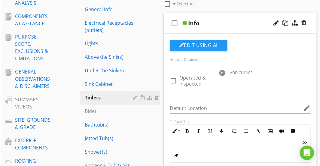
scroll to position [96, 0]
click at [236, 20] on div "Info" at bounding box center [241, 22] width 106 height 7
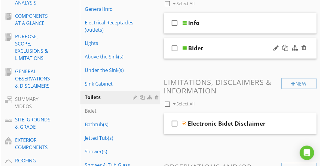
click at [228, 48] on div "Bidet" at bounding box center [241, 47] width 106 height 7
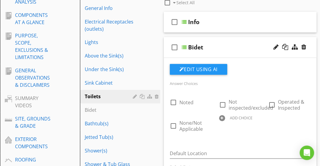
scroll to position [94, 0]
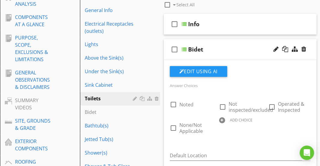
click at [228, 48] on div "Bidet" at bounding box center [241, 49] width 106 height 7
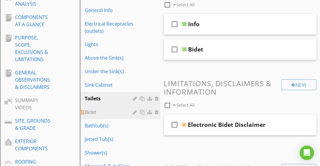
click at [115, 110] on div "Bidet" at bounding box center [110, 111] width 50 height 7
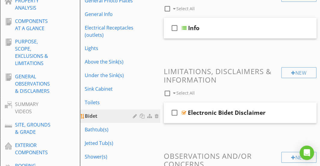
scroll to position [95, 0]
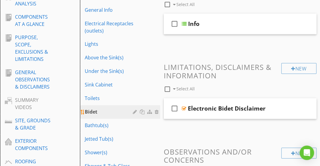
click at [158, 112] on div at bounding box center [157, 111] width 5 height 5
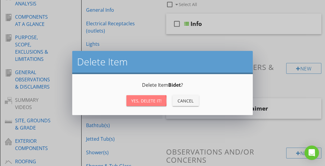
click at [141, 105] on button "Yes, Delete it!" at bounding box center [146, 100] width 40 height 11
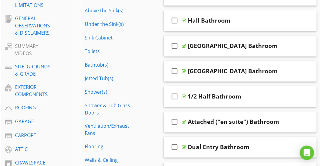
scroll to position [149, 0]
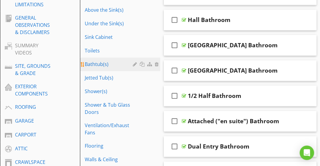
click at [111, 66] on div "Bathtub(s)" at bounding box center [110, 63] width 50 height 7
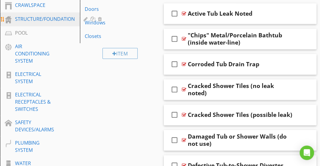
scroll to position [333, 0]
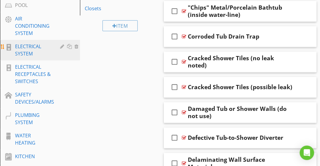
click at [34, 55] on div "ELECTRICAL SYSTEM" at bounding box center [33, 50] width 36 height 14
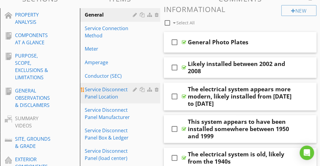
scroll to position [72, 0]
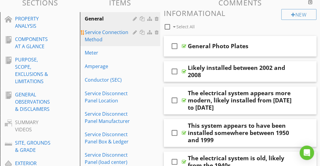
click at [99, 34] on div "Service Connection Method" at bounding box center [110, 36] width 50 height 14
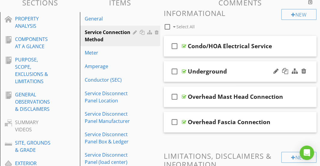
click at [242, 68] on div "Underground" at bounding box center [241, 71] width 106 height 7
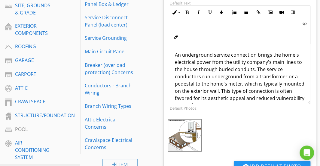
scroll to position [208, 0]
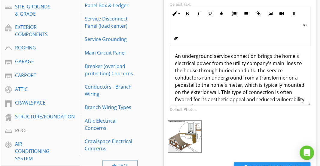
click at [242, 68] on p "An underground service connection brings the home's electrical power from the u…" at bounding box center [240, 84] width 131 height 65
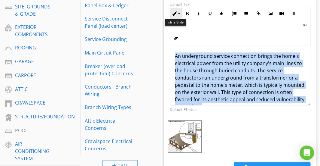
click at [177, 14] on button "Inline Style" at bounding box center [175, 13] width 11 height 11
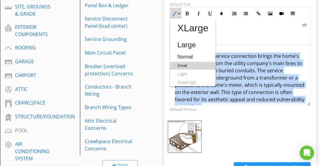
click at [182, 63] on link "Small" at bounding box center [192, 66] width 45 height 8
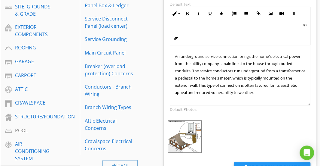
click at [196, 64] on span "An underground service connection brings the home's electrical power from the u…" at bounding box center [240, 74] width 130 height 41
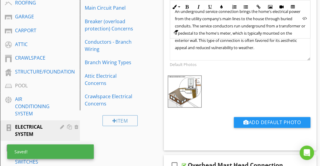
scroll to position [258, 0]
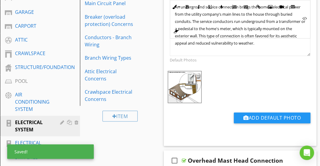
click at [182, 87] on img at bounding box center [185, 87] width 34 height 32
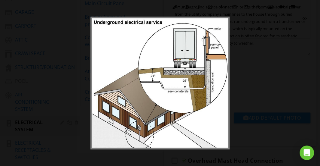
click at [245, 82] on div at bounding box center [160, 83] width 320 height 166
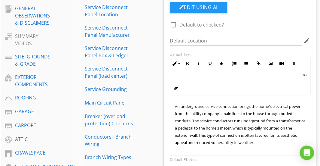
scroll to position [116, 0]
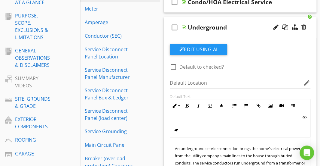
click at [247, 26] on div "Underground" at bounding box center [241, 27] width 106 height 7
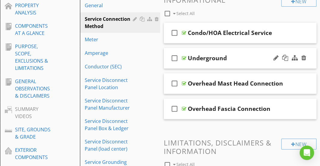
scroll to position [84, 0]
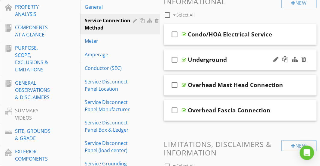
click at [247, 26] on div "check_box_outline_blank Condo/HOA Electrical Service" at bounding box center [240, 34] width 153 height 21
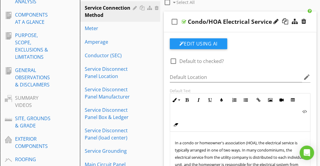
scroll to position [96, 0]
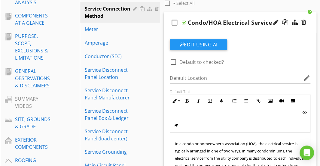
click at [244, 12] on div "check_box_outline_blank Condo/HOA Electrical Service" at bounding box center [240, 22] width 153 height 21
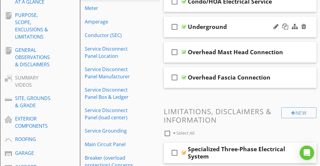
scroll to position [118, 0]
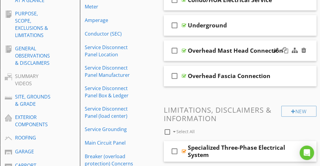
click at [230, 43] on div "check_box_outline_blank Overhead Mast Head Connection" at bounding box center [240, 50] width 153 height 21
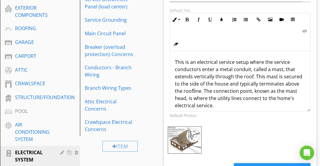
scroll to position [228, 0]
click at [213, 67] on p "This is an electrical service setup where the service conductors enter a metal …" at bounding box center [240, 83] width 131 height 51
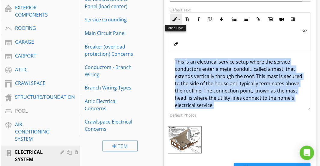
click at [176, 18] on icon "button" at bounding box center [175, 19] width 4 height 4
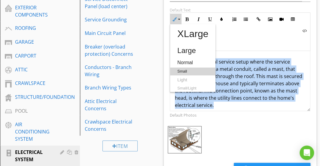
click at [180, 70] on link "Small" at bounding box center [192, 71] width 45 height 8
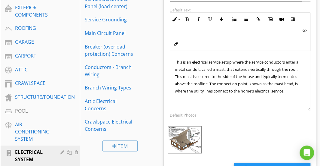
click at [192, 74] on span "This is an electrical service setup where the service conductors enter a metal …" at bounding box center [237, 76] width 124 height 34
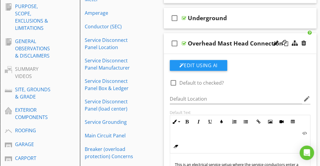
scroll to position [121, 0]
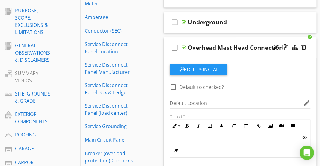
click at [203, 40] on div "check_box_outline_blank Overhead Mast Head Connection" at bounding box center [240, 47] width 153 height 21
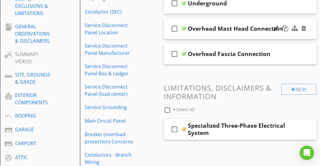
scroll to position [141, 0]
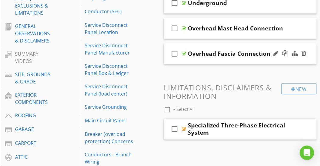
click at [202, 45] on div "check_box_outline_blank Overhead Fascia Connection" at bounding box center [240, 53] width 153 height 21
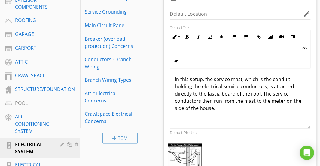
scroll to position [236, 0]
click at [192, 81] on p "In this setup, the service mast, which is the conduit holding the electrical se…" at bounding box center [240, 93] width 131 height 36
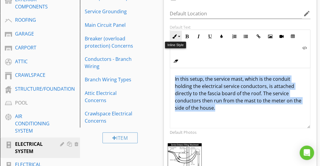
click at [174, 39] on button "Inline Style" at bounding box center [175, 36] width 11 height 11
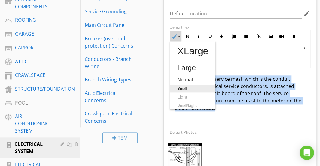
click at [185, 84] on link "Small" at bounding box center [192, 88] width 45 height 8
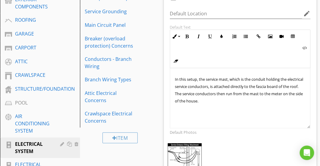
click at [190, 82] on p "In this setup, the service mast, which is the conduit holding the electrical se…" at bounding box center [240, 89] width 131 height 29
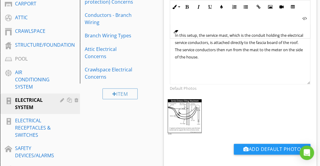
scroll to position [0, 0]
click at [197, 68] on div "In this setup, the service mast, which is the conduit holding the electrical se…" at bounding box center [240, 54] width 140 height 60
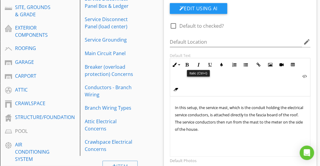
scroll to position [171, 0]
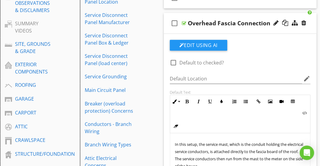
click at [202, 15] on div "check_box_outline_blank Overhead Fascia Connection" at bounding box center [240, 23] width 153 height 21
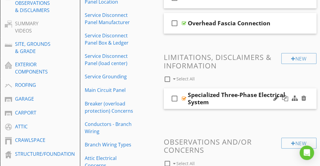
click at [203, 89] on div "check_box_outline_blank Specialized Three-Phase Electrical System" at bounding box center [240, 98] width 153 height 21
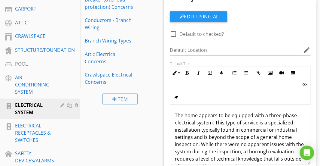
scroll to position [275, 0]
click at [192, 121] on p "The home appears to be equipped with a three-phase electrical system. This type…" at bounding box center [240, 140] width 131 height 58
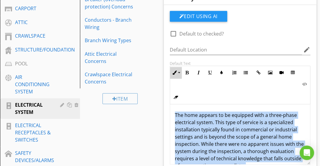
click at [179, 71] on button "Inline Style" at bounding box center [175, 72] width 11 height 11
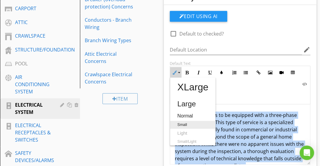
click at [185, 125] on link "Small" at bounding box center [192, 125] width 45 height 8
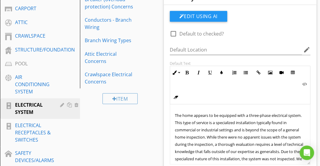
click at [201, 124] on span "The home appears to be equipped with a three-phase electrical system. This type…" at bounding box center [239, 147] width 129 height 70
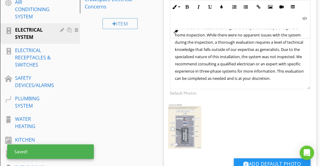
scroll to position [350, 0]
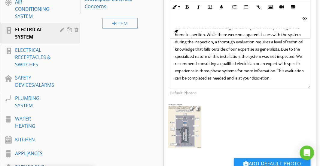
click at [192, 124] on img at bounding box center [185, 125] width 34 height 44
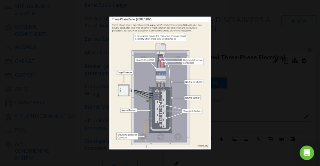
click at [228, 78] on div at bounding box center [160, 83] width 320 height 166
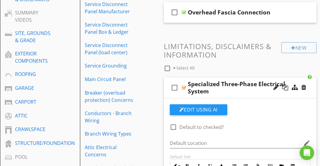
scroll to position [182, 0]
click at [180, 78] on div "check_box_outline_blank Specialized Three-Phase Electrical System" at bounding box center [240, 87] width 153 height 21
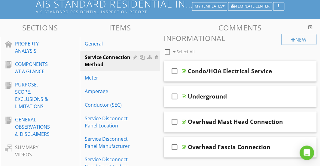
scroll to position [47, 0]
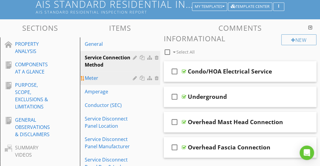
click at [101, 80] on div "Meter" at bounding box center [110, 77] width 50 height 7
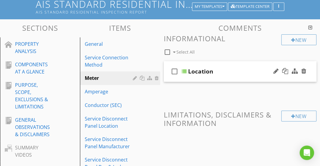
click at [238, 66] on div "check_box_outline_blank Location" at bounding box center [240, 71] width 153 height 21
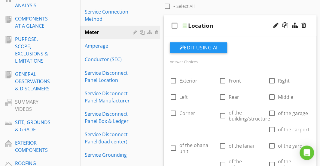
scroll to position [60, 0]
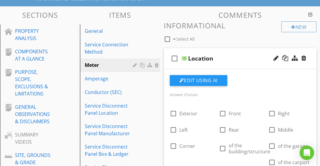
click at [235, 53] on div "check_box_outline_blank Location" at bounding box center [240, 58] width 153 height 21
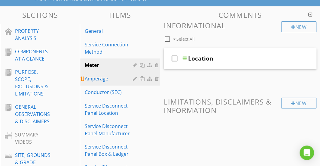
click at [109, 78] on div "Amperage" at bounding box center [110, 78] width 50 height 7
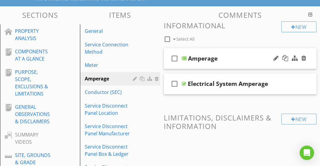
click at [247, 51] on div "check_box_outline_blank Amperage" at bounding box center [240, 58] width 153 height 21
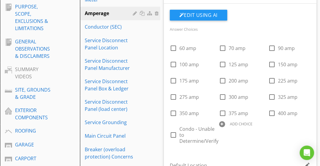
scroll to position [73, 0]
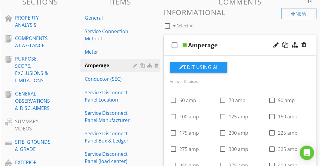
click at [240, 41] on div "check_box_outline_blank Amperage" at bounding box center [240, 45] width 153 height 21
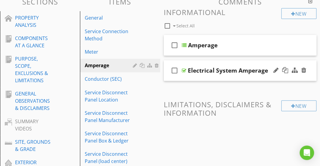
click at [222, 61] on div "check_box_outline_blank Electrical System Amperage" at bounding box center [240, 70] width 153 height 21
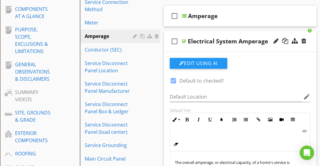
scroll to position [101, 0]
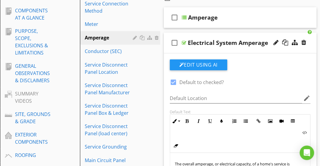
click at [215, 34] on div "check_box_outline_blank Electrical System Amperage" at bounding box center [240, 42] width 153 height 21
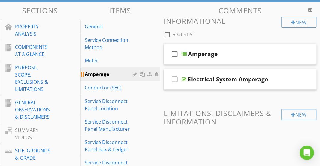
scroll to position [65, 0]
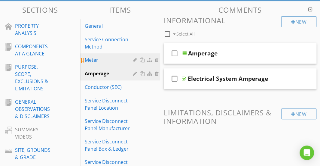
click at [121, 57] on div "Meter" at bounding box center [110, 59] width 50 height 7
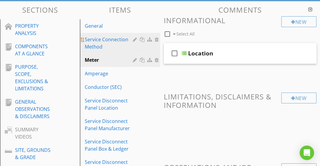
click at [122, 43] on div "Service Connection Method" at bounding box center [110, 43] width 50 height 14
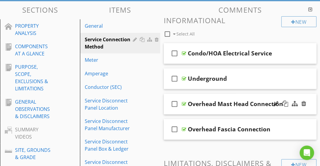
click at [242, 97] on div "check_box_outline_blank Overhead Mast Head Connection" at bounding box center [240, 103] width 153 height 21
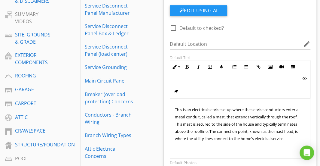
scroll to position [245, 0]
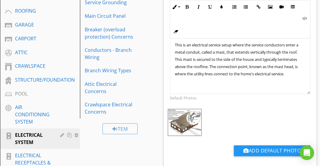
click at [187, 116] on img at bounding box center [185, 122] width 34 height 27
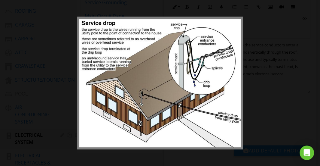
click at [254, 86] on div at bounding box center [160, 83] width 320 height 166
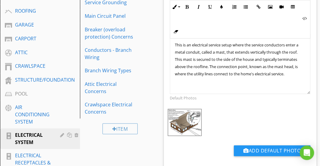
click at [198, 112] on div at bounding box center [198, 113] width 4 height 5
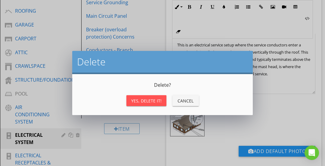
click at [142, 101] on div "Yes, Delete it!" at bounding box center [146, 100] width 30 height 6
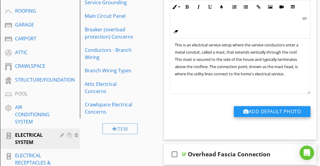
click at [250, 107] on button "Add Default Photo" at bounding box center [272, 111] width 77 height 11
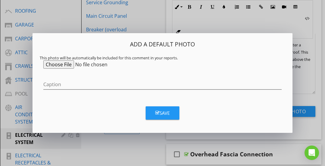
click at [64, 62] on input "file" at bounding box center [89, 64] width 92 height 8
type input "C:\fakepath\Mast head connection.webp"
click at [167, 113] on div "Save" at bounding box center [162, 112] width 14 height 7
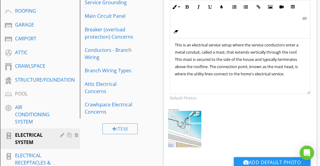
click at [186, 123] on img at bounding box center [185, 128] width 34 height 39
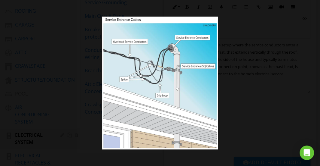
click at [233, 78] on div at bounding box center [160, 83] width 320 height 166
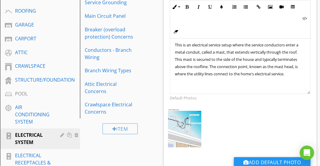
click at [248, 157] on button "Add Default Photo" at bounding box center [272, 162] width 77 height 11
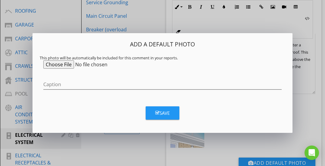
click at [72, 61] on input "file" at bounding box center [89, 64] width 92 height 8
type input "C:\fakepath\internachi-service-mast.png"
click at [155, 111] on icon "button" at bounding box center [157, 112] width 4 height 5
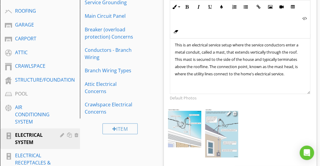
click at [216, 115] on img at bounding box center [222, 133] width 34 height 49
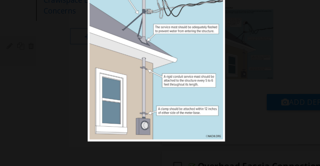
scroll to position [294, 0]
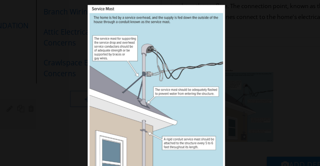
click at [223, 78] on div at bounding box center [160, 83] width 320 height 166
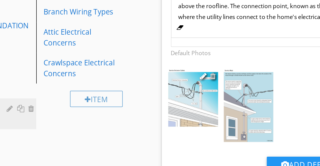
click at [197, 62] on div at bounding box center [198, 63] width 4 height 5
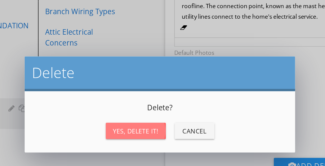
click at [153, 103] on div "Yes, Delete it!" at bounding box center [146, 100] width 30 height 6
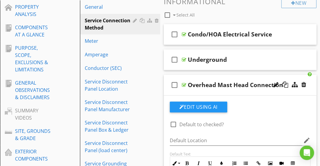
scroll to position [84, 0]
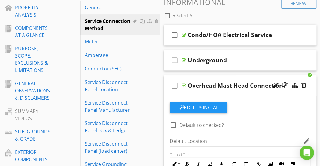
click at [208, 76] on div "check_box_outline_blank Overhead Mast Head Connection" at bounding box center [240, 85] width 153 height 21
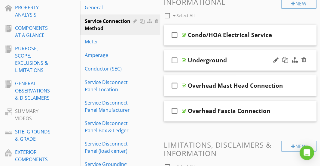
click at [232, 55] on div "check_box_outline_blank Underground" at bounding box center [240, 60] width 153 height 21
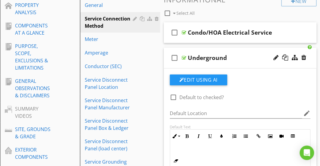
scroll to position [85, 0]
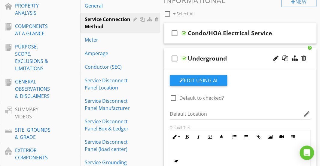
click at [232, 55] on div "Underground" at bounding box center [241, 58] width 106 height 7
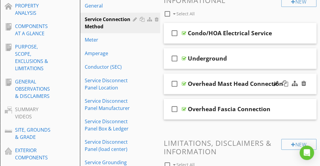
click at [215, 76] on div "check_box_outline_blank Overhead Mast Head Connection" at bounding box center [240, 83] width 153 height 21
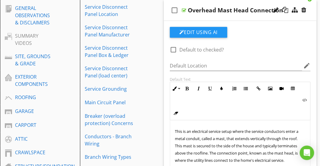
scroll to position [94, 0]
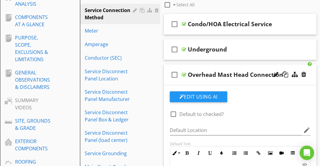
click at [210, 65] on div "check_box_outline_blank Overhead Mast Head Connection" at bounding box center [240, 74] width 153 height 21
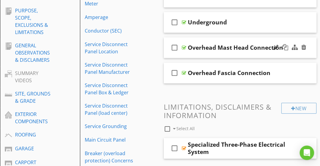
scroll to position [122, 0]
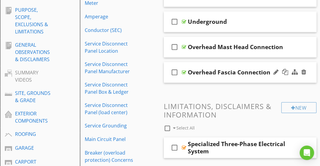
click at [209, 63] on div "check_box_outline_blank Overhead Fascia Connection" at bounding box center [240, 72] width 153 height 21
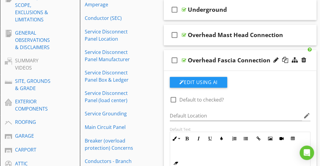
scroll to position [130, 0]
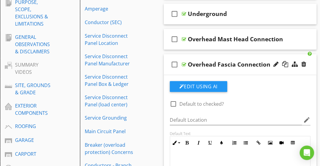
click at [209, 55] on div "check_box_outline_blank Overhead Fascia Connection" at bounding box center [240, 64] width 153 height 21
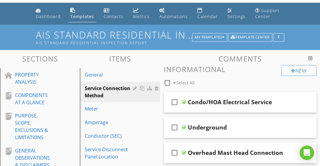
scroll to position [16, 0]
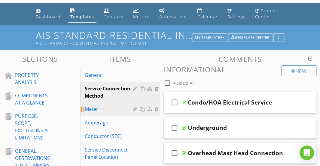
click at [112, 109] on div "Meter" at bounding box center [110, 108] width 50 height 7
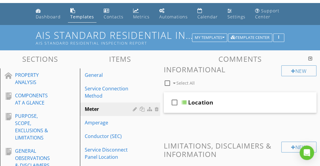
click at [189, 93] on div "check_box_outline_blank Location" at bounding box center [240, 102] width 153 height 21
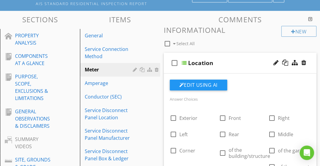
scroll to position [37, 0]
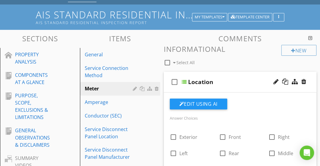
click at [213, 72] on div "check_box_outline_blank Location" at bounding box center [240, 82] width 153 height 21
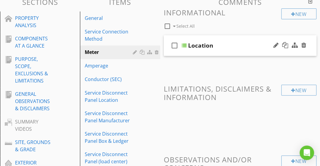
scroll to position [80, 0]
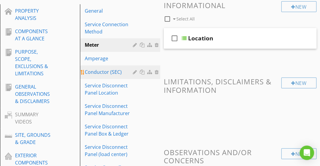
click at [112, 71] on div "Conductor (SEC)" at bounding box center [110, 71] width 50 height 7
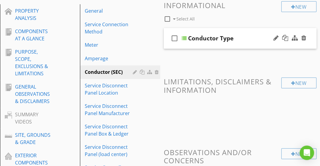
click at [237, 32] on div "check_box_outline_blank Conductor Type" at bounding box center [240, 38] width 153 height 21
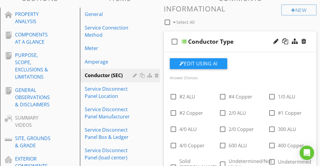
scroll to position [77, 0]
click at [237, 32] on div "check_box_outline_blank Conductor Type" at bounding box center [240, 42] width 153 height 21
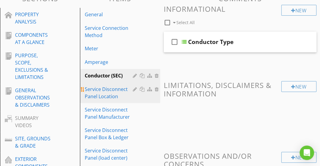
click at [105, 89] on div "Service Disconnect Panel Location" at bounding box center [110, 92] width 50 height 14
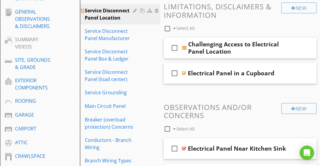
scroll to position [161, 0]
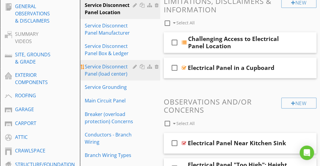
click at [114, 75] on div "Service Disconnect Panel (load center)" at bounding box center [110, 70] width 50 height 14
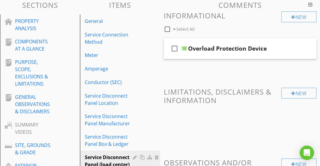
scroll to position [70, 0]
click at [224, 40] on div "check_box_outline_blank Overload Protection Device" at bounding box center [240, 48] width 153 height 21
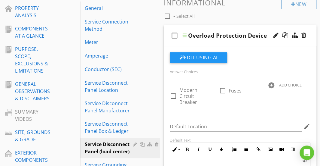
scroll to position [82, 0]
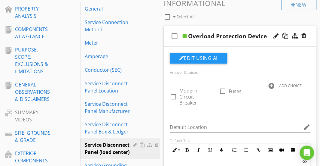
click at [228, 30] on div "check_box_outline_blank Overload Protection Device" at bounding box center [240, 36] width 153 height 21
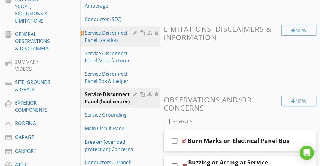
scroll to position [134, 0]
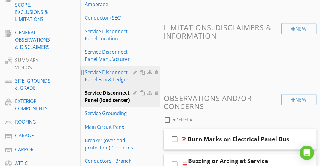
click at [116, 79] on div "Service Disconnect Panel Box & Ledger" at bounding box center [110, 76] width 50 height 14
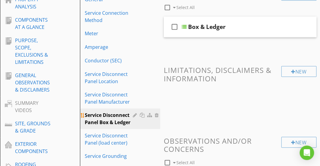
scroll to position [96, 0]
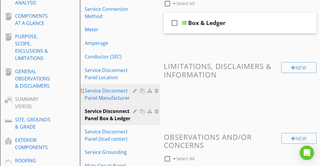
click at [110, 91] on div "Service Disconnect Panel Manufacturer" at bounding box center [110, 94] width 50 height 14
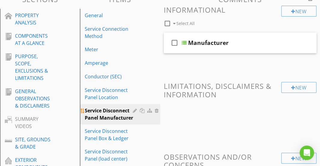
scroll to position [81, 0]
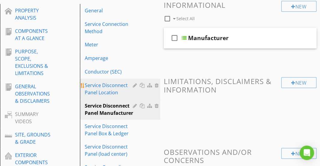
click at [106, 88] on div "Service Disconnect Panel Location" at bounding box center [110, 88] width 50 height 14
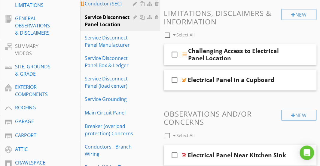
scroll to position [163, 0]
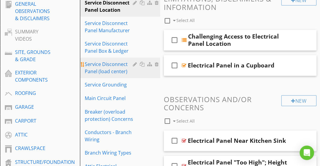
click at [113, 66] on div "Service Disconnect Panel (load center)" at bounding box center [110, 67] width 50 height 14
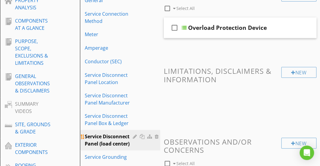
scroll to position [90, 0]
click at [107, 138] on div "Service Disconnect Panel (load center)" at bounding box center [110, 140] width 50 height 14
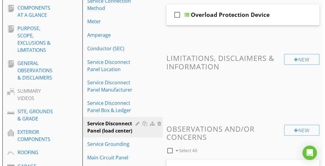
scroll to position [59, 0]
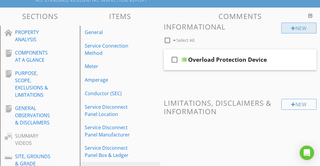
click at [295, 27] on div "New" at bounding box center [298, 28] width 35 height 11
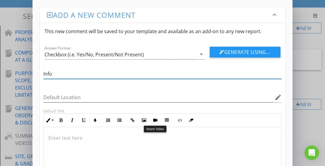
type input "Info"
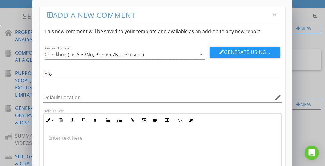
click at [150, 136] on p at bounding box center [162, 137] width 228 height 7
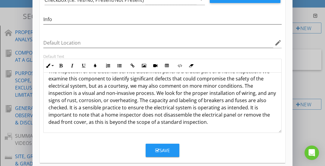
scroll to position [55, 0]
click at [141, 113] on p "The inspection of the electrical service disconnect panel is a crucial part of …" at bounding box center [162, 96] width 228 height 58
click at [151, 110] on p "The inspection of the electrical service disconnect panel is a crucial part of …" at bounding box center [162, 96] width 228 height 58
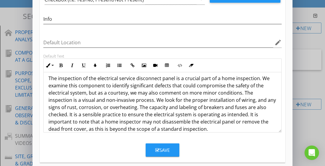
scroll to position [4, 0]
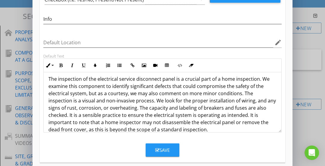
click at [133, 108] on p "The inspection of the electrical service disconnect panel is a crucial part of …" at bounding box center [162, 104] width 228 height 58
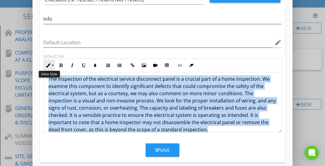
click at [52, 68] on button "Inline Style" at bounding box center [49, 65] width 11 height 11
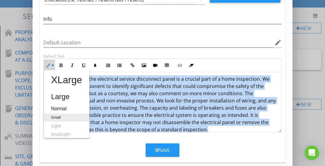
click at [58, 114] on link "Small" at bounding box center [66, 117] width 45 height 8
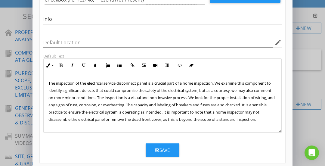
click at [77, 105] on span "The inspection of the electrical service disconnect panel is a crucial part of …" at bounding box center [161, 100] width 226 height 41
click at [159, 147] on div "Save" at bounding box center [162, 149] width 14 height 7
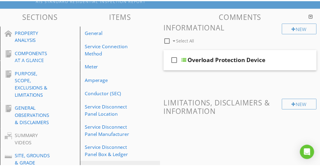
scroll to position [32, 0]
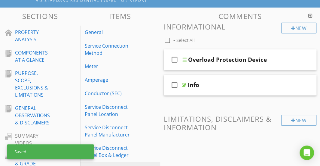
click at [235, 77] on div "check_box_outline_blank Info" at bounding box center [240, 85] width 153 height 21
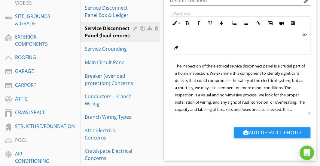
scroll to position [194, 0]
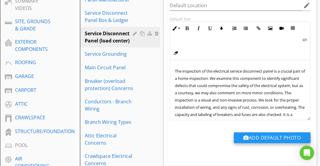
click at [256, 134] on button "Add Default Photo" at bounding box center [272, 137] width 77 height 11
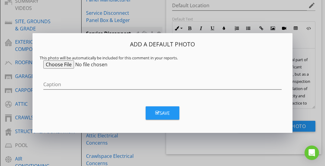
click at [63, 65] on input "file" at bounding box center [89, 64] width 92 height 8
type input "C:\fakepath\Service Disconnect Panel.webp"
click at [162, 123] on div "Add a Default Photo This photo will be automatically be included for this comme…" at bounding box center [162, 83] width 260 height 100
click at [161, 111] on div "Save" at bounding box center [162, 112] width 14 height 7
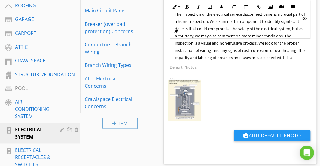
scroll to position [251, 0]
click at [177, 98] on img at bounding box center [185, 99] width 34 height 43
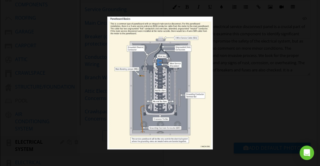
scroll to position [248, 0]
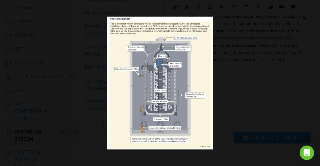
click at [233, 90] on div at bounding box center [160, 83] width 320 height 166
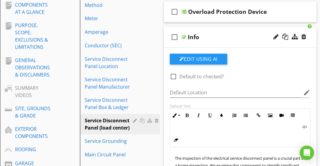
scroll to position [105, 0]
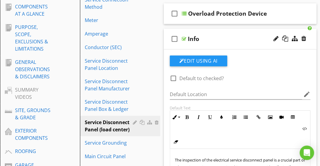
click at [218, 37] on div "Info" at bounding box center [241, 38] width 106 height 7
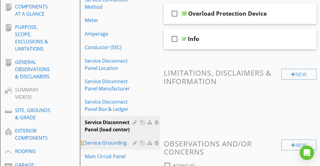
click at [93, 144] on div "Service Grounding" at bounding box center [110, 142] width 50 height 7
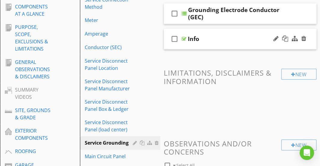
click at [218, 46] on div "check_box_outline_blank Info" at bounding box center [240, 39] width 153 height 21
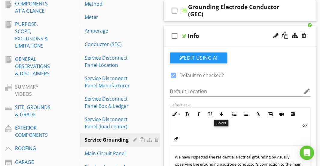
scroll to position [106, 0]
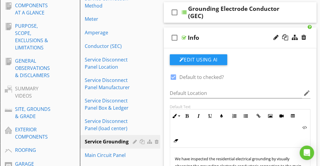
click at [219, 29] on div "check_box_outline_blank Info" at bounding box center [240, 37] width 153 height 21
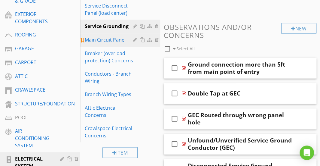
scroll to position [221, 0]
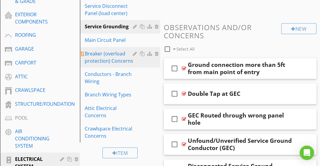
click at [112, 63] on div "Breaker (overload protection) Concerns" at bounding box center [110, 57] width 50 height 14
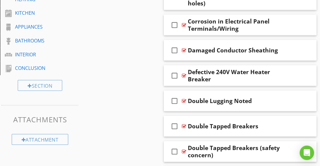
scroll to position [488, 0]
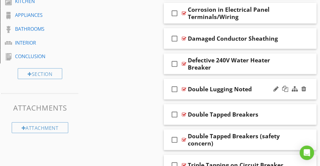
click at [213, 79] on div "check_box_outline_blank Double Lugging Noted" at bounding box center [240, 89] width 153 height 21
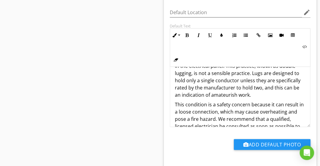
scroll to position [51, 0]
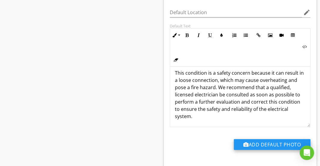
click at [255, 139] on button "Add Default Photo" at bounding box center [272, 144] width 77 height 11
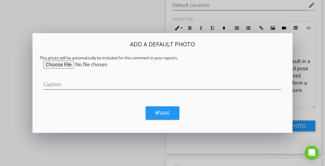
click at [62, 64] on input "file" at bounding box center [89, 64] width 92 height 8
type input "C:\fakepath\internachi-main-lugs-2.png"
click at [152, 114] on button "Save" at bounding box center [163, 112] width 34 height 13
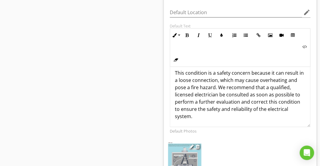
click at [179, 145] on img at bounding box center [185, 158] width 34 height 32
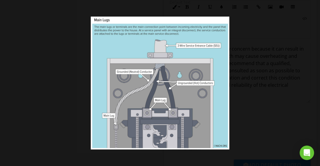
scroll to position [666, 0]
click at [245, 99] on div at bounding box center [160, 83] width 320 height 166
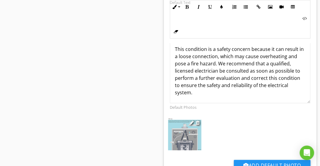
click at [192, 128] on img at bounding box center [185, 134] width 34 height 32
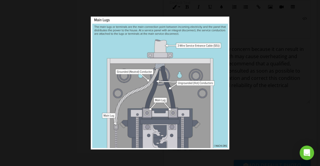
click at [198, 111] on img at bounding box center [160, 83] width 139 height 133
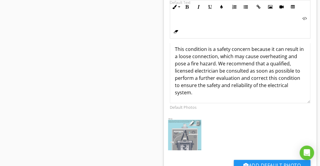
click at [199, 120] on div at bounding box center [198, 122] width 4 height 5
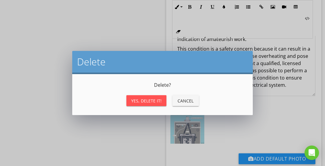
click at [153, 101] on div "Yes, Delete it!" at bounding box center [146, 100] width 30 height 6
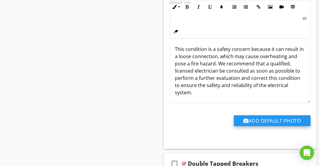
click at [256, 115] on button "Add Default Photo" at bounding box center [272, 120] width 77 height 11
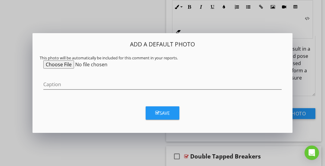
click at [63, 62] on input "file" at bounding box center [89, 64] width 92 height 8
type input "C:\fakepath\Double Lugging.png"
click at [164, 109] on div "Save" at bounding box center [162, 112] width 14 height 7
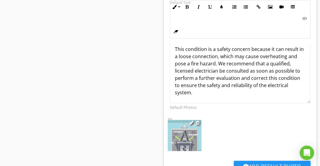
click at [187, 127] on img at bounding box center [185, 134] width 34 height 33
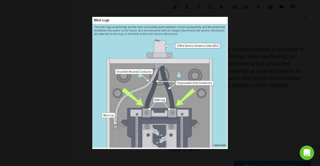
click at [70, 78] on div at bounding box center [160, 83] width 320 height 166
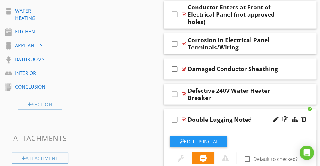
scroll to position [457, 0]
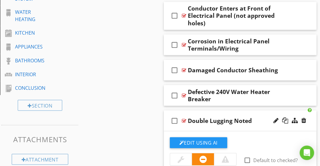
click at [195, 110] on div "check_box_outline_blank Double Lugging Noted" at bounding box center [240, 120] width 153 height 21
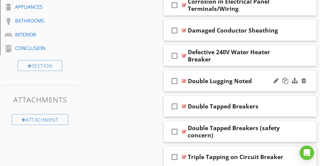
scroll to position [496, 0]
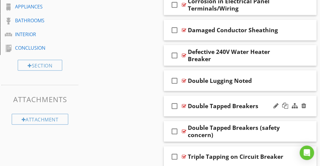
click at [221, 96] on div "check_box_outline_blank Double Tapped Breakers" at bounding box center [240, 106] width 153 height 21
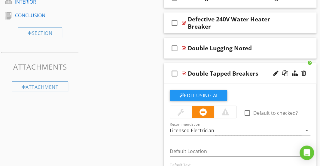
scroll to position [528, 0]
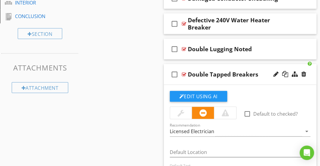
click at [211, 64] on div "check_box_outline_blank Double Tapped Breakers" at bounding box center [240, 74] width 153 height 21
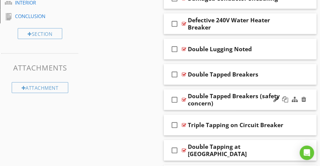
click at [207, 89] on div "check_box_outline_blank Double Tapped Breakers (safety concern)" at bounding box center [240, 99] width 153 height 21
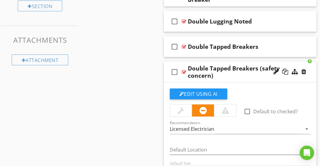
scroll to position [556, 0]
click at [183, 61] on div "check_box_outline_blank Double Tapped Breakers (safety concern)" at bounding box center [240, 71] width 153 height 21
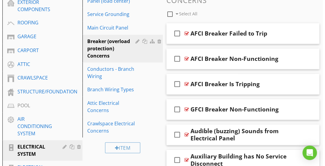
scroll to position [207, 0]
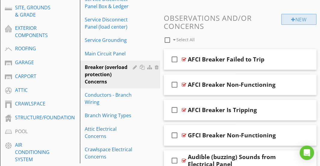
click at [293, 21] on div at bounding box center [293, 19] width 4 height 5
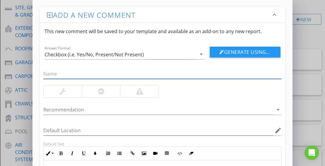
click at [132, 71] on input "text" at bounding box center [162, 74] width 238 height 10
paste input "The inspection noted that at least one double breaker is not connected with an …"
type input "The inspection noted that at least one double breaker is not connected with an …"
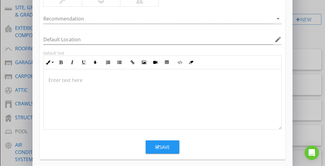
scroll to position [93, 0]
click at [127, 82] on p at bounding box center [162, 79] width 228 height 7
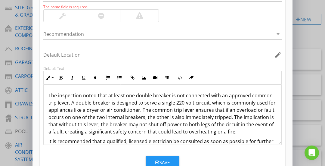
scroll to position [20, 0]
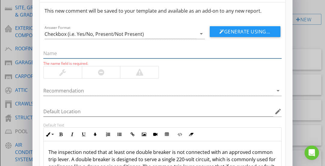
click at [84, 53] on input "text" at bounding box center [162, 53] width 238 height 10
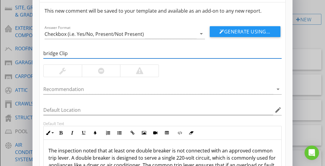
click at [45, 53] on input "bridge Clip" at bounding box center [162, 53] width 238 height 10
click at [69, 54] on input "Bridge Clip" at bounding box center [162, 53] width 238 height 10
paste input "Common Trip Lever"
type input "Bridge Clip/Common Trip Lever Missing"
click at [99, 69] on div at bounding box center [101, 70] width 6 height 7
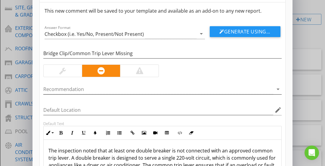
click at [88, 90] on div at bounding box center [158, 89] width 230 height 10
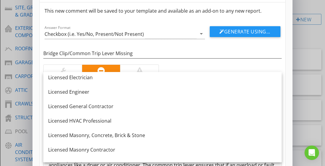
scroll to position [522, 0]
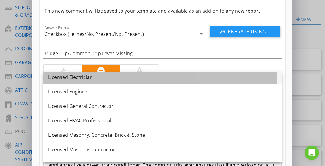
click at [84, 78] on div "Licensed Electrician" at bounding box center [162, 76] width 228 height 7
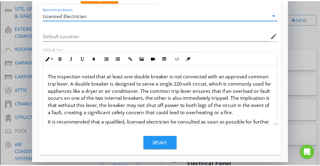
scroll to position [36, 0]
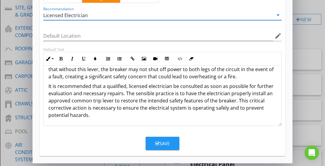
click at [158, 139] on button "Save" at bounding box center [163, 142] width 34 height 13
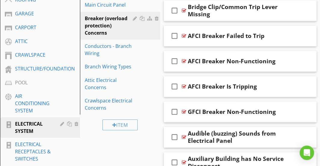
scroll to position [253, 0]
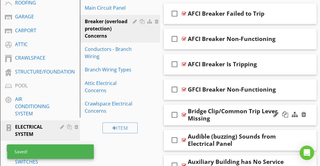
click at [219, 104] on div "check_box_outline_blank Bridge Clip/Common Trip Lever Missing" at bounding box center [240, 114] width 153 height 21
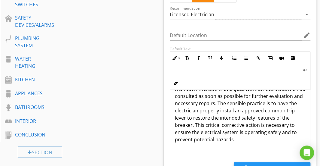
scroll to position [450, 0]
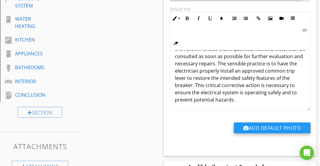
click at [256, 124] on button "Add Default Photo" at bounding box center [272, 127] width 77 height 11
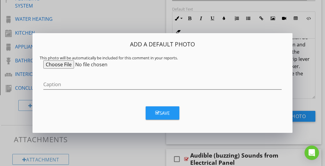
click at [71, 65] on input "file" at bounding box center [89, 64] width 92 height 8
type input "C:\fakepath\Bridge Clip Common Lever.jpg"
click at [169, 110] on div "Save" at bounding box center [162, 112] width 14 height 7
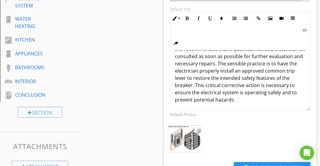
click at [191, 131] on img at bounding box center [185, 138] width 34 height 27
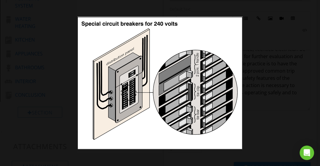
click at [253, 79] on div at bounding box center [160, 83] width 320 height 166
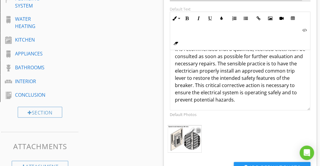
click at [198, 127] on div at bounding box center [198, 129] width 4 height 5
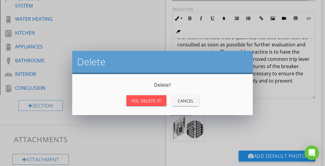
click at [155, 105] on button "Yes, Delete it!" at bounding box center [146, 100] width 40 height 11
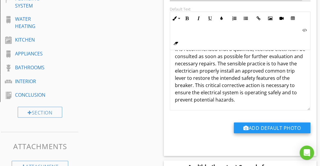
click at [257, 127] on button "Add Default Photo" at bounding box center [272, 127] width 77 height 11
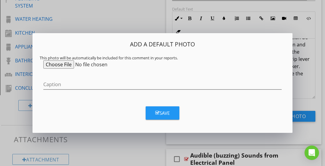
click at [58, 64] on input "file" at bounding box center [89, 64] width 92 height 8
type input "C:\fakepath\Common Trip Levers.png"
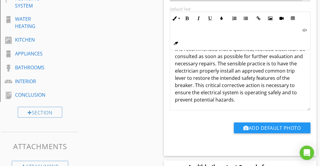
click at [309, 96] on div at bounding box center [160, 83] width 320 height 166
click at [252, 127] on button "Add Default Photo" at bounding box center [272, 127] width 77 height 11
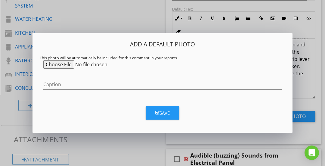
click at [63, 63] on input "file" at bounding box center [89, 64] width 92 height 8
type input "C:\fakepath\Common Trip Levers.png"
click at [174, 117] on button "Save" at bounding box center [163, 112] width 34 height 13
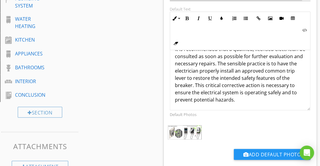
click at [191, 130] on div at bounding box center [192, 129] width 4 height 5
click at [196, 137] on div at bounding box center [160, 83] width 320 height 166
click at [180, 128] on img at bounding box center [185, 132] width 34 height 14
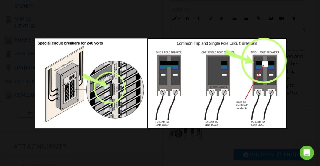
click at [296, 118] on div at bounding box center [160, 83] width 320 height 166
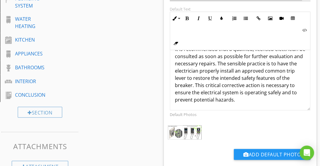
click at [272, 119] on div "Default Photos Add Default Photo" at bounding box center [240, 140] width 148 height 60
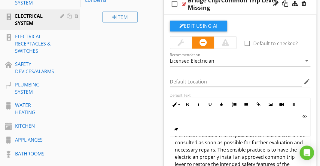
scroll to position [310, 0]
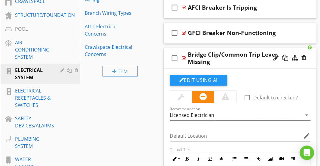
click at [180, 116] on div "Licensed Electrician" at bounding box center [192, 114] width 44 height 5
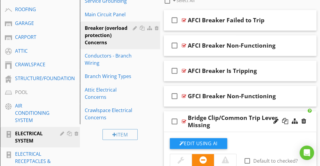
scroll to position [271, 0]
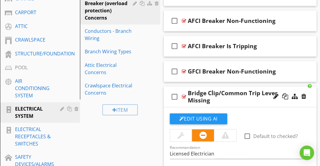
click at [214, 88] on div "check_box_outline_blank Bridge Clip/Common Trip Lever Missing" at bounding box center [240, 96] width 153 height 21
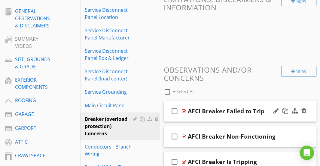
scroll to position [132, 0]
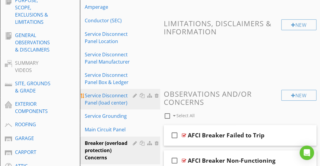
click at [111, 95] on div "Service Disconnect Panel (load center)" at bounding box center [110, 99] width 50 height 14
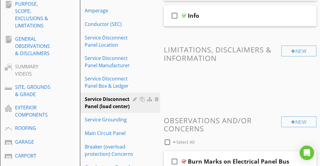
scroll to position [128, 0]
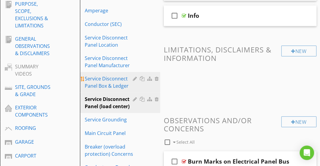
click at [124, 77] on div "Service Disconnect Panel Box & Ledger" at bounding box center [110, 82] width 50 height 14
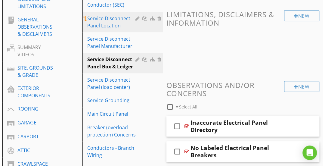
scroll to position [150, 0]
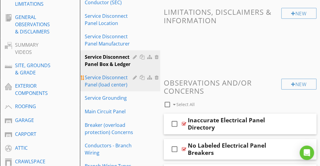
click at [113, 77] on div "Service Disconnect Panel (load center)" at bounding box center [110, 81] width 50 height 14
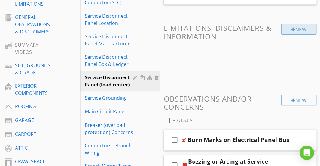
click at [287, 32] on div "New" at bounding box center [298, 29] width 35 height 11
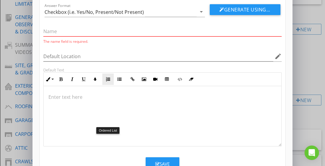
scroll to position [43, 0]
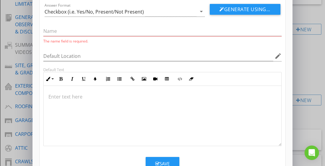
click at [107, 106] on div at bounding box center [163, 116] width 238 height 60
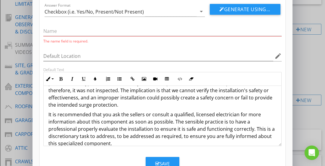
scroll to position [0, 0]
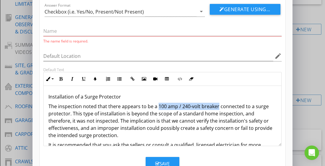
drag, startPoint x: 216, startPoint y: 103, endPoint x: 156, endPoint y: 106, distance: 60.2
click at [156, 106] on p "The inspection noted that there appears to be a 100 amp / 240-volt breaker conn…" at bounding box center [162, 121] width 228 height 36
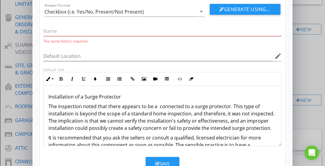
click at [190, 106] on p "The inspection noted that there appears to be a connected to a surge protector.…" at bounding box center [162, 117] width 228 height 29
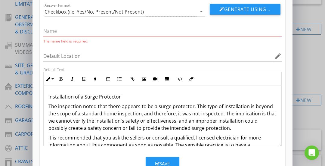
click at [191, 106] on p "The inspection noted that there appears to be a surge protector. This type of i…" at bounding box center [162, 117] width 228 height 29
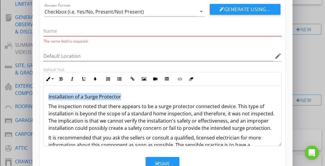
drag, startPoint x: 141, startPoint y: 97, endPoint x: 42, endPoint y: 93, distance: 99.3
click at [42, 93] on div "Default Text Inline Style XLarge Large Normal Small Light Small/Light Bold Ital…" at bounding box center [162, 106] width 245 height 79
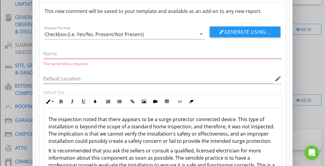
scroll to position [20, 0]
click at [55, 59] on div "The name field is required." at bounding box center [162, 57] width 238 height 17
click at [56, 56] on input "text" at bounding box center [162, 54] width 238 height 10
paste input "Installation of a Surge Protector"
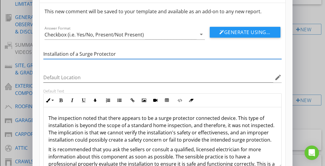
click at [81, 53] on input "Installation of a Surge Protector" at bounding box center [162, 54] width 238 height 10
drag, startPoint x: 79, startPoint y: 53, endPoint x: 35, endPoint y: 54, distance: 43.6
click at [35, 54] on div "Add a new comment keyboard_arrow_down This new comment will be saved to your te…" at bounding box center [162, 92] width 260 height 224
click at [81, 54] on input "Surge Protector" at bounding box center [162, 54] width 238 height 10
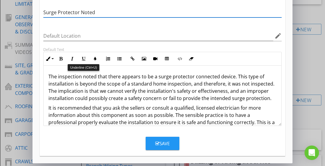
type input "Surge Protector Noted"
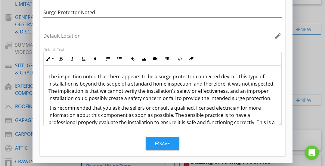
click at [81, 77] on p "The inspection noted that there appears to be a surge protector connected devic…" at bounding box center [162, 87] width 228 height 29
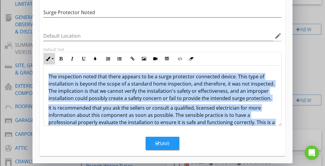
click at [49, 55] on button "Inline Style" at bounding box center [49, 58] width 11 height 11
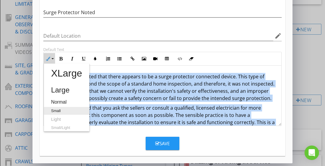
click at [57, 109] on link "Small" at bounding box center [66, 111] width 45 height 8
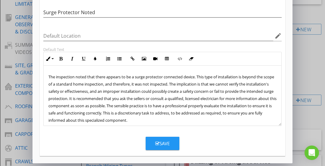
click at [90, 95] on span "The inspection noted that there appears to be a surge protector connected devic…" at bounding box center [162, 98] width 228 height 49
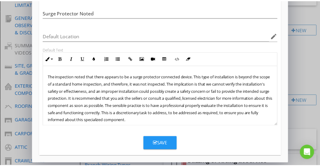
scroll to position [5, 0]
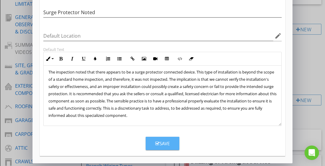
click at [156, 137] on button "Save" at bounding box center [163, 142] width 34 height 13
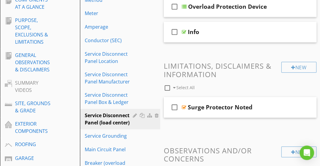
scroll to position [111, 0]
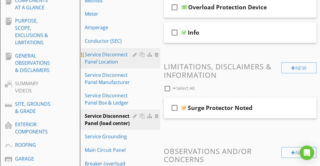
click at [126, 54] on div "Service Disconnect Panel Location" at bounding box center [110, 58] width 50 height 14
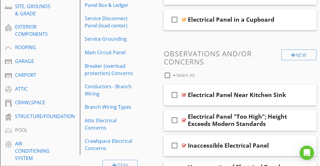
scroll to position [207, 0]
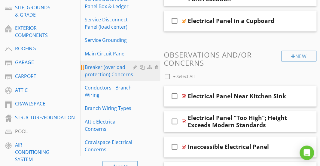
click at [118, 70] on div "Breaker (overload protection) Concerns" at bounding box center [110, 70] width 50 height 14
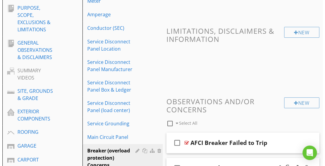
scroll to position [130, 0]
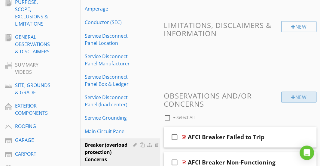
click at [288, 96] on div "New" at bounding box center [298, 96] width 35 height 11
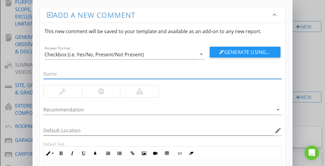
scroll to position [94, 0]
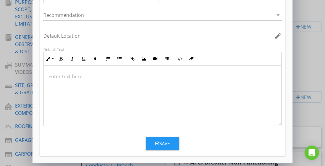
click at [189, 91] on div at bounding box center [163, 96] width 238 height 60
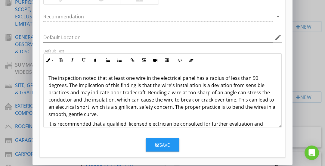
scroll to position [36, 0]
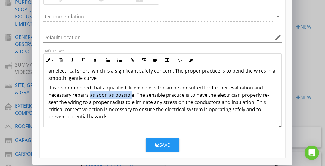
drag, startPoint x: 130, startPoint y: 92, endPoint x: 90, endPoint y: 93, distance: 40.3
click at [90, 93] on p "It is recommended that a qualified, licensed electrician be consulted for furth…" at bounding box center [162, 102] width 228 height 36
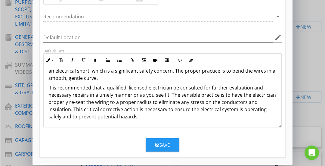
click at [107, 98] on p "It is recommended that a qualified, licensed electrician be consulted for furth…" at bounding box center [162, 102] width 228 height 36
click at [103, 106] on p "It is recommended that a qualified, licensed electrician be consulted for furth…" at bounding box center [162, 102] width 228 height 36
click at [111, 109] on p "It is recommended that a qualified, licensed electrician be consulted for furth…" at bounding box center [162, 102] width 228 height 36
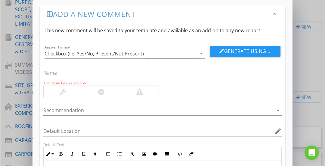
scroll to position [0, 0]
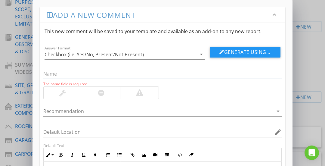
click at [78, 72] on input "text" at bounding box center [162, 74] width 238 height 10
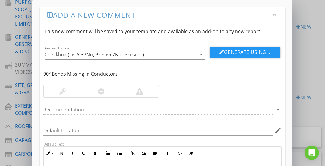
type input "90º Bends Missing in Conductors"
click at [75, 89] on div at bounding box center [63, 91] width 38 height 12
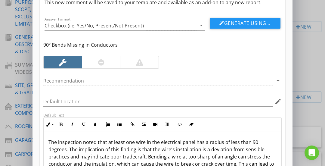
scroll to position [30, 0]
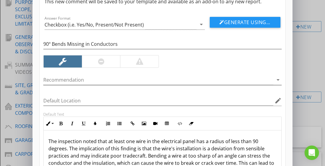
click at [73, 80] on div at bounding box center [158, 80] width 230 height 10
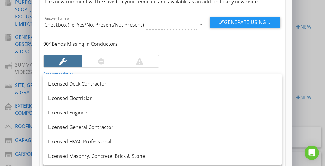
scroll to position [504, 0]
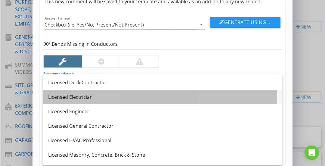
click at [70, 94] on div "Licensed Electrician" at bounding box center [162, 96] width 228 height 7
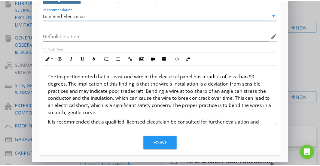
scroll to position [36, 0]
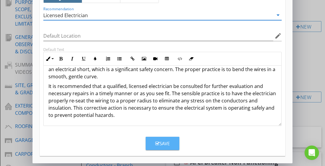
click at [156, 139] on button "Save" at bounding box center [163, 142] width 34 height 13
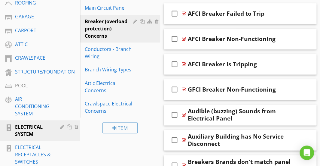
scroll to position [253, 0]
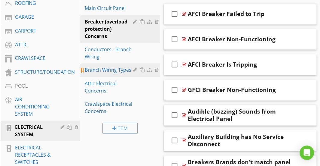
click at [124, 75] on link "Branch Wiring Types" at bounding box center [121, 69] width 78 height 13
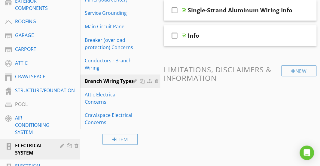
scroll to position [233, 0]
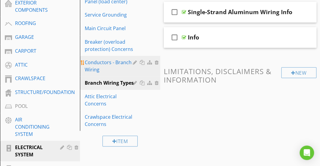
click at [116, 65] on div "Conductors - Branch Wiring" at bounding box center [110, 66] width 50 height 14
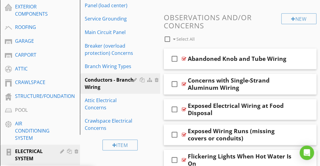
scroll to position [258, 0]
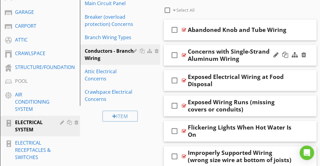
click at [248, 59] on div "Concerns with Single-Strand Aluminum Wiring" at bounding box center [241, 55] width 106 height 14
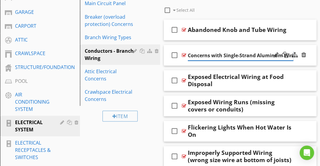
scroll to position [0, 5]
click at [240, 49] on div "Concerns with Single-Strand Aluminum Wiring" at bounding box center [241, 54] width 106 height 11
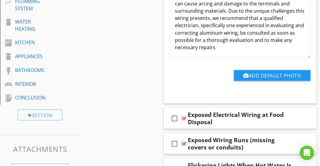
scroll to position [471, 0]
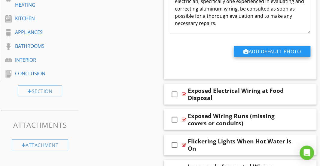
click at [253, 47] on button "Add Default Photo" at bounding box center [272, 51] width 77 height 11
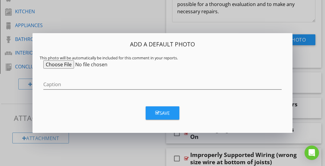
click at [58, 65] on input "file" at bounding box center [89, 64] width 92 height 8
type input "C:\fakepath\Solid Strand Alum wire correction.webp"
click at [170, 116] on button "Save" at bounding box center [163, 112] width 34 height 13
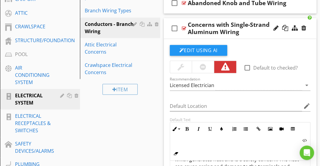
scroll to position [284, 0]
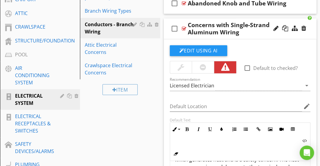
click at [247, 18] on div "check_box_outline_blank Concerns with Single-Strand Aluminum Wiring" at bounding box center [240, 28] width 153 height 21
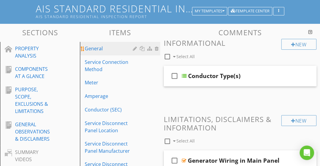
scroll to position [42, 0]
click at [97, 47] on div "General" at bounding box center [110, 48] width 50 height 7
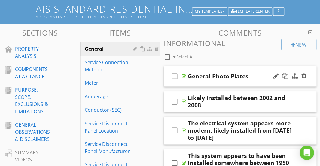
click at [174, 74] on icon "check_box_outline_blank" at bounding box center [175, 76] width 10 height 14
click at [174, 74] on icon "check_box" at bounding box center [175, 76] width 10 height 14
click at [200, 72] on div "General Photo Plates" at bounding box center [218, 75] width 61 height 7
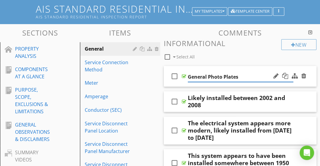
click at [204, 69] on div "check_box_outline_blank General Photo Plates" at bounding box center [240, 76] width 153 height 21
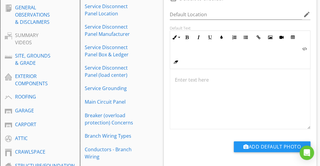
scroll to position [201, 0]
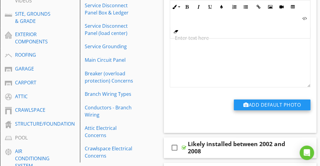
click at [257, 102] on button "Add Default Photo" at bounding box center [272, 104] width 77 height 11
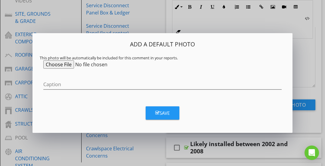
click at [69, 65] on input "file" at bounding box center [89, 64] width 92 height 8
type input "C:\fakepath\household-electricity.webp"
click at [150, 109] on button "Save" at bounding box center [163, 112] width 34 height 13
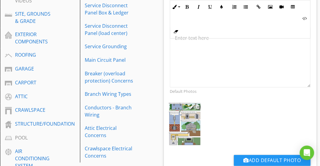
click at [173, 116] on img at bounding box center [185, 123] width 34 height 43
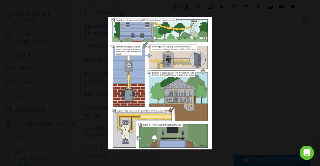
click at [232, 101] on div at bounding box center [160, 83] width 320 height 166
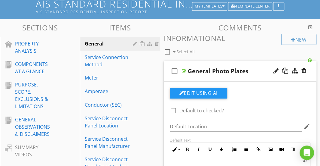
scroll to position [47, 0]
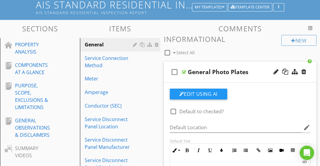
click at [224, 65] on div "check_box_outline_blank General Photo Plates" at bounding box center [240, 72] width 153 height 21
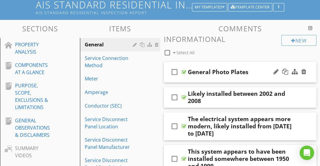
click at [224, 65] on div "check_box_outline_blank General Photo Plates" at bounding box center [240, 72] width 153 height 21
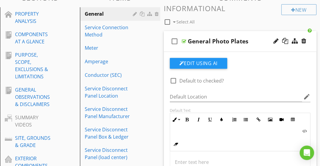
scroll to position [38, 0]
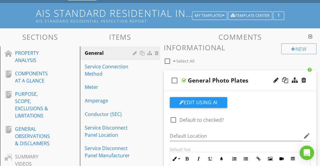
click at [215, 72] on div "check_box_outline_blank General Photo Plates" at bounding box center [240, 80] width 153 height 21
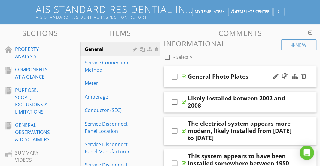
scroll to position [42, 0]
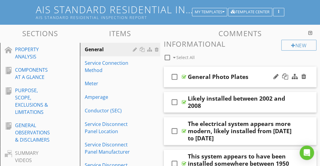
click at [215, 73] on div "General Photo Plates" at bounding box center [218, 76] width 61 height 7
click at [216, 66] on div "check_box_outline_blank General Photo Plates" at bounding box center [240, 76] width 153 height 21
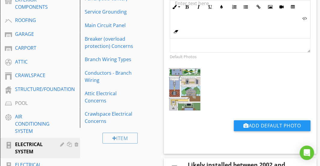
scroll to position [236, 0]
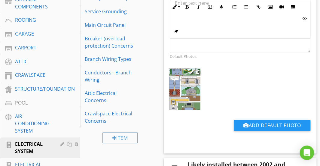
click at [193, 78] on img at bounding box center [185, 88] width 34 height 43
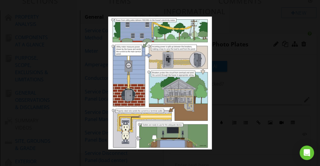
scroll to position [73, 0]
click at [221, 65] on div at bounding box center [160, 83] width 320 height 166
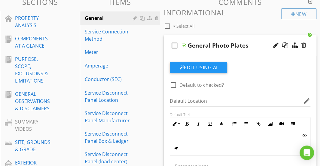
click at [209, 40] on div "check_box_outline_blank General Photo Plates" at bounding box center [240, 45] width 153 height 21
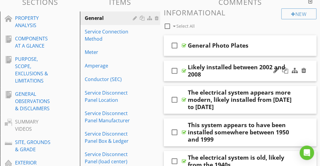
click at [254, 61] on div "check_box_outline_blank Likely installed between 2002 and 2008" at bounding box center [240, 70] width 153 height 21
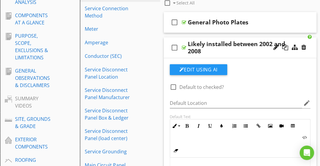
scroll to position [96, 0]
click at [243, 41] on div "Likely installed between 2002 and 2008" at bounding box center [241, 48] width 106 height 14
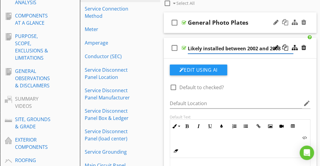
click at [237, 16] on div "check_box_outline_blank General Photo Plates" at bounding box center [240, 22] width 153 height 21
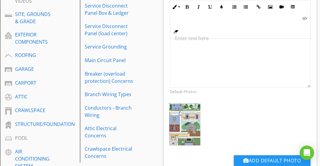
scroll to position [201, 0]
click at [183, 122] on img at bounding box center [185, 123] width 34 height 43
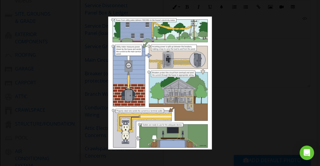
click at [230, 107] on div at bounding box center [160, 83] width 320 height 166
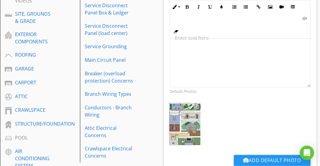
click at [199, 105] on div at bounding box center [198, 106] width 4 height 5
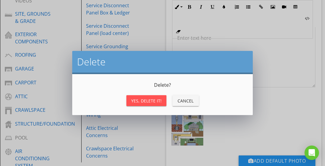
click at [147, 98] on div "Yes, Delete it!" at bounding box center [146, 100] width 30 height 6
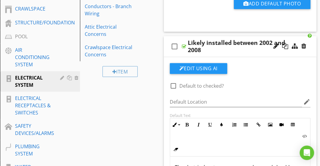
scroll to position [302, 0]
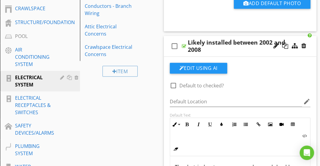
click at [224, 36] on div "check_box_outline_blank Likely installed between 2002 and 2008" at bounding box center [240, 46] width 153 height 21
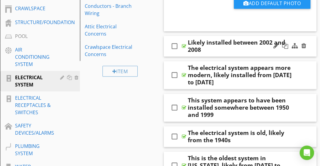
click at [224, 36] on div "check_box_outline_blank Likely installed between 2002 and 2008" at bounding box center [240, 46] width 153 height 21
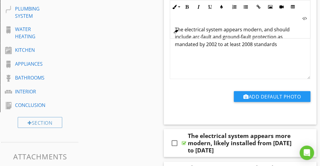
scroll to position [441, 0]
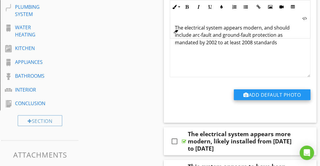
click at [264, 92] on button "Add Default Photo" at bounding box center [272, 94] width 77 height 11
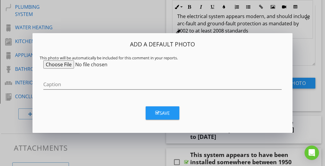
click at [66, 65] on input "file" at bounding box center [89, 64] width 92 height 8
type input "C:\fakepath\household-electricity.webp"
click at [168, 111] on div "Save" at bounding box center [162, 112] width 14 height 7
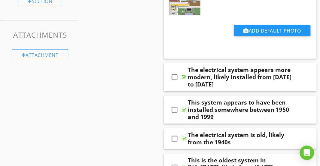
scroll to position [561, 0]
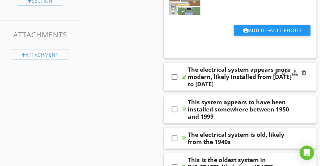
click at [215, 63] on div "check_box_outline_blank The electrical system appears more modern, likely insta…" at bounding box center [240, 77] width 153 height 28
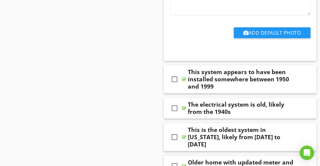
scroll to position [813, 0]
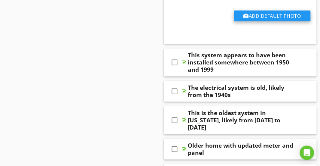
click at [259, 16] on button "Add Default Photo" at bounding box center [272, 16] width 77 height 11
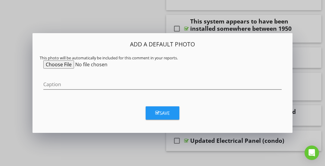
click at [67, 62] on input "file" at bounding box center [89, 64] width 92 height 8
type input "C:\fakepath\household-electricity.webp"
click at [173, 107] on button "Save" at bounding box center [163, 112] width 34 height 13
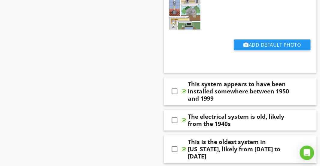
scroll to position [868, 0]
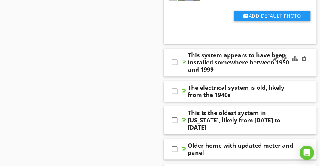
click at [224, 66] on div "This system appears to have been installed somewhere between 1950 and 1999" at bounding box center [241, 62] width 106 height 22
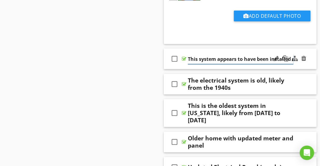
scroll to position [0, 84]
click at [225, 48] on div "check_box_outline_blank This system appears to have been installed somewhere be…" at bounding box center [240, 58] width 153 height 21
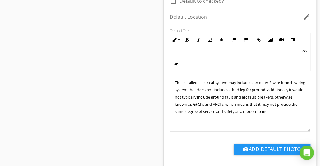
scroll to position [1012, 0]
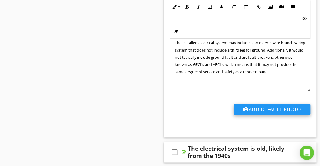
click at [255, 106] on button "Add Default Photo" at bounding box center [272, 109] width 77 height 11
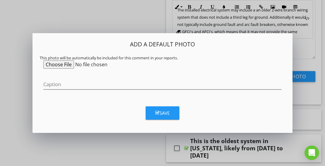
click at [67, 65] on input "file" at bounding box center [89, 64] width 92 height 8
type input "C:\fakepath\household-electricity.webp"
click at [164, 112] on div "Save" at bounding box center [162, 112] width 14 height 7
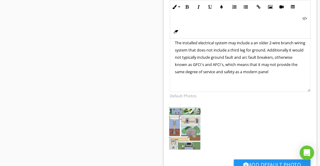
click at [198, 109] on div at bounding box center [198, 111] width 4 height 5
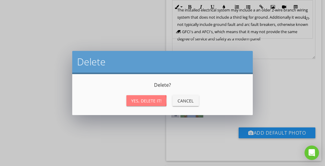
click at [153, 101] on div "Yes, Delete it!" at bounding box center [146, 100] width 30 height 6
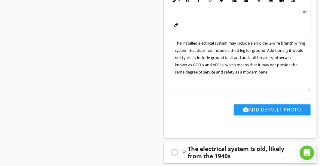
scroll to position [956, 0]
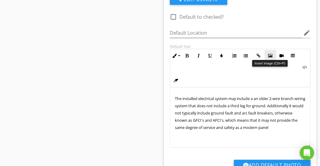
click at [270, 54] on icon "button" at bounding box center [270, 56] width 4 height 4
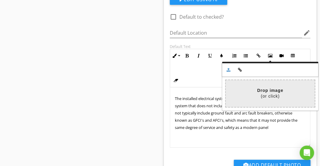
click at [268, 87] on input "file" at bounding box center [92, 93] width 445 height 27
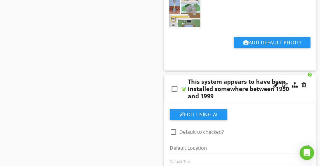
scroll to position [926, 0]
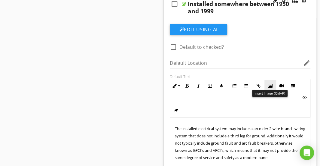
click at [269, 84] on icon "button" at bounding box center [270, 86] width 4 height 4
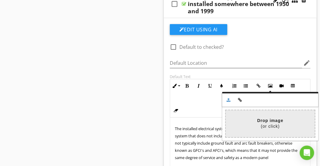
click at [268, 118] on input "file" at bounding box center [92, 123] width 445 height 27
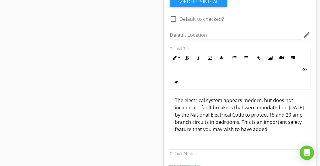
scroll to position [640, 0]
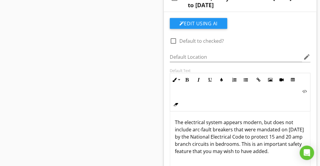
click at [223, 125] on p "The electrical syste ​ ​ m appears modern, but does not include arc-fault break…" at bounding box center [240, 136] width 131 height 36
click at [176, 77] on button "Inline Style" at bounding box center [175, 79] width 11 height 11
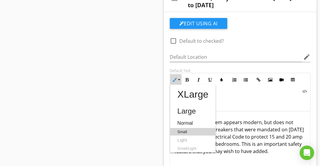
click at [184, 128] on link "Small" at bounding box center [192, 132] width 45 height 8
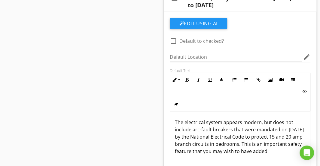
click at [203, 122] on p "The electrical syste ​ m appears modern, but does not include arc-fault breaker…" at bounding box center [240, 136] width 131 height 36
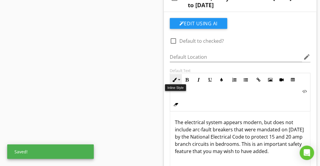
click at [180, 81] on button "Inline Style" at bounding box center [175, 79] width 11 height 11
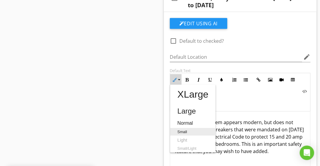
click at [183, 131] on link "Small" at bounding box center [192, 132] width 45 height 8
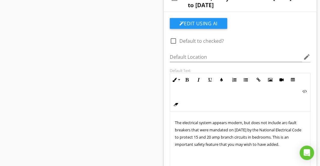
click at [213, 127] on span "The electrical syste​m appears modern, but does not include arc-fault breakers …" at bounding box center [238, 133] width 127 height 27
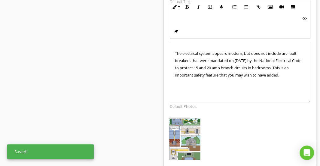
scroll to position [715, 0]
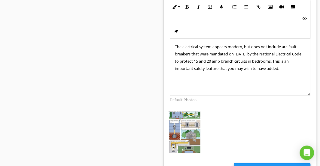
click at [203, 45] on span "The electrical syste​m appears modern, but does not include arc-fault breakers …" at bounding box center [238, 57] width 127 height 27
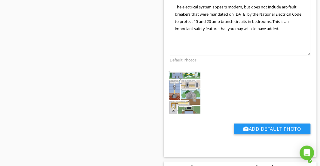
scroll to position [849, 0]
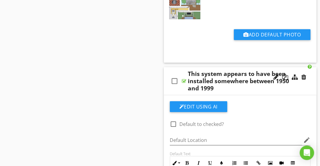
click at [218, 75] on div "This system appears to have been installed somewhere between 1950 and 1999" at bounding box center [241, 81] width 106 height 22
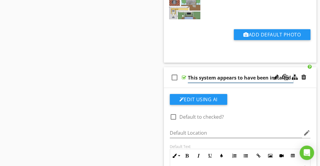
click at [218, 75] on input "This system appears to have been installed somewhere between 1950 and 1999" at bounding box center [241, 78] width 106 height 10
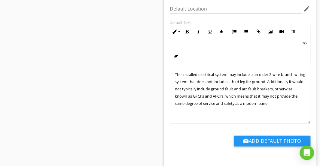
click at [214, 83] on p "The installed electrical system may include a an older 2-wire branch wiring sys…" at bounding box center [240, 88] width 131 height 36
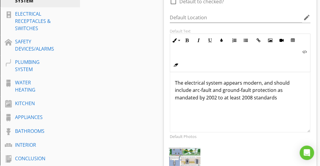
scroll to position [386, 0]
click at [213, 83] on p "The electrical system appears modern, and should include arc-fault and ground-f…" at bounding box center [240, 90] width 131 height 22
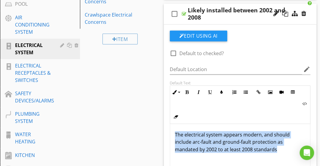
scroll to position [334, 0]
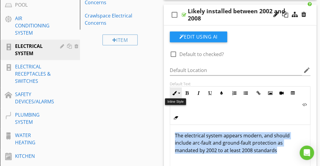
click at [177, 91] on button "Inline Style" at bounding box center [175, 92] width 11 height 11
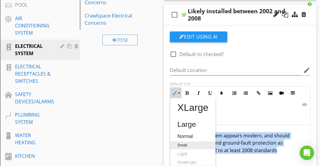
click at [185, 141] on link "Small" at bounding box center [192, 145] width 45 height 8
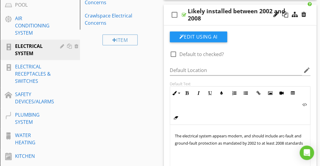
click at [198, 133] on span "The electrical system appears modern, and should include arc-fault and ground-f…" at bounding box center [239, 139] width 128 height 13
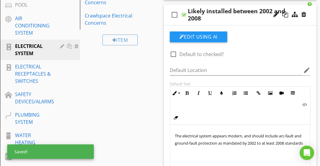
click at [197, 146] on p "The electrical system appears modern, and should include arc-fault and ground-f…" at bounding box center [240, 139] width 131 height 14
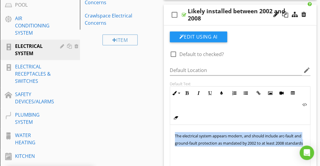
drag, startPoint x: 197, startPoint y: 148, endPoint x: 174, endPoint y: 133, distance: 27.4
click at [175, 133] on p "The electrical system appears modern, and should include arc-fault and ground-f…" at bounding box center [240, 139] width 131 height 14
copy span "The electrical system appears modern, and should include arc-fault and ground-f…"
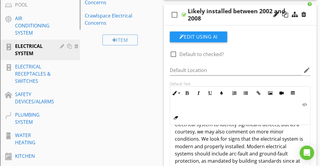
scroll to position [26, 0]
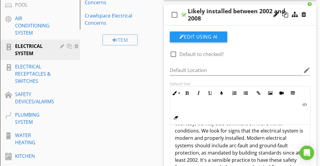
click at [217, 137] on p "Home inspections include a visual examination of the electrical system to ident…" at bounding box center [240, 141] width 131 height 72
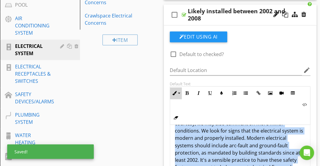
click at [178, 94] on button "Inline Style" at bounding box center [175, 92] width 11 height 11
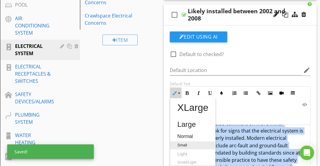
scroll to position [344, 0]
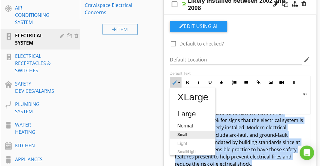
click at [184, 130] on link "Small" at bounding box center [192, 134] width 45 height 8
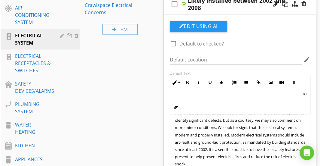
scroll to position [359, 0]
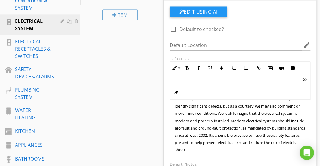
click at [202, 130] on p "Home inspections include a visual examination of the electrical system to ident…" at bounding box center [240, 124] width 131 height 58
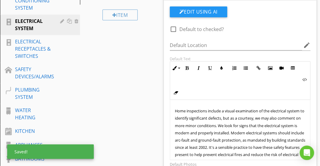
scroll to position [276, 0]
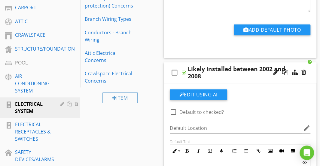
click at [218, 62] on div "check_box_outline_blank Likely installed between 2002 and 2008" at bounding box center [240, 72] width 153 height 21
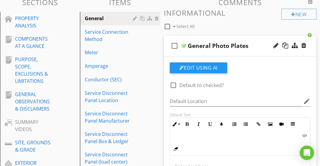
scroll to position [73, 0]
click at [220, 39] on div "check_box_outline_blank General Photo Plates" at bounding box center [240, 45] width 153 height 21
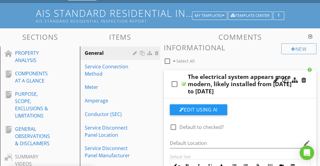
scroll to position [49, 0]
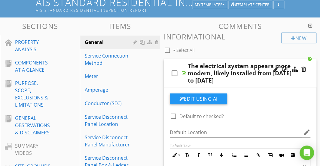
click at [213, 61] on div "check_box_outline_blank The electrical system appears more modern, likely insta…" at bounding box center [240, 73] width 153 height 28
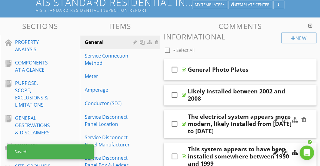
click at [215, 111] on div "check_box_outline_blank The electrical system appears more modern, likely insta…" at bounding box center [240, 124] width 153 height 28
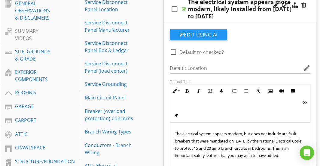
scroll to position [208, 0]
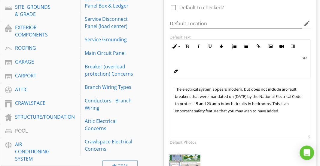
click at [215, 106] on p "The electrical system appears modern, but does not include arc-fault breakers t…" at bounding box center [240, 99] width 131 height 29
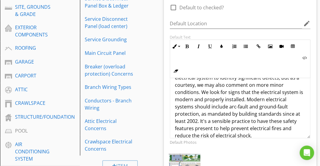
click at [212, 95] on p "Home inspections include a visual examination of the electrical system to ident…" at bounding box center [240, 103] width 131 height 72
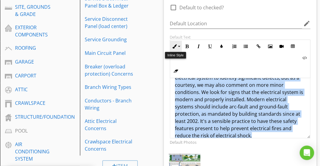
click at [178, 46] on button "Inline Style" at bounding box center [175, 46] width 11 height 11
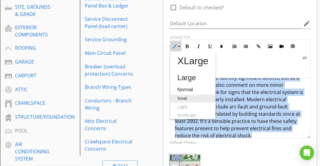
click at [185, 94] on link "Small" at bounding box center [192, 98] width 45 height 8
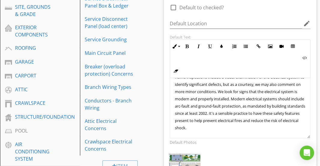
scroll to position [214, 0]
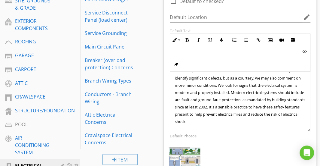
click at [208, 95] on p "Home inspections include a visual examination of the electrical system to ident…" at bounding box center [240, 96] width 131 height 58
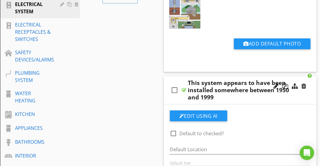
scroll to position [376, 0]
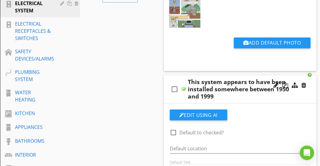
click at [207, 95] on div "This system appears to have been installed somewhere between 1950 and 1999" at bounding box center [241, 89] width 106 height 22
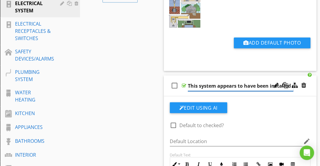
scroll to position [0, 84]
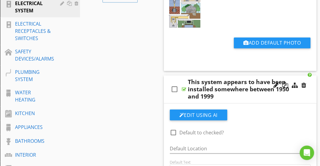
click at [215, 79] on div "This system appears to have been installed somewhere between 1950 and 1999" at bounding box center [241, 89] width 106 height 22
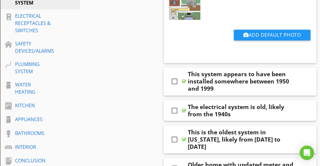
scroll to position [382, 0]
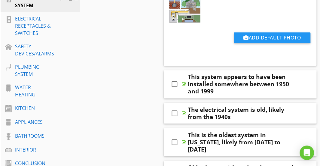
click at [213, 71] on div "check_box_outline_blank This system appears to have been installed somewhere be…" at bounding box center [240, 84] width 153 height 28
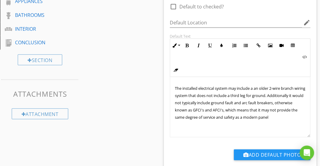
scroll to position [517, 0]
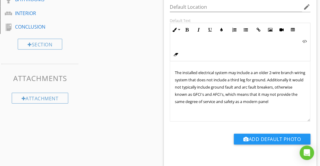
click at [213, 71] on span "The installed electrical system may include a an older 2-wire branch wiring sys…" at bounding box center [240, 87] width 130 height 34
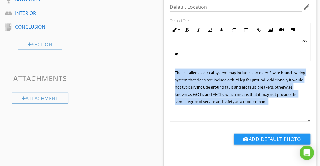
copy span "The installed electrical system may include a an older 2-wire branch wiring sys…"
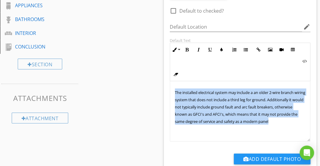
scroll to position [0, 0]
click at [189, 92] on span "The installed electrical system may include a an older 2-wire branch wiring sys…" at bounding box center [240, 107] width 130 height 34
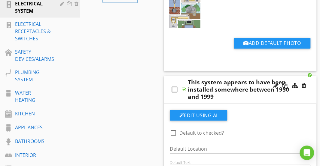
scroll to position [376, 0]
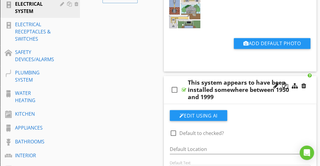
click at [182, 78] on div "check_box_outline_blank This system appears to have been installed somewhere be…" at bounding box center [240, 90] width 153 height 28
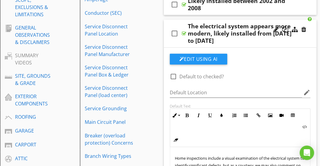
scroll to position [138, 0]
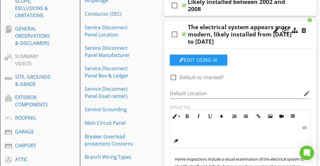
click at [206, 23] on div "check_box_outline_blank The electrical system appears more modern, likely insta…" at bounding box center [240, 34] width 153 height 28
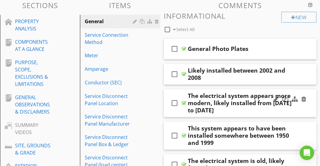
scroll to position [69, 0]
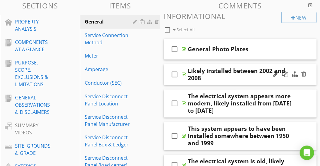
click at [210, 66] on div "check_box_outline_blank Likely installed between 2002 and 2008" at bounding box center [240, 74] width 153 height 21
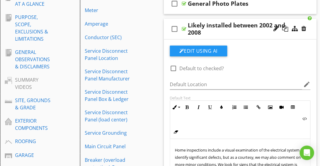
scroll to position [114, 0]
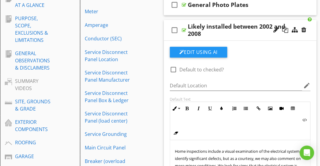
click at [201, 22] on div "check_box_outline_blank Likely installed between 2002 and 2008" at bounding box center [240, 30] width 153 height 21
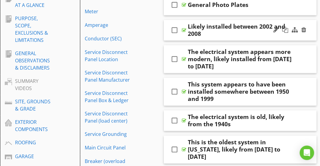
click at [211, 21] on div "check_box_outline_blank Likely installed between 2002 and 2008" at bounding box center [240, 30] width 153 height 21
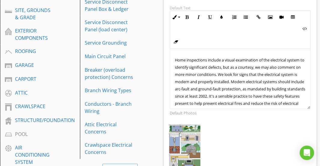
scroll to position [12, 0]
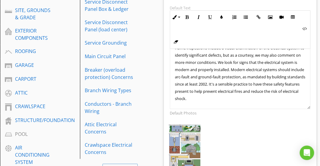
click at [198, 127] on div at bounding box center [198, 128] width 4 height 5
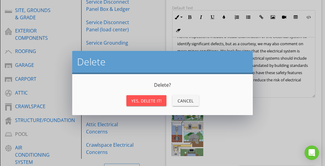
click at [156, 105] on button "Yes, Delete it!" at bounding box center [146, 100] width 40 height 11
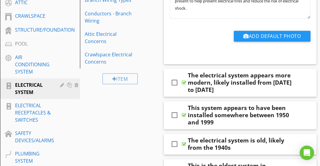
scroll to position [294, 0]
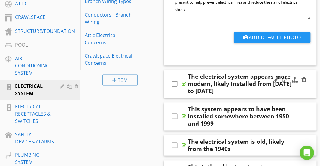
click at [184, 71] on div "check_box_outline_blank The electrical system appears more modern, likely insta…" at bounding box center [240, 84] width 153 height 28
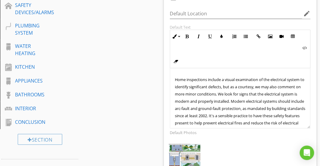
scroll to position [423, 0]
click at [197, 145] on div at bounding box center [198, 147] width 4 height 5
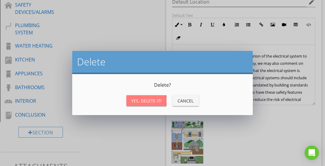
click at [158, 103] on div "Yes, Delete it!" at bounding box center [146, 100] width 30 height 6
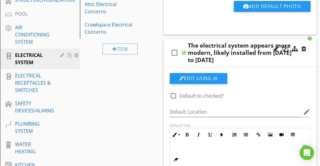
scroll to position [324, 0]
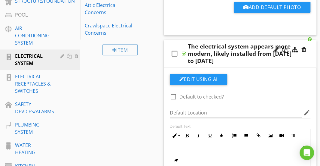
click at [183, 40] on div "check_box_outline_blank The electrical system appears more modern, likely insta…" at bounding box center [240, 54] width 153 height 28
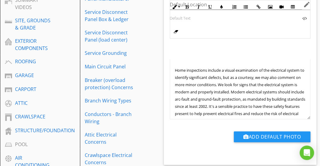
scroll to position [271, 0]
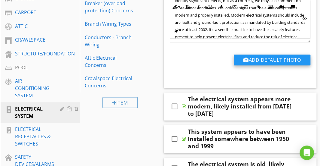
click at [264, 59] on button "Add Default Photo" at bounding box center [272, 59] width 77 height 11
click at [310, 84] on div at bounding box center [160, 83] width 320 height 166
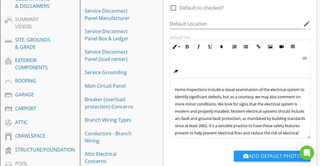
scroll to position [175, 0]
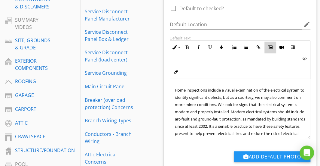
click at [271, 47] on icon "button" at bounding box center [270, 47] width 4 height 4
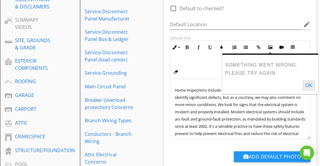
click at [309, 82] on button "OK" at bounding box center [308, 85] width 13 height 11
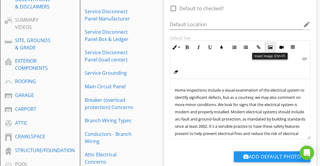
click at [270, 45] on icon "button" at bounding box center [270, 47] width 4 height 4
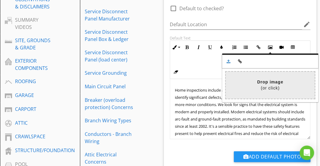
click at [262, 85] on input "file" at bounding box center [92, 85] width 445 height 27
click at [267, 81] on input "file" at bounding box center [92, 85] width 445 height 27
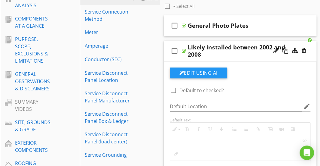
scroll to position [93, 0]
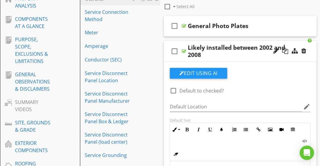
click at [228, 41] on div "check_box_outline_blank Likely installed between 2002 and 2008" at bounding box center [240, 51] width 153 height 21
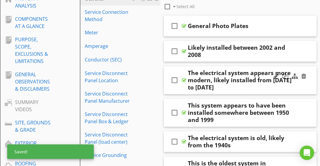
click at [227, 66] on div "check_box_outline_blank The electrical system appears more modern, likely insta…" at bounding box center [240, 80] width 153 height 28
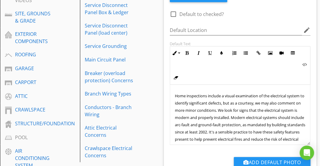
scroll to position [218, 0]
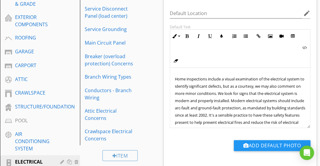
click at [301, 78] on div "Home inspections include a visual examination of the electrical system to ident…" at bounding box center [240, 104] width 140 height 72
click at [270, 34] on icon "button" at bounding box center [270, 36] width 4 height 4
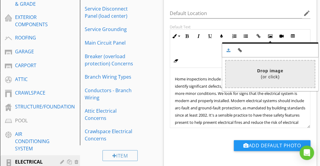
click at [270, 68] on input "file" at bounding box center [92, 73] width 445 height 27
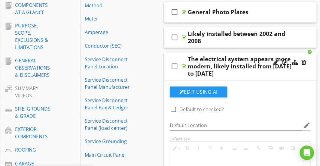
scroll to position [105, 0]
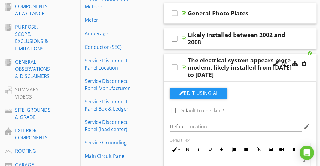
click at [231, 57] on div "The electrical system appears more modern, likely installed from 2000 to 2001" at bounding box center [241, 68] width 106 height 22
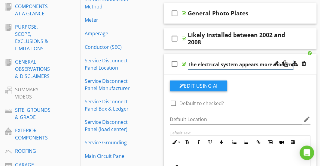
scroll to position [0, 81]
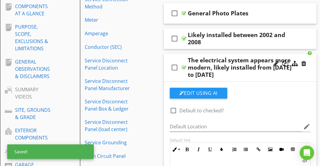
click at [231, 54] on div "check_box_outline_blank The electrical system appears more modern, likely insta…" at bounding box center [240, 68] width 153 height 28
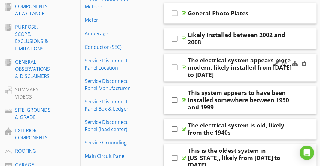
click at [231, 54] on div "check_box_outline_blank The electrical system appears more modern, likely insta…" at bounding box center [240, 68] width 153 height 28
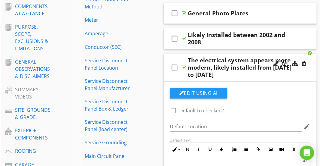
click at [231, 54] on div "check_box_outline_blank The electrical system appears more modern, likely insta…" at bounding box center [240, 68] width 153 height 28
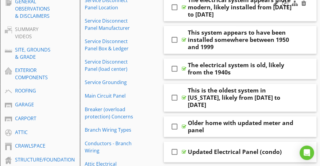
scroll to position [166, 0]
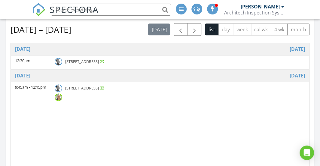
scroll to position [691, 329]
click at [60, 59] on img at bounding box center [59, 62] width 8 height 8
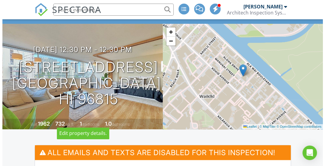
scroll to position [48, 0]
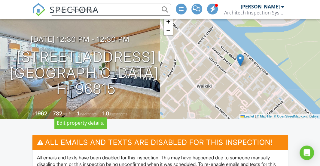
click at [96, 97] on h1 "[STREET_ADDRESS] [GEOGRAPHIC_DATA], HI 96815" at bounding box center [86, 73] width 153 height 48
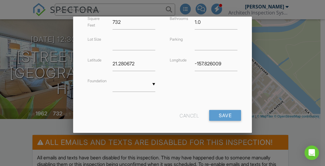
scroll to position [183, 0]
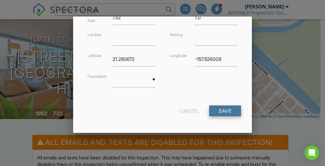
click at [219, 112] on input "Save" at bounding box center [225, 110] width 32 height 11
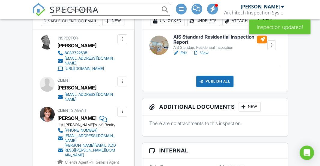
scroll to position [314, 0]
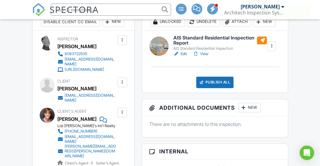
click at [190, 46] on h6 "AIS Standard Residential Inspection Report" at bounding box center [220, 40] width 94 height 11
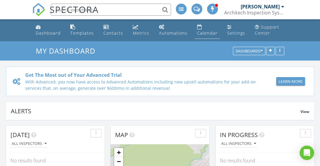
click at [199, 33] on div "Calendar" at bounding box center [207, 33] width 20 height 6
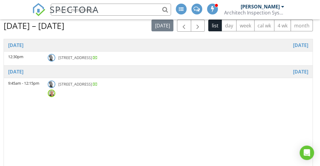
scroll to position [63, 0]
click at [58, 56] on div at bounding box center [53, 58] width 11 height 9
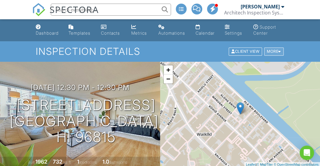
click at [278, 53] on div "More" at bounding box center [274, 52] width 20 height 8
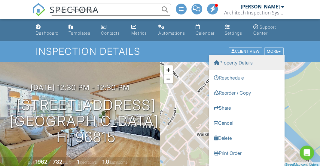
click at [223, 61] on link "Property Details" at bounding box center [246, 62] width 75 height 15
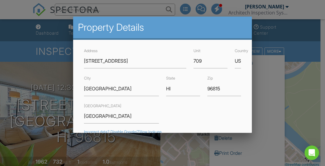
click at [274, 59] on div at bounding box center [162, 73] width 325 height 207
